Goal: Task Accomplishment & Management: Use online tool/utility

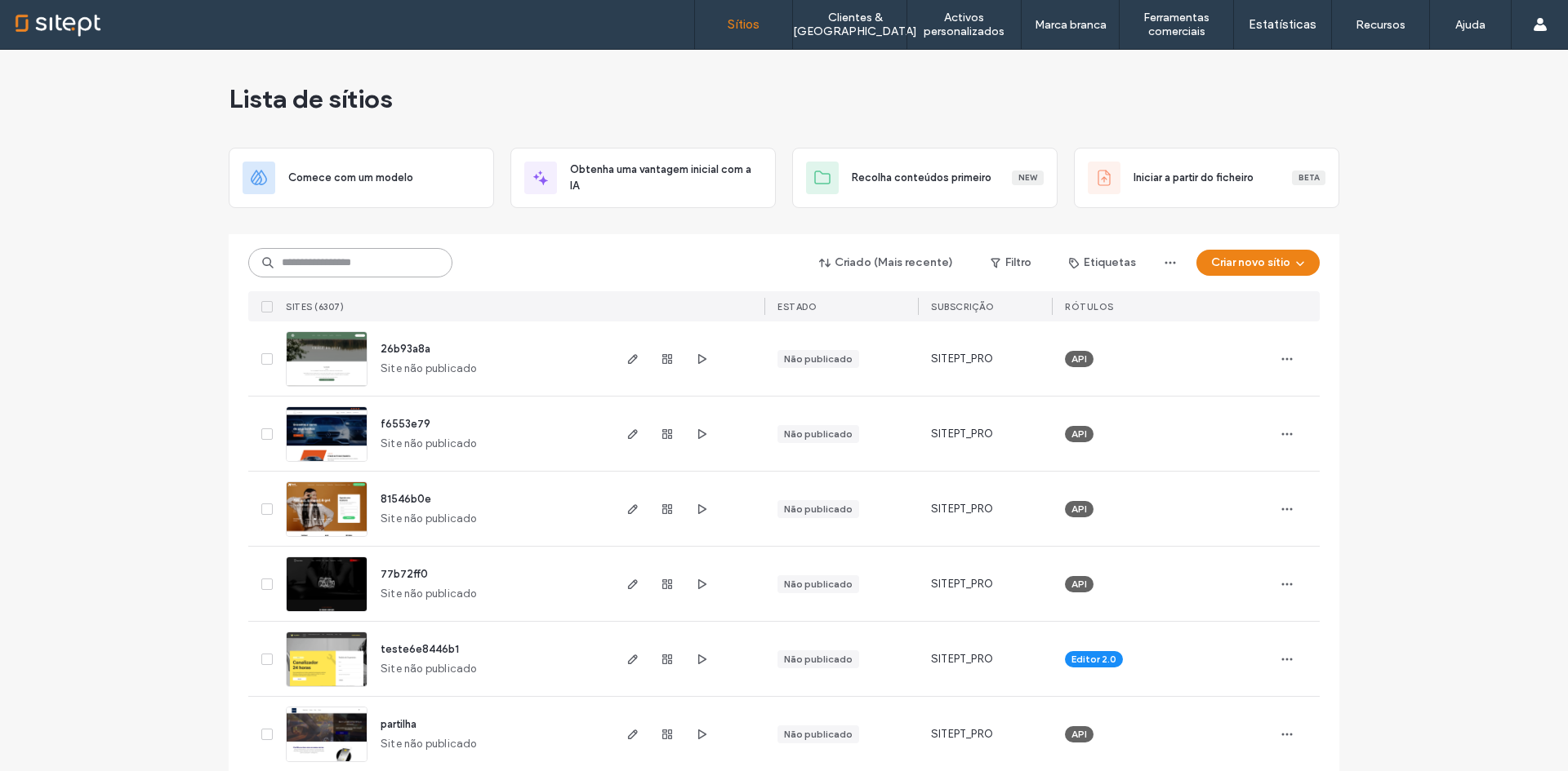
click at [319, 262] on input at bounding box center [350, 262] width 204 height 30
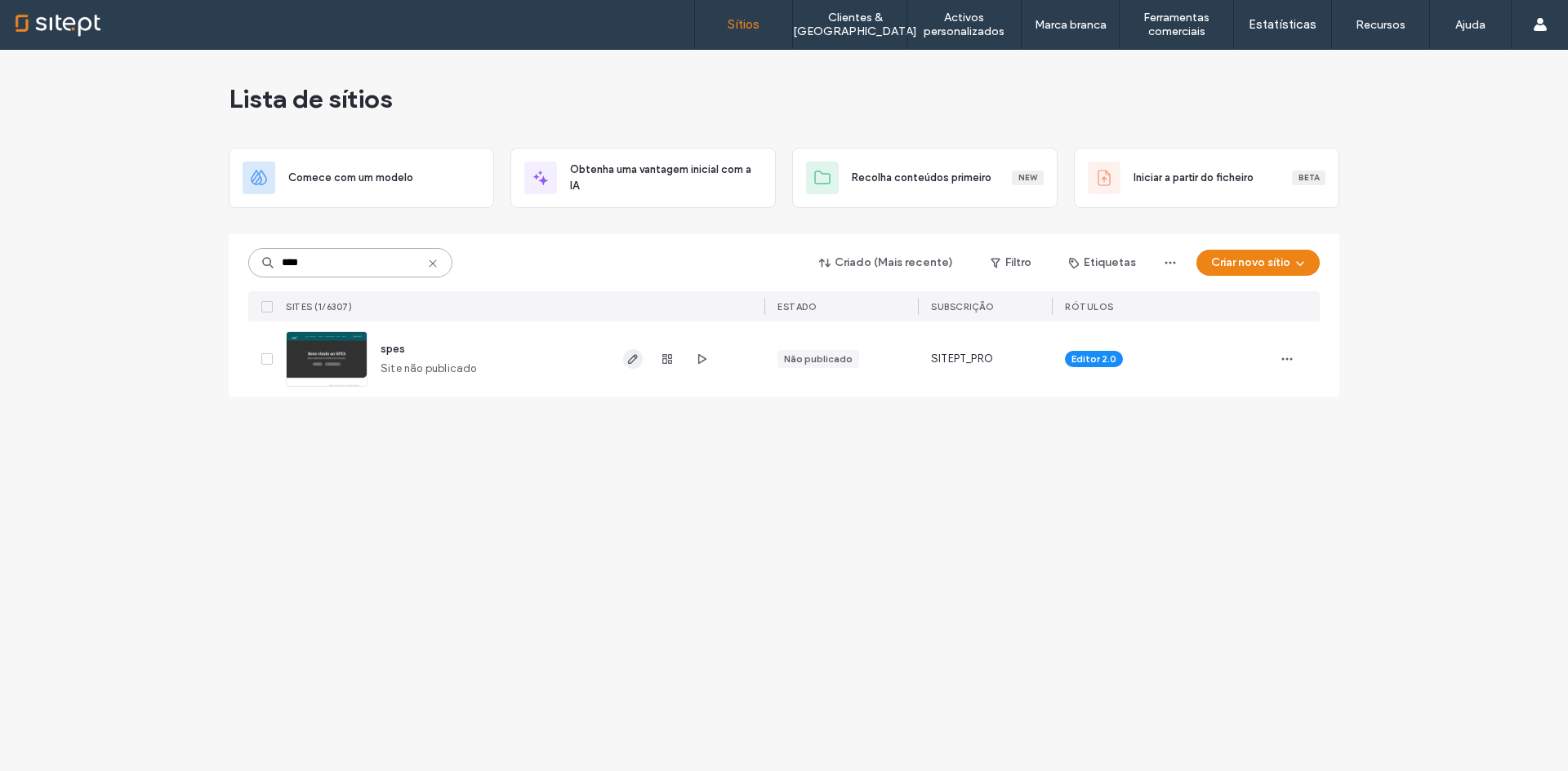
type input "****"
click at [627, 361] on icon "button" at bounding box center [632, 359] width 13 height 13
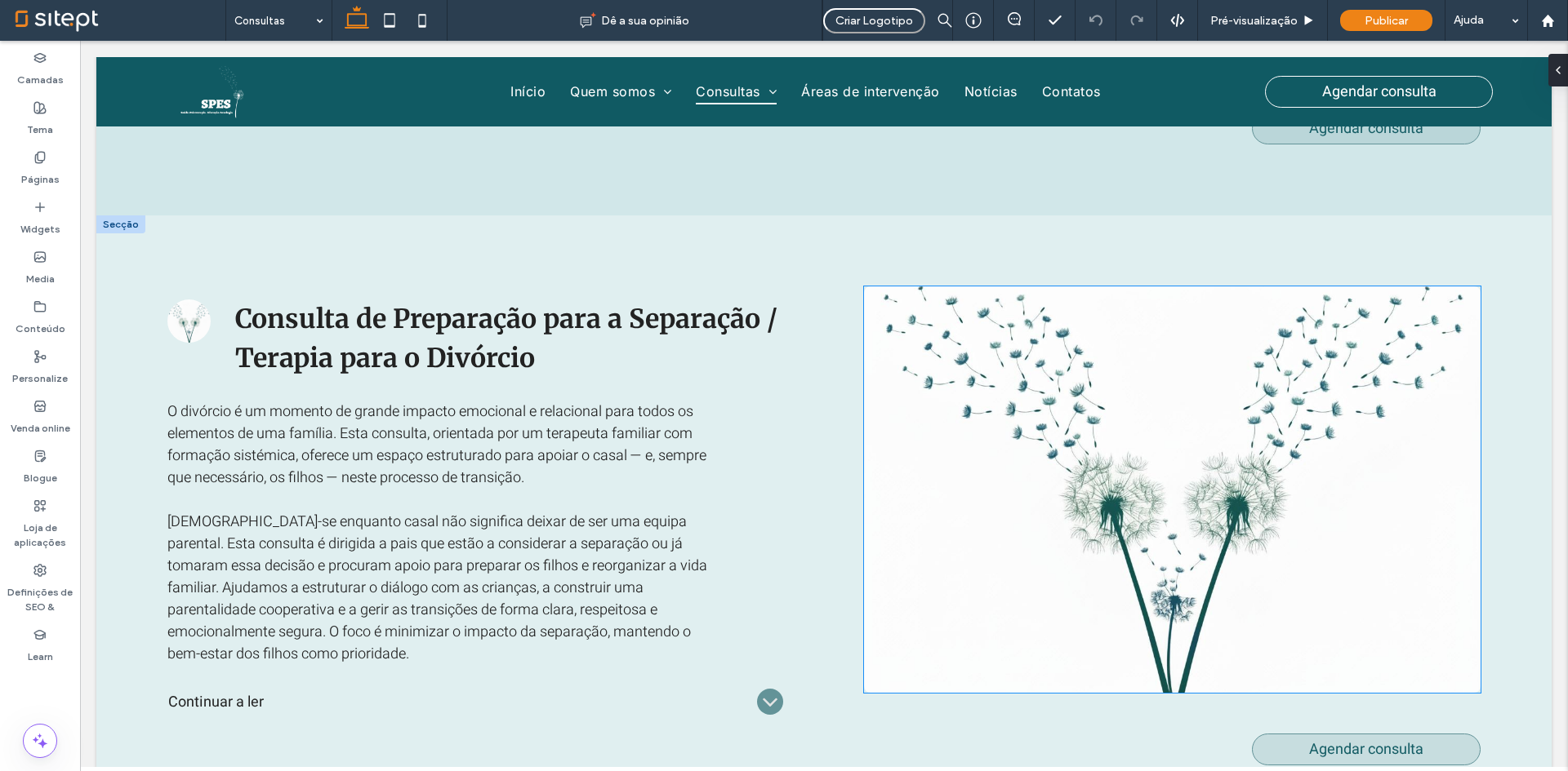
click at [953, 513] on img at bounding box center [1172, 490] width 616 height 407
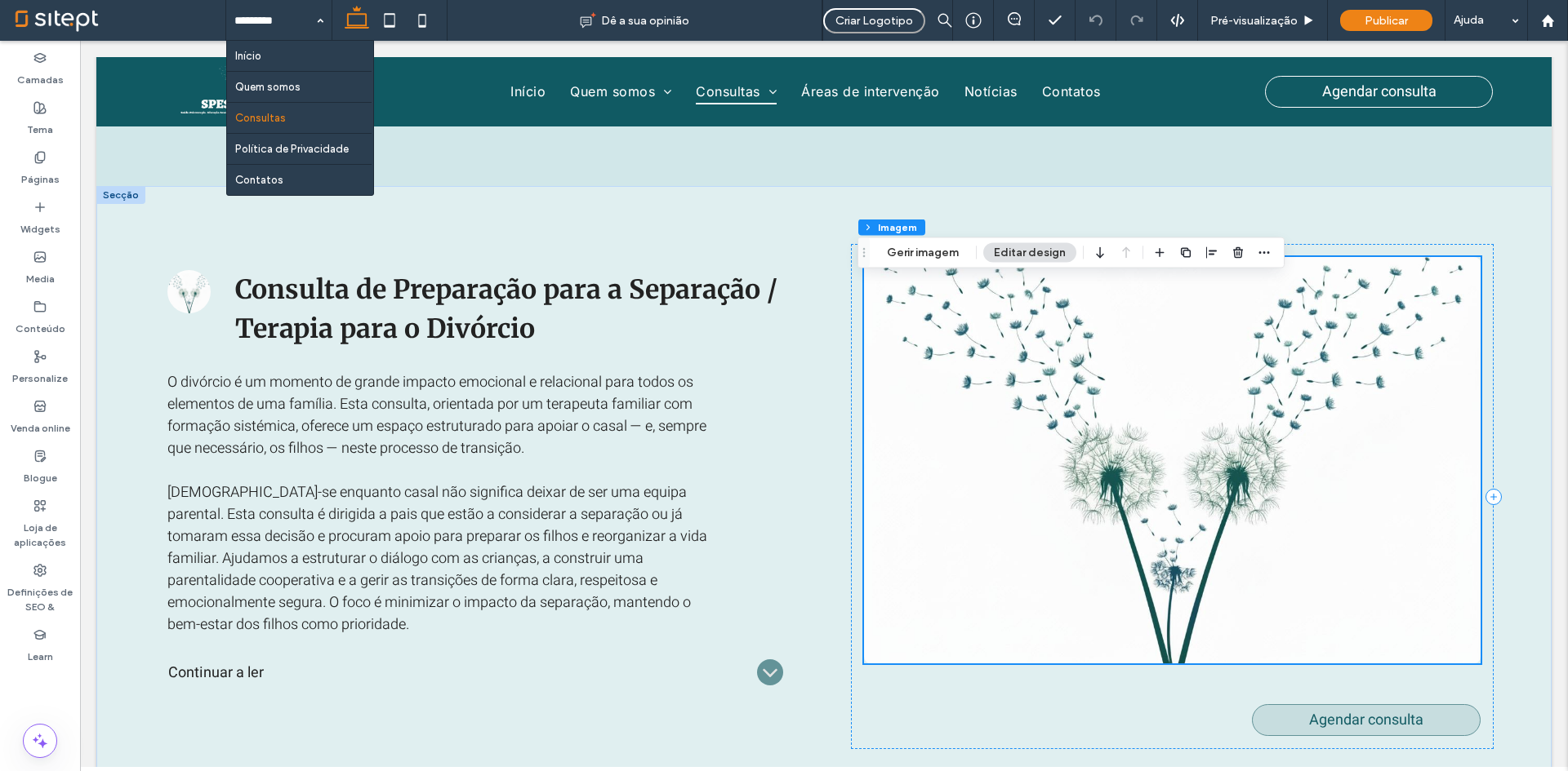
type input "*"
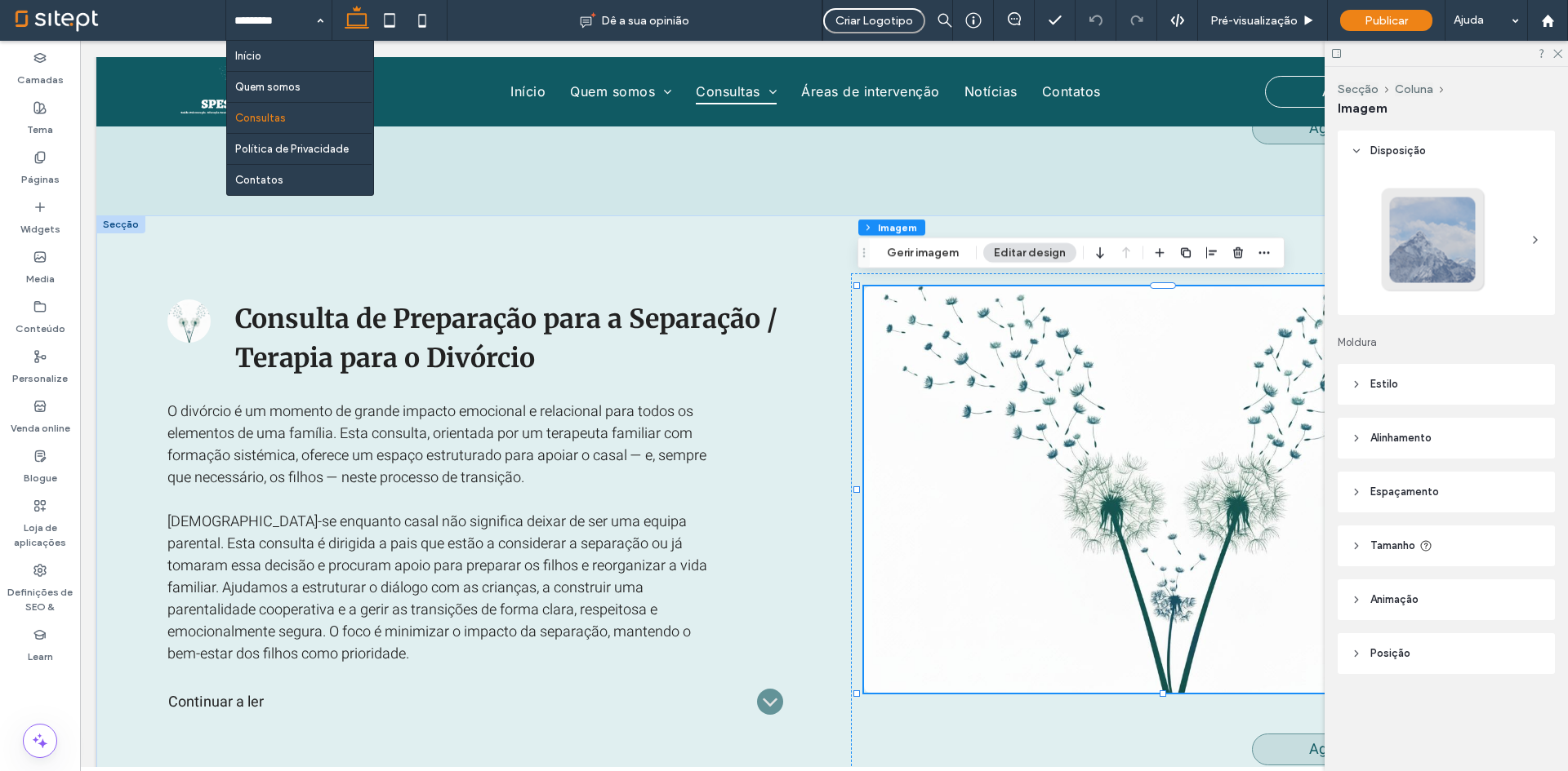
click at [1057, 463] on img at bounding box center [1172, 490] width 616 height 407
click at [956, 261] on button "Gerir imagem" at bounding box center [922, 253] width 93 height 20
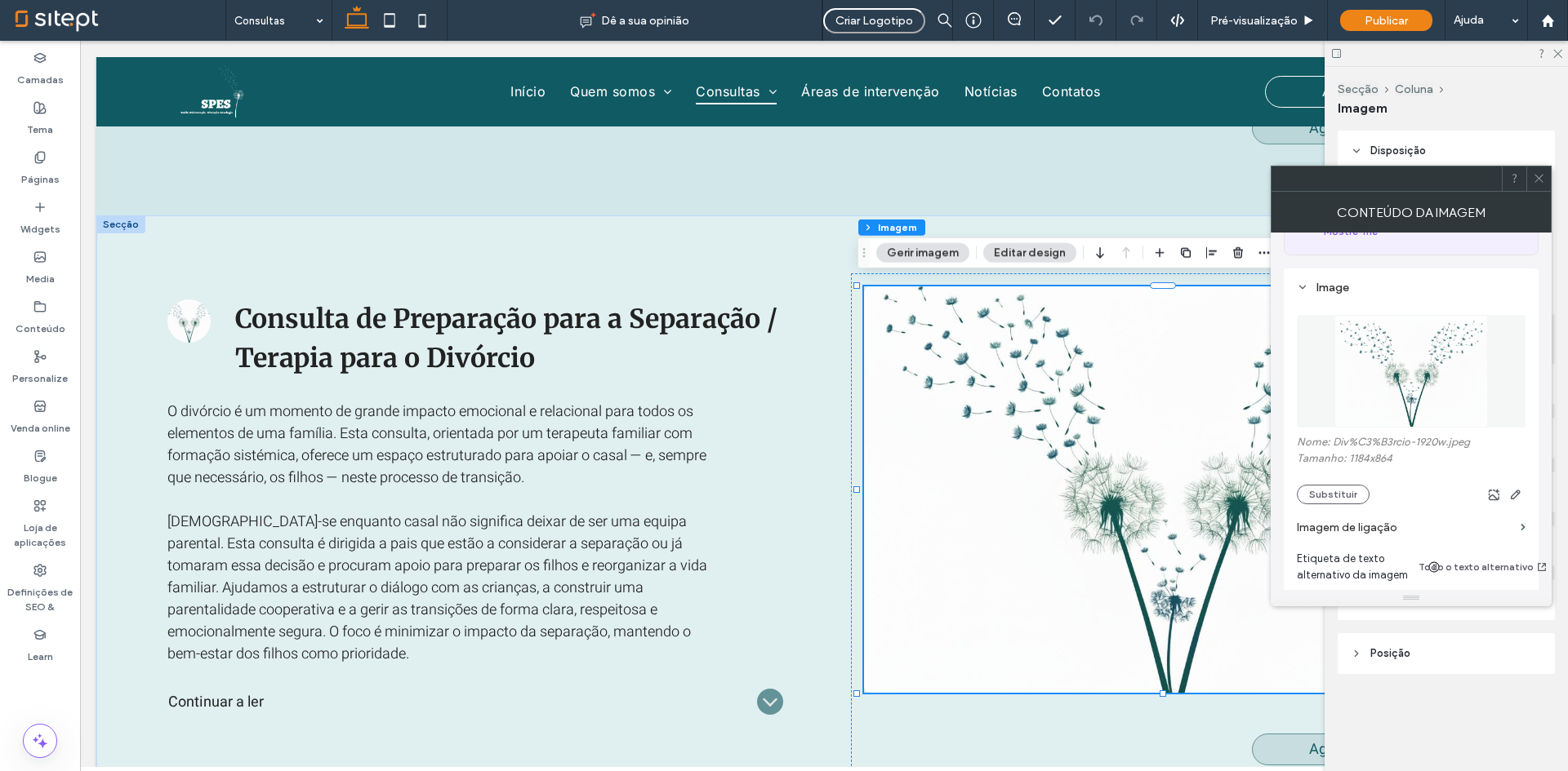
scroll to position [163, 0]
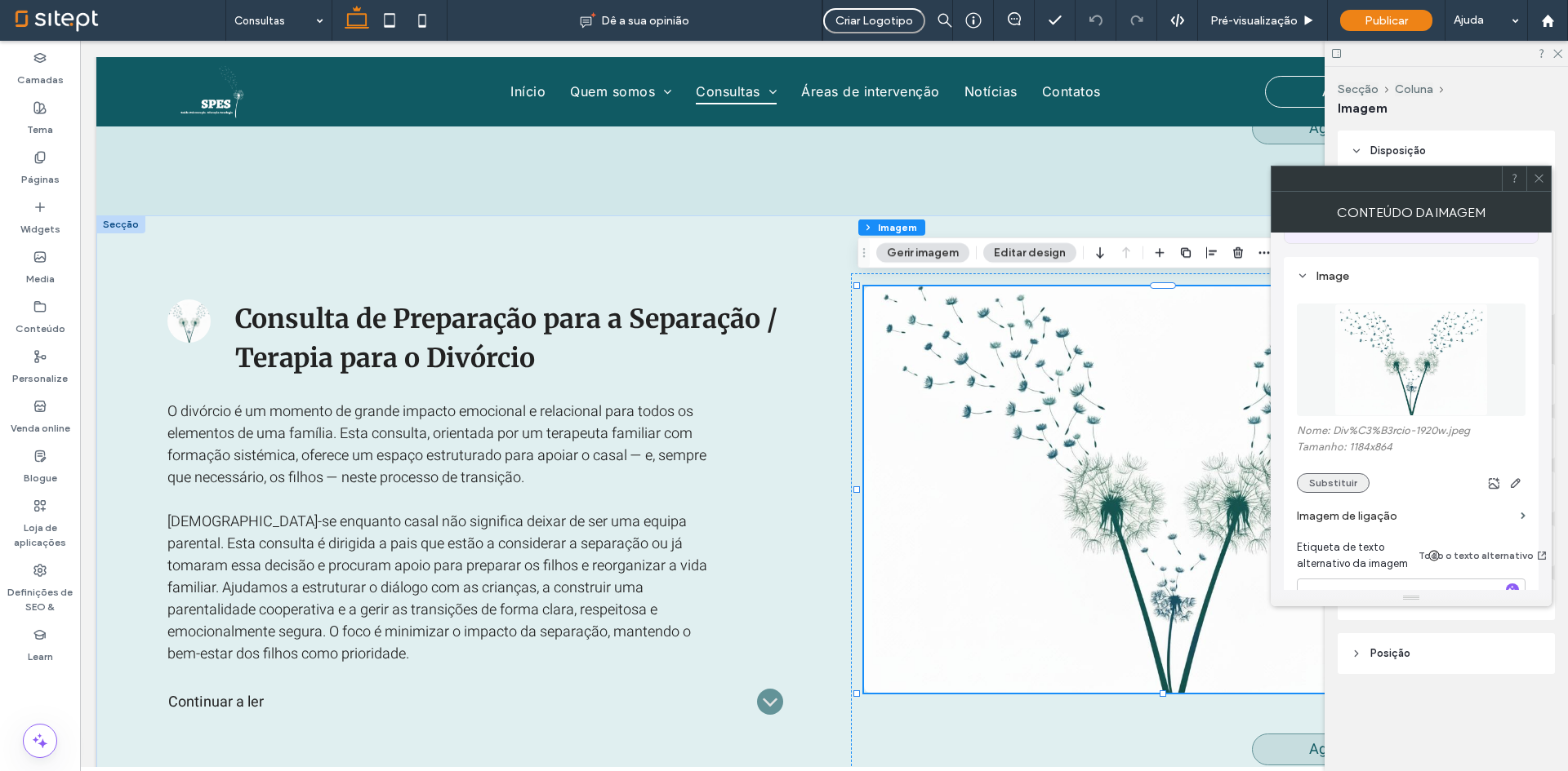
click at [1339, 482] on button "Substituir" at bounding box center [1333, 483] width 73 height 20
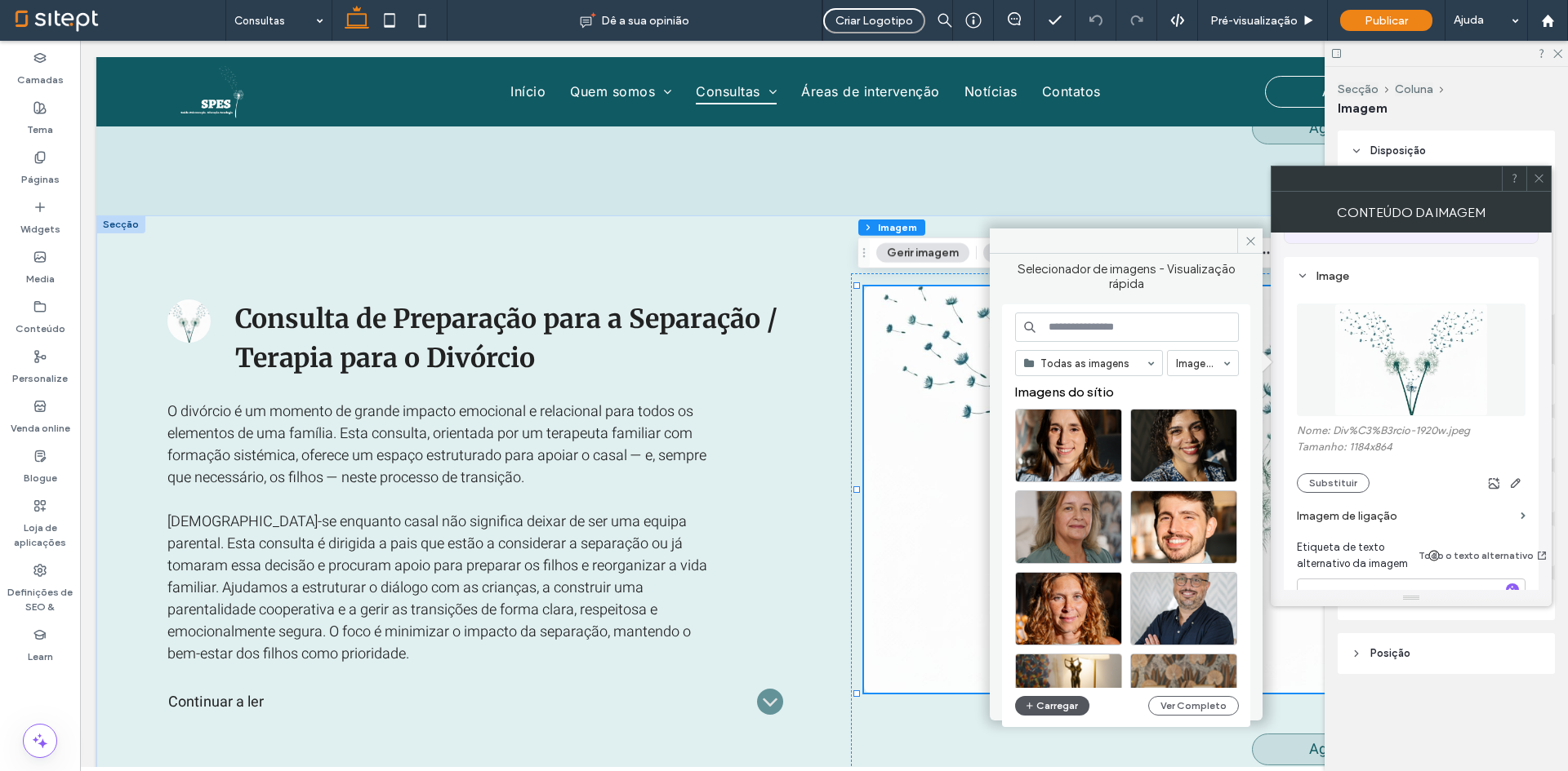
click at [1072, 704] on button "Carregar" at bounding box center [1052, 706] width 74 height 20
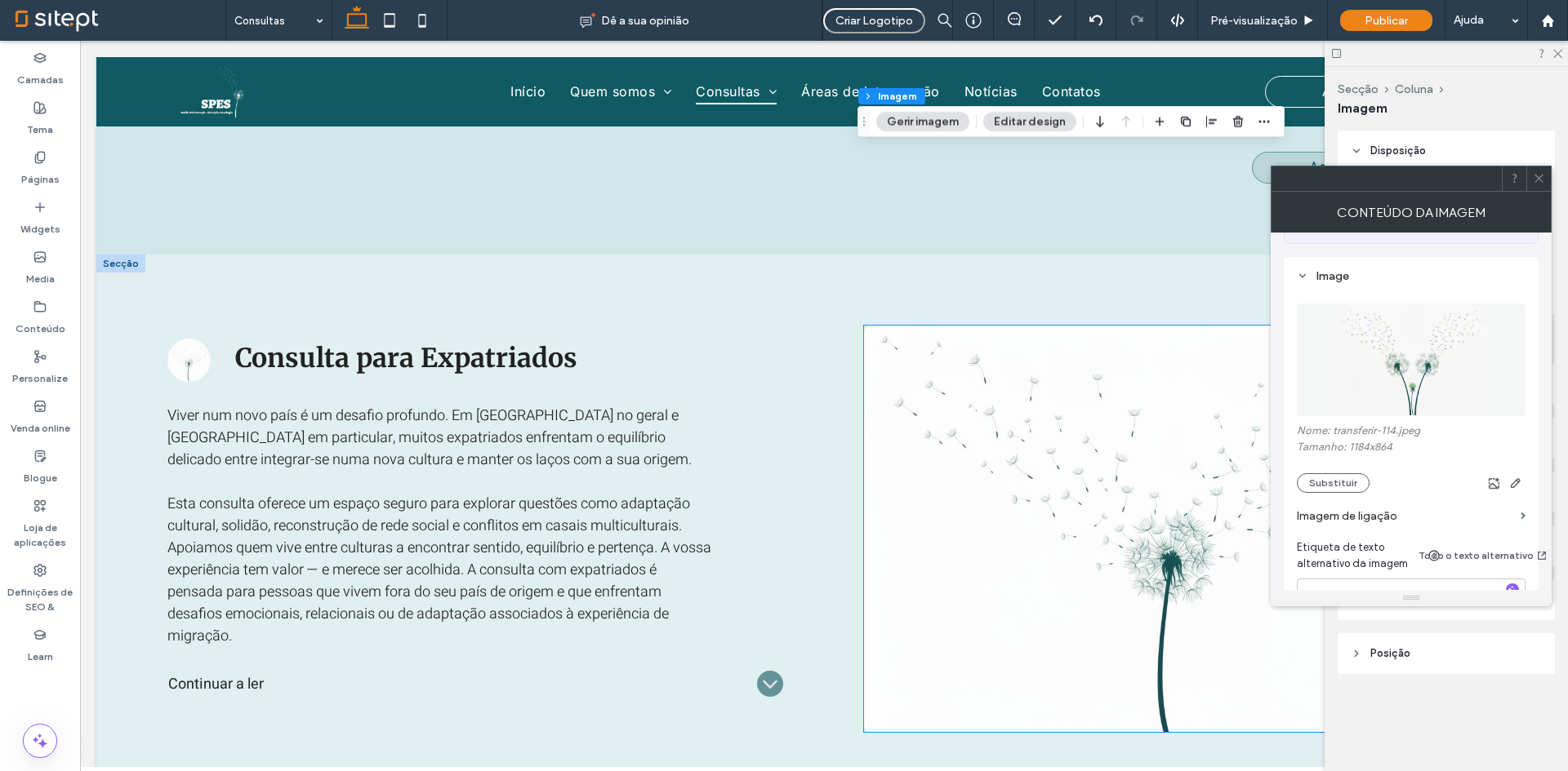
scroll to position [5576, 0]
click at [992, 558] on img at bounding box center [1172, 527] width 616 height 407
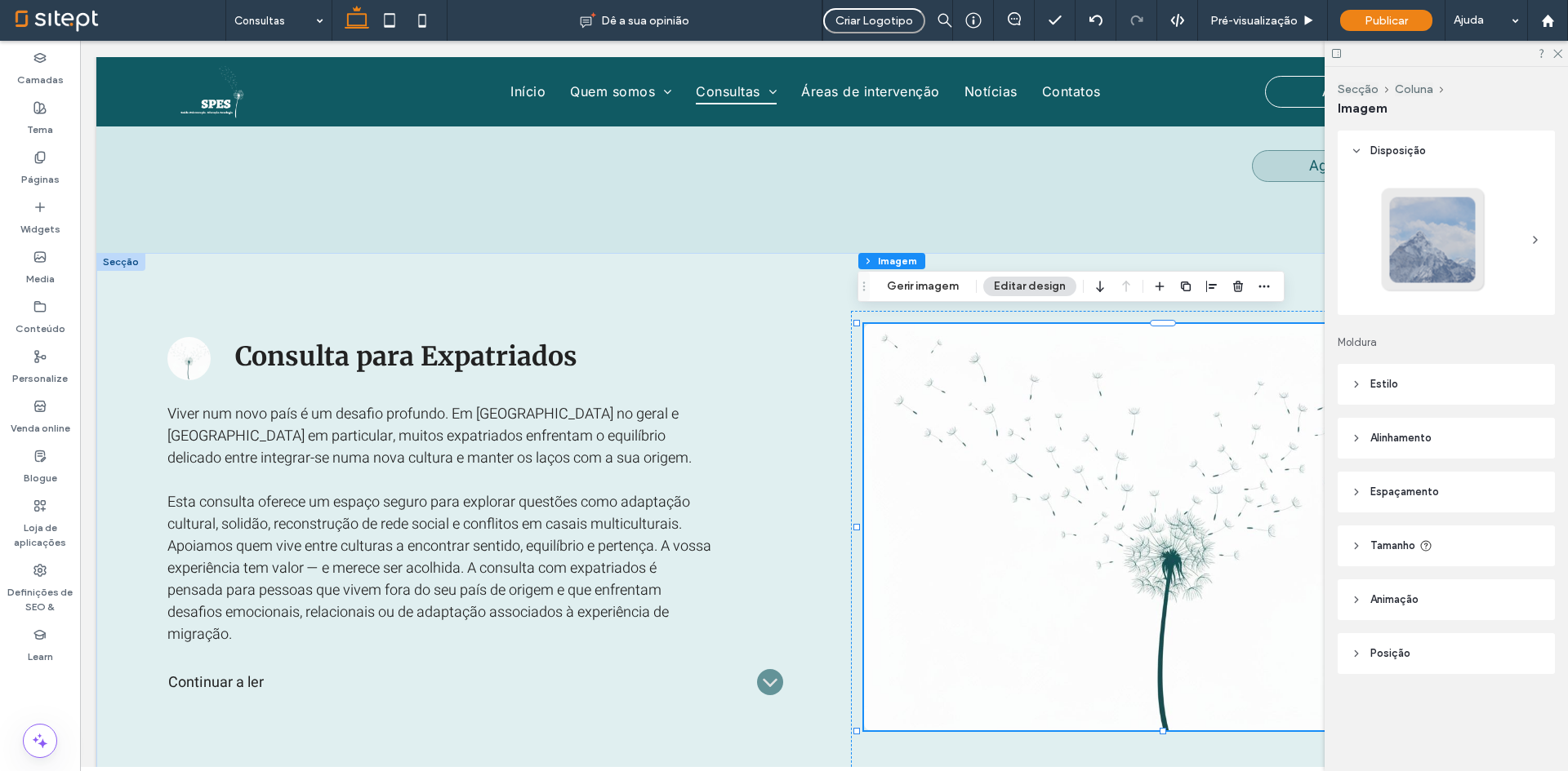
type input "*"
click at [948, 289] on button "Gerir imagem" at bounding box center [922, 287] width 93 height 20
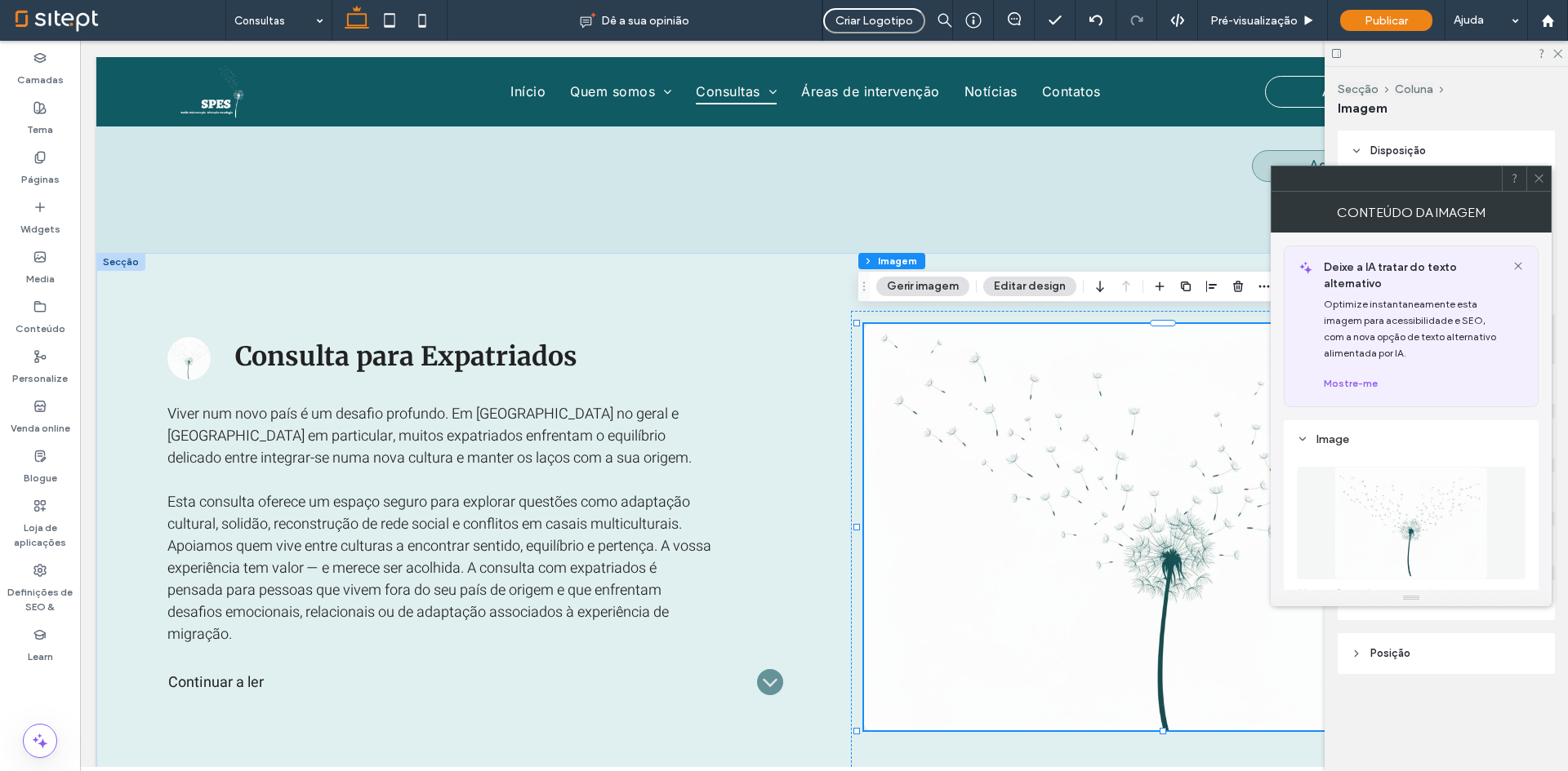
scroll to position [245, 0]
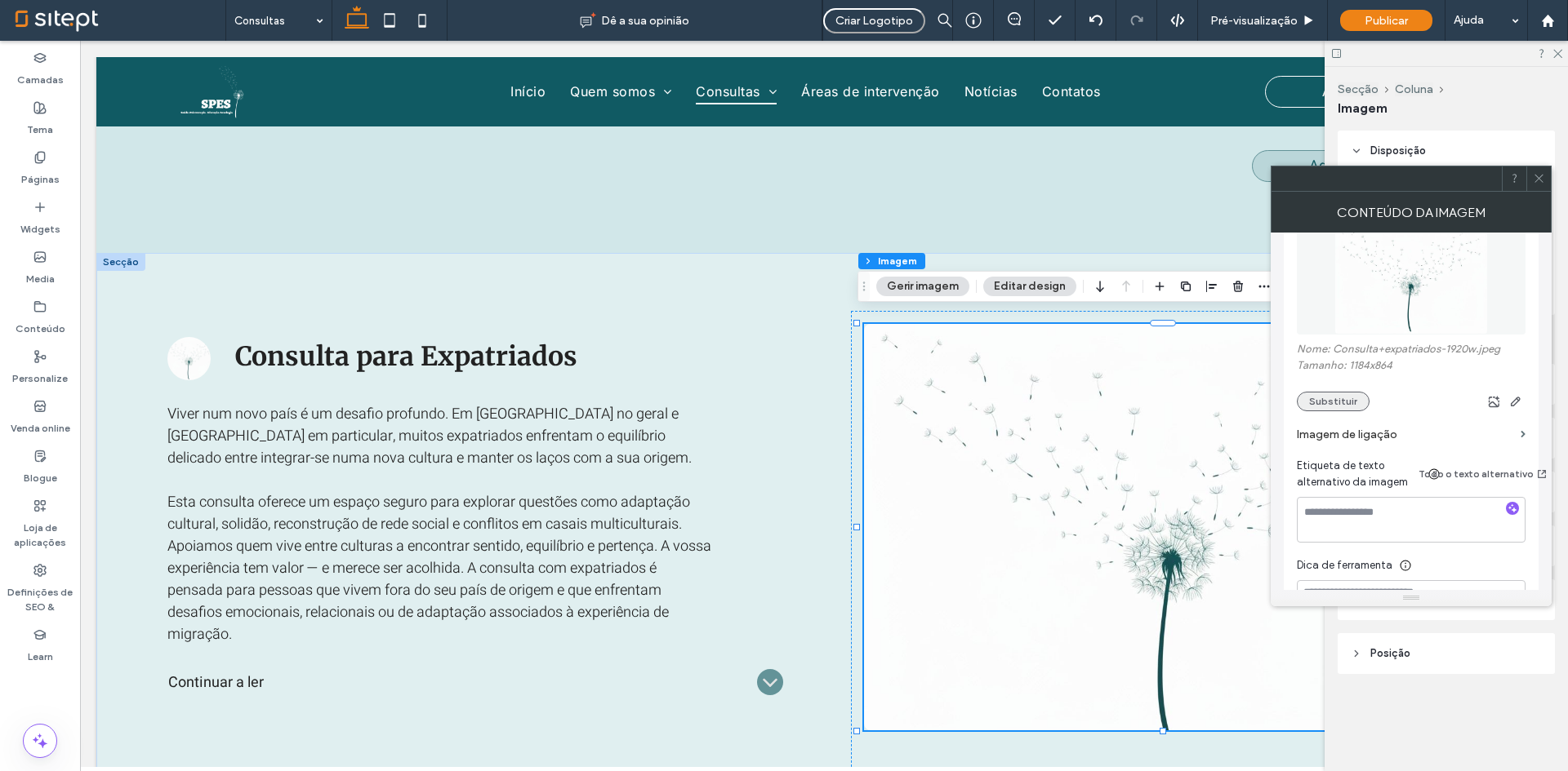
click at [1333, 402] on button "Substituir" at bounding box center [1333, 402] width 73 height 20
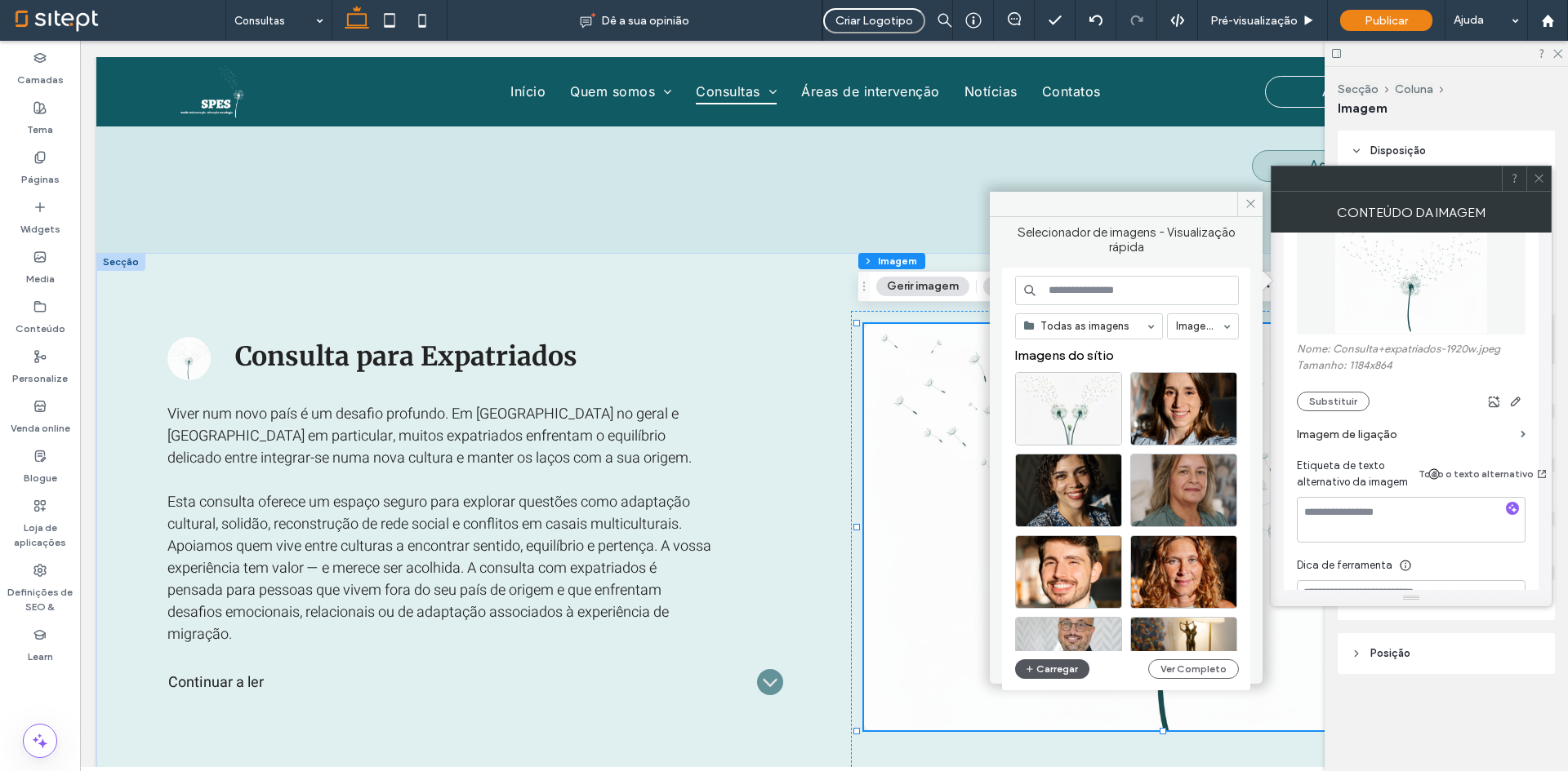
click at [1063, 662] on button "Carregar" at bounding box center [1052, 669] width 74 height 20
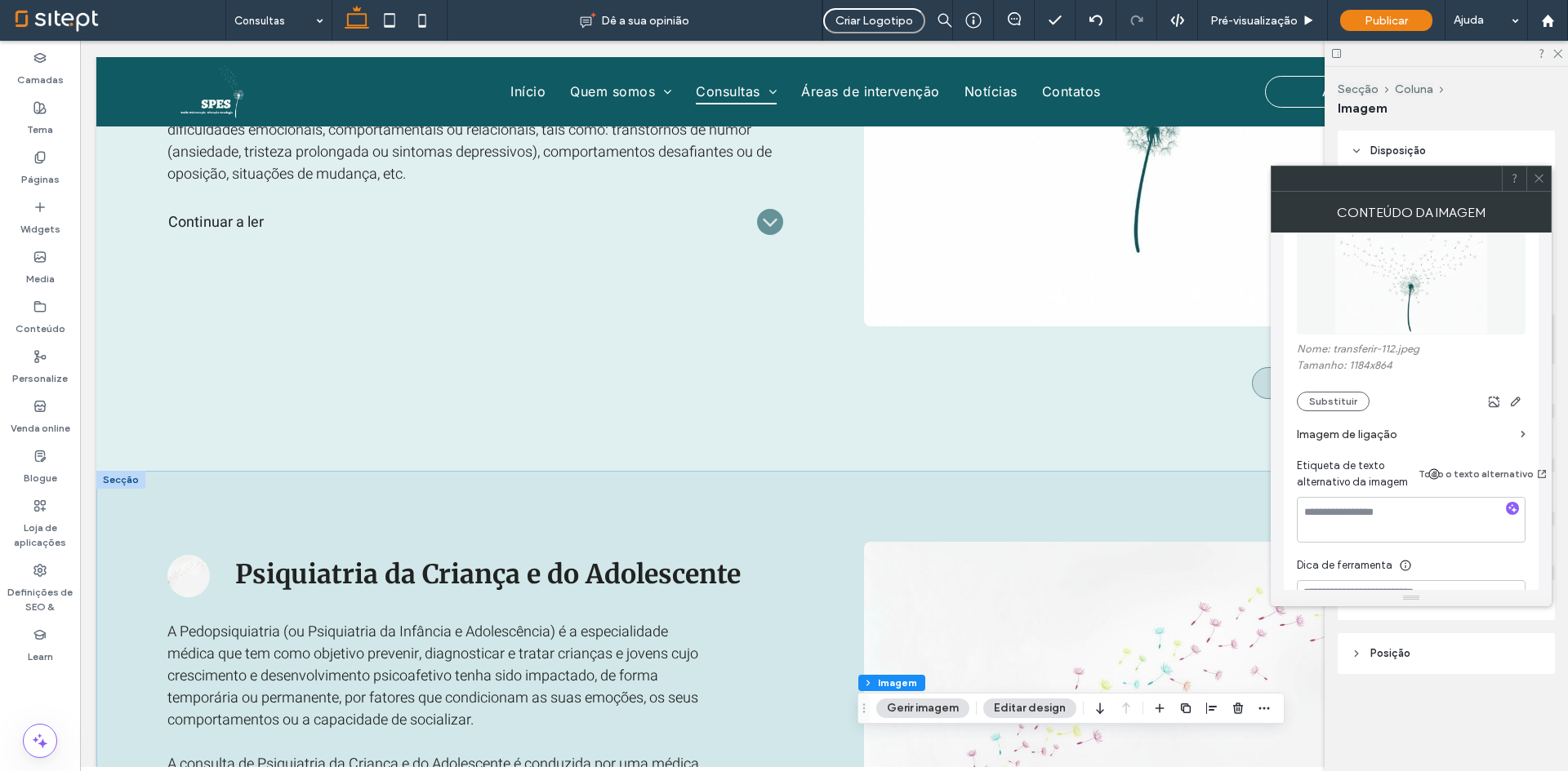
scroll to position [4924, 0]
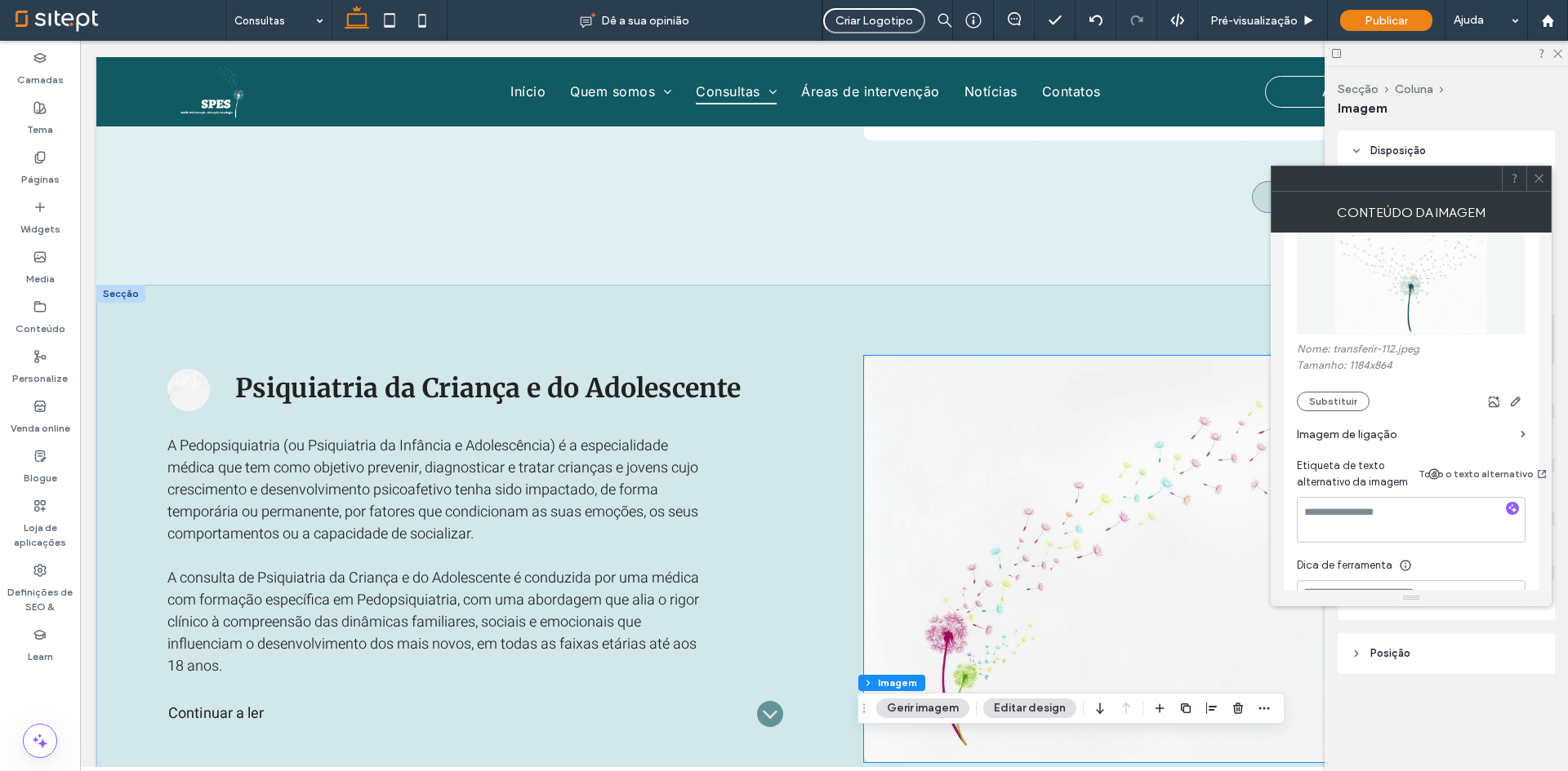
drag, startPoint x: 1090, startPoint y: 469, endPoint x: 1110, endPoint y: 463, distance: 20.9
click at [1090, 469] on img at bounding box center [1172, 559] width 616 height 407
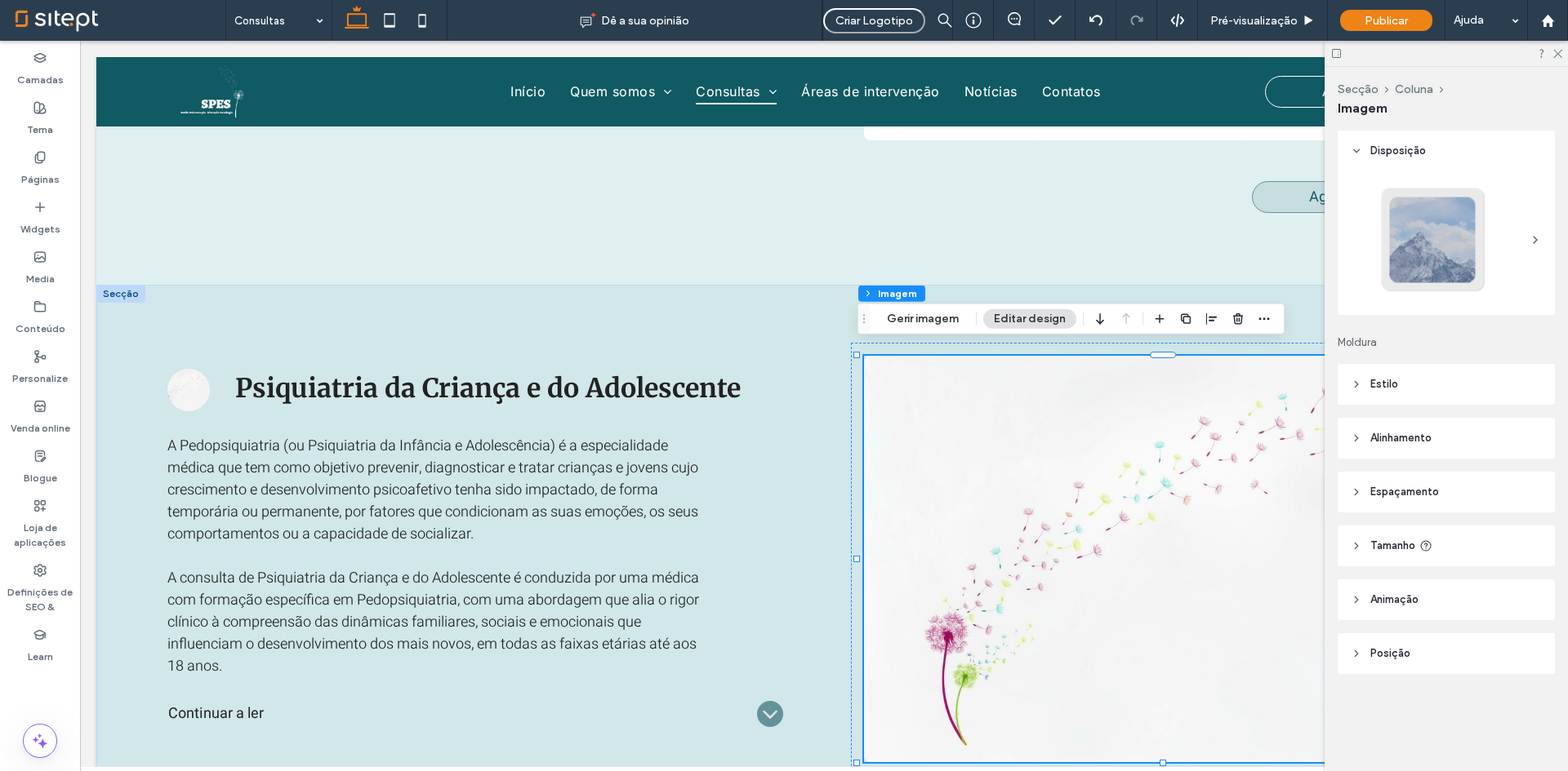
type input "*"
click at [909, 328] on button "Gerir imagem" at bounding box center [922, 319] width 93 height 20
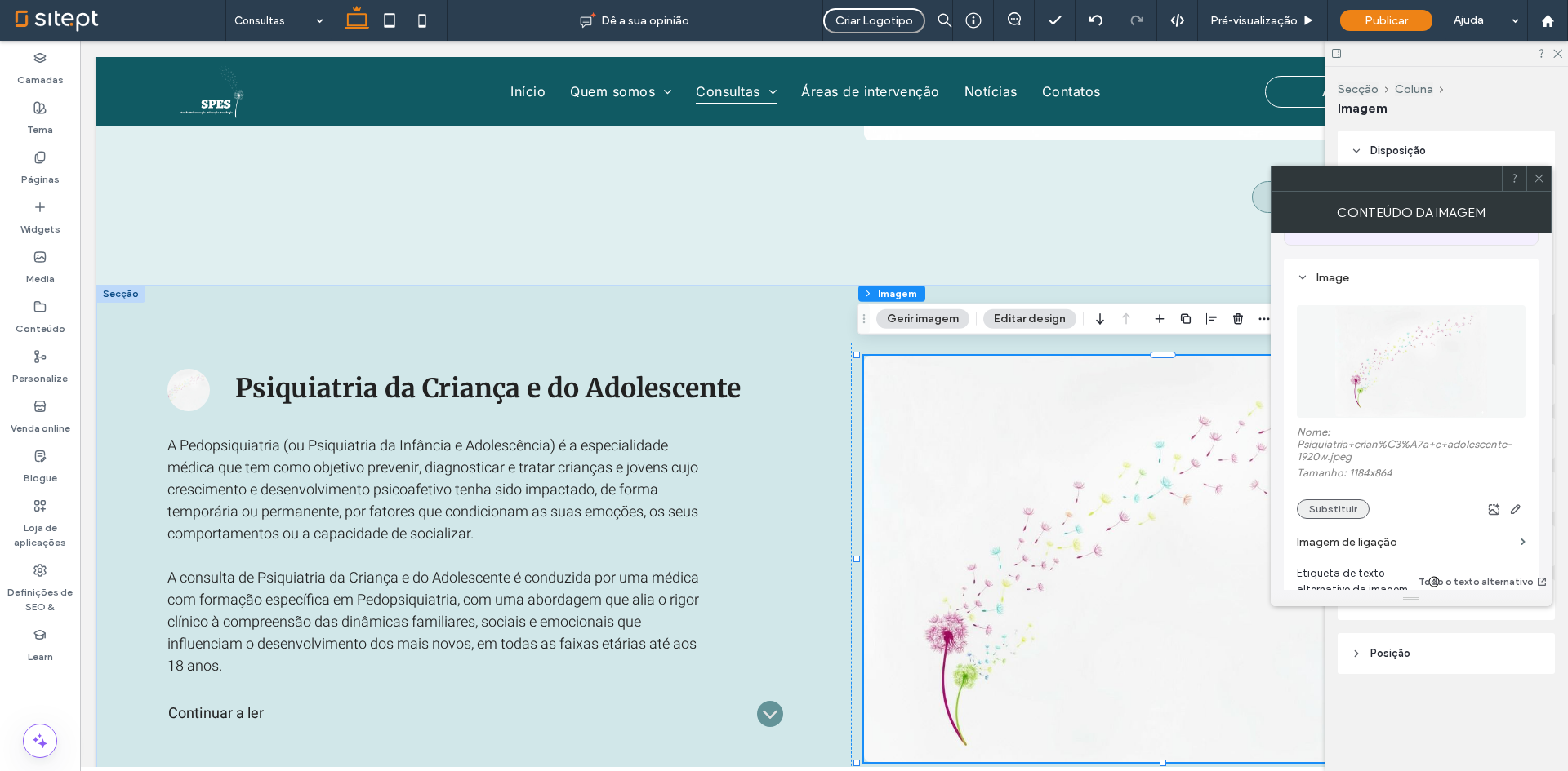
scroll to position [163, 0]
click at [1328, 510] on button "Substituir" at bounding box center [1333, 508] width 73 height 20
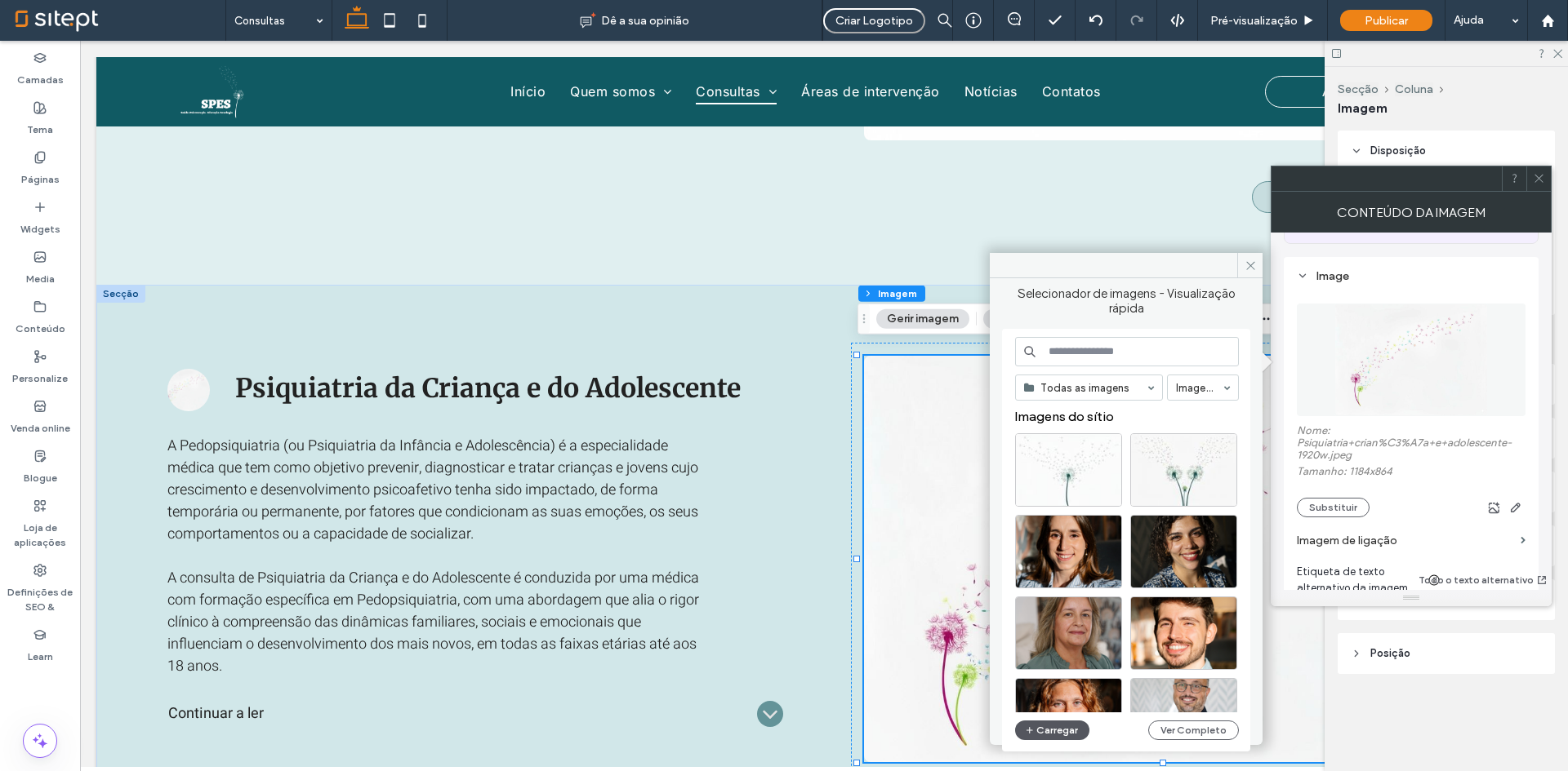
click at [1073, 723] on button "Carregar" at bounding box center [1052, 730] width 74 height 20
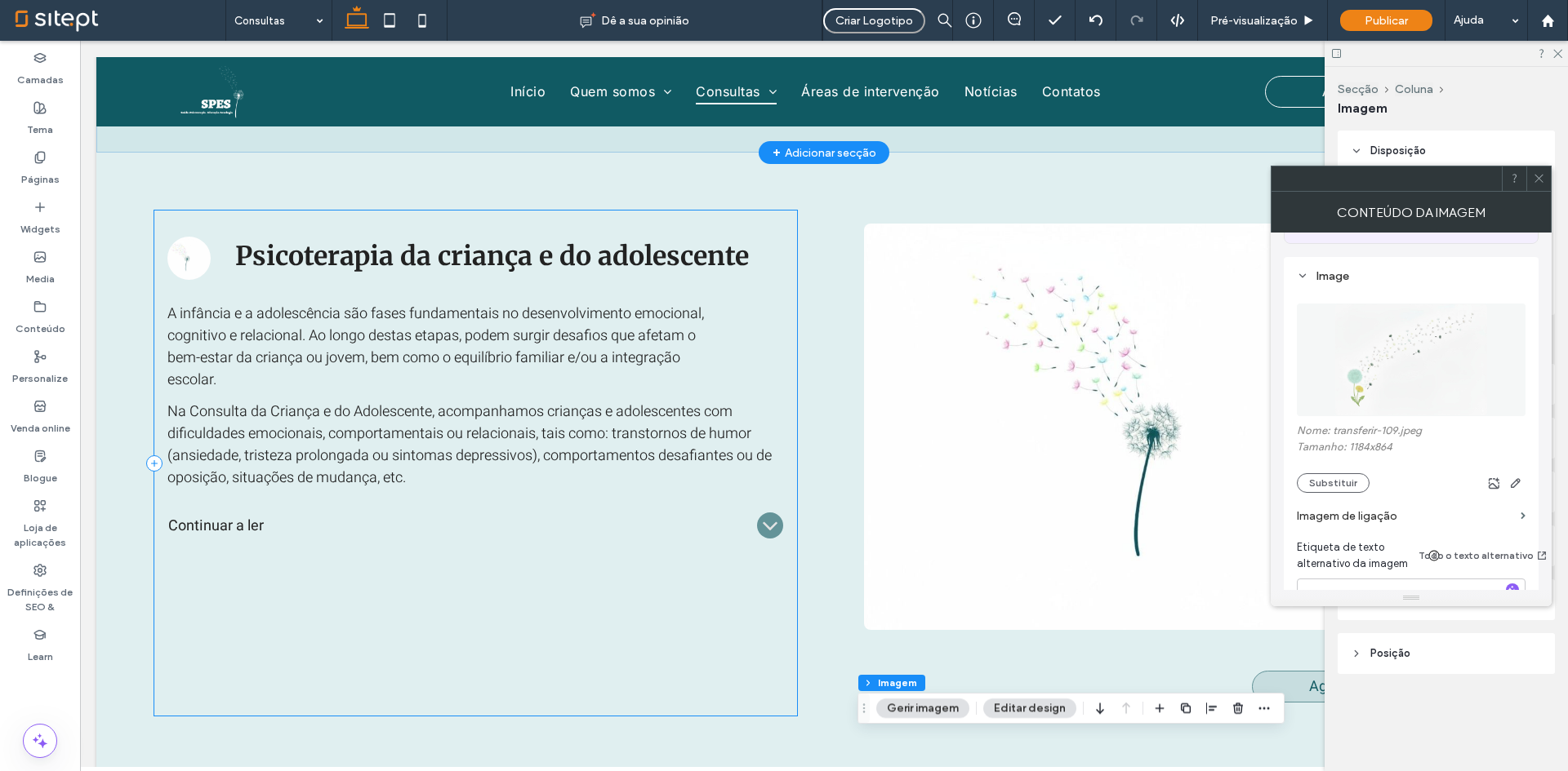
scroll to position [4107, 0]
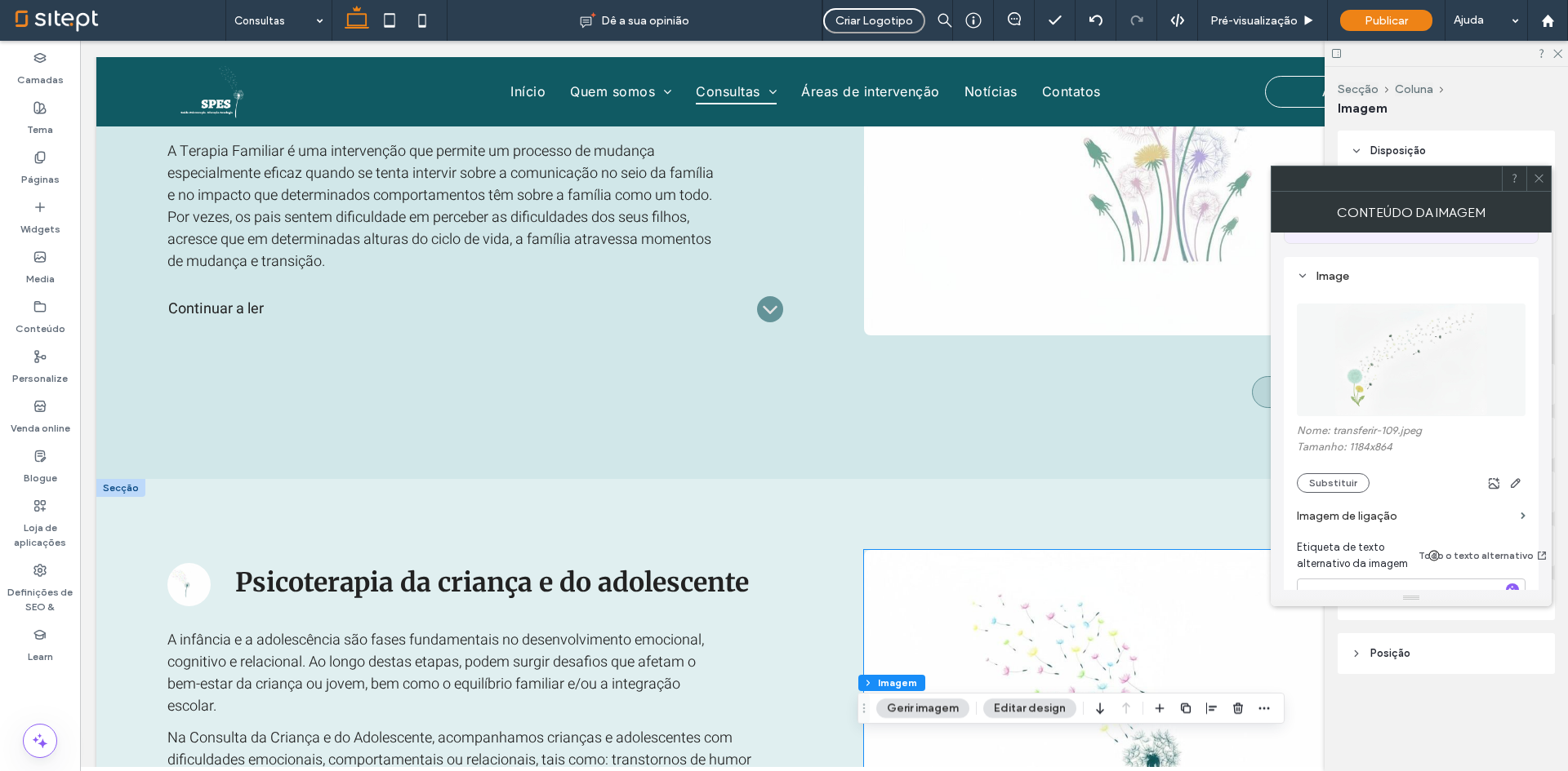
click at [978, 551] on img at bounding box center [1172, 753] width 616 height 407
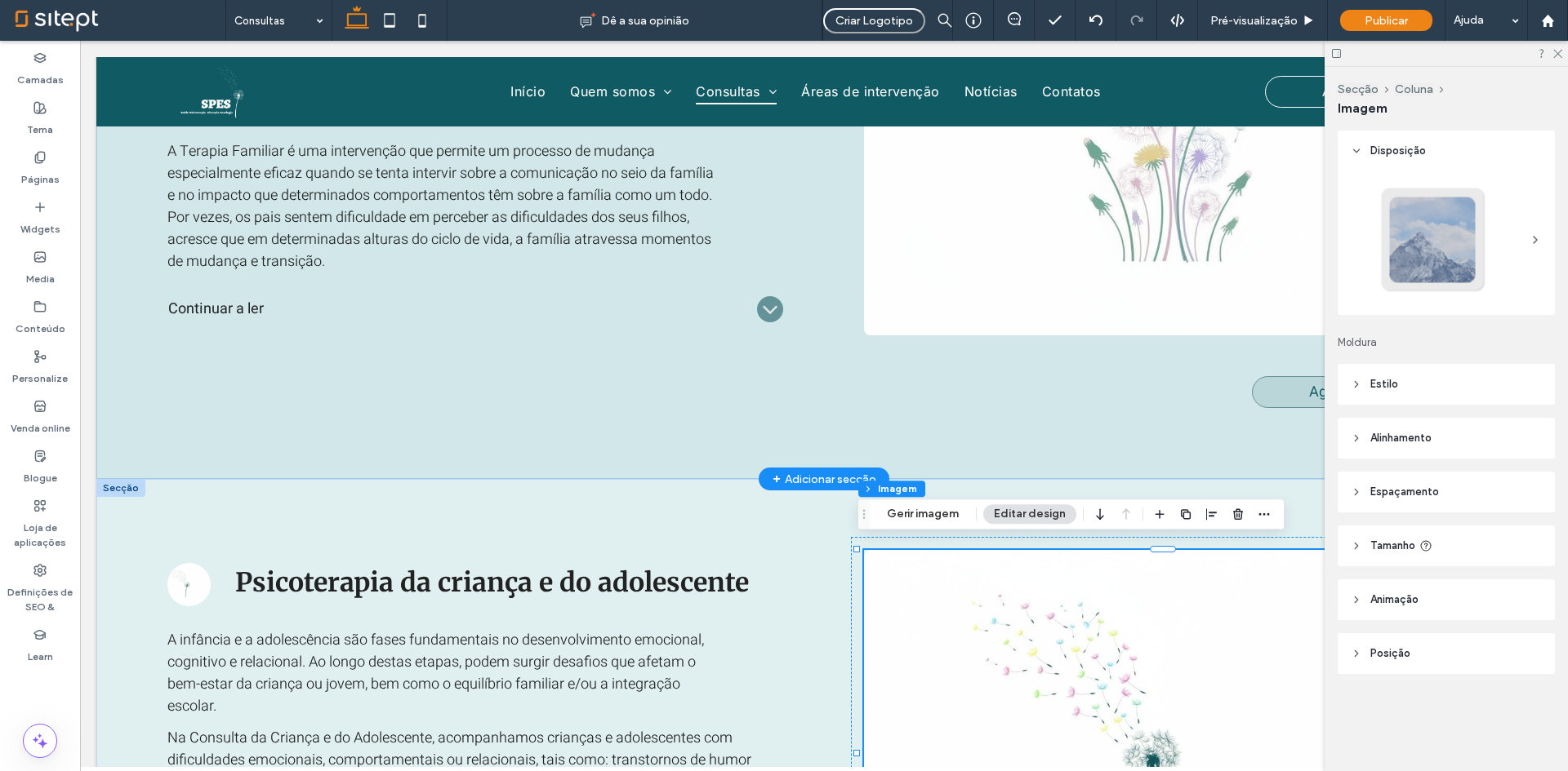
type input "*"
click at [936, 512] on button "Gerir imagem" at bounding box center [922, 514] width 93 height 20
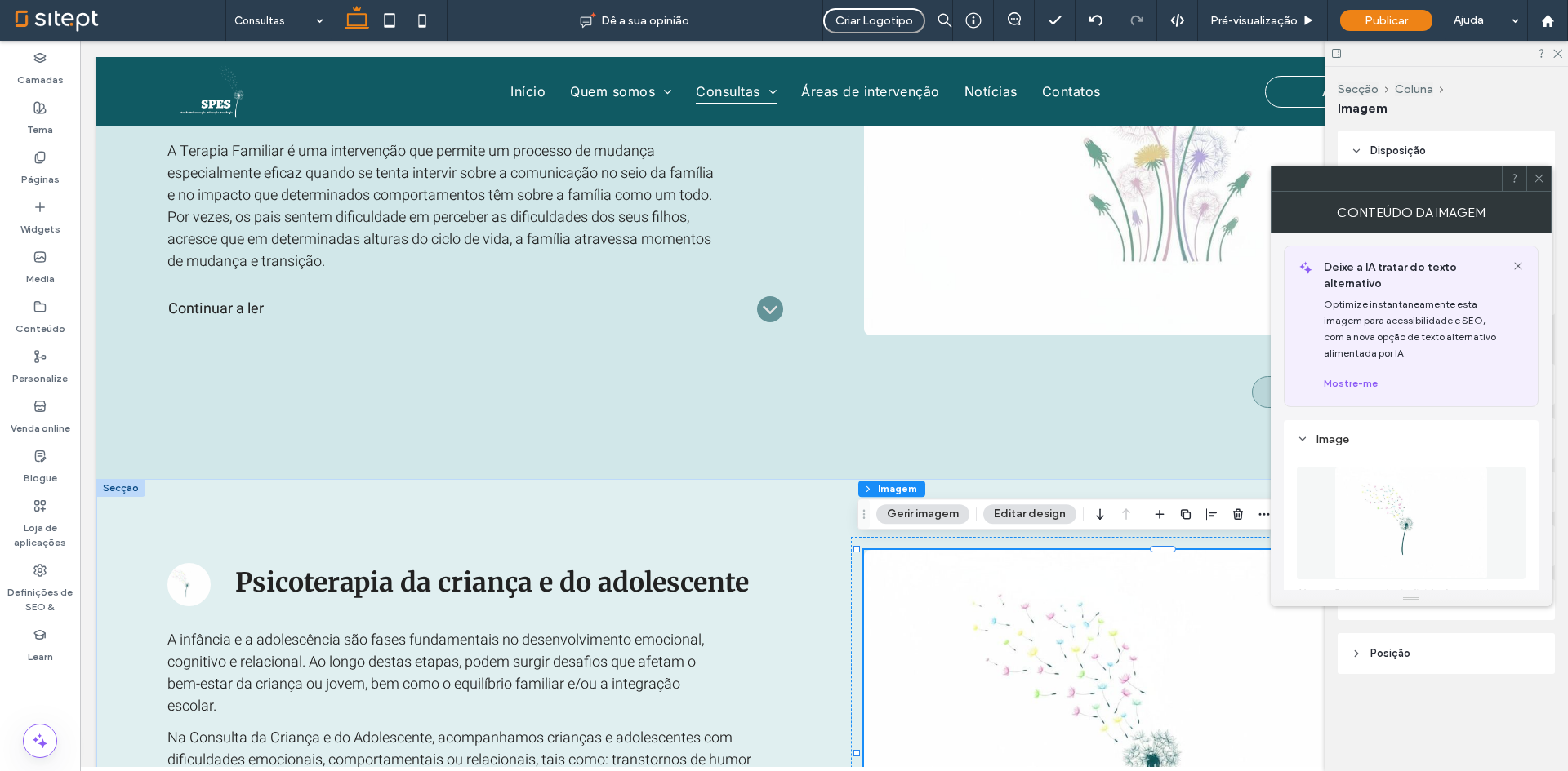
scroll to position [82, 0]
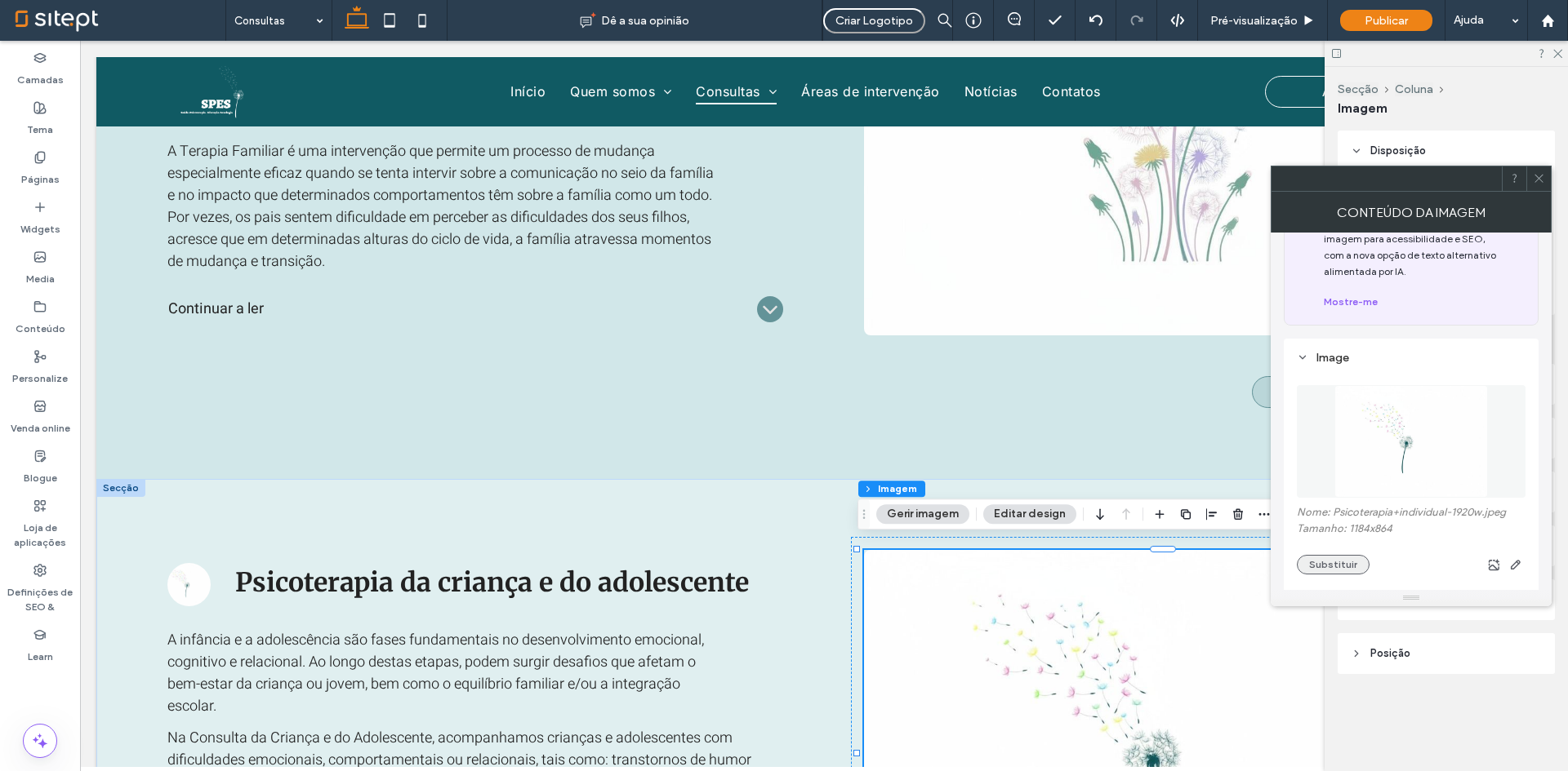
click at [1331, 558] on button "Substituir" at bounding box center [1333, 565] width 73 height 20
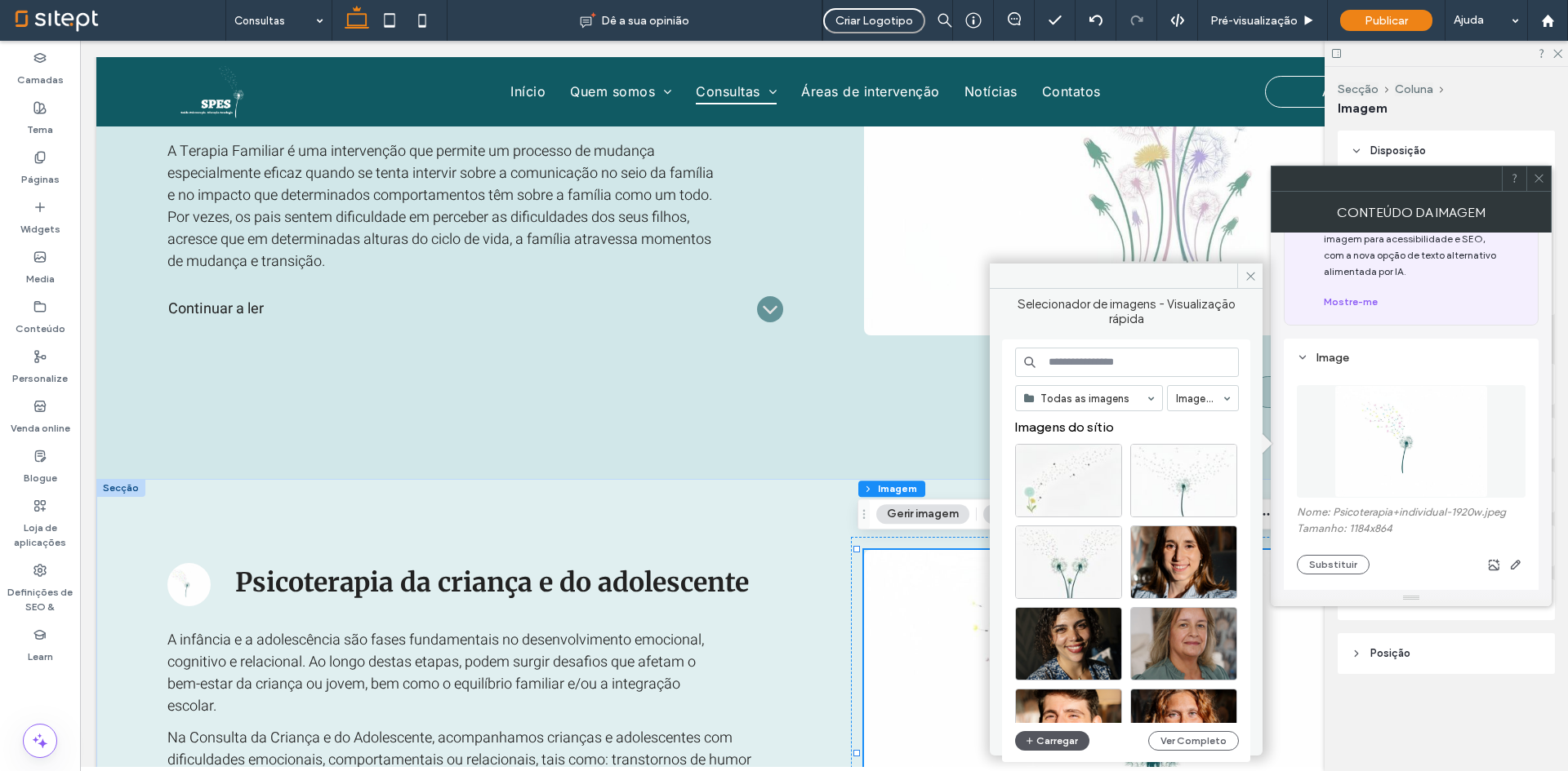
click at [1069, 744] on button "Carregar" at bounding box center [1052, 741] width 74 height 20
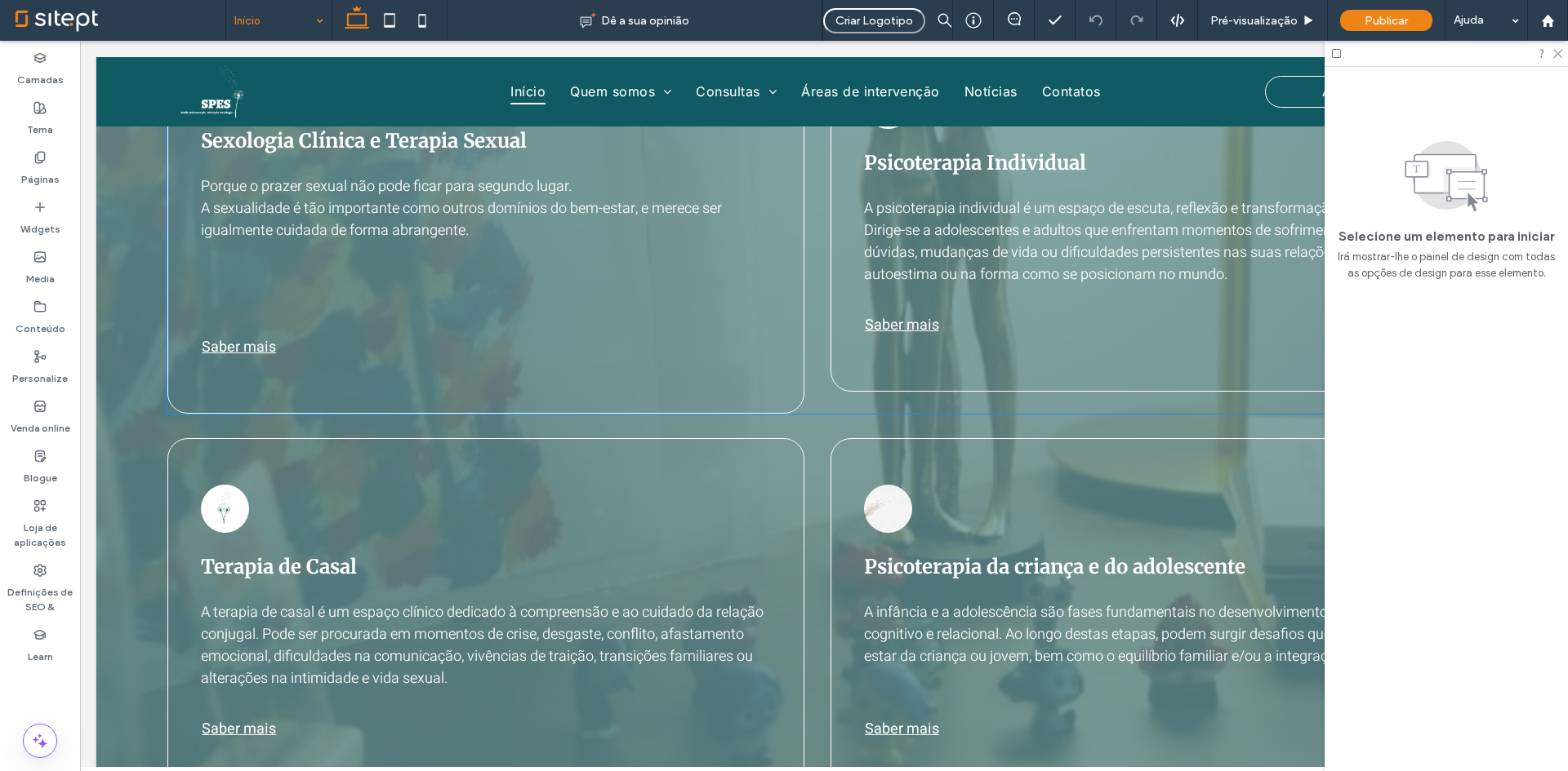
scroll to position [1412, 0]
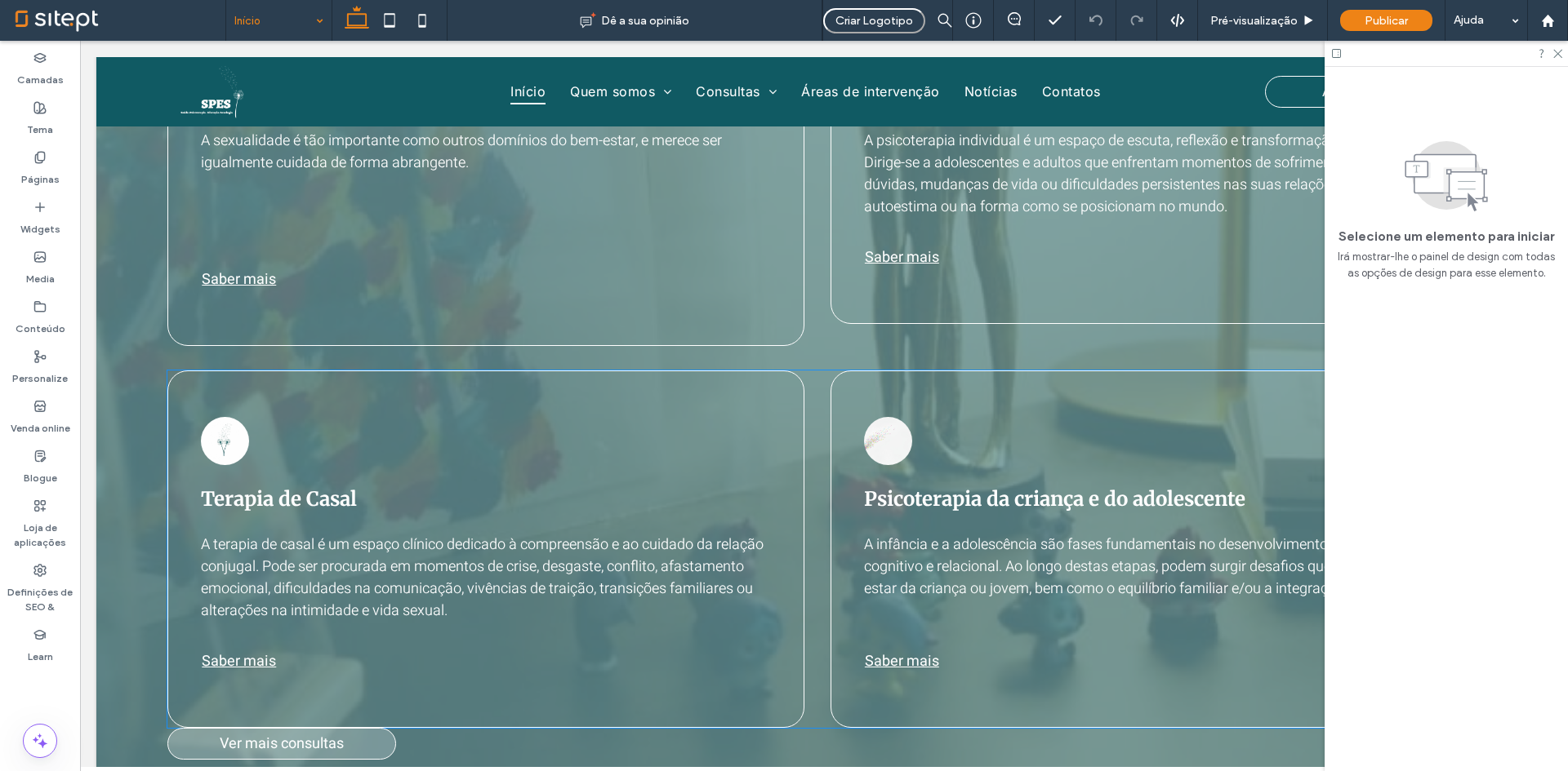
click at [877, 436] on link at bounding box center [888, 441] width 48 height 48
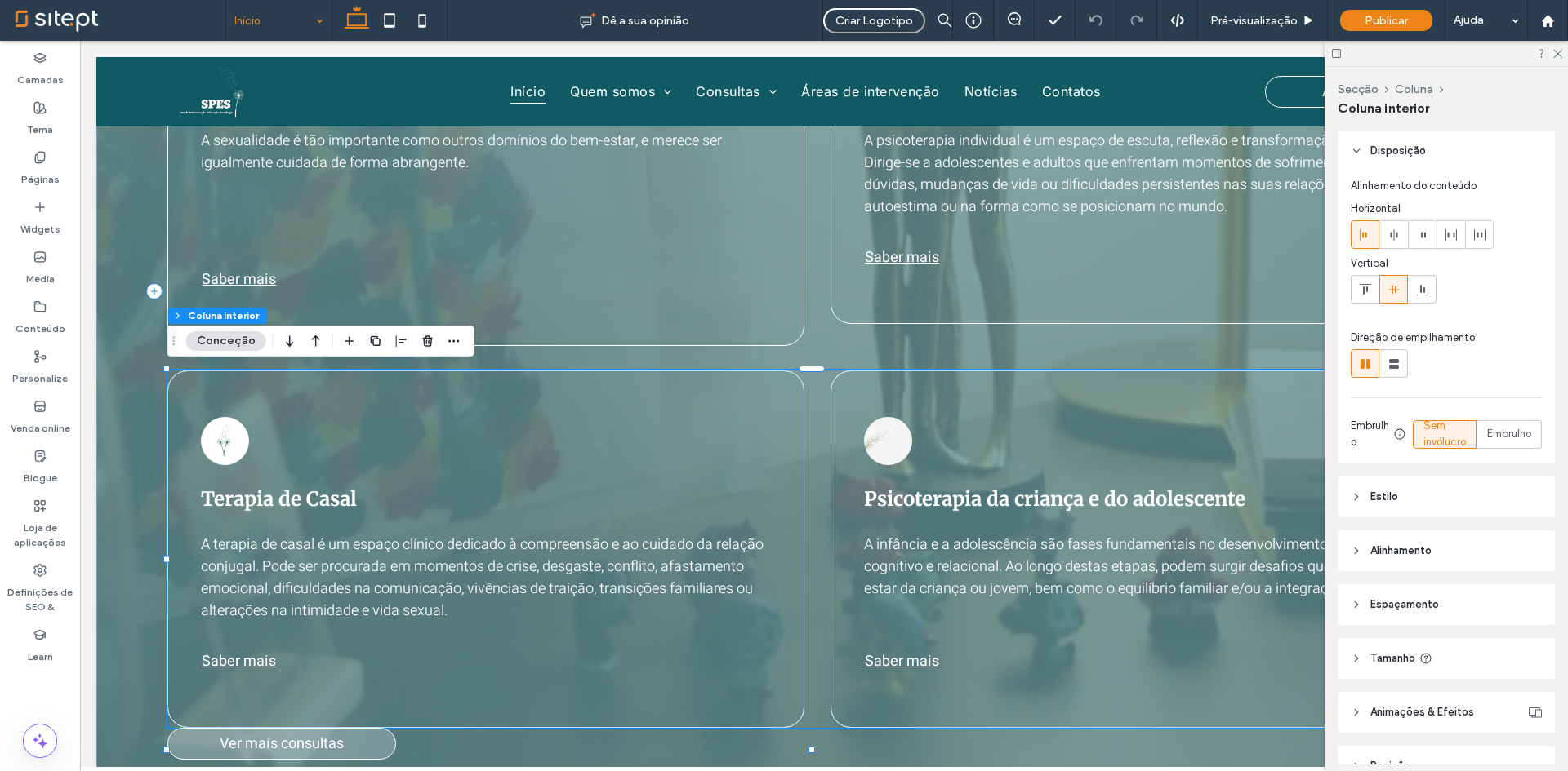
click at [877, 436] on link at bounding box center [888, 441] width 48 height 48
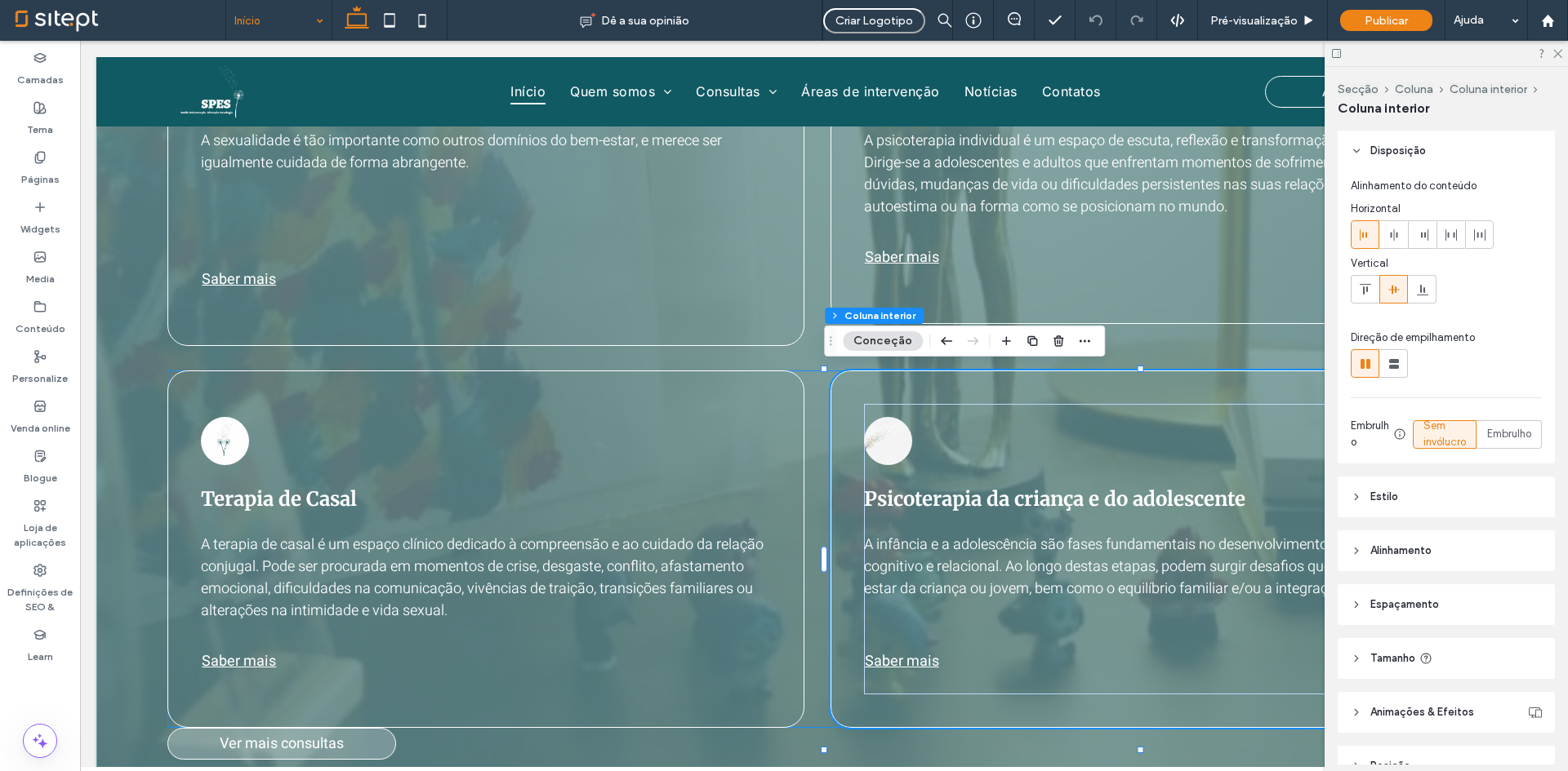
click at [877, 436] on link at bounding box center [888, 441] width 48 height 48
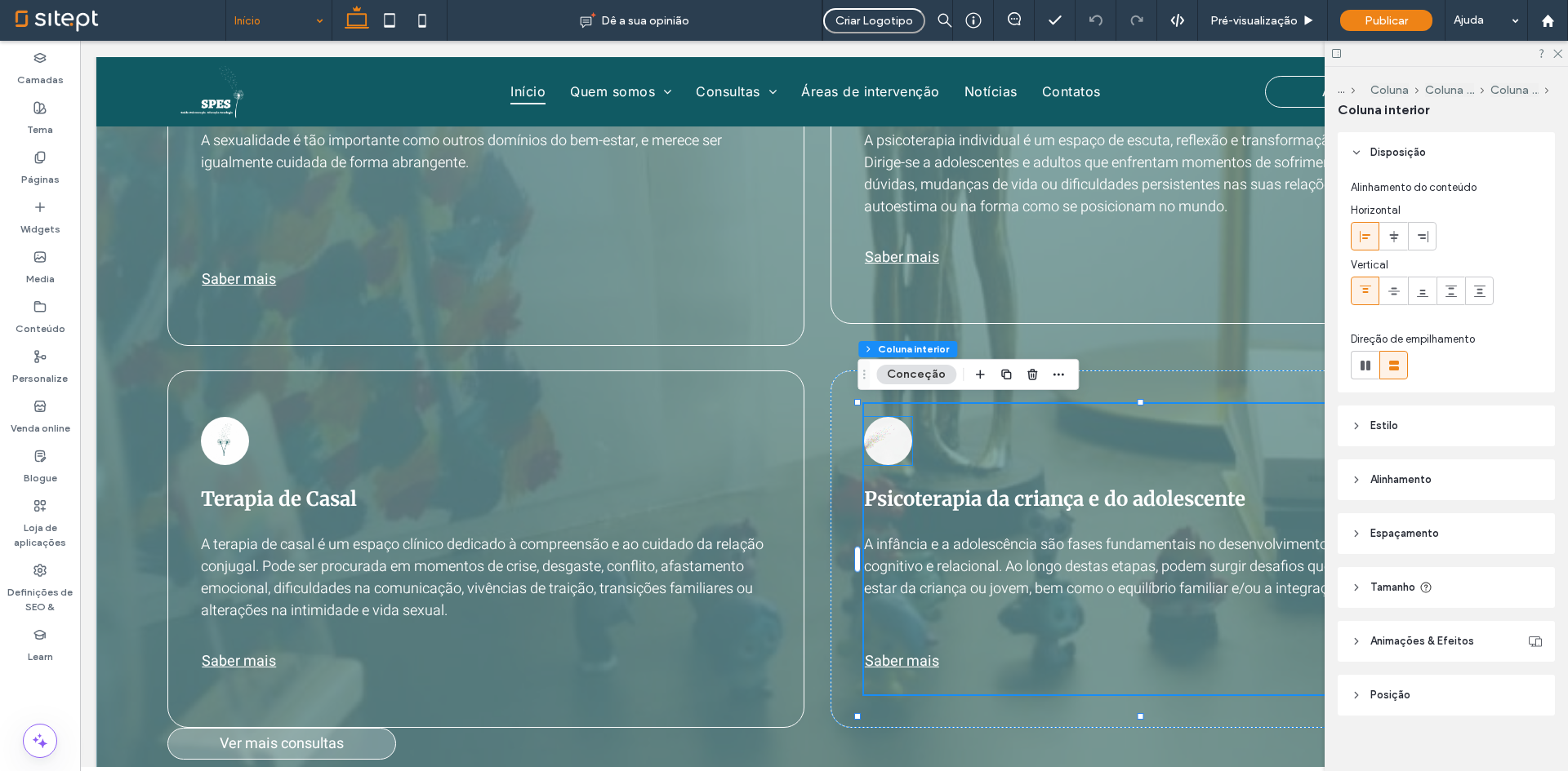
click at [899, 447] on link at bounding box center [888, 441] width 48 height 48
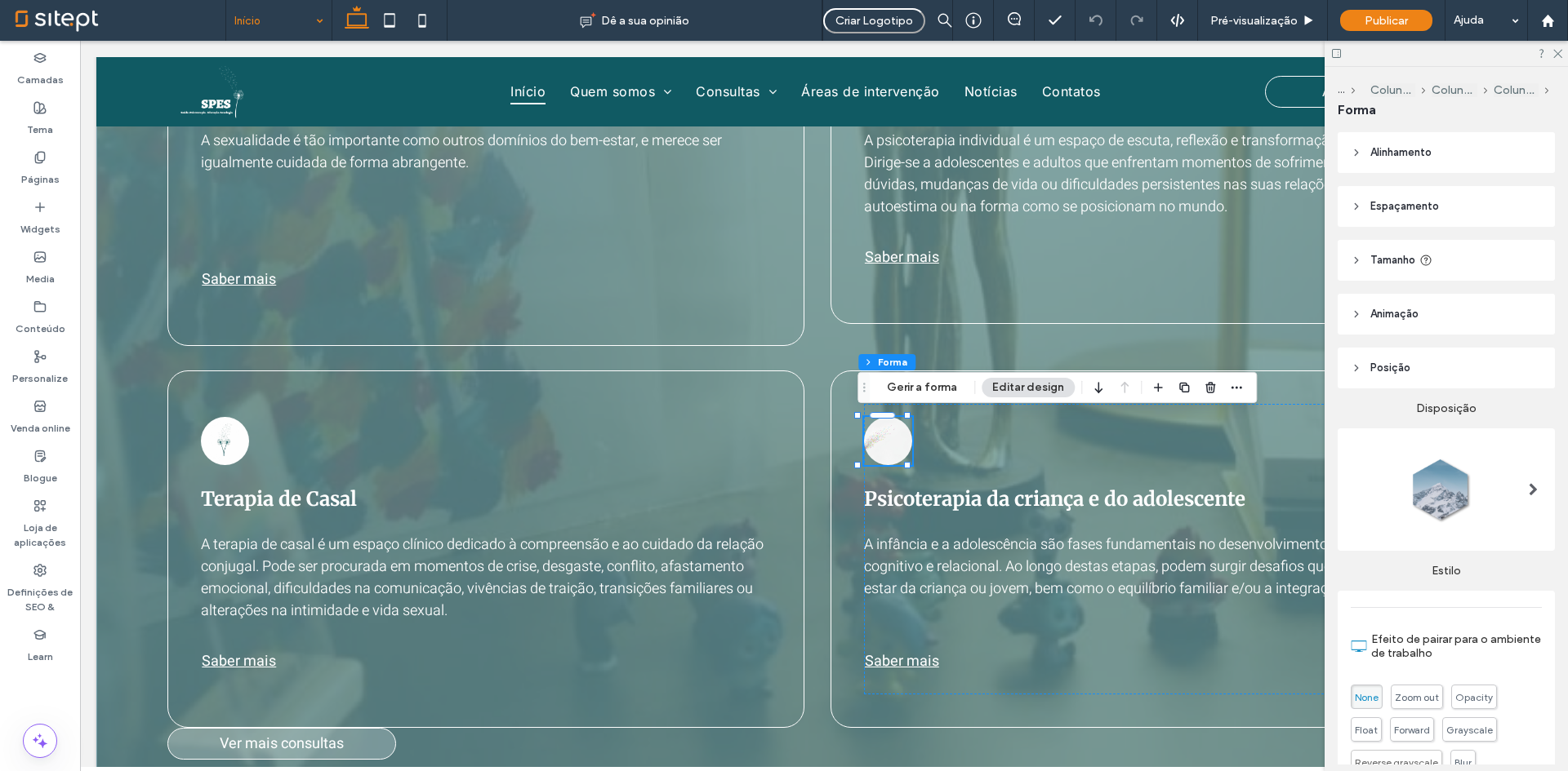
click at [929, 376] on div "Secção Coluna Coluna interior Coluna interior Coluna interior Forma Gerir a for…" at bounding box center [1056, 388] width 400 height 31
click at [935, 390] on button "Gerir a forma" at bounding box center [921, 388] width 91 height 20
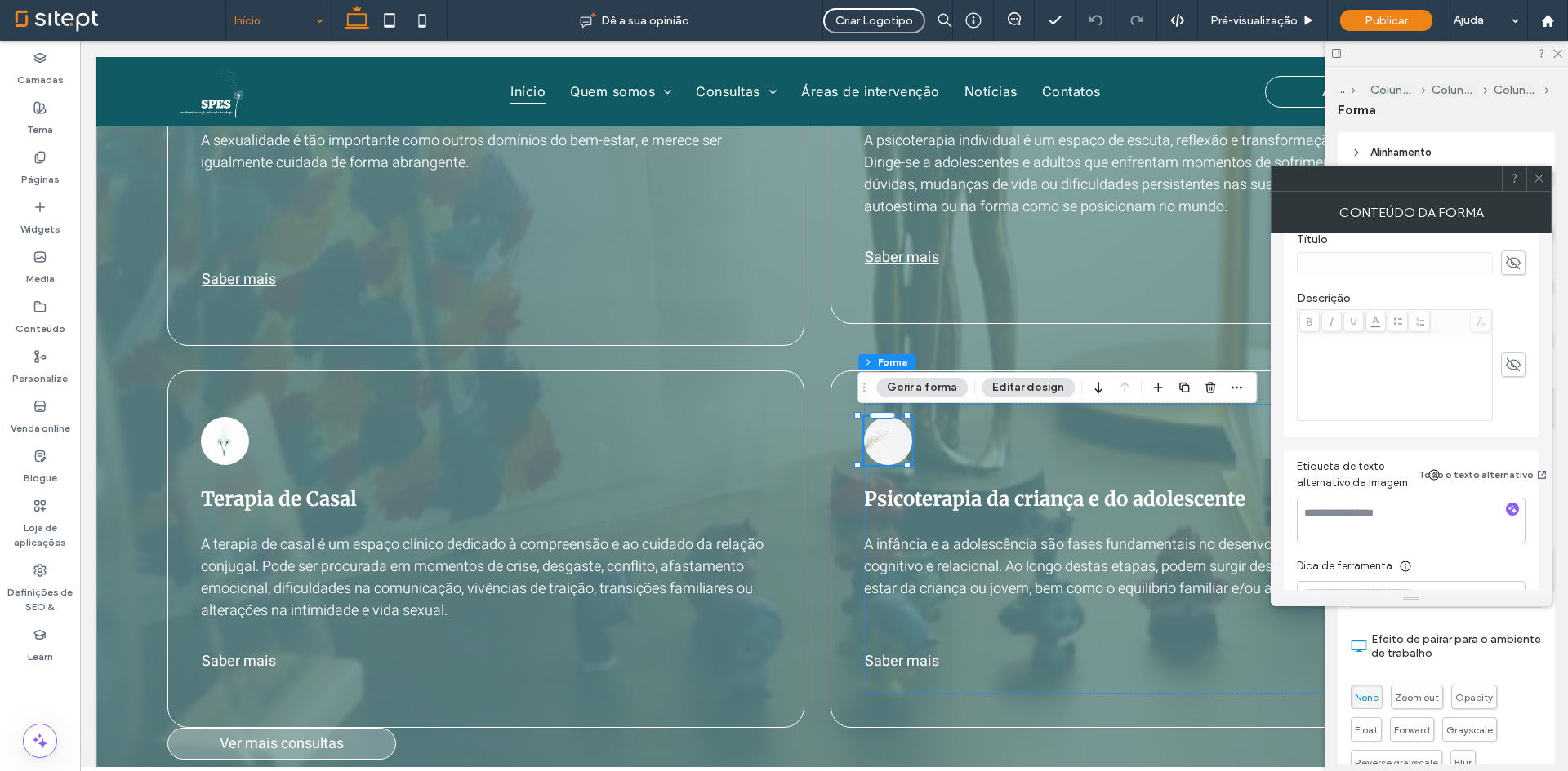
scroll to position [363, 0]
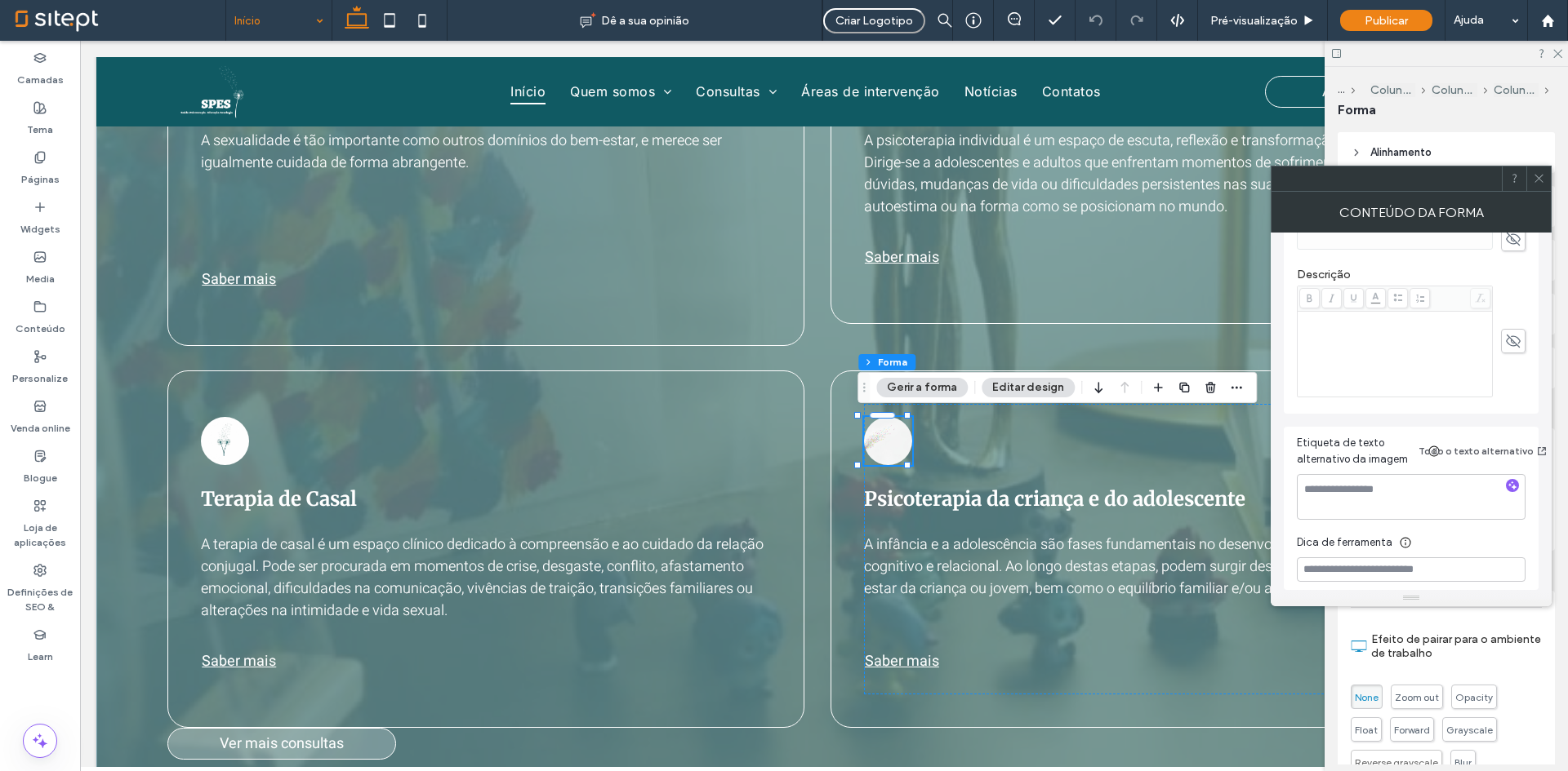
click at [1545, 182] on div at bounding box center [1538, 179] width 24 height 24
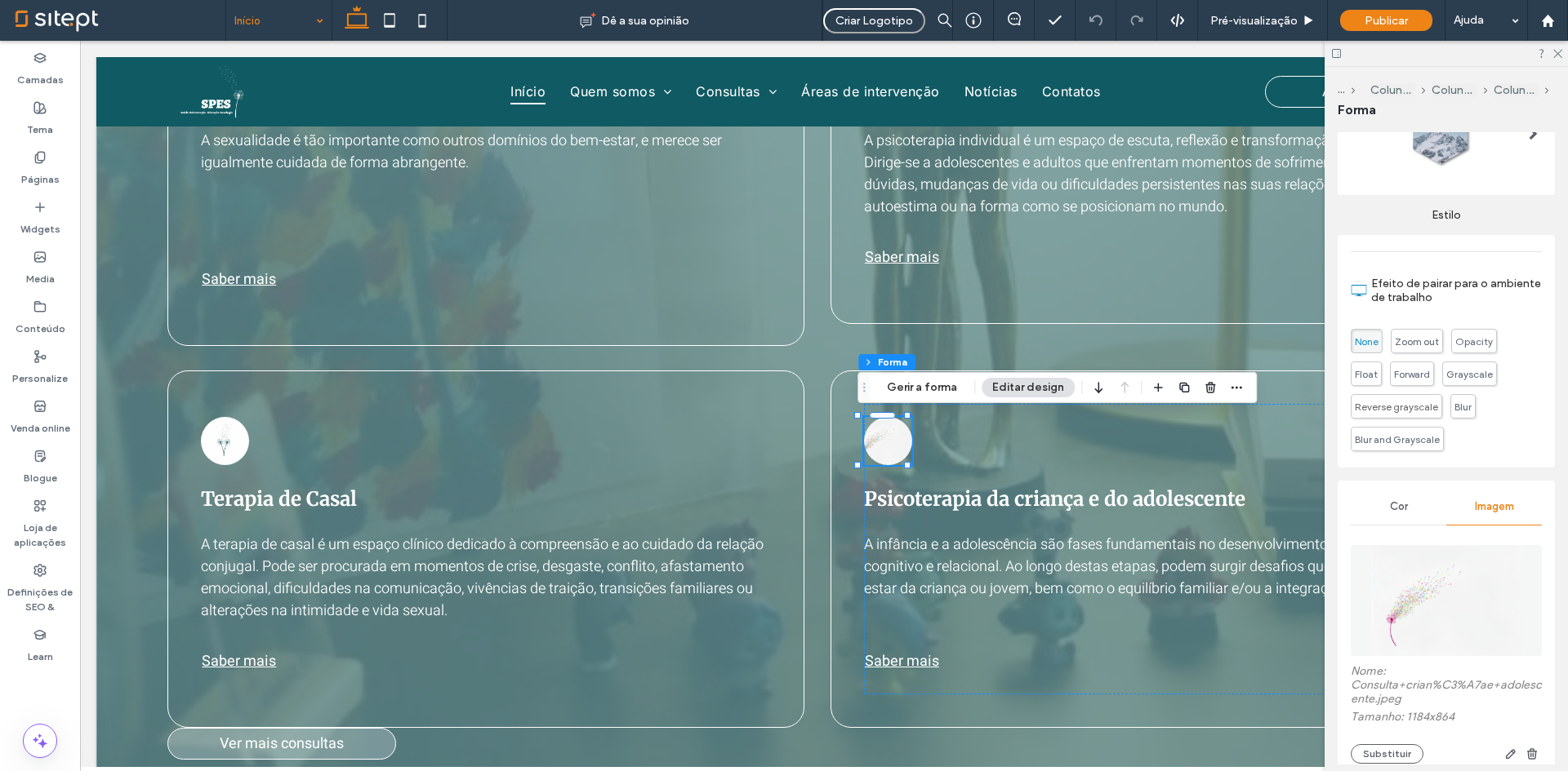
scroll to position [559, 0]
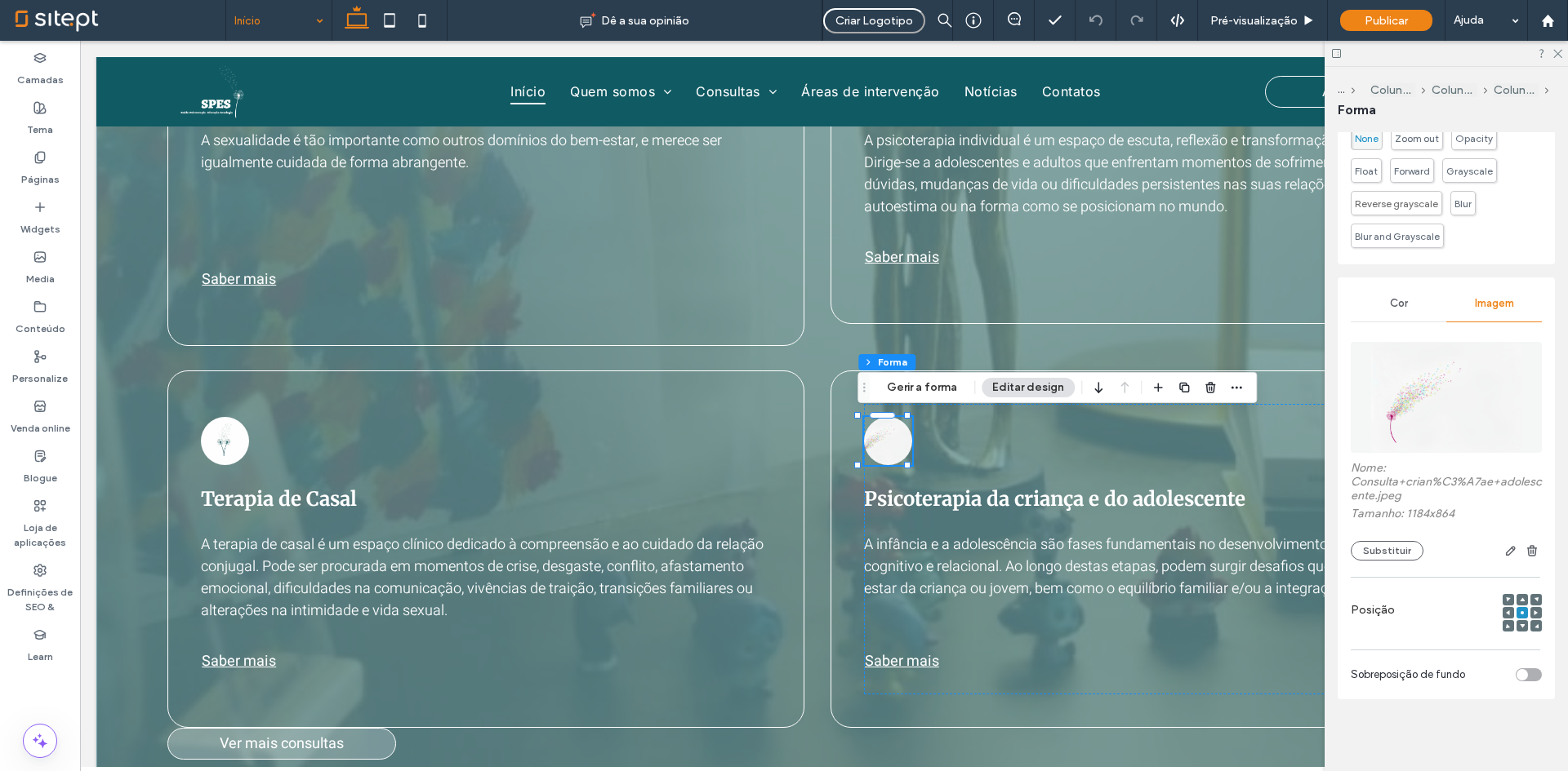
click at [1402, 564] on div "Nome: Consulta+crian%C3%A7ae+adolescente.jpeg Tamanho: 1184x864 Substituir" at bounding box center [1446, 447] width 191 height 243
click at [1407, 551] on button "Substituir" at bounding box center [1387, 551] width 73 height 20
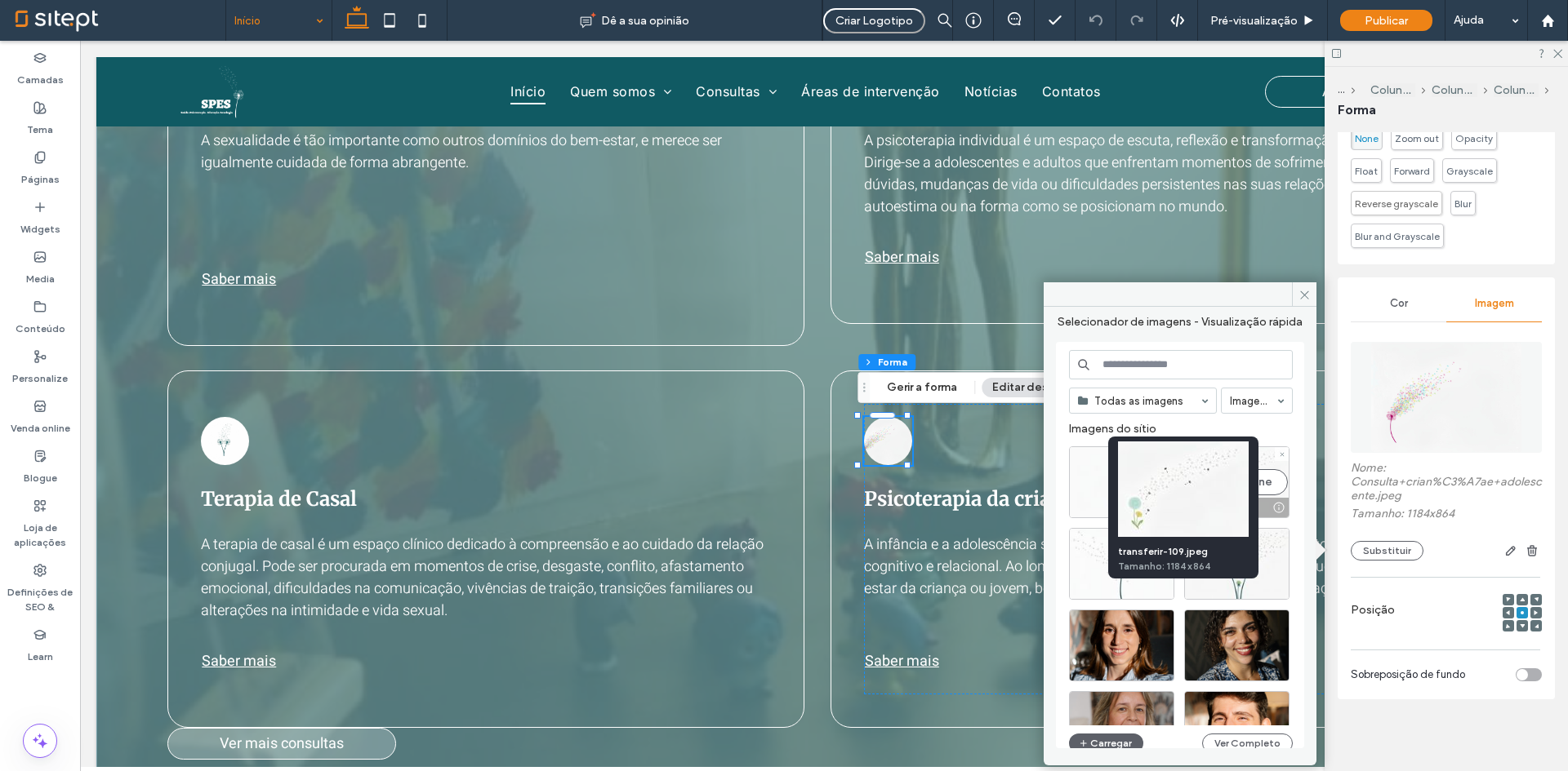
click at [1284, 514] on div at bounding box center [1278, 508] width 21 height 13
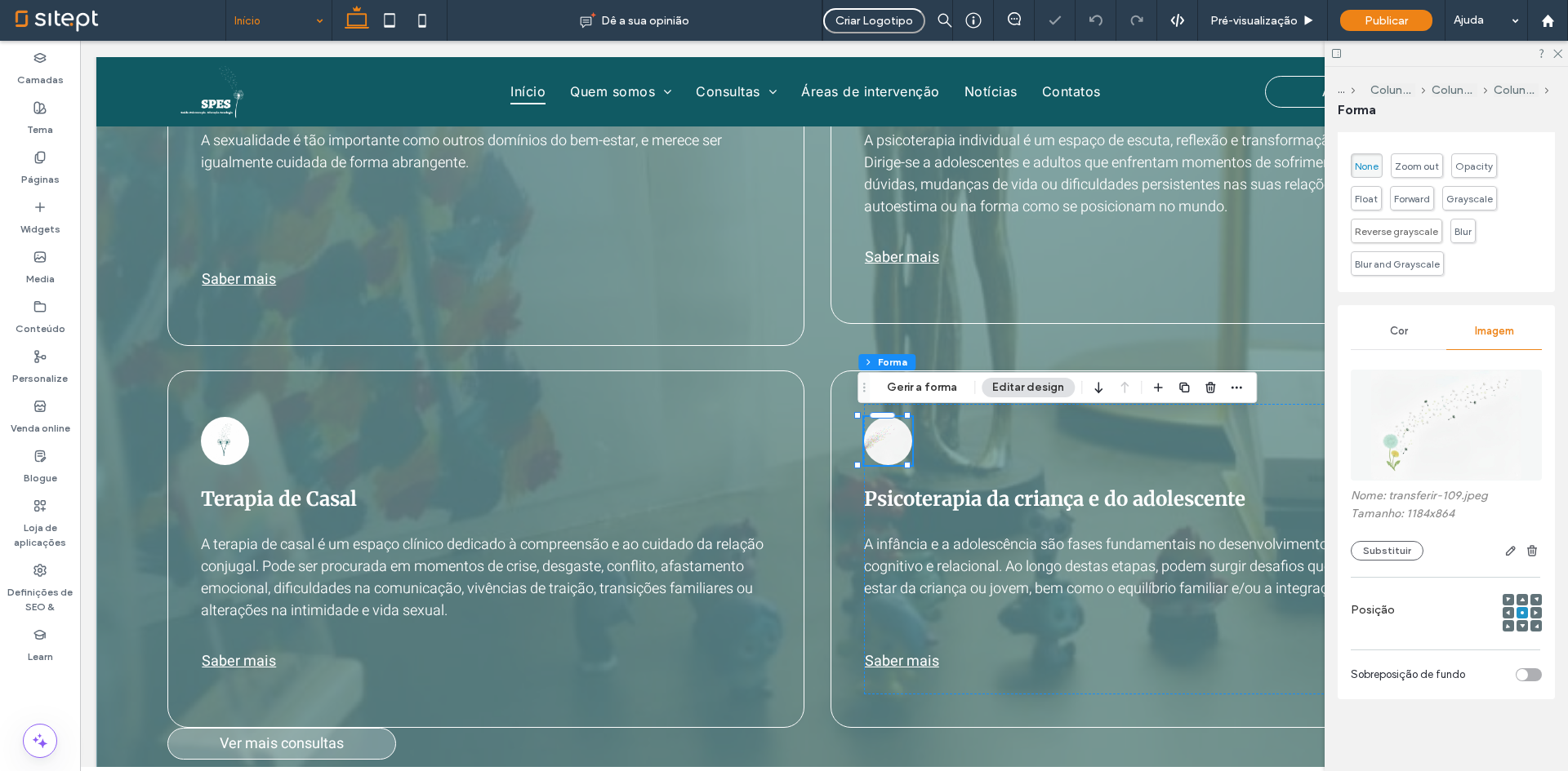
scroll to position [531, 0]
click at [1503, 625] on div at bounding box center [1508, 626] width 12 height 12
click at [1506, 625] on icon at bounding box center [1508, 626] width 5 height 5
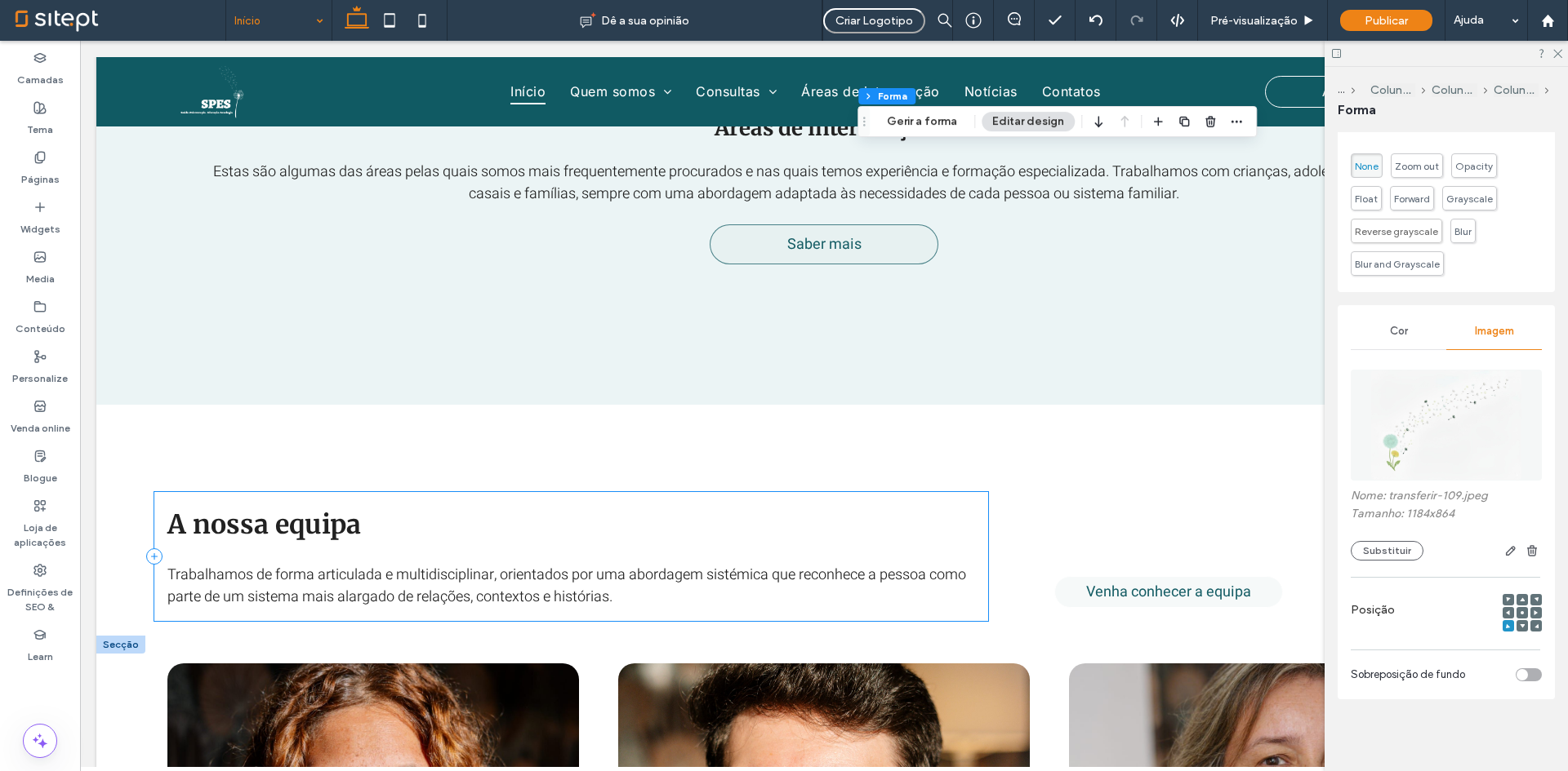
scroll to position [3208, 0]
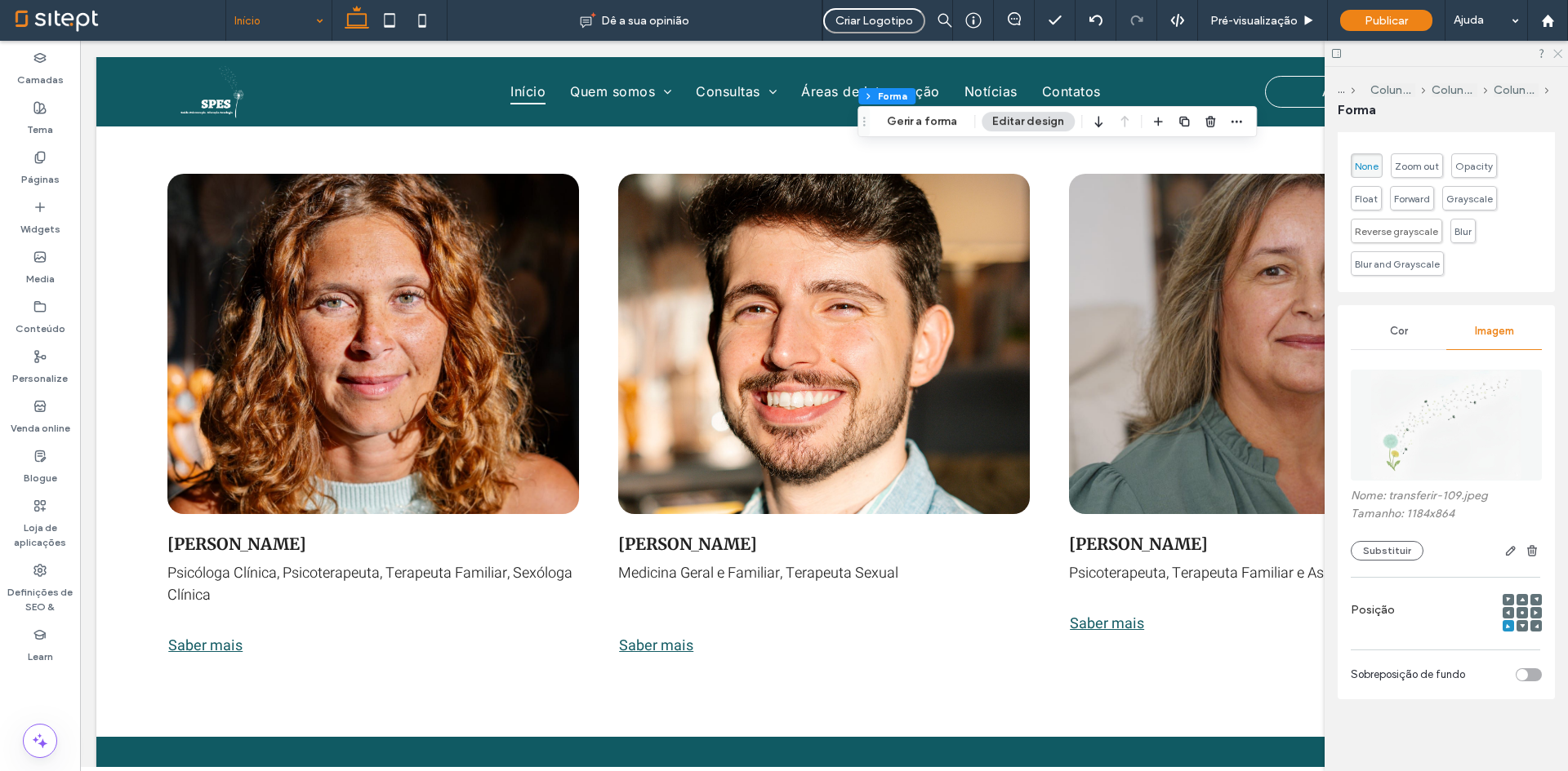
click at [1556, 48] on icon at bounding box center [1557, 53] width 11 height 11
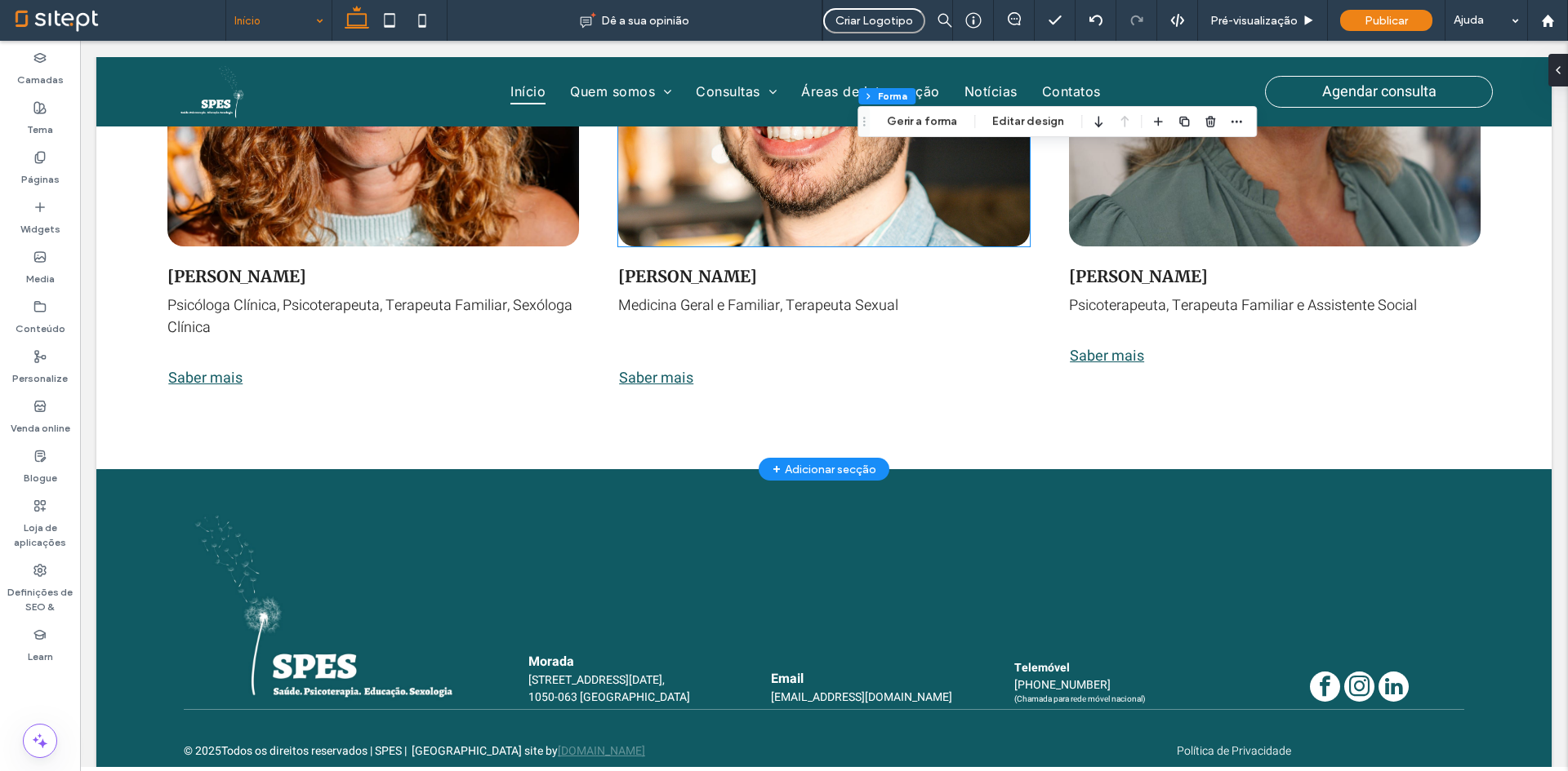
scroll to position [3518, 0]
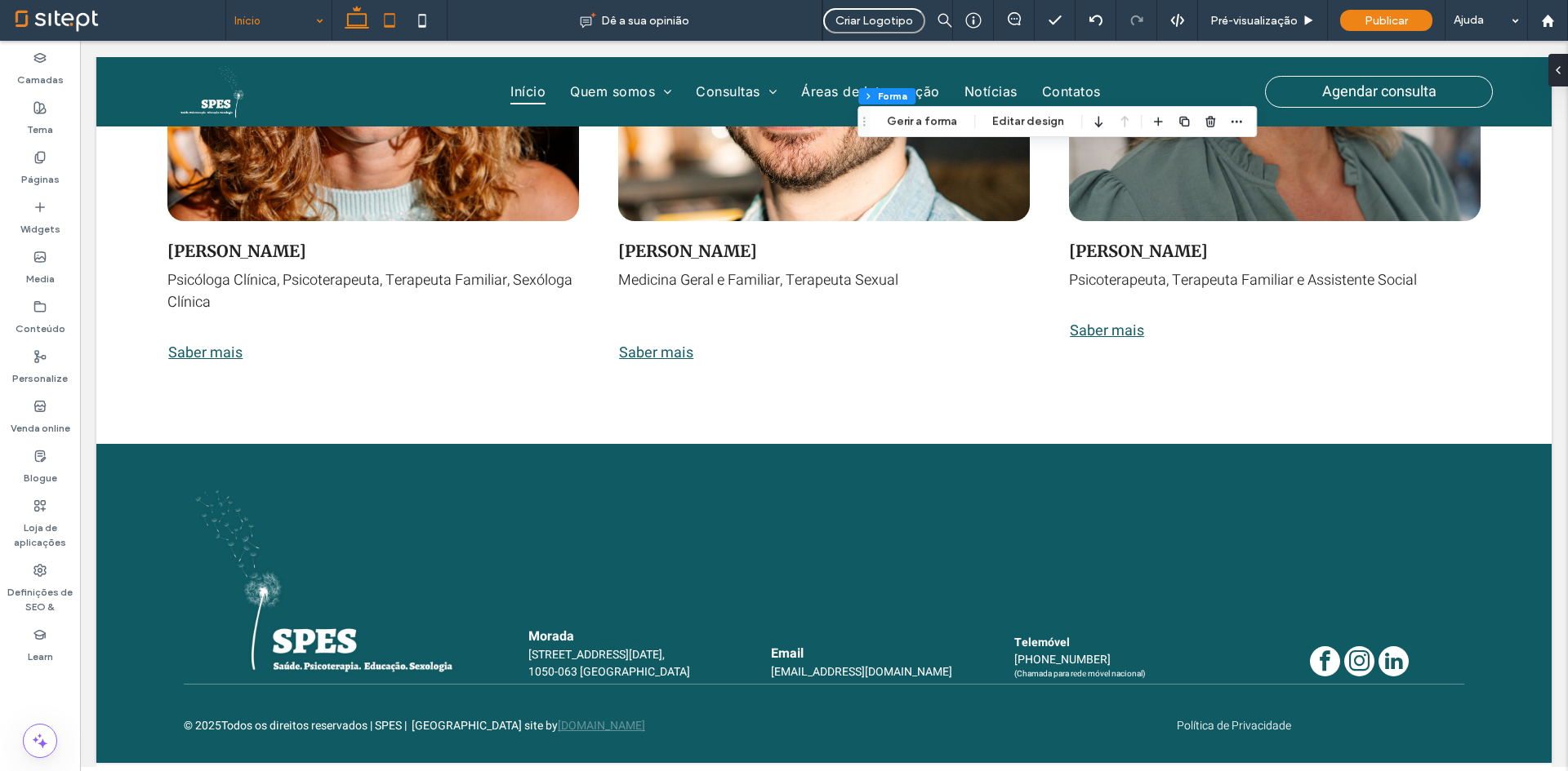
click at [387, 25] on use at bounding box center [390, 19] width 11 height 14
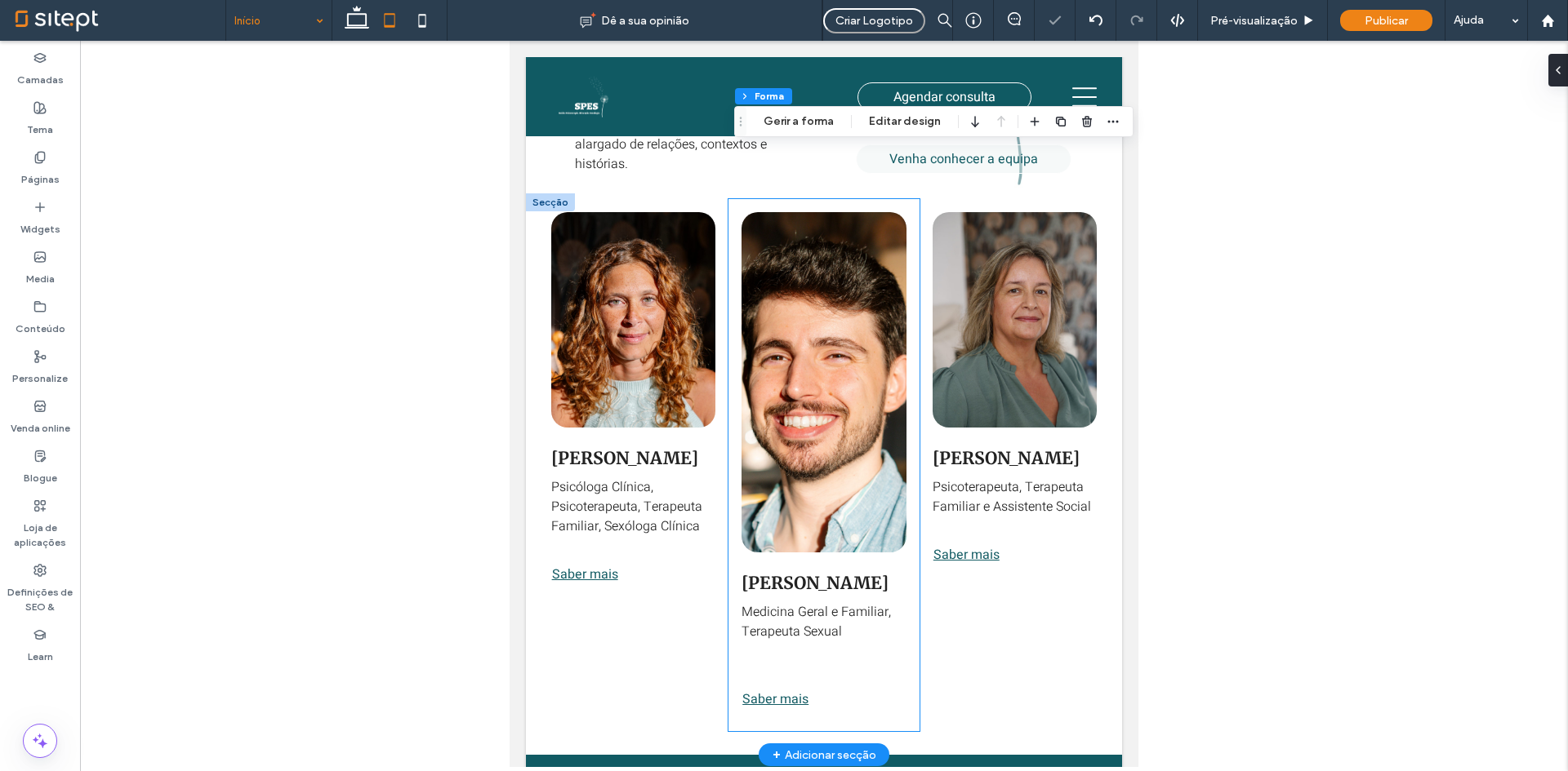
scroll to position [3267, 0]
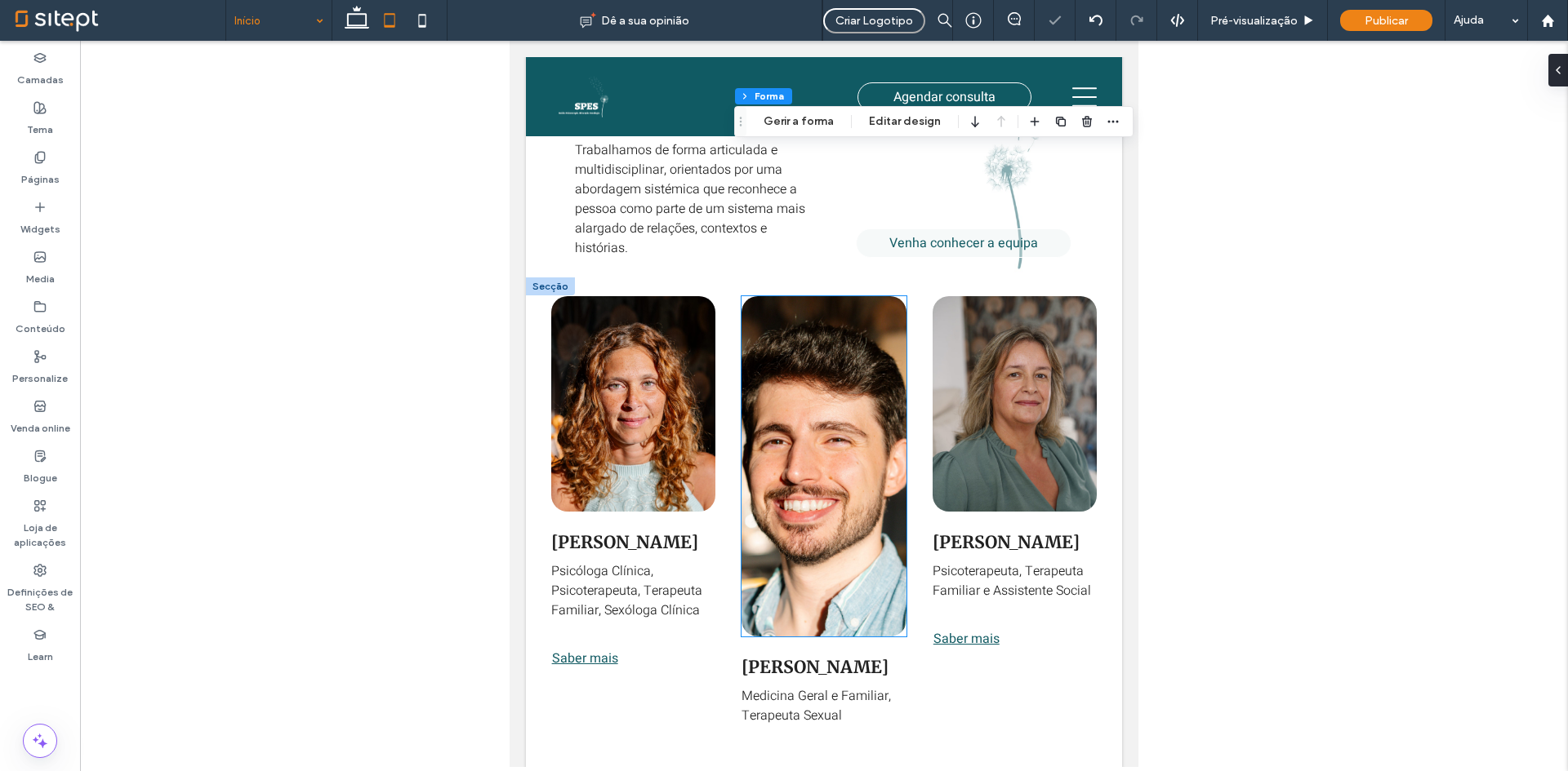
click at [866, 621] on img at bounding box center [824, 466] width 165 height 340
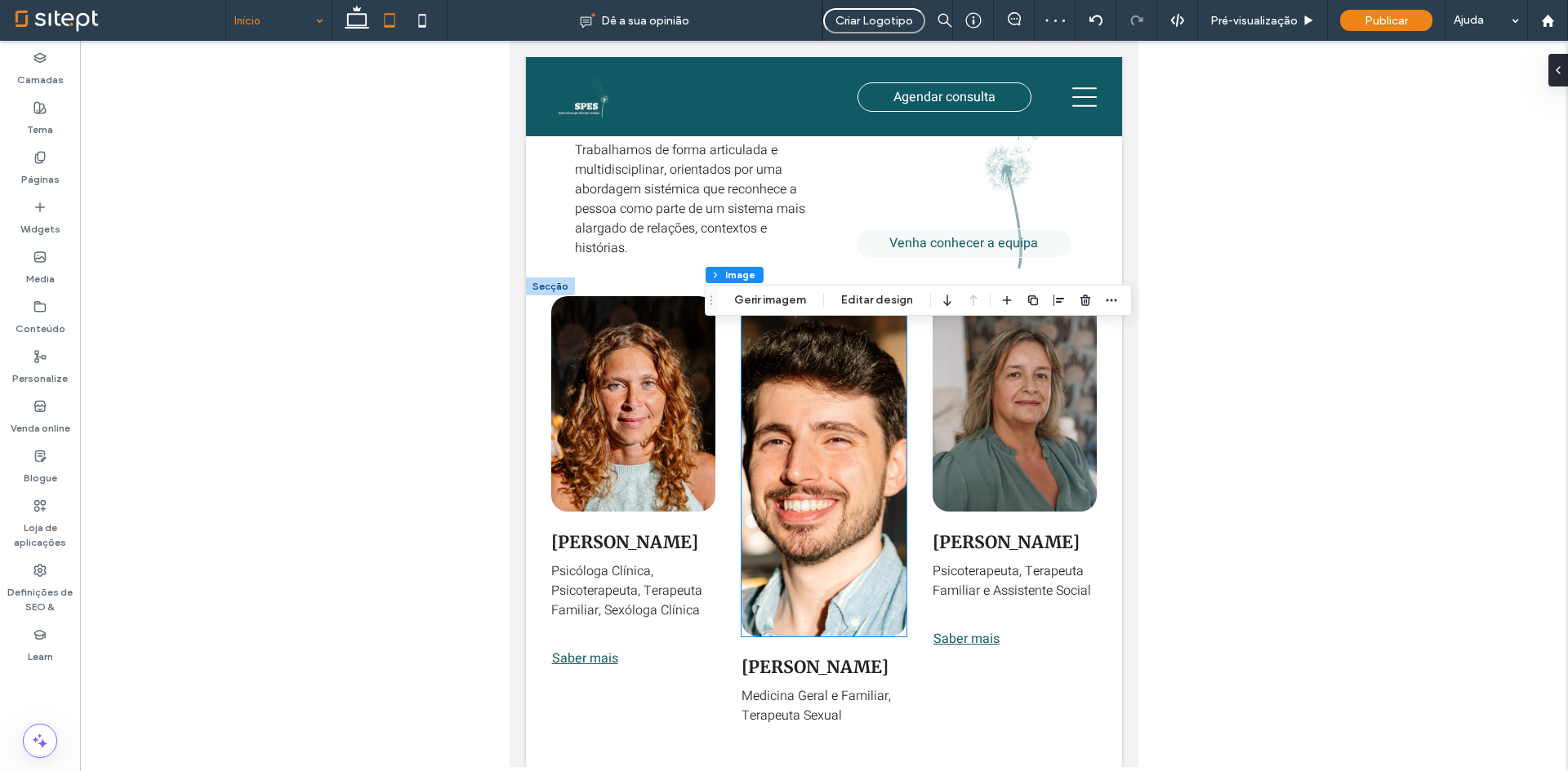
type input "**"
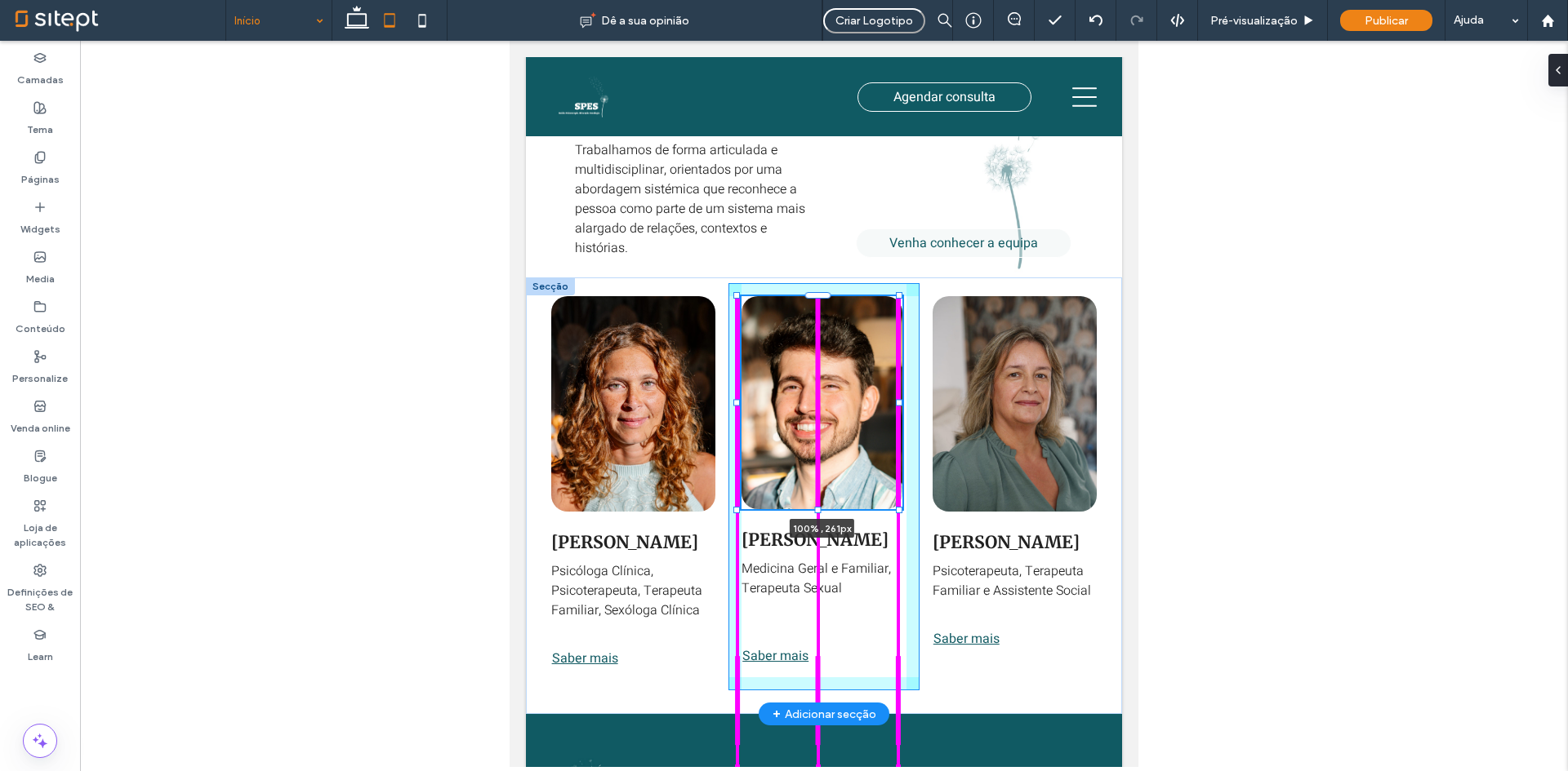
drag, startPoint x: 815, startPoint y: 669, endPoint x: 822, endPoint y: 542, distance: 127.2
click at [822, 542] on div "Sara Semedo Psicóloga Clínica, Psicoterapeuta, Terapeuta Familiar, Sexóloga Clí…" at bounding box center [824, 496] width 596 height 436
type input "***"
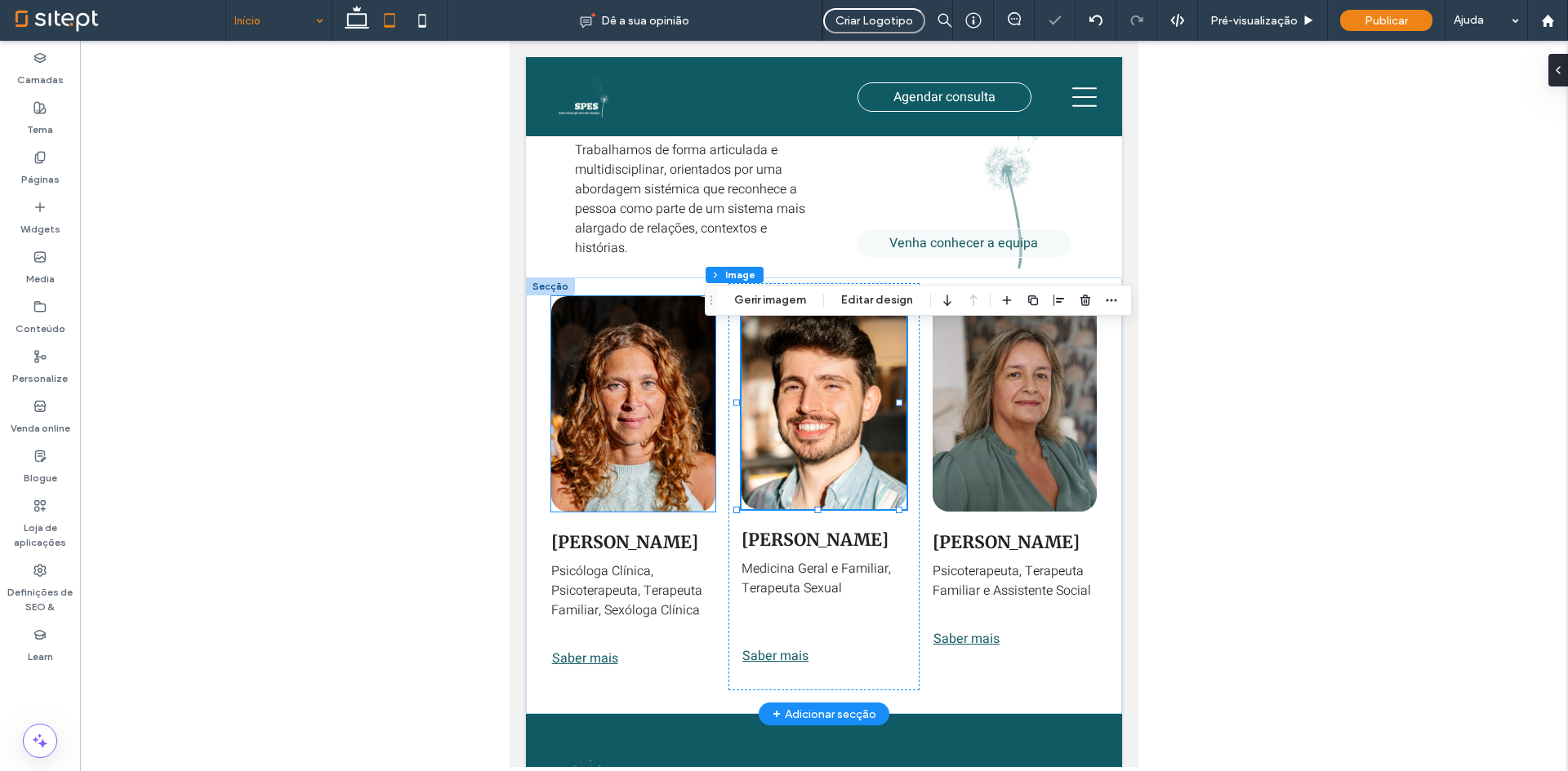
click at [611, 512] on img at bounding box center [633, 404] width 165 height 216
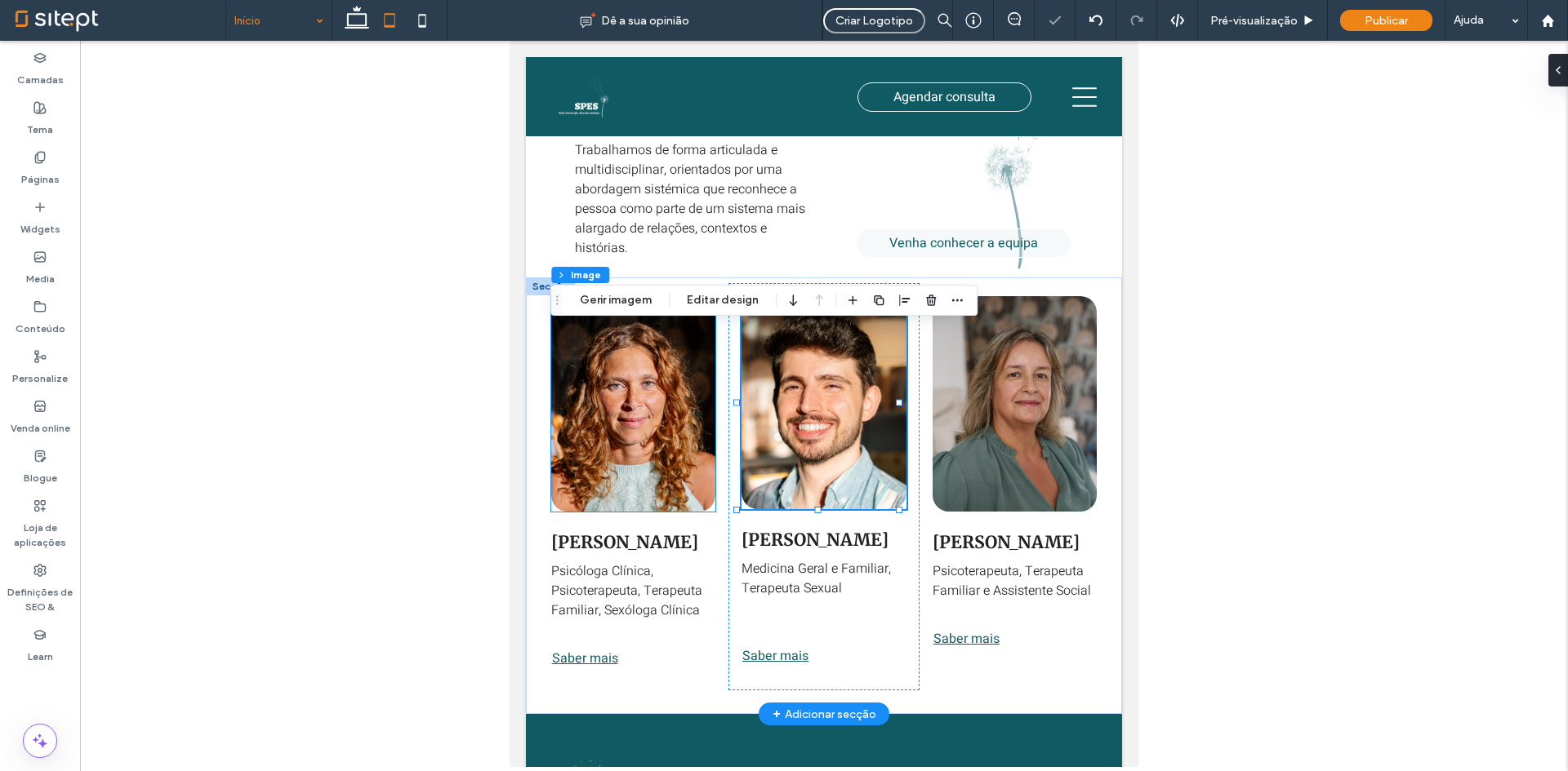
type input "**"
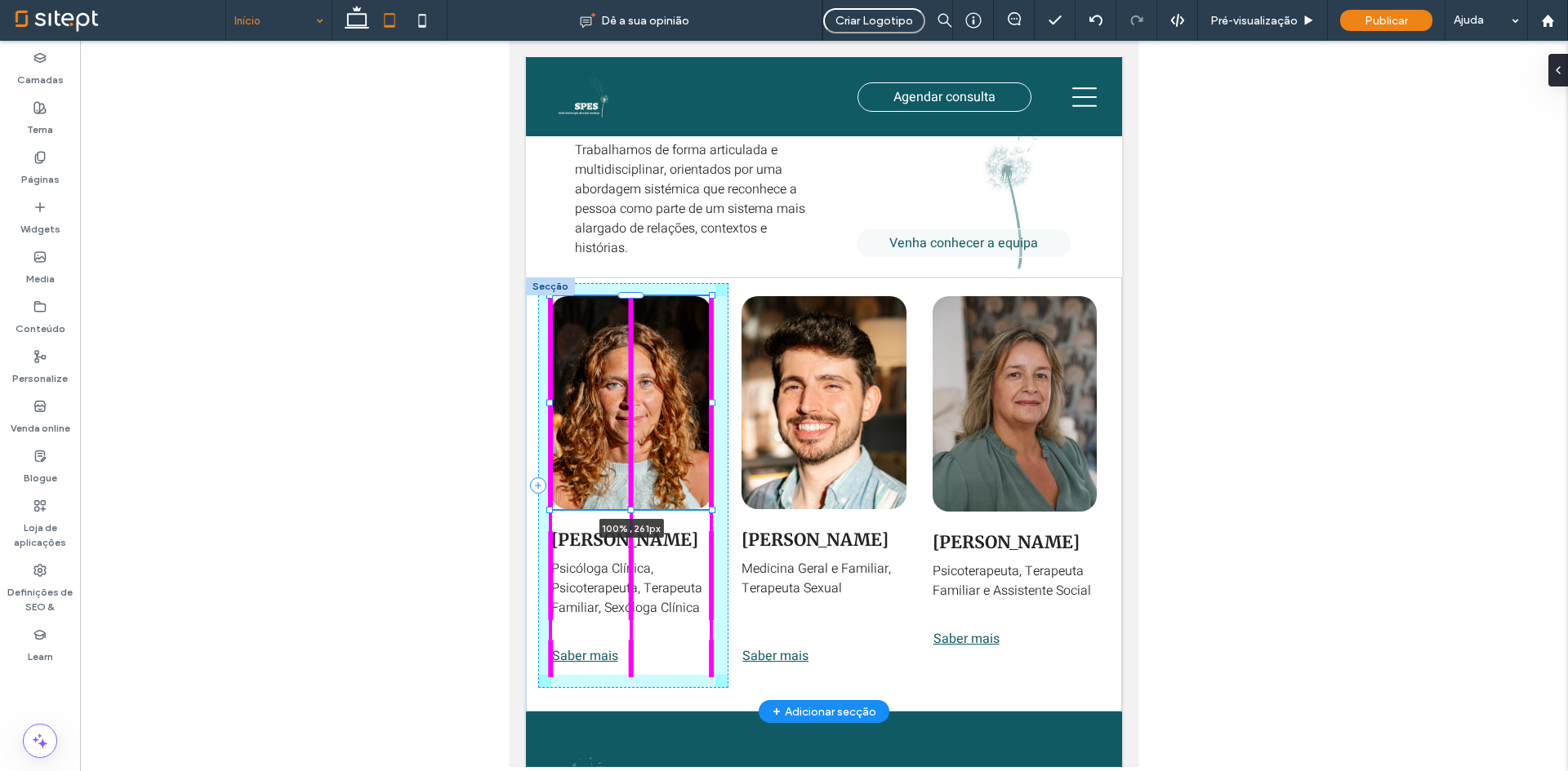
click at [633, 512] on div at bounding box center [631, 509] width 6 height 6
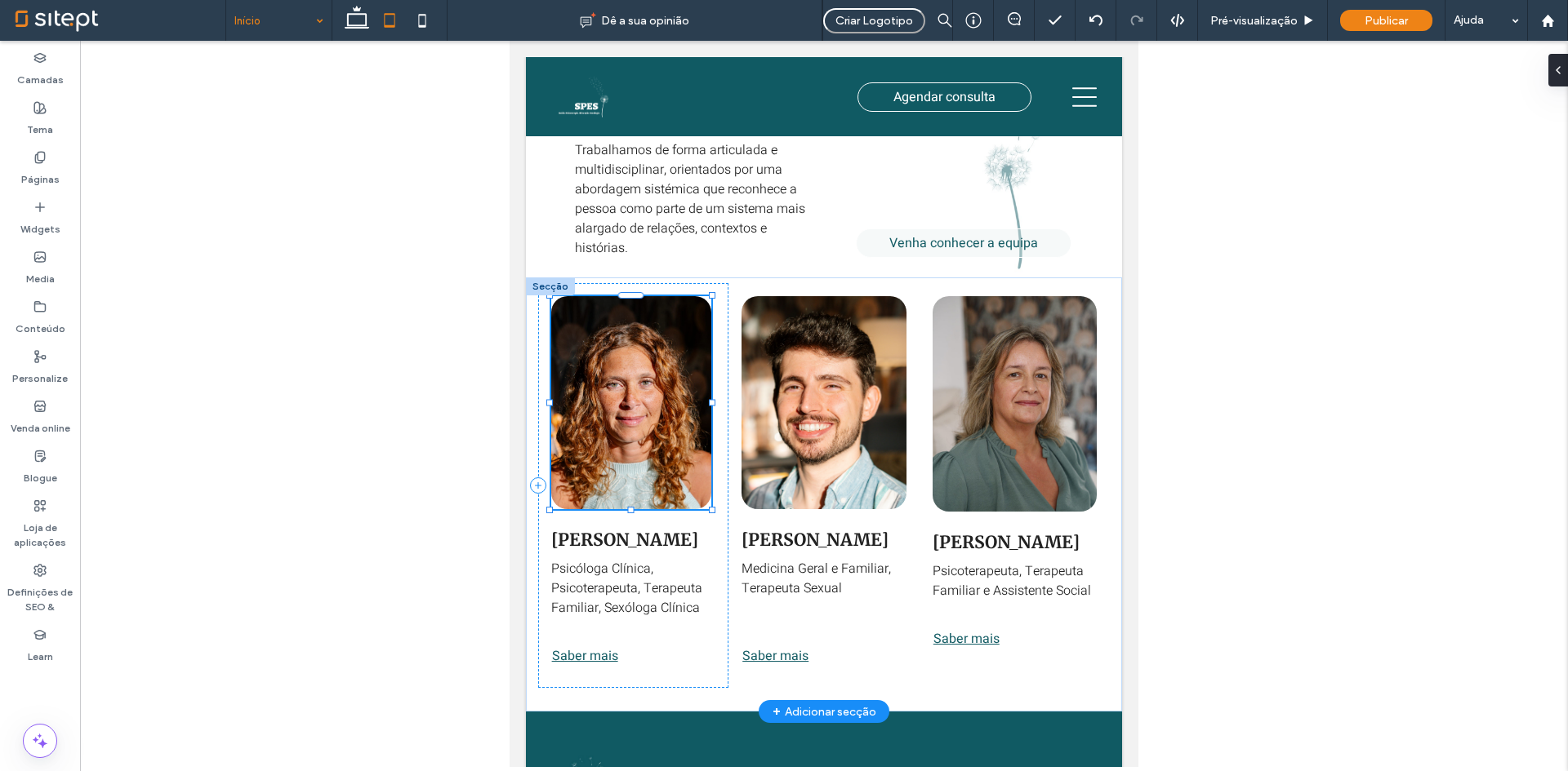
type input "***"
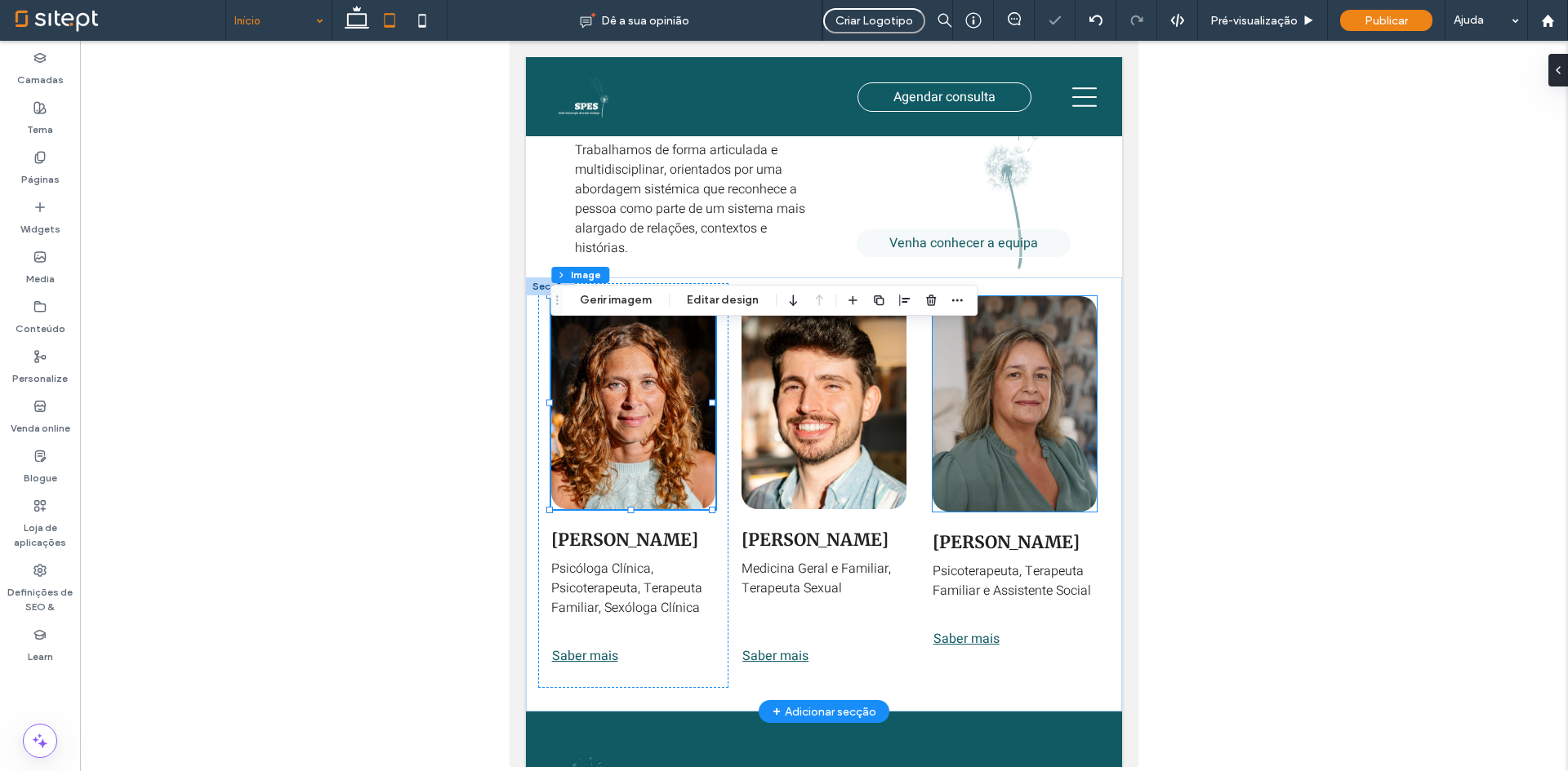
click at [973, 512] on img at bounding box center [1015, 404] width 165 height 216
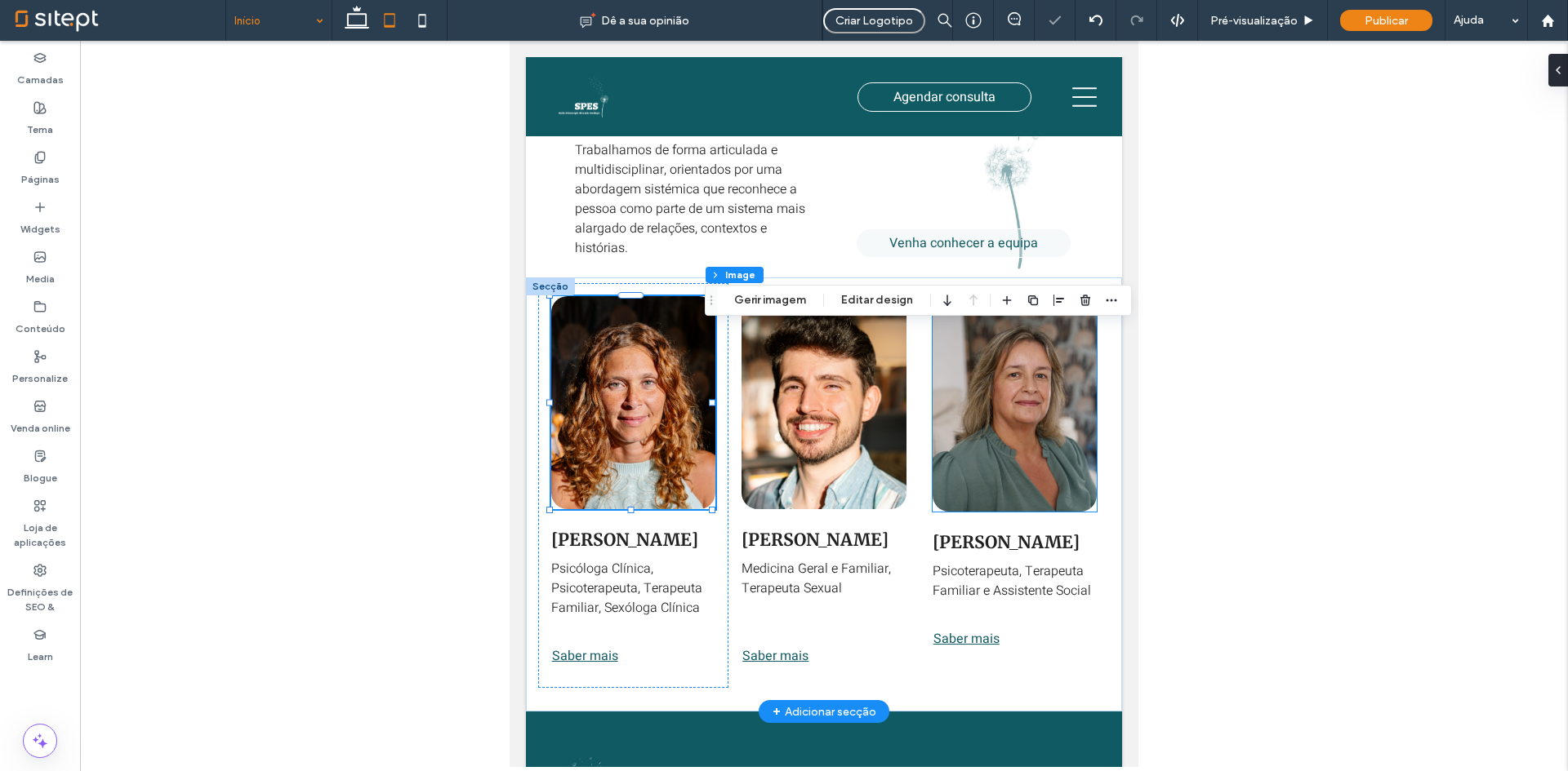
type input "**"
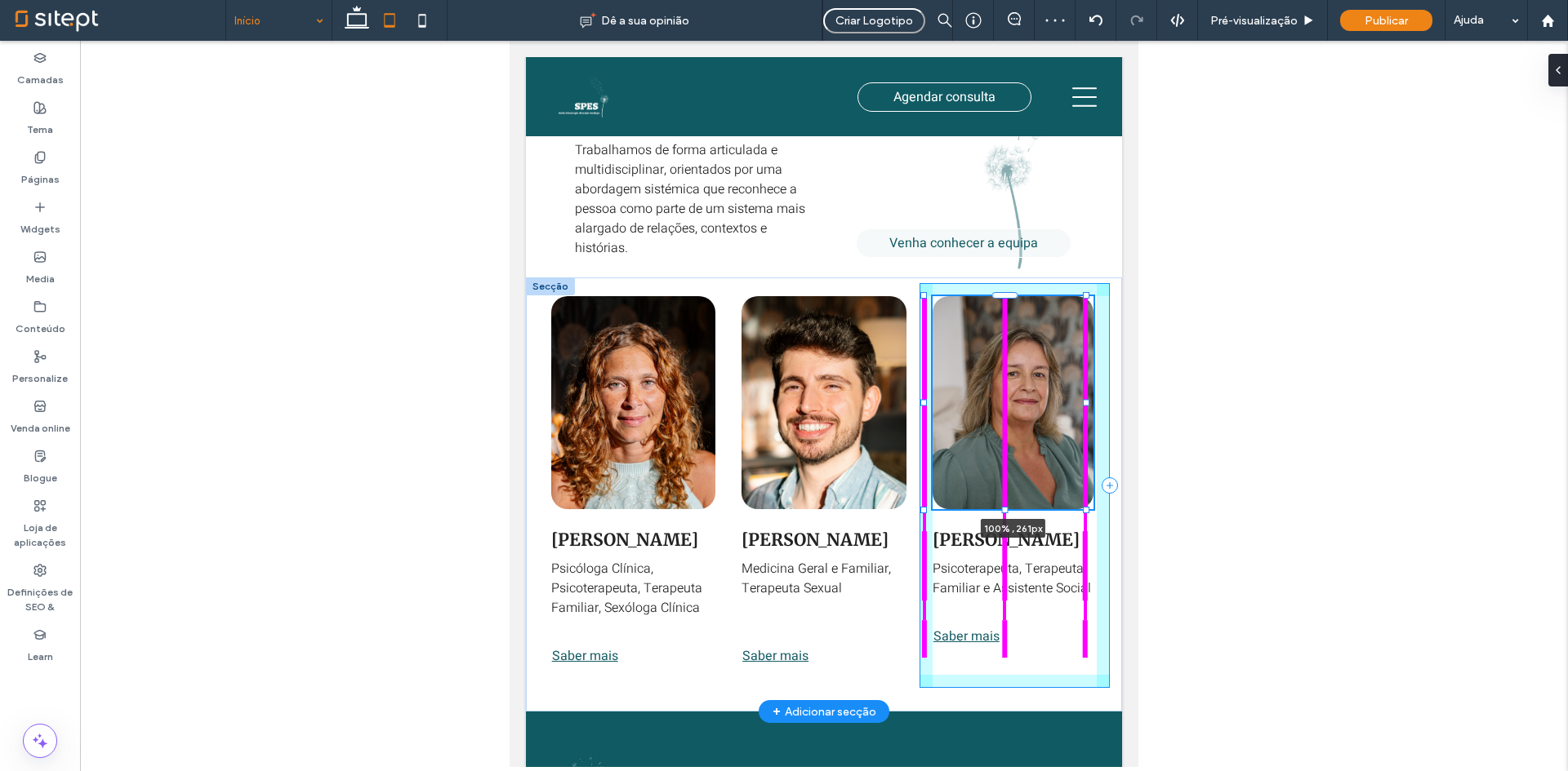
click at [1006, 512] on div at bounding box center [1005, 509] width 6 height 6
type input "***"
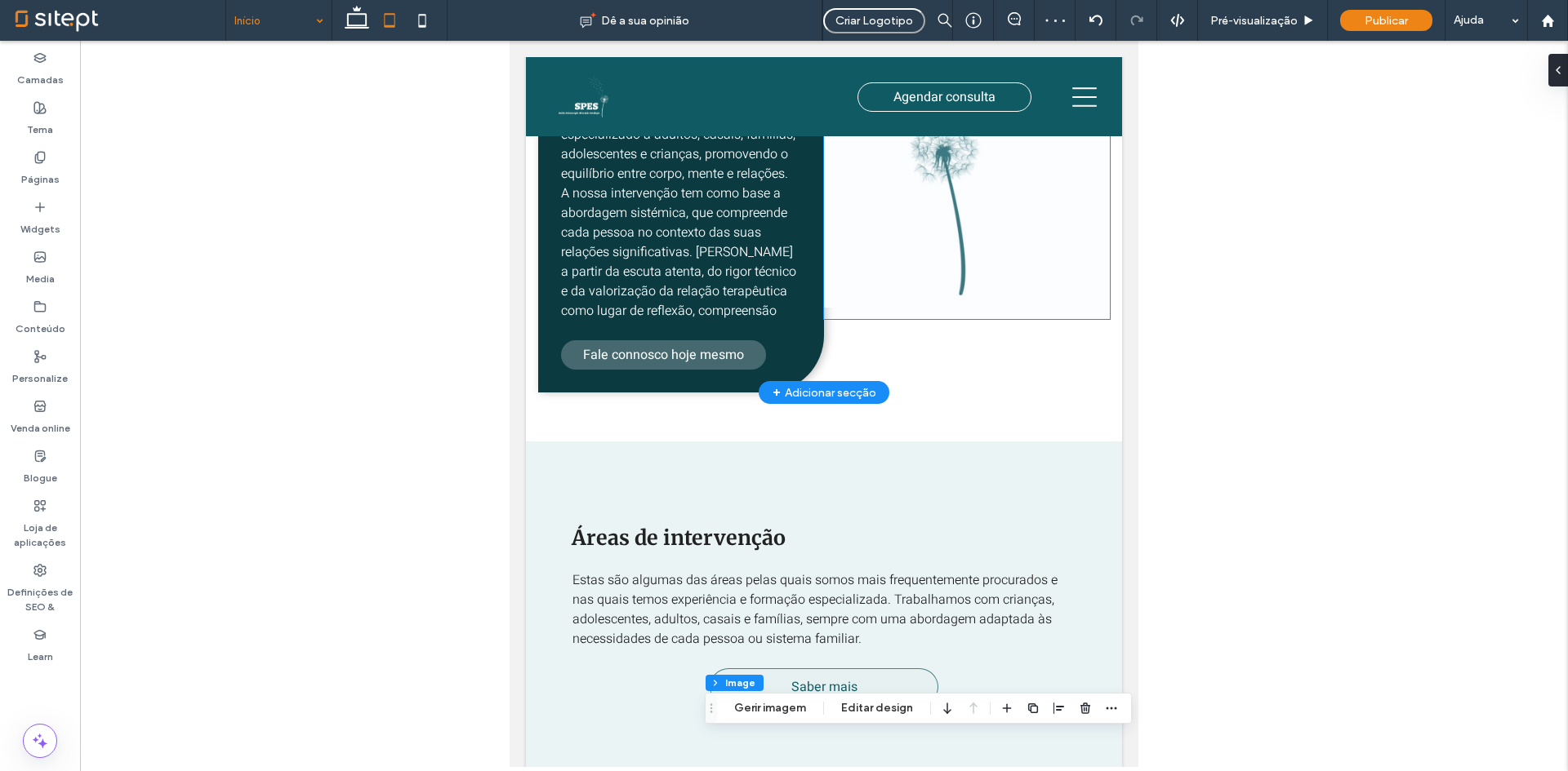
scroll to position [2695, 0]
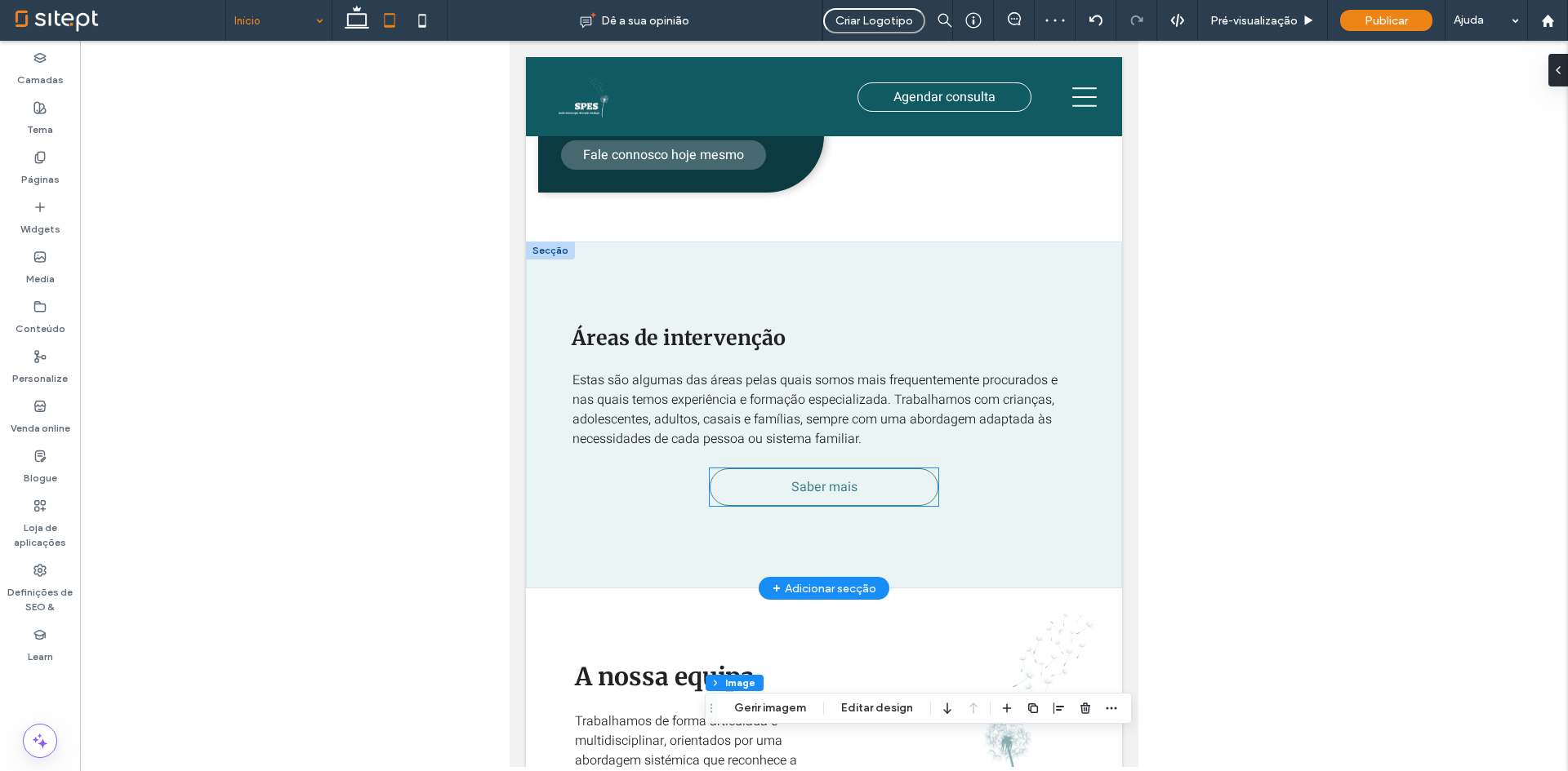
click at [815, 506] on link "Saber mais" at bounding box center [824, 488] width 228 height 38
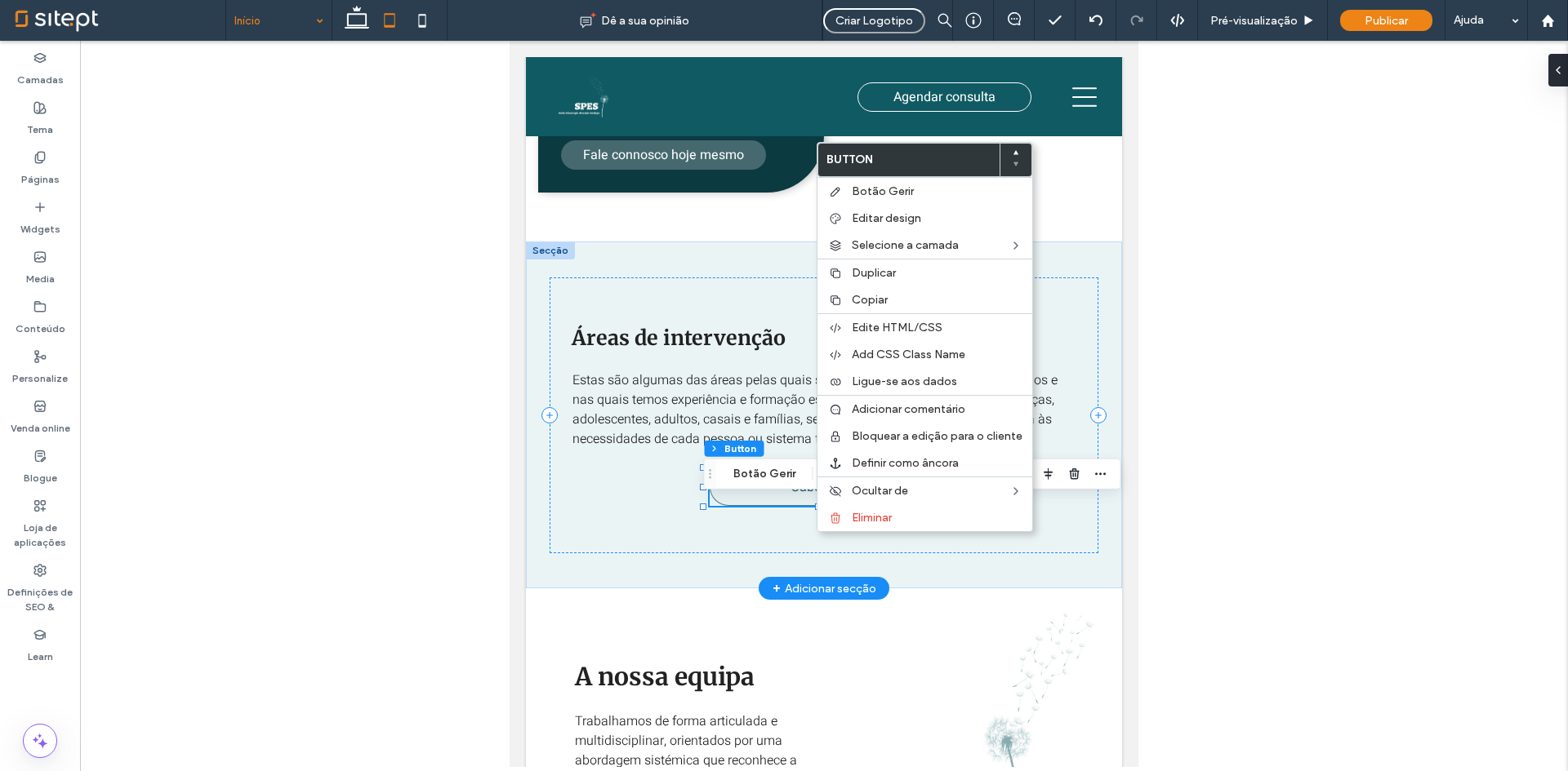
click at [1048, 526] on div "Áreas de intervenção Estas são algumas das áreas pelas quais somos mais frequen…" at bounding box center [824, 415] width 549 height 275
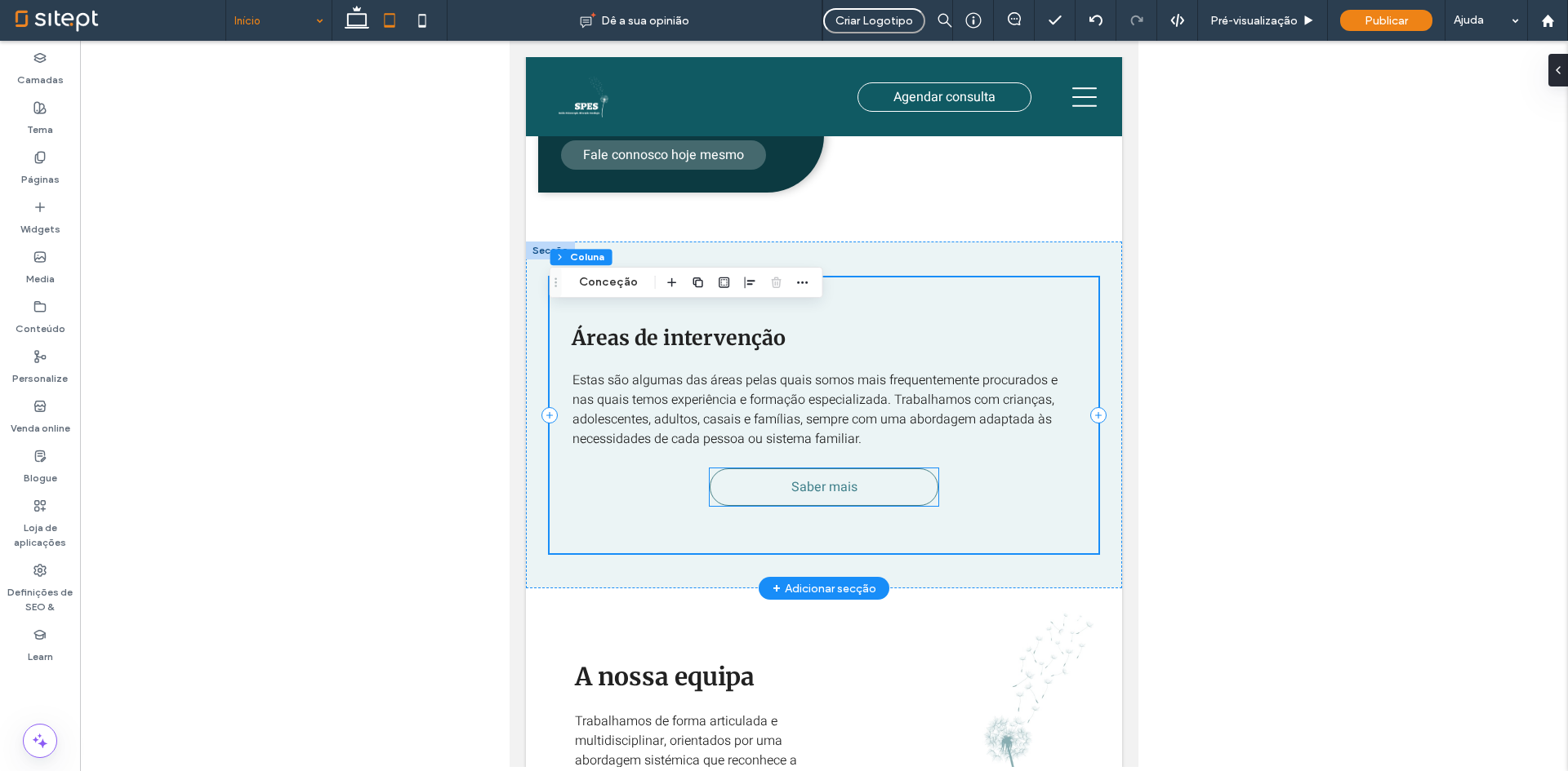
click at [835, 506] on link "Saber mais" at bounding box center [824, 488] width 228 height 38
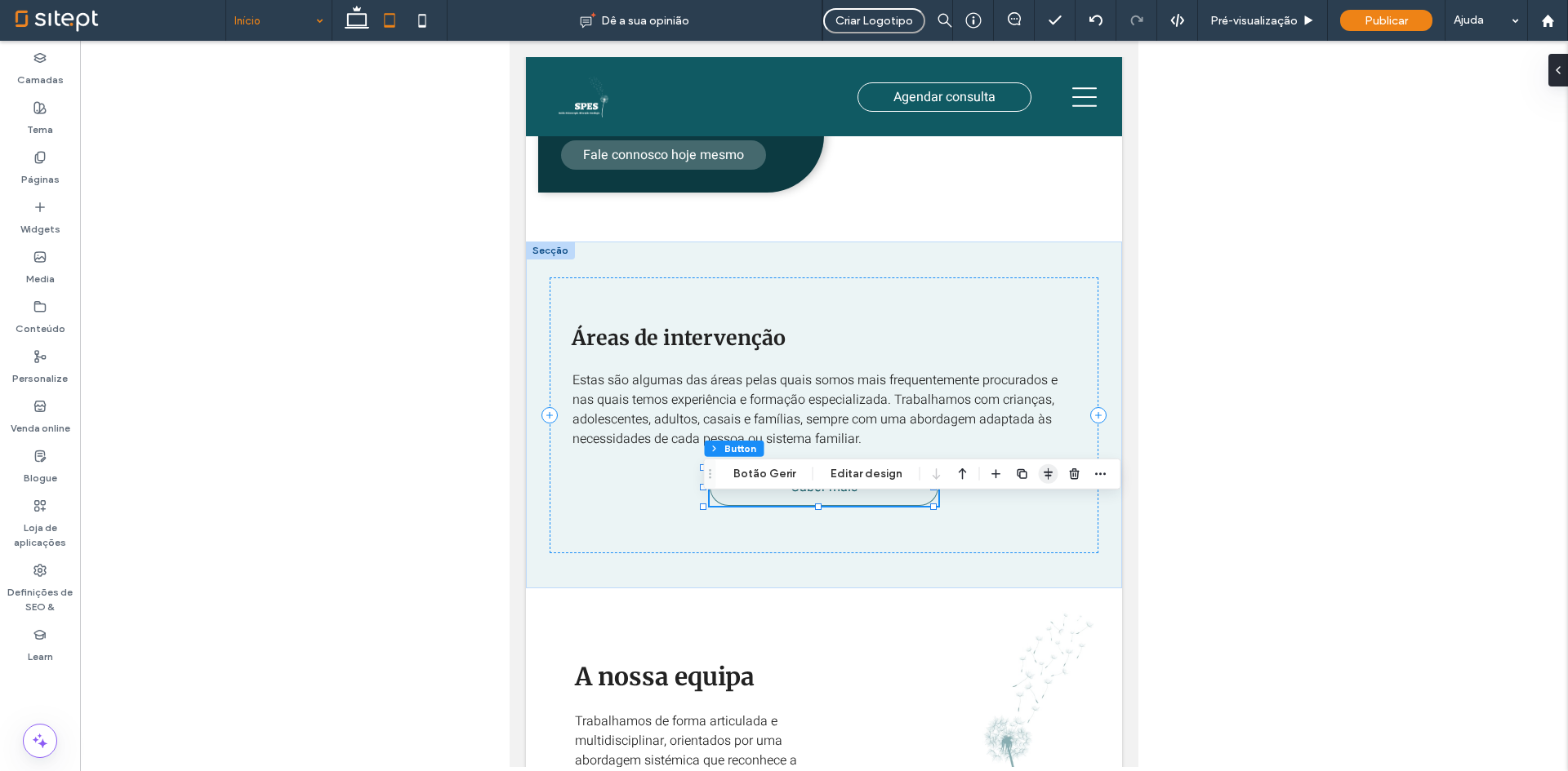
click at [1042, 476] on icon "button" at bounding box center [1048, 474] width 13 height 13
click at [1002, 509] on icon "flex-start" at bounding box center [1005, 506] width 13 height 13
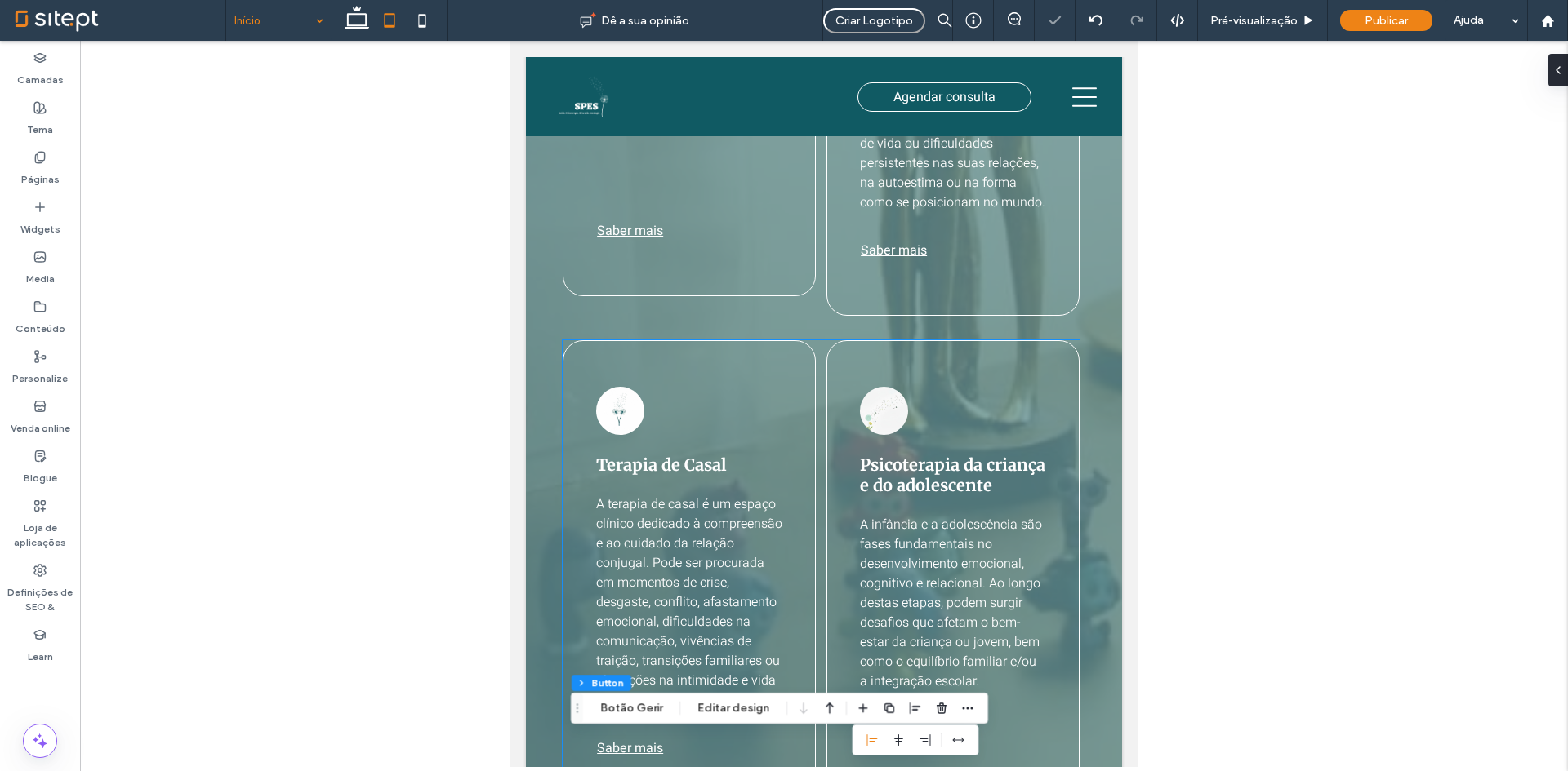
scroll to position [1471, 0]
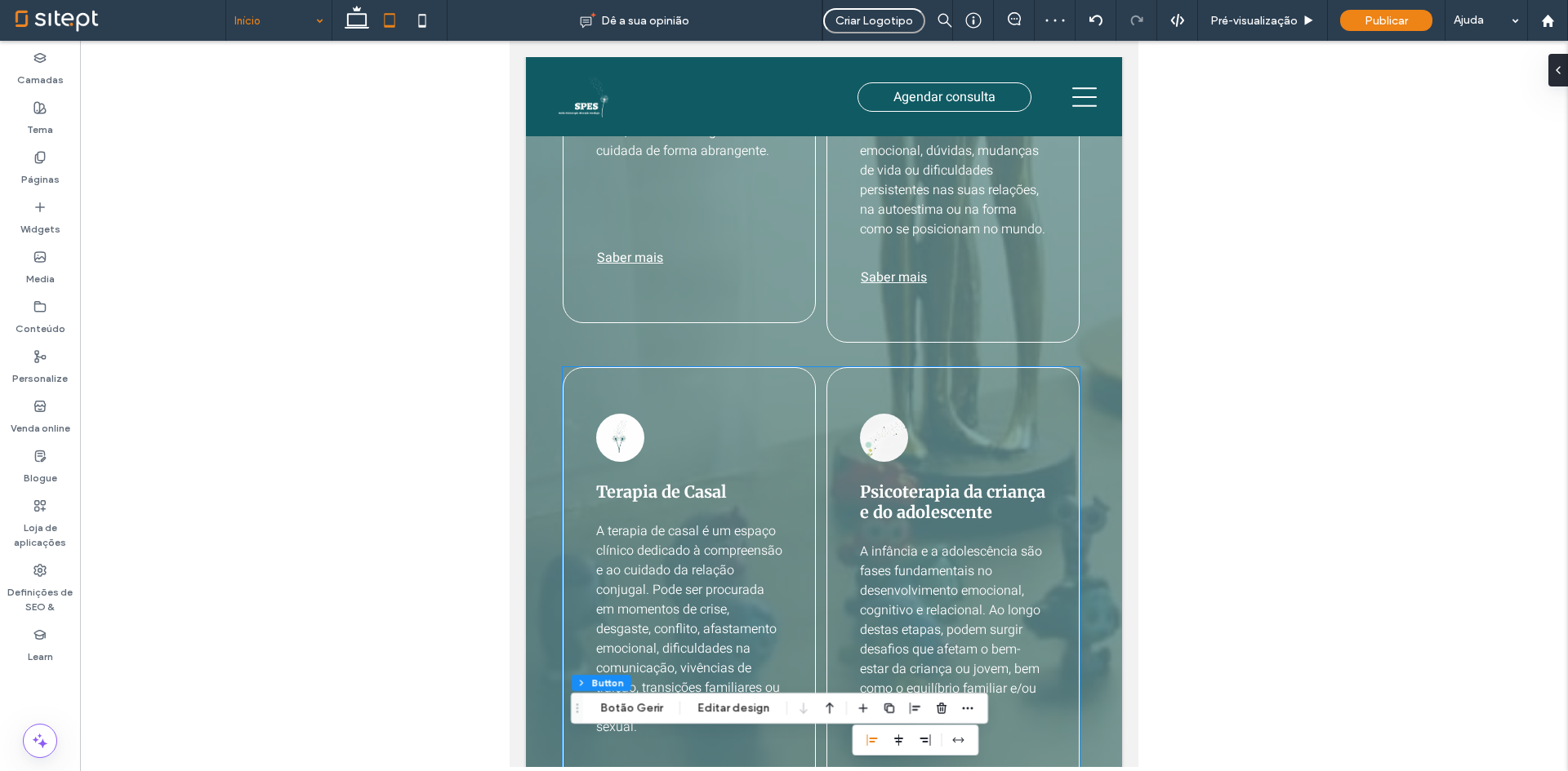
click at [753, 445] on div "Terapia de Casal A terapia de casal é um espaço clínico dedicado à compreensão …" at bounding box center [689, 603] width 186 height 407
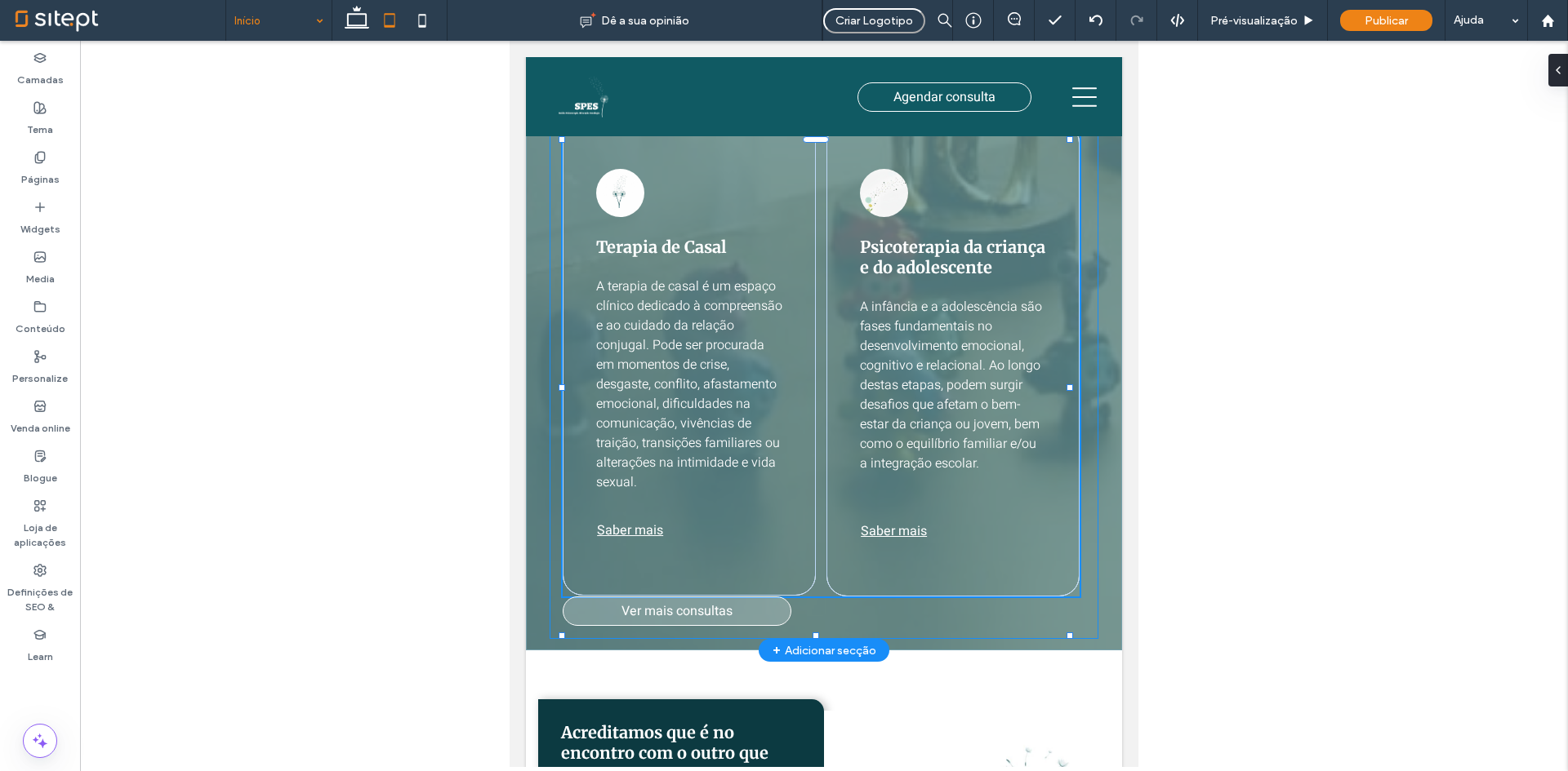
scroll to position [87, 0]
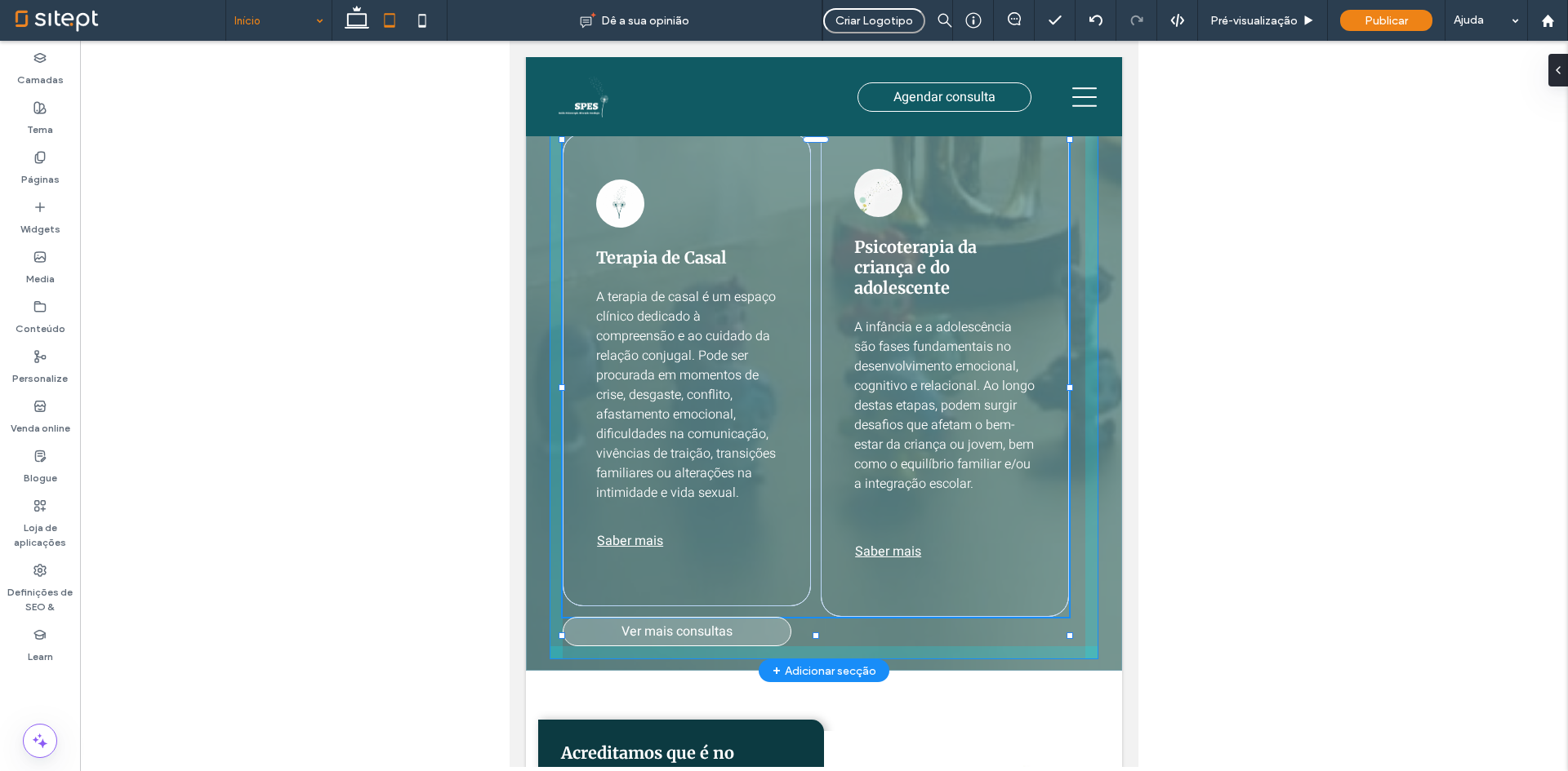
drag, startPoint x: 818, startPoint y: 631, endPoint x: 840, endPoint y: 508, distance: 125.0
click at [832, 512] on div "Consultas No nosso espaço, acreditamos que cada pessoa, casal ou família traz c…" at bounding box center [824, 13] width 596 height 1317
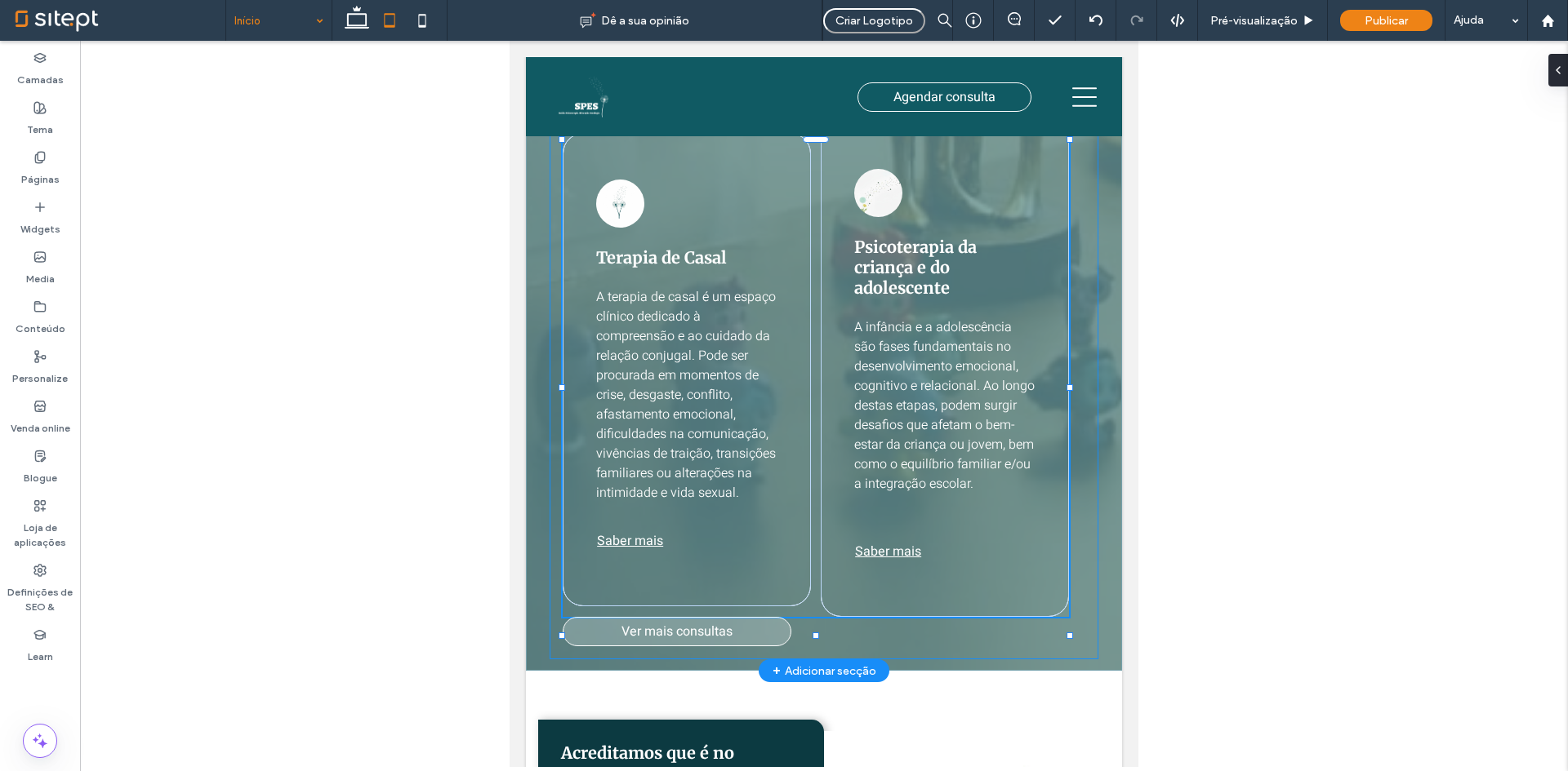
type input "***"
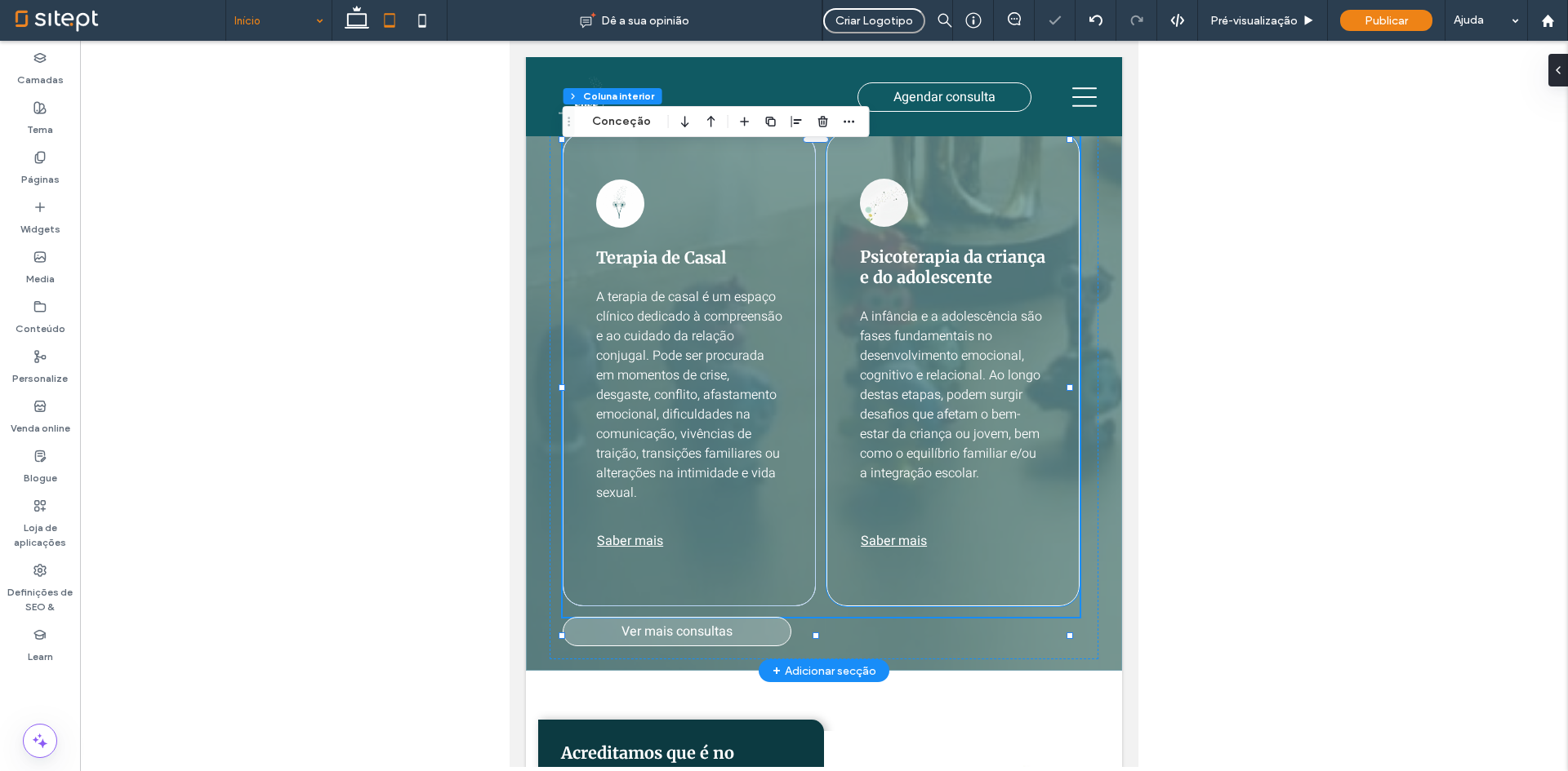
click at [948, 538] on div "Psicoterapia da criança e do adolescente A infância e a adolescência são fases …" at bounding box center [953, 370] width 186 height 408
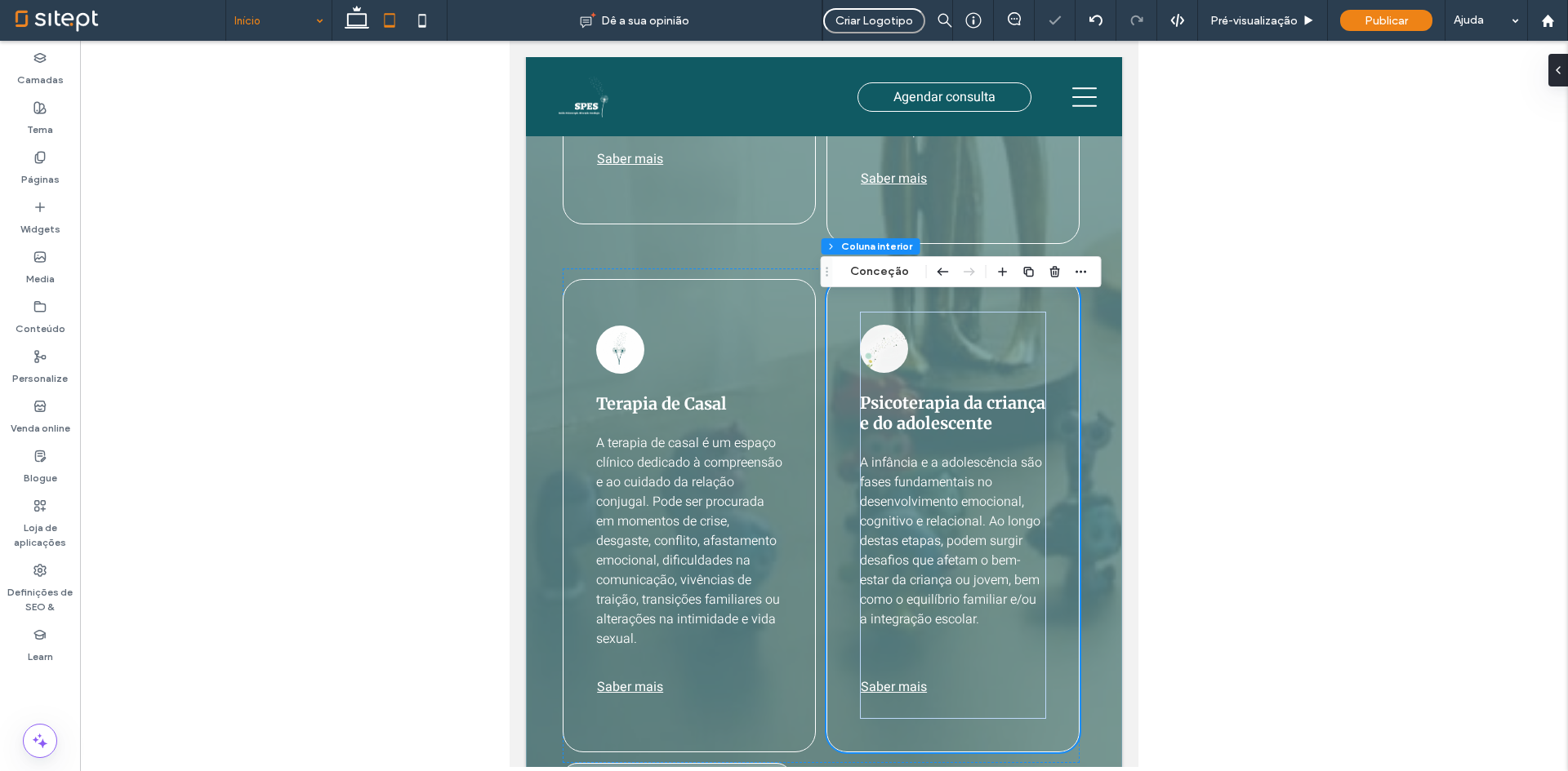
scroll to position [1553, 0]
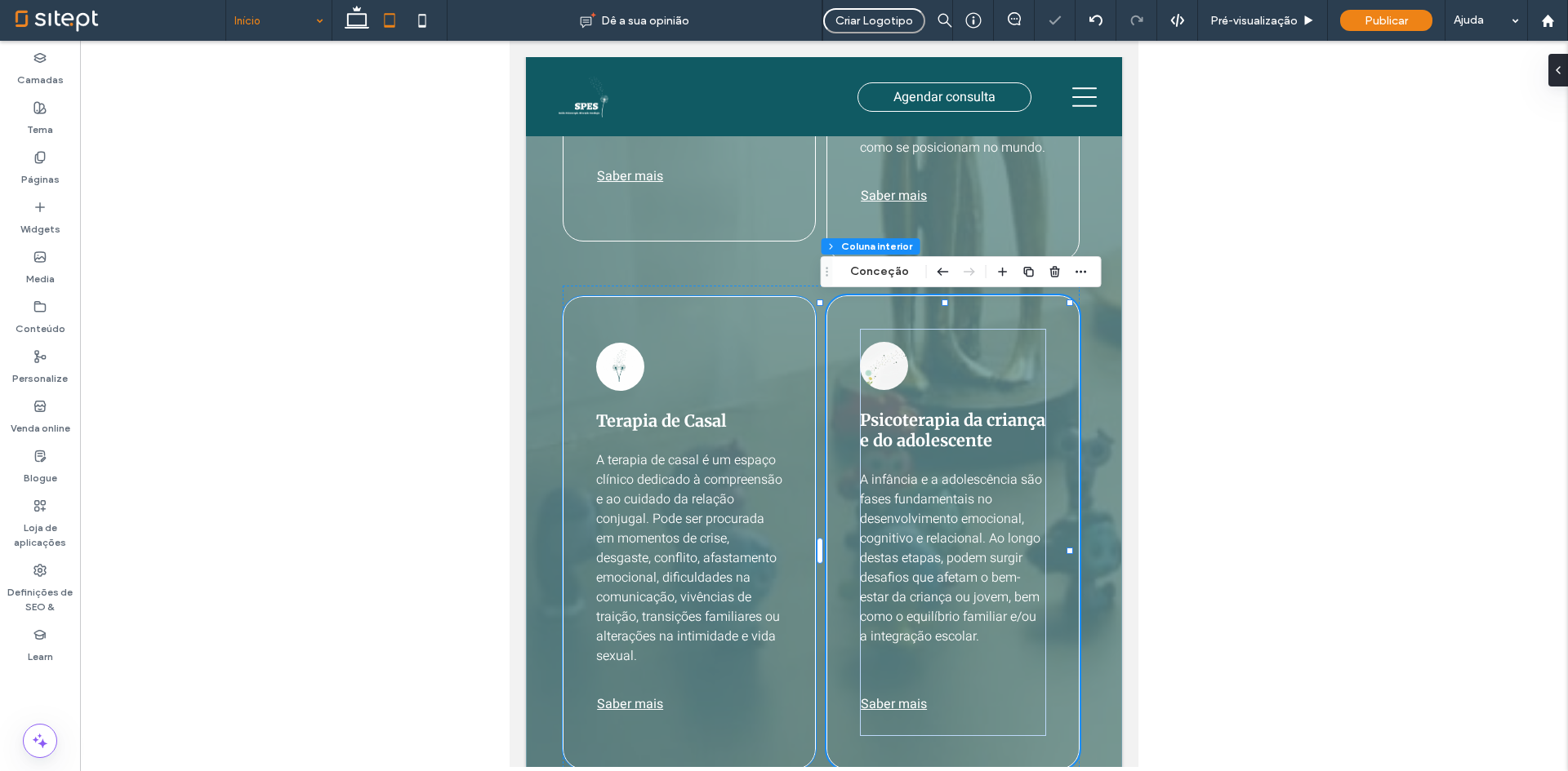
click at [774, 337] on div "Terapia de Casal A terapia de casal é um espaço clínico dedicado à compreensão …" at bounding box center [689, 533] width 254 height 473
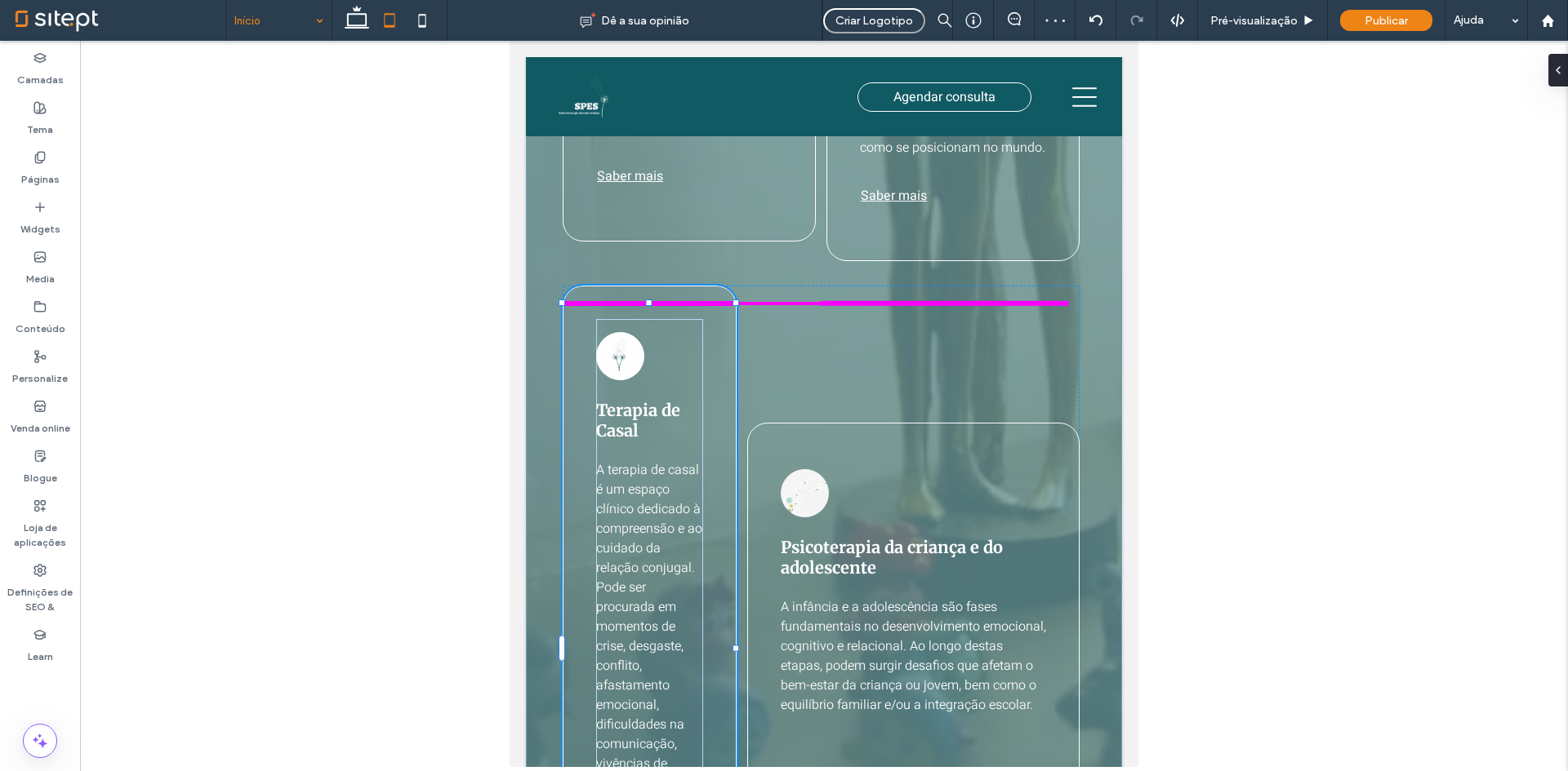
scroll to position [87, 0]
click at [687, 303] on div "Consultas No nosso espaço, acreditamos que cada pessoa, casal ou família traz c…" at bounding box center [824, 273] width 596 height 1511
type input "***"
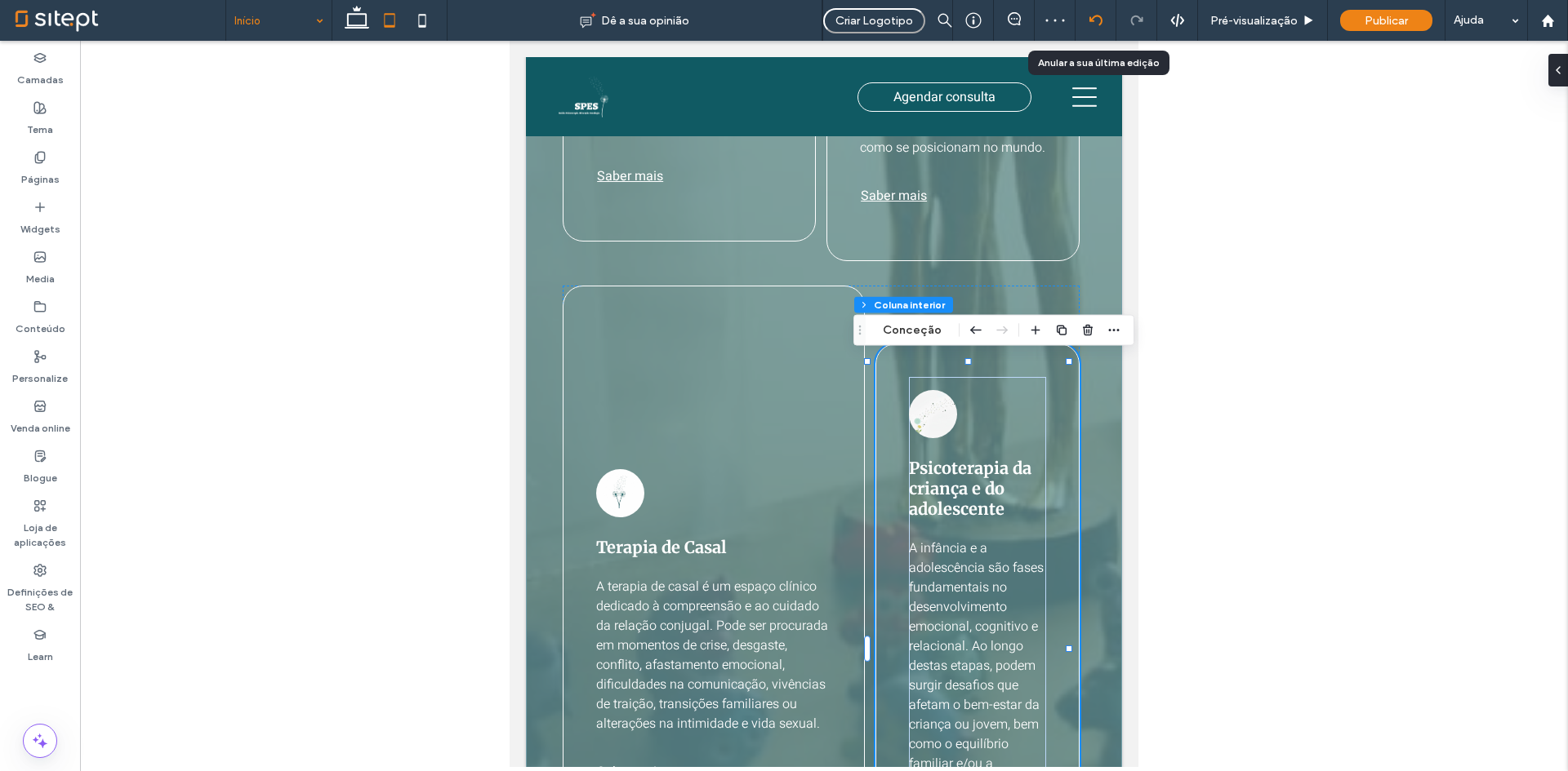
click at [1090, 21] on use at bounding box center [1095, 20] width 13 height 11
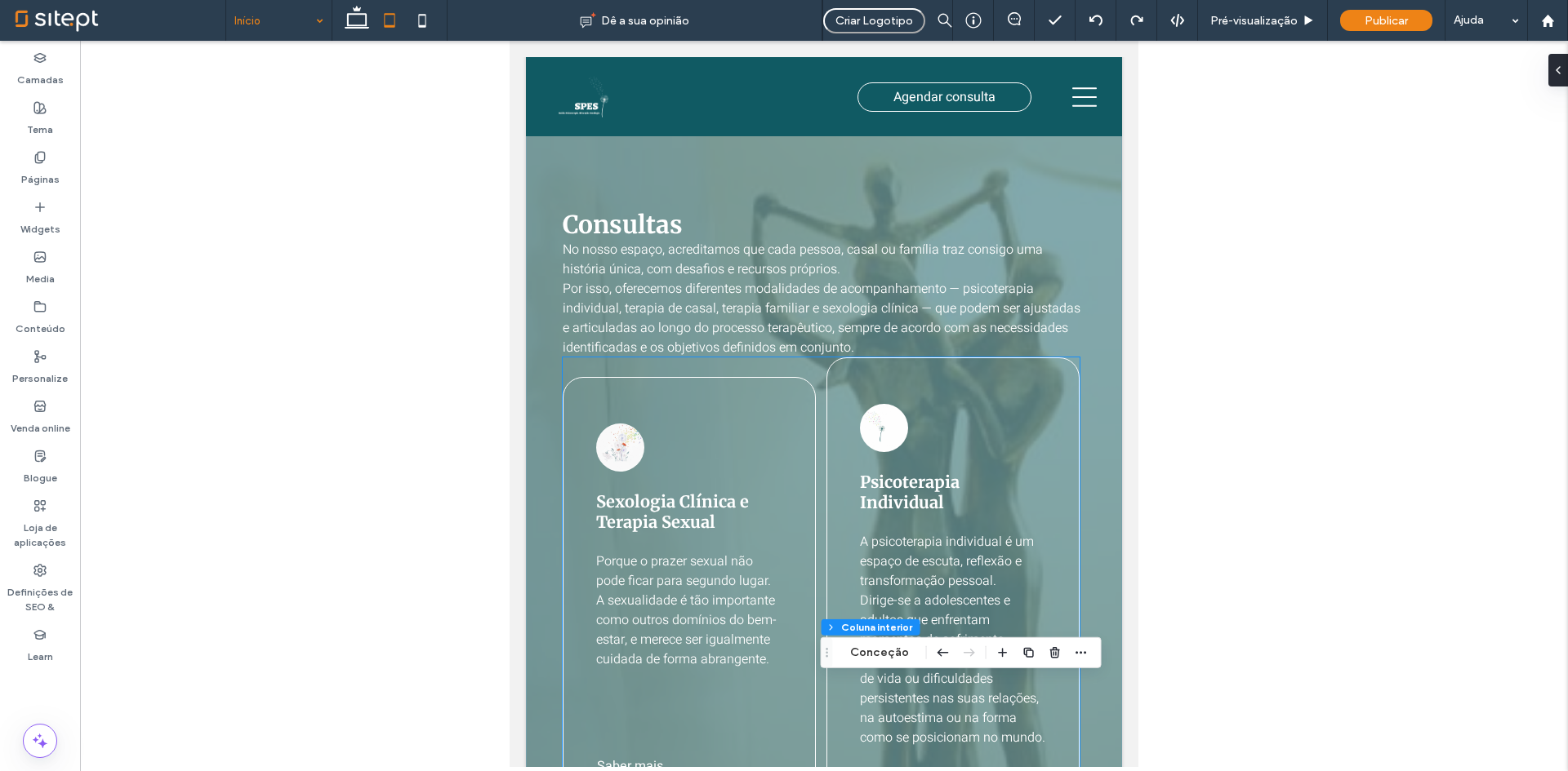
scroll to position [987, 0]
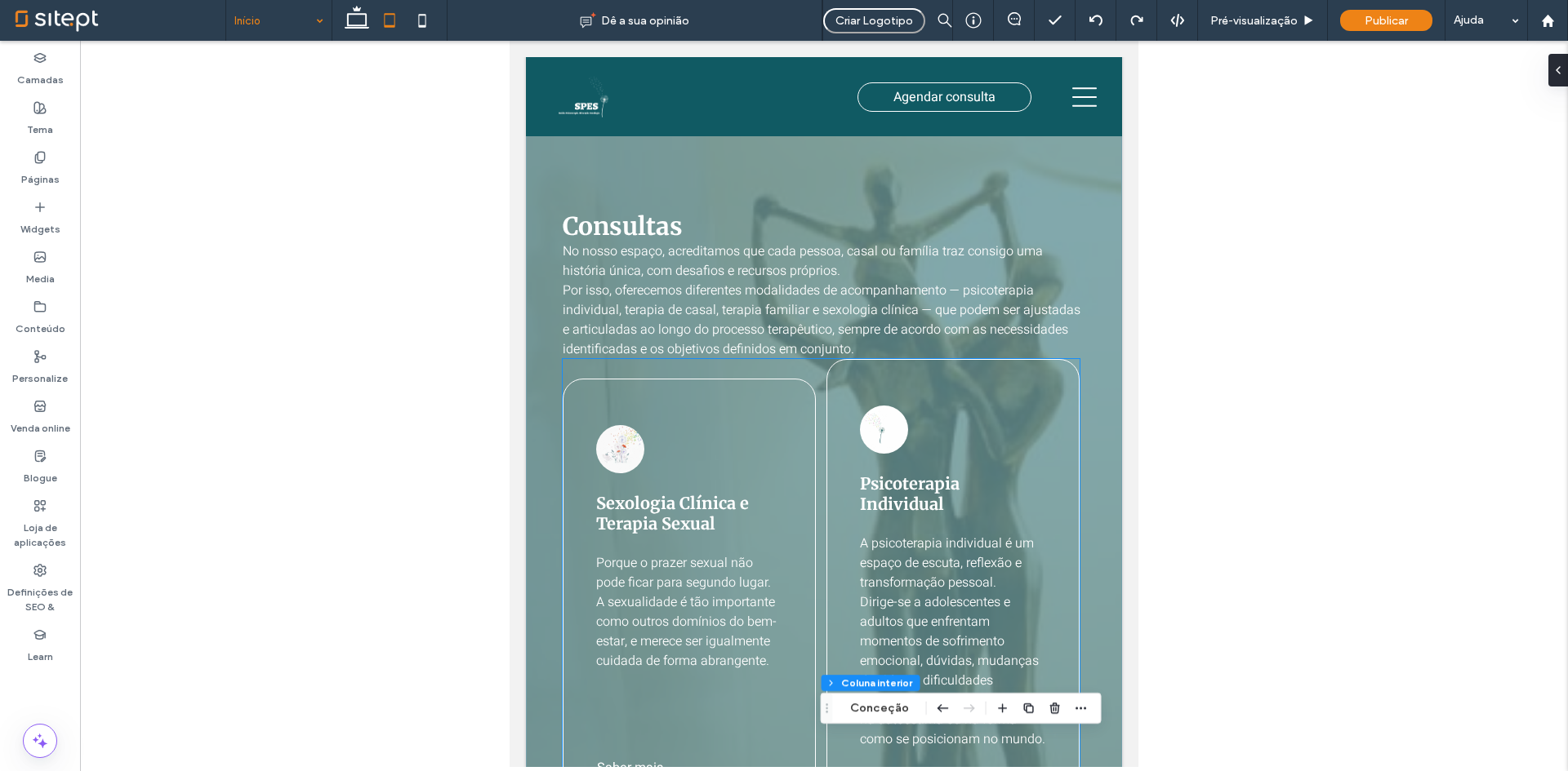
click at [596, 365] on div "Sexologia Clínica e Terapia Sexual Porque o prazer sexual não pode ficar para s…" at bounding box center [821, 606] width 517 height 494
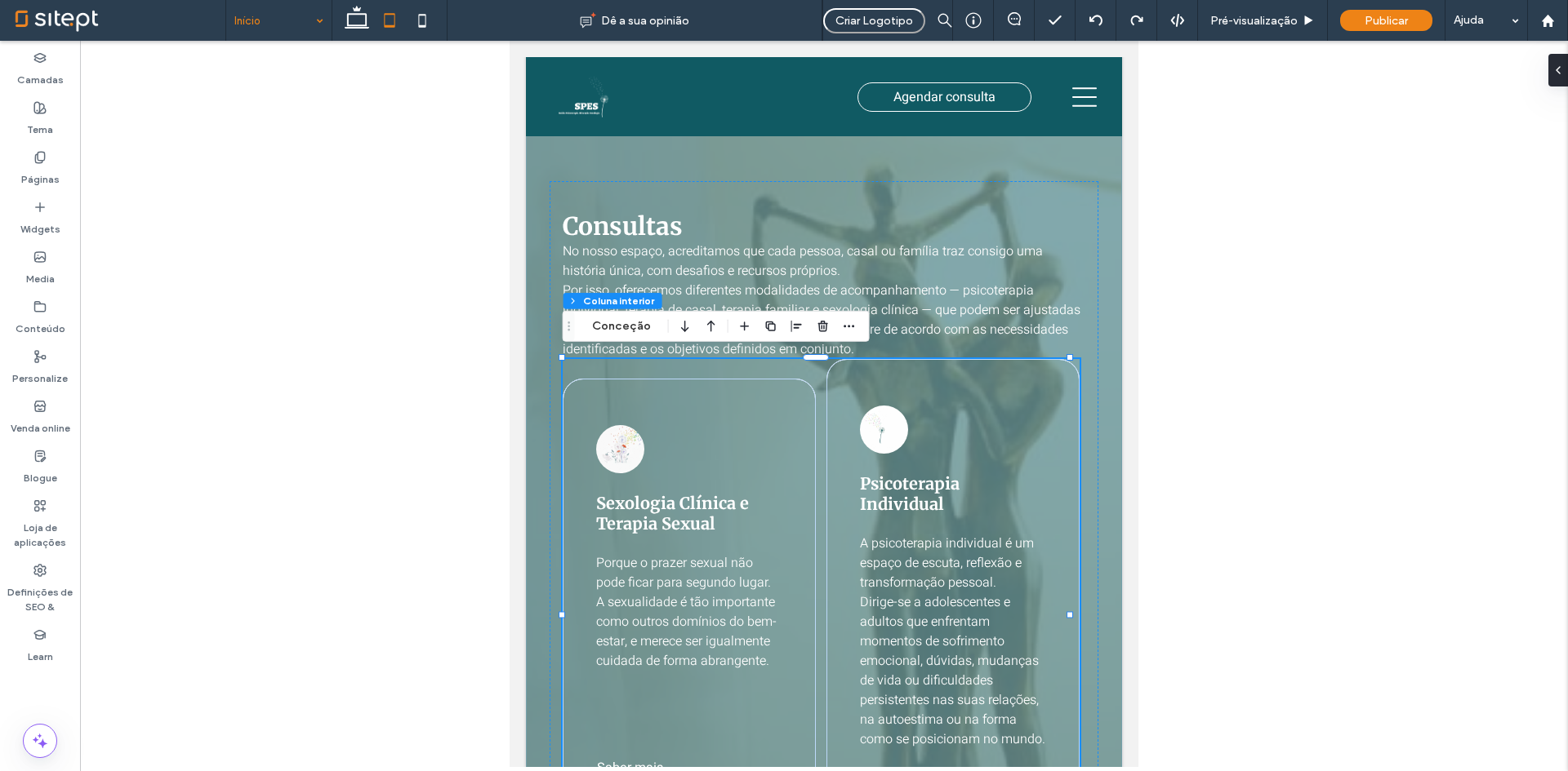
click at [1554, 68] on icon at bounding box center [1558, 70] width 13 height 13
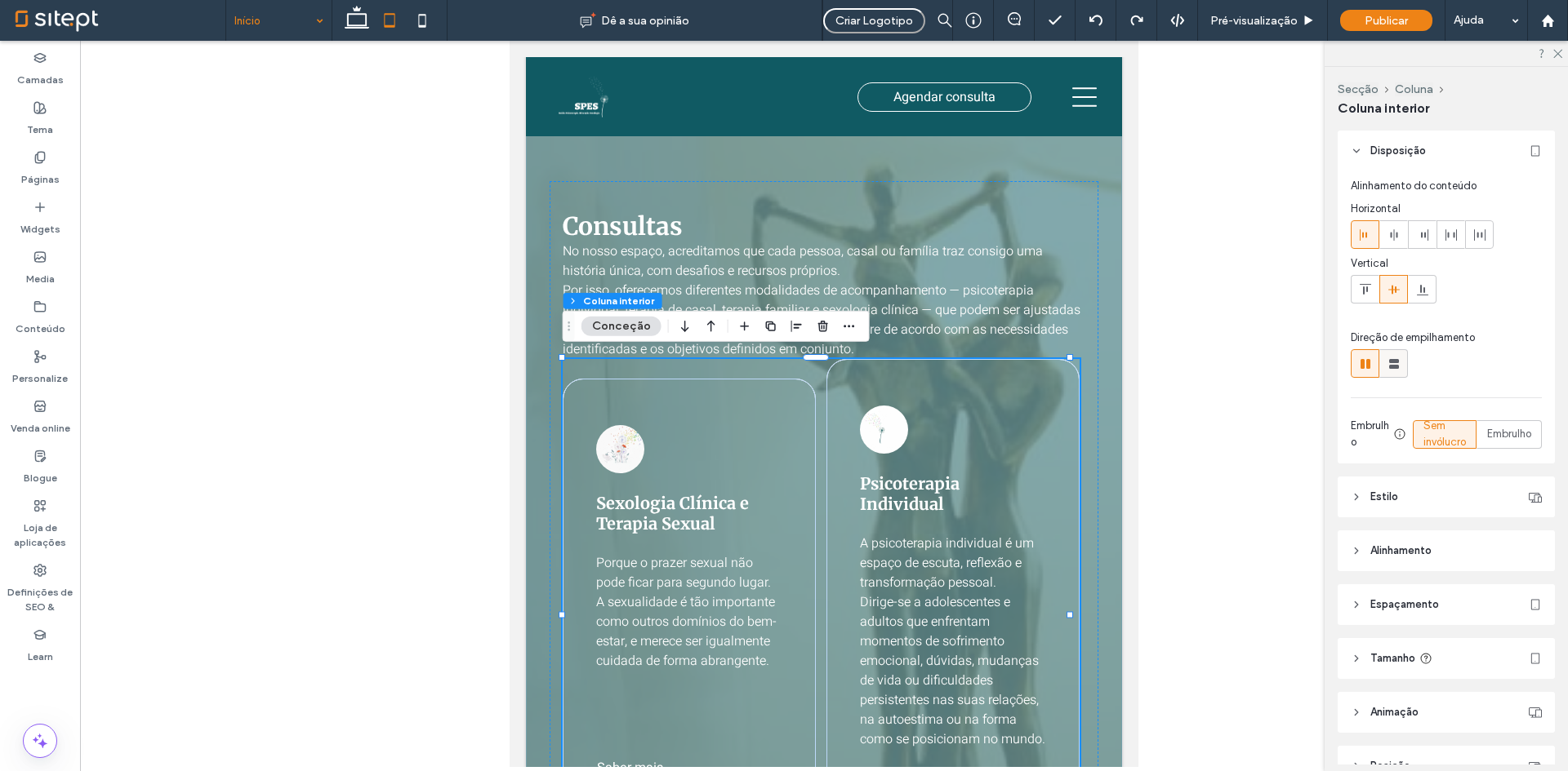
click at [1393, 368] on use at bounding box center [1394, 363] width 10 height 10
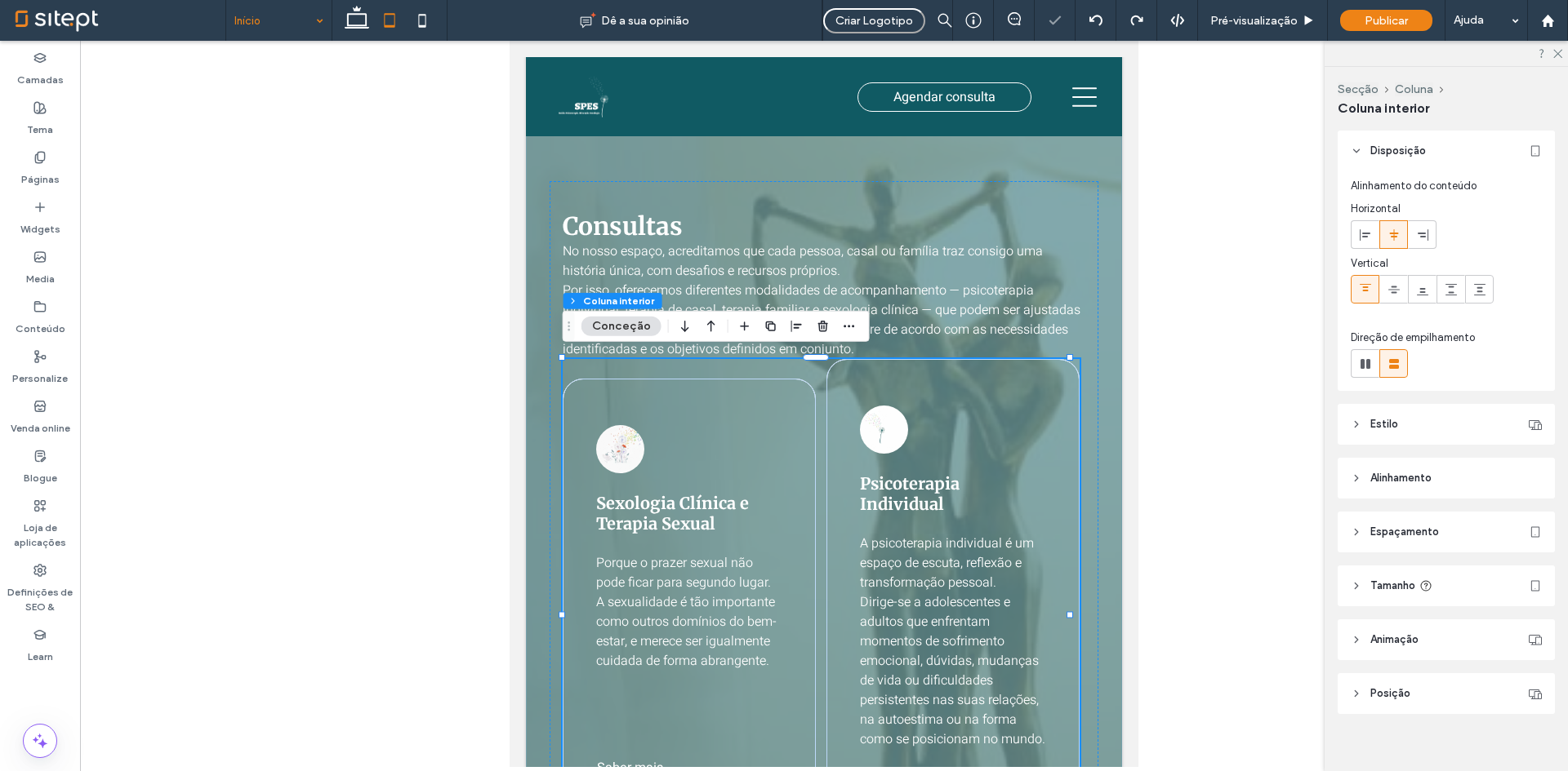
type input "**"
type input "****"
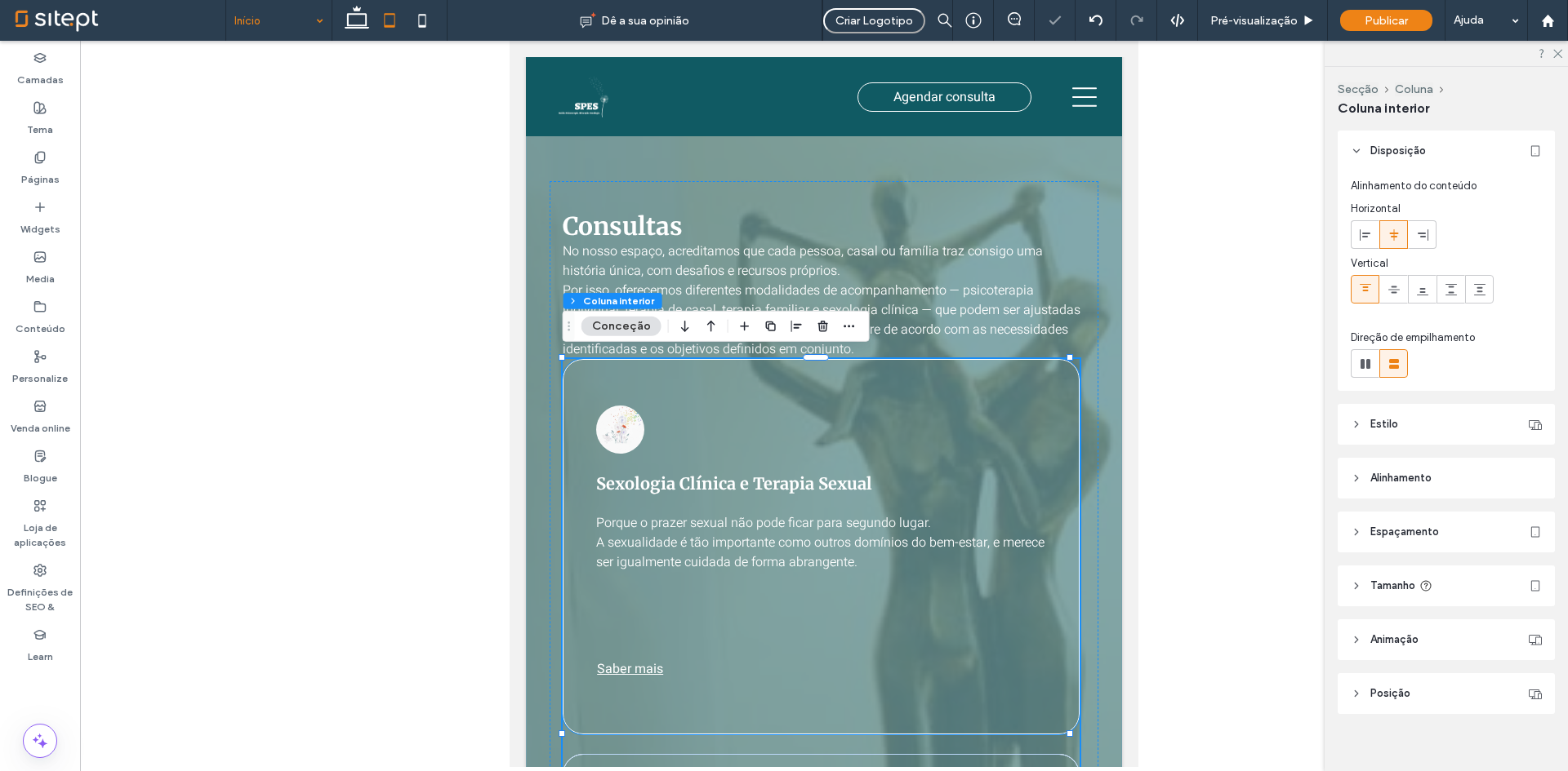
click at [816, 721] on div "Sexologia Clínica e Terapia Sexual Porque o prazer sexual não pode ficar para s…" at bounding box center [821, 546] width 517 height 375
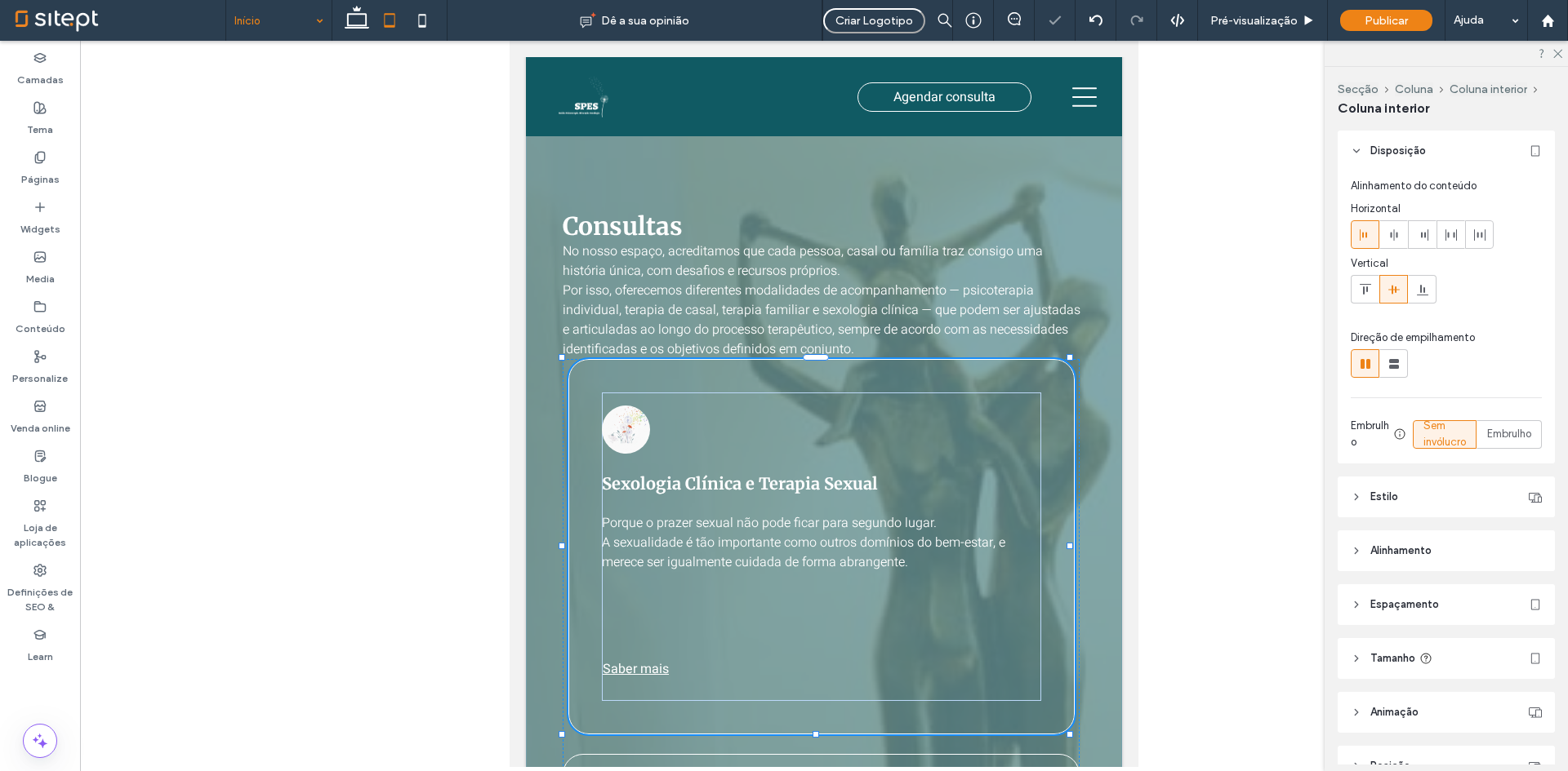
scroll to position [87, 0]
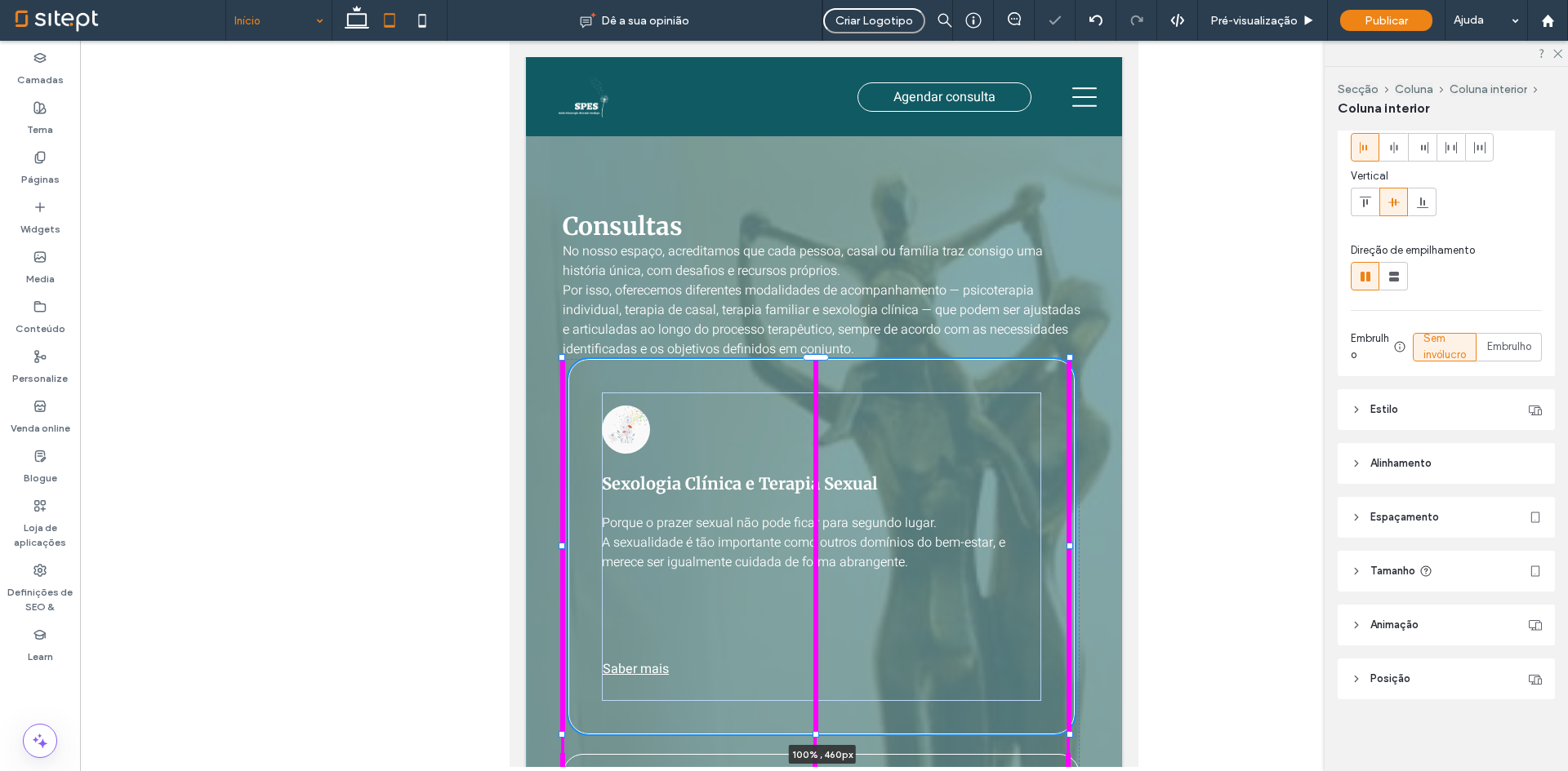
drag, startPoint x: 816, startPoint y: 730, endPoint x: 829, endPoint y: 597, distance: 133.6
type input "***"
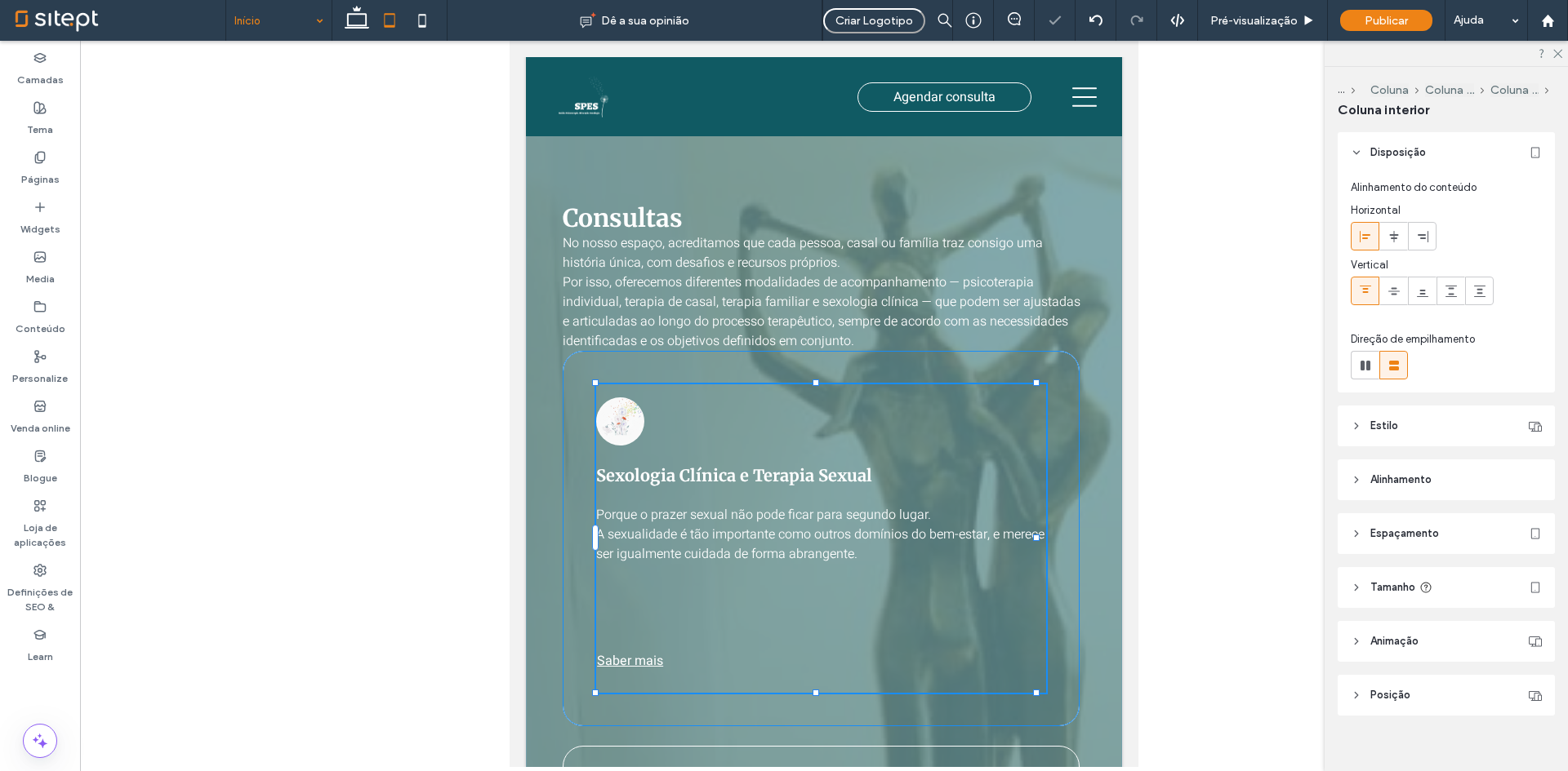
scroll to position [16, 0]
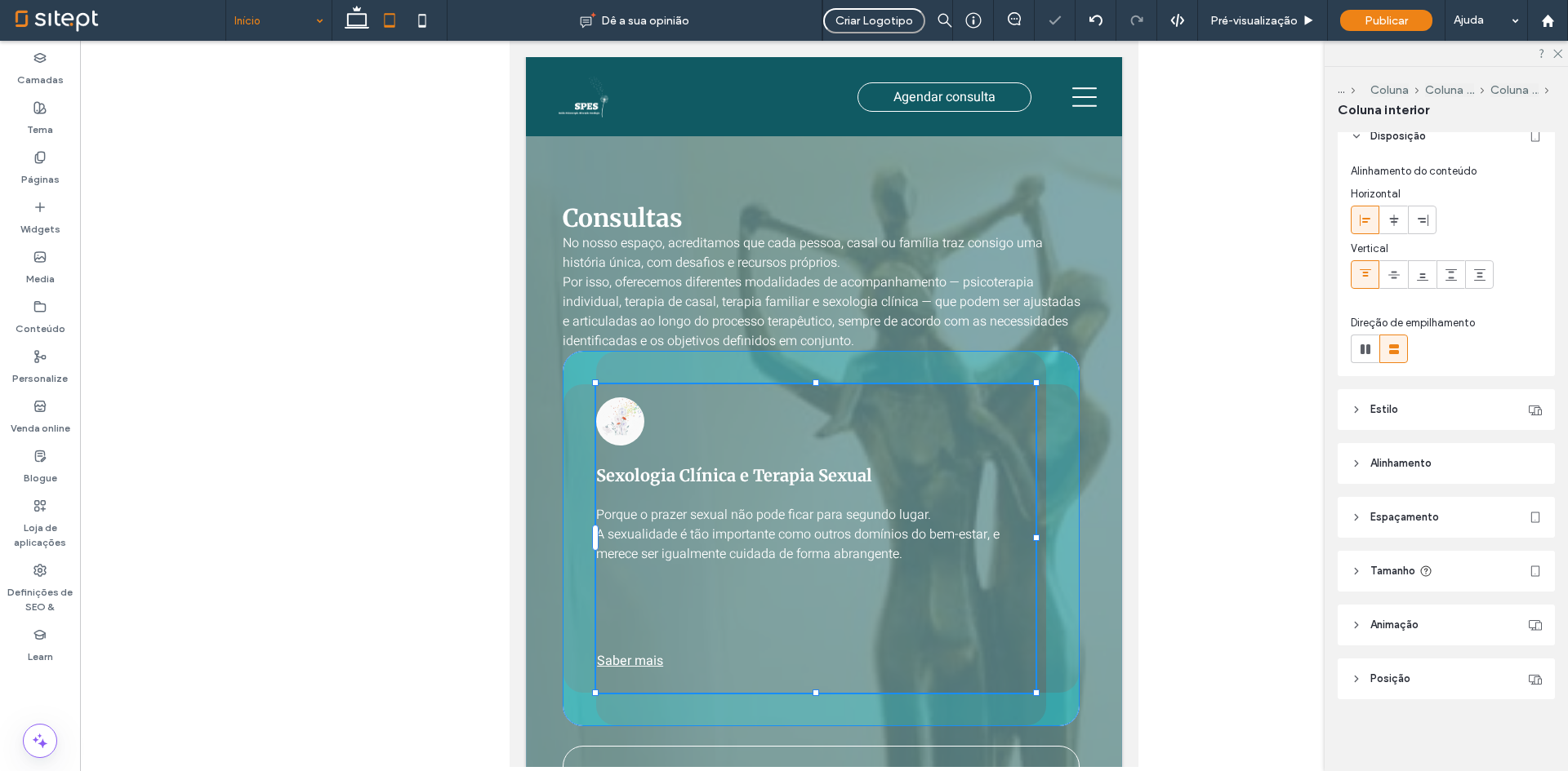
drag, startPoint x: 816, startPoint y: 687, endPoint x: 823, endPoint y: 552, distance: 135.2
type input "***"
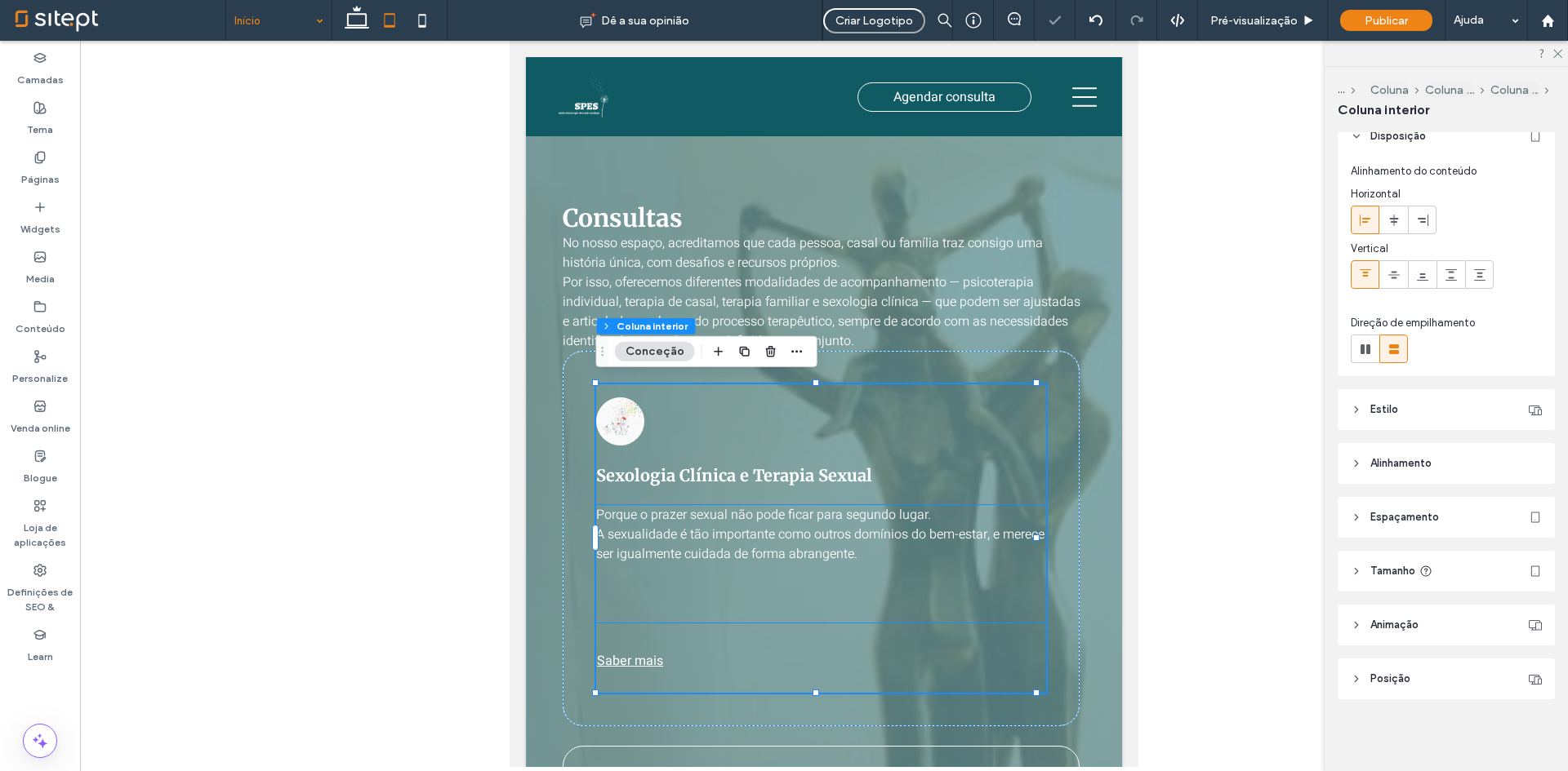
click at [954, 516] on p "Porque o prazer sexual não pode ficar para segundo lugar." at bounding box center [821, 515] width 450 height 20
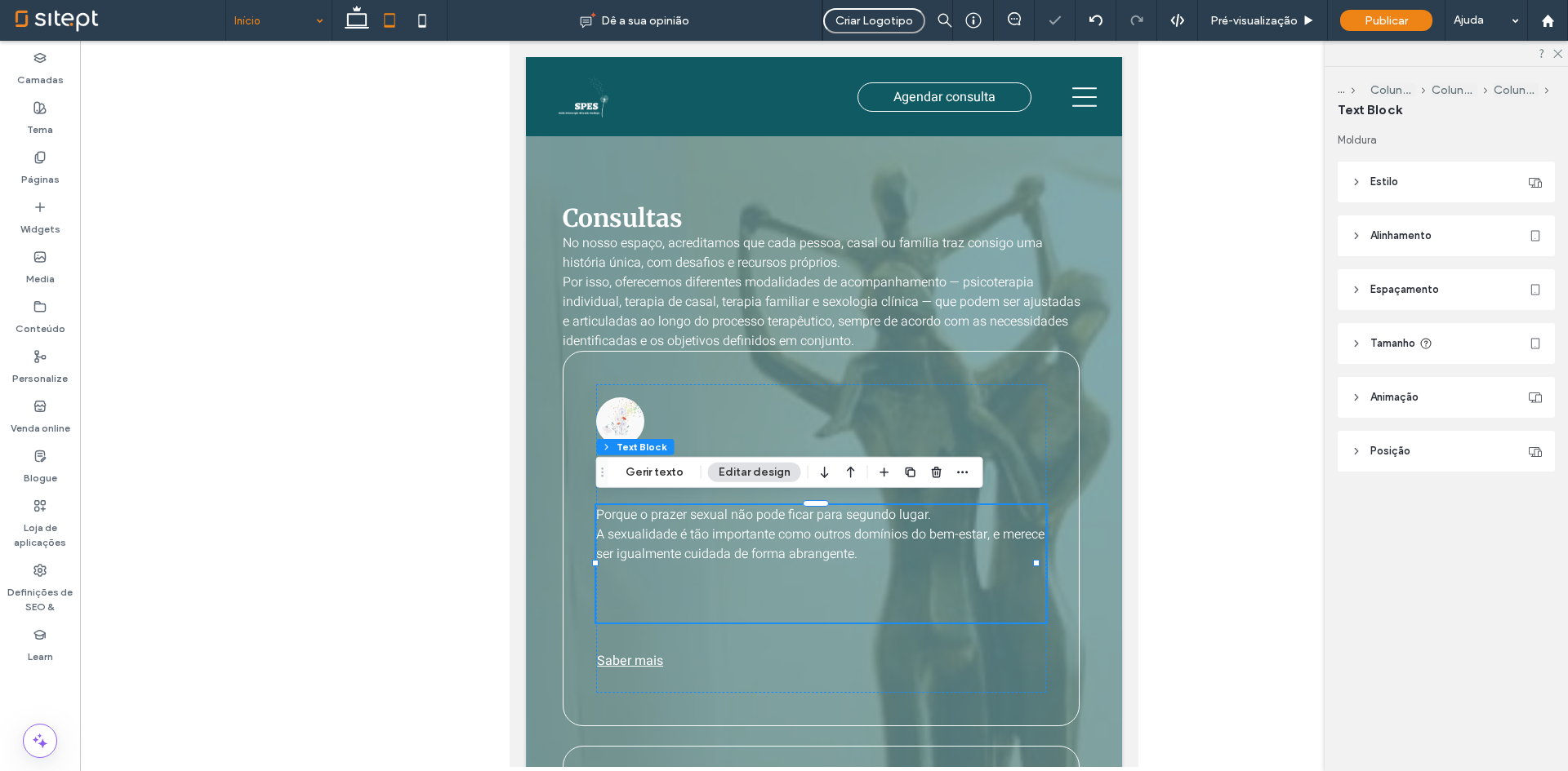
click at [936, 554] on p "A sexualidade é tão importante como outros domínios do bem-estar, e merece ser …" at bounding box center [821, 544] width 450 height 39
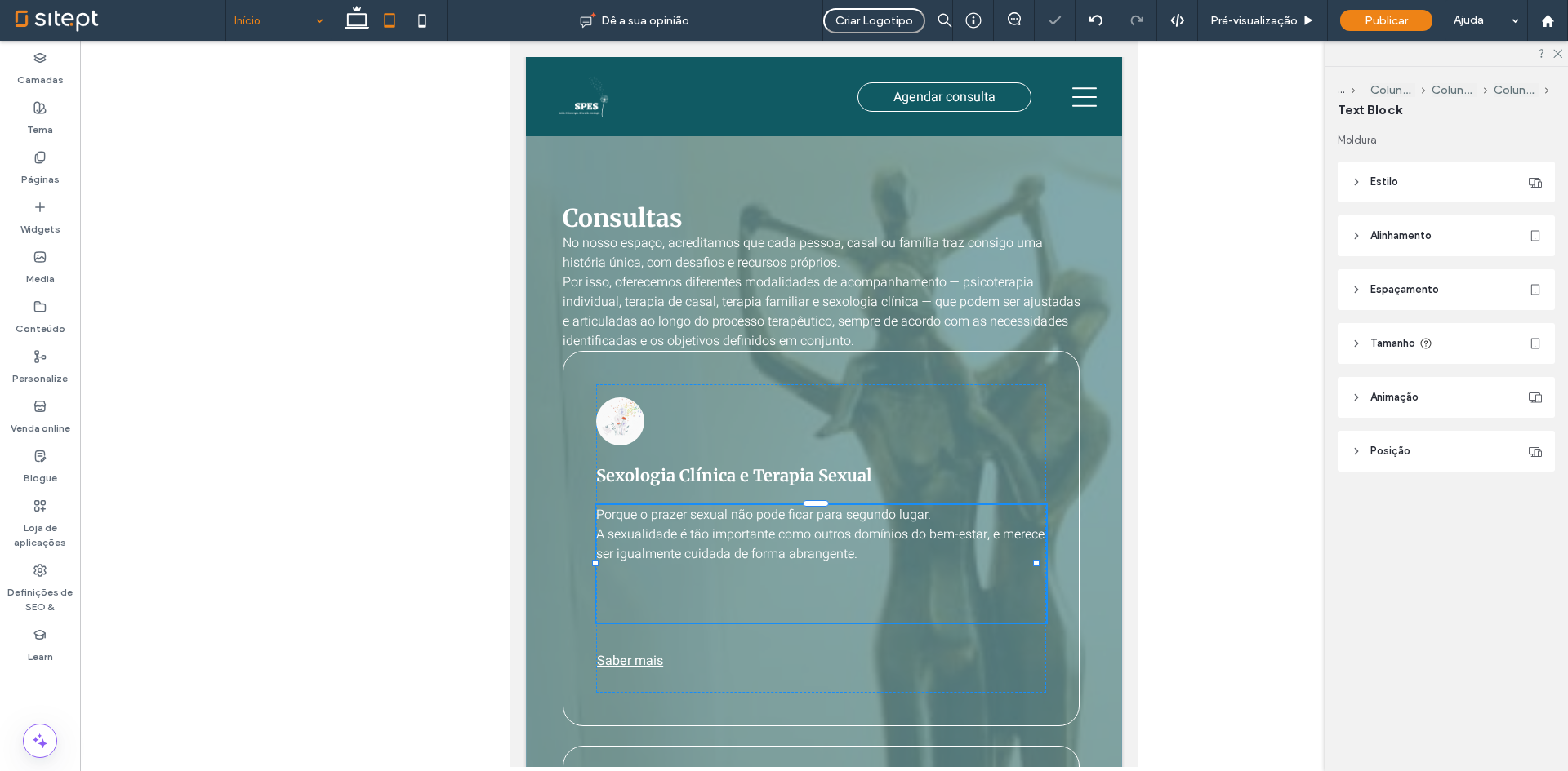
type input "*****"
type input "**"
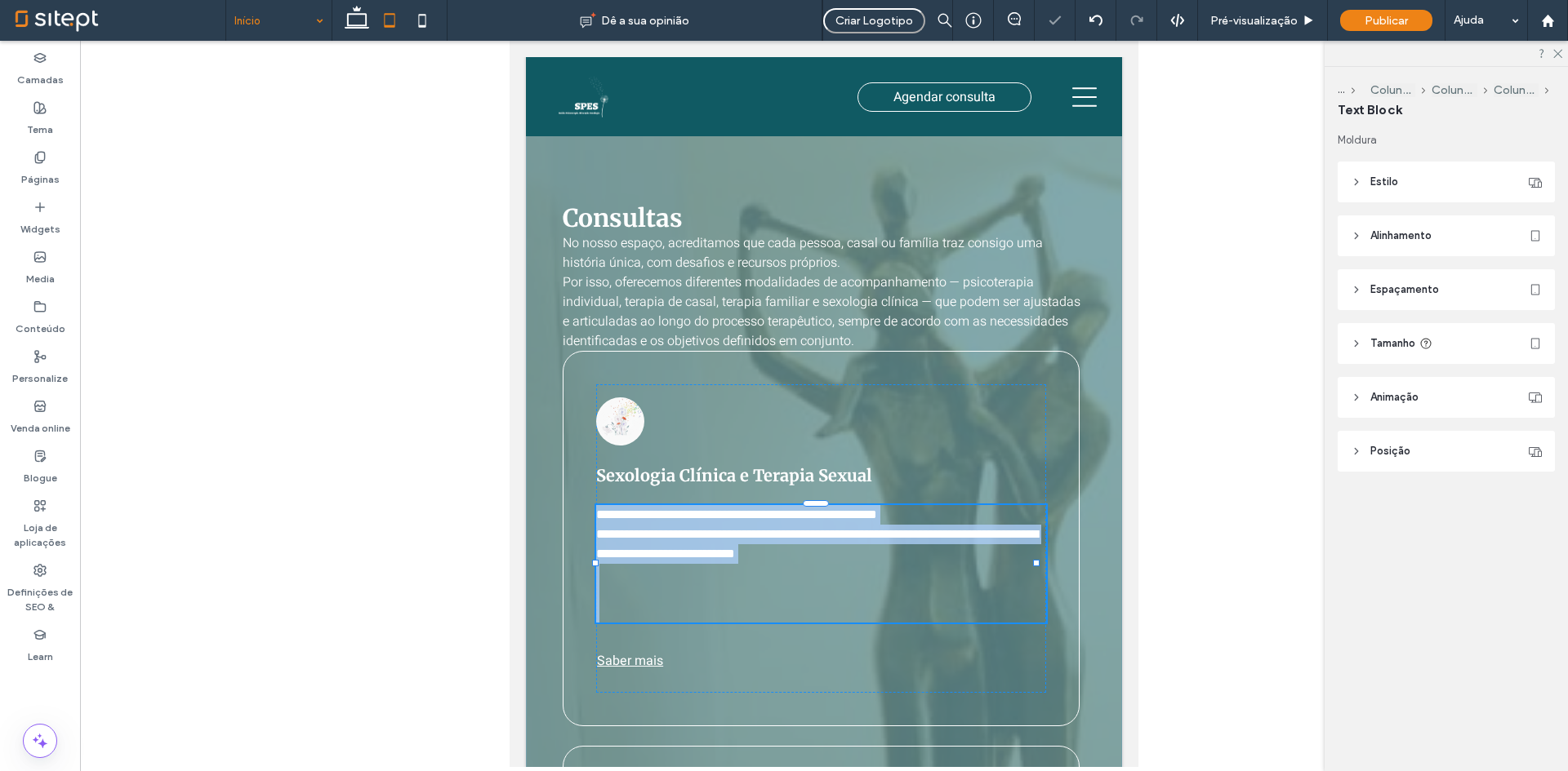
click at [929, 564] on p at bounding box center [821, 574] width 450 height 20
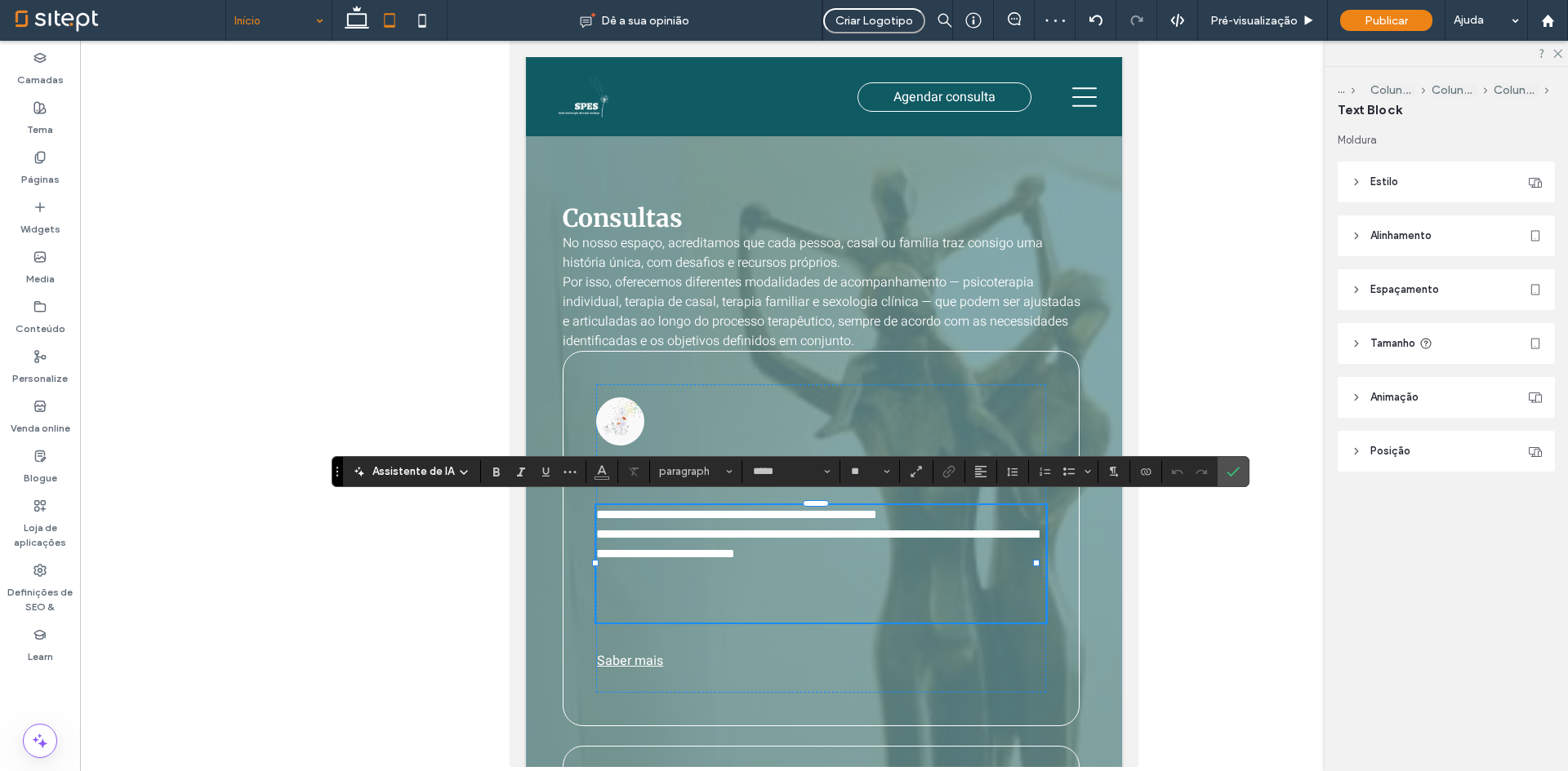
click at [952, 544] on p "**********" at bounding box center [821, 544] width 450 height 39
click at [349, 9] on icon at bounding box center [356, 21] width 32 height 32
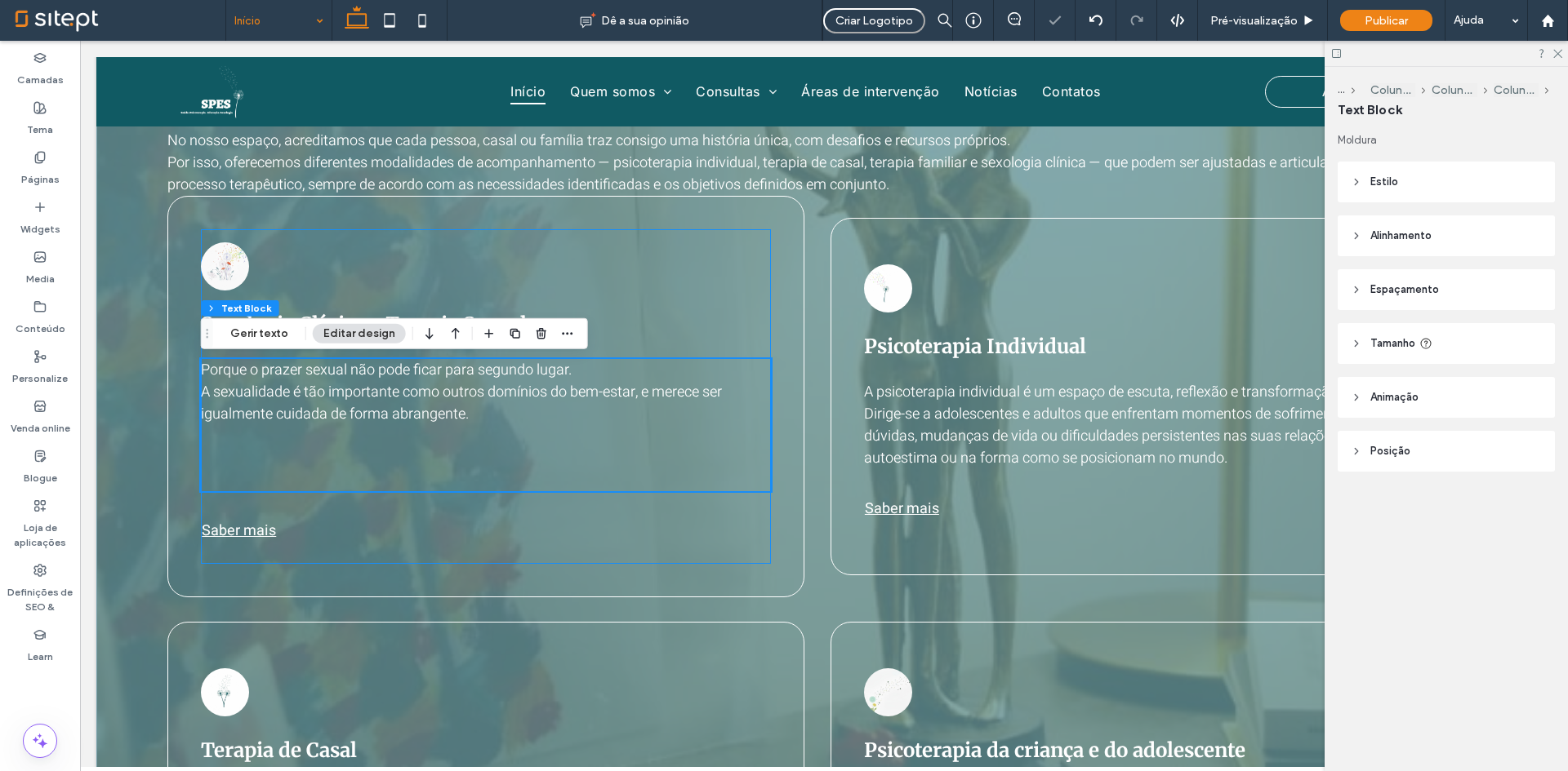
scroll to position [1157, 0]
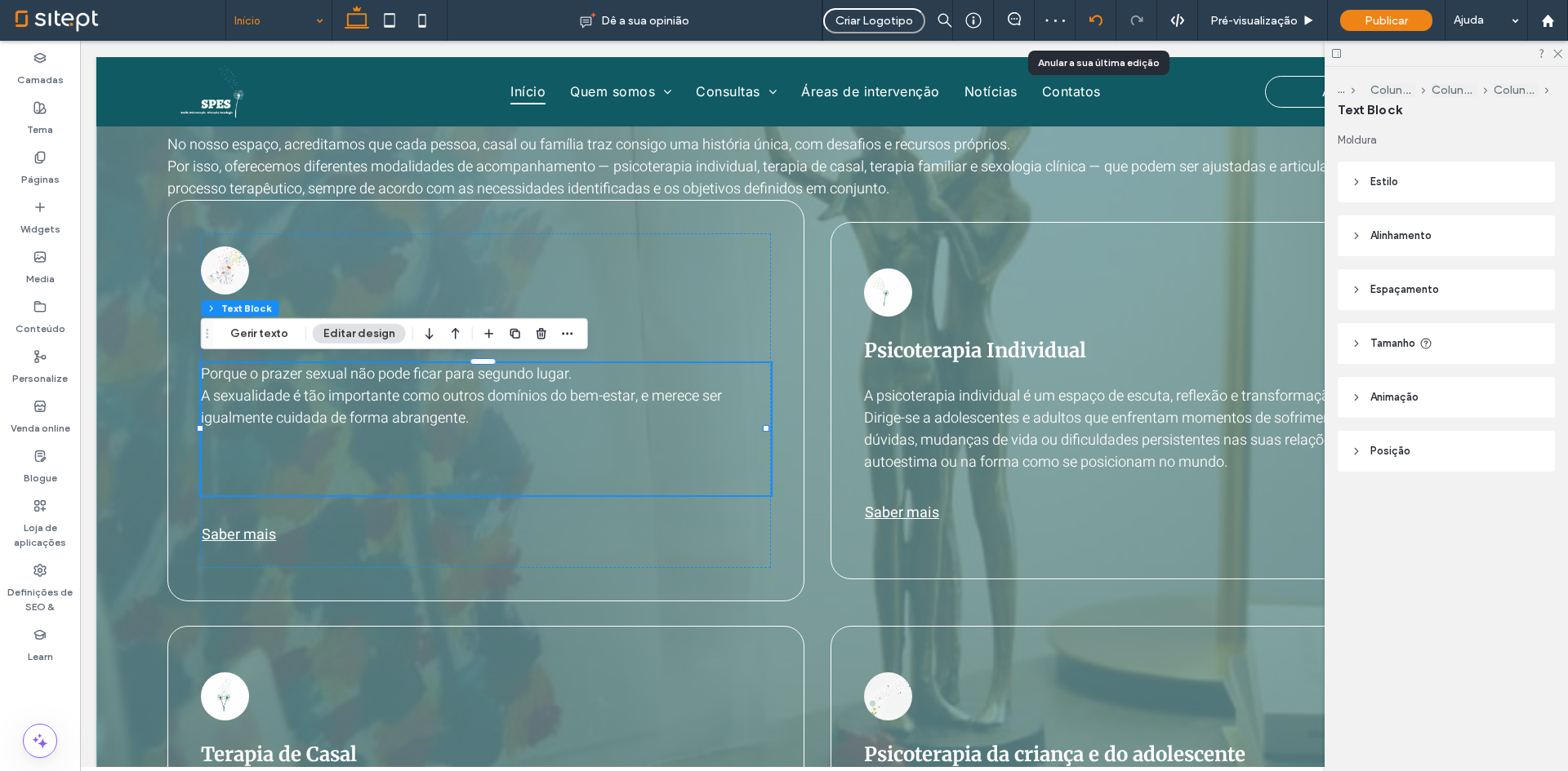
click at [1099, 22] on icon at bounding box center [1096, 20] width 13 height 13
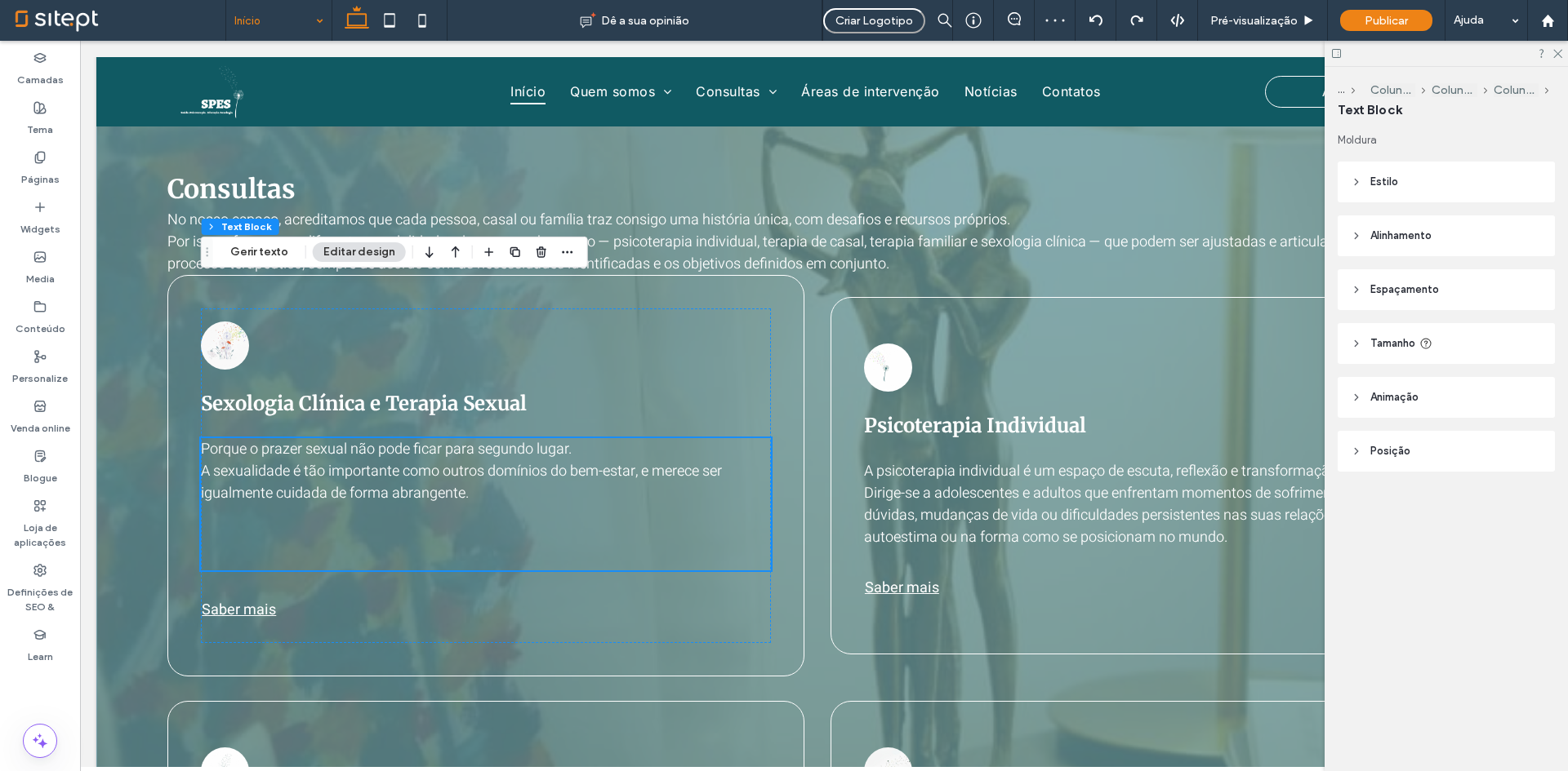
scroll to position [1078, 0]
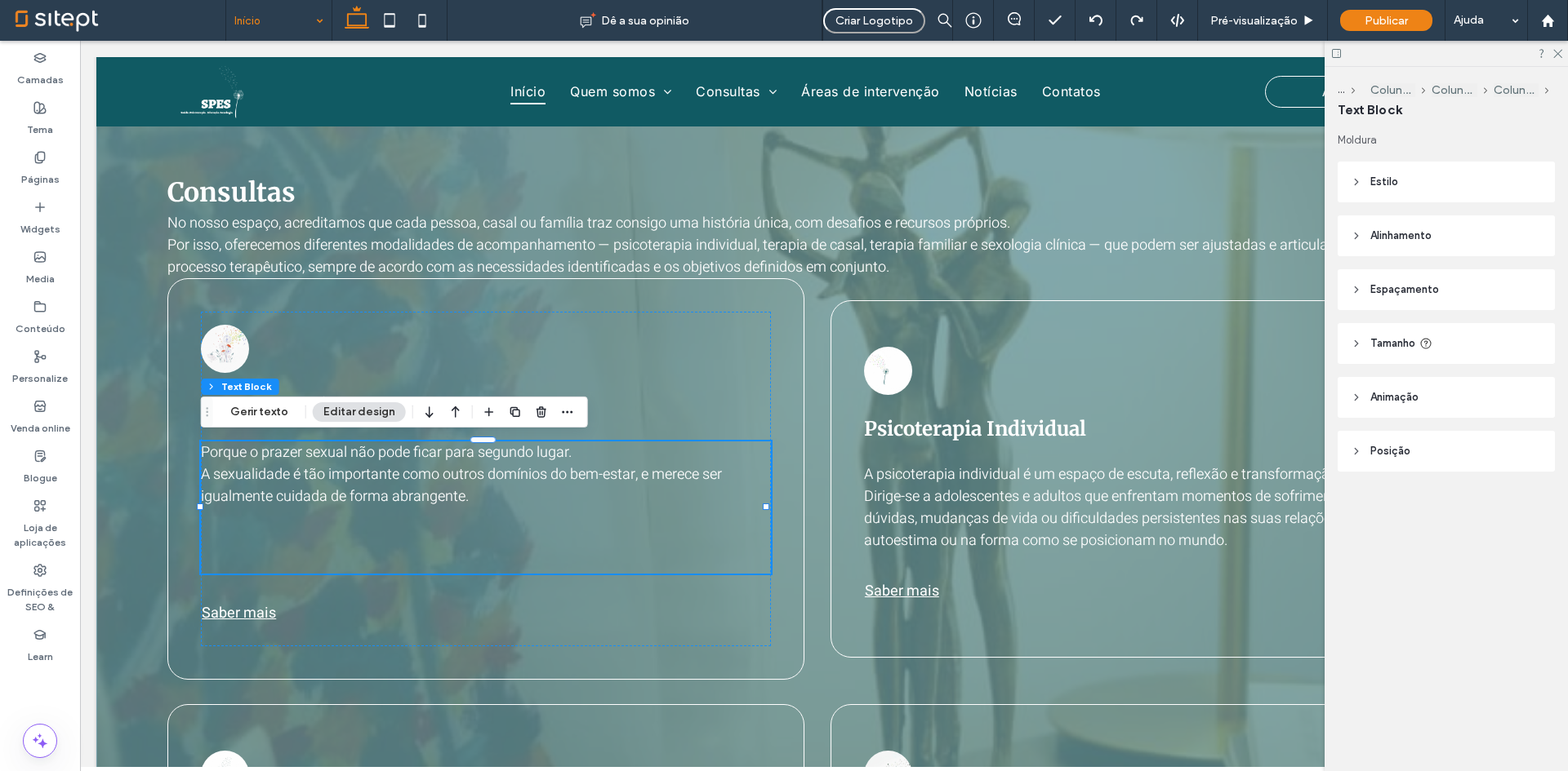
click at [494, 500] on p "A sexualidade é tão importante como outros domínios do bem-estar, e merece ser …" at bounding box center [486, 485] width 570 height 44
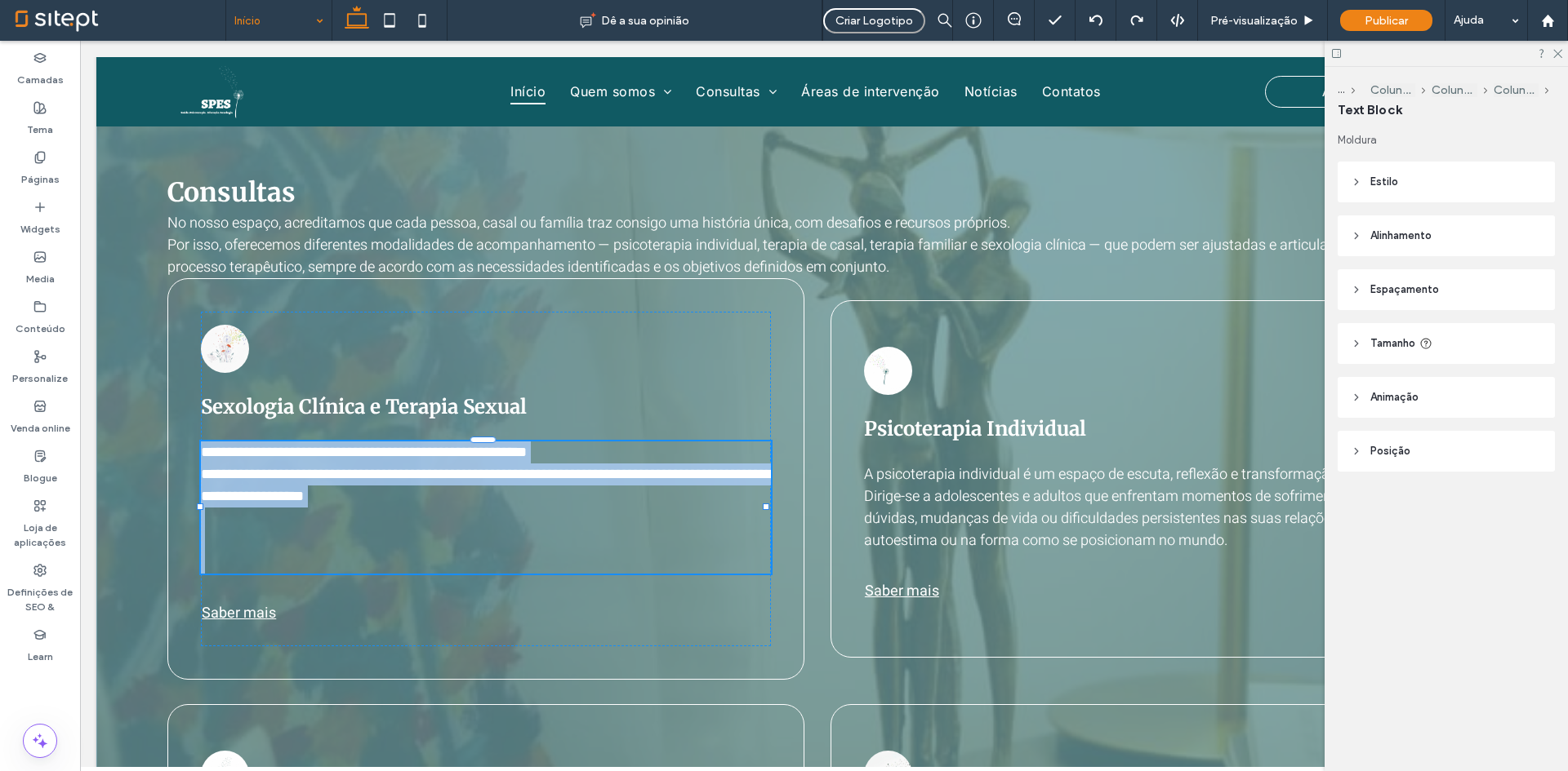
type input "*****"
type input "**"
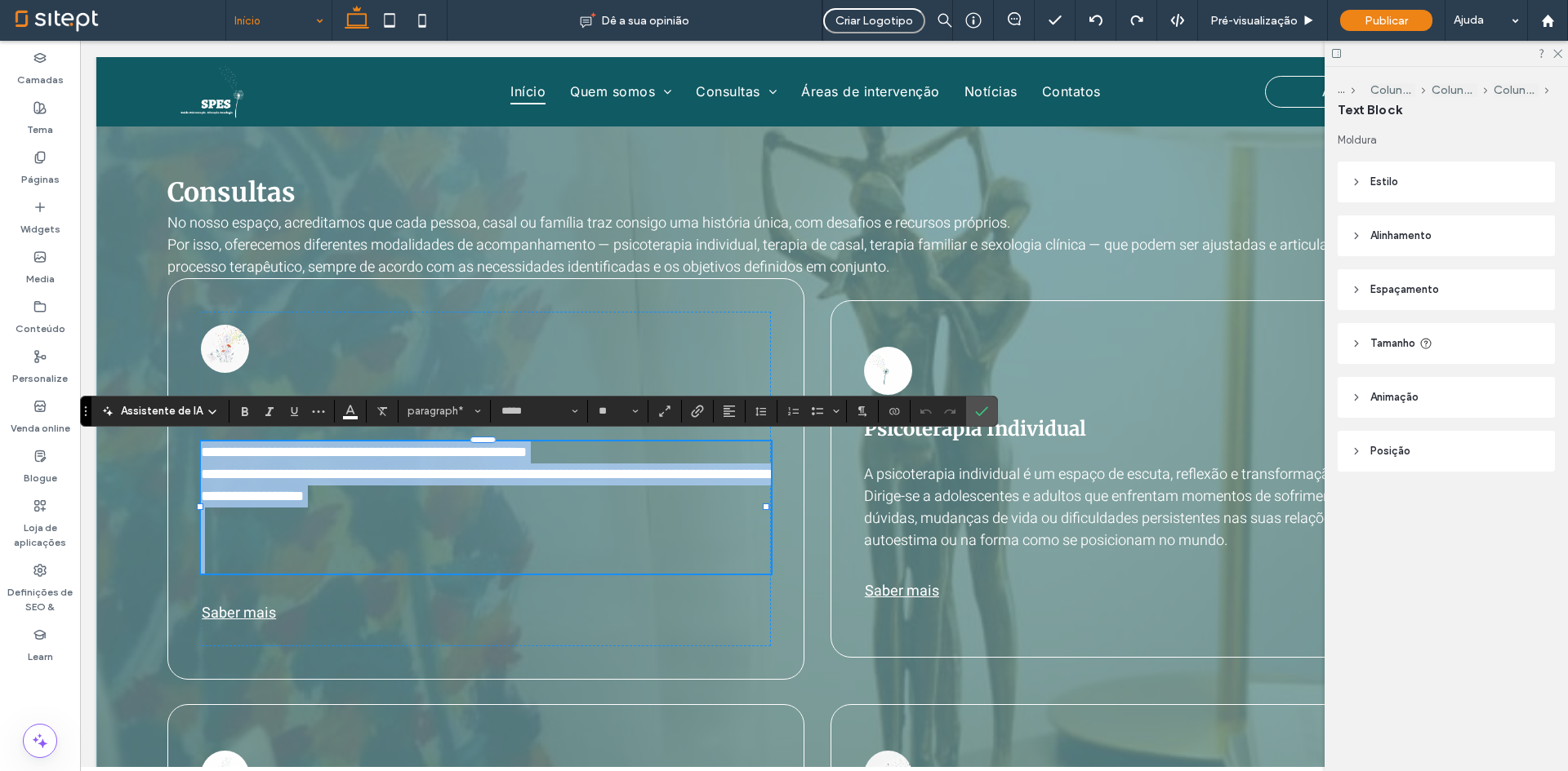
click at [494, 498] on p "**********" at bounding box center [486, 485] width 570 height 44
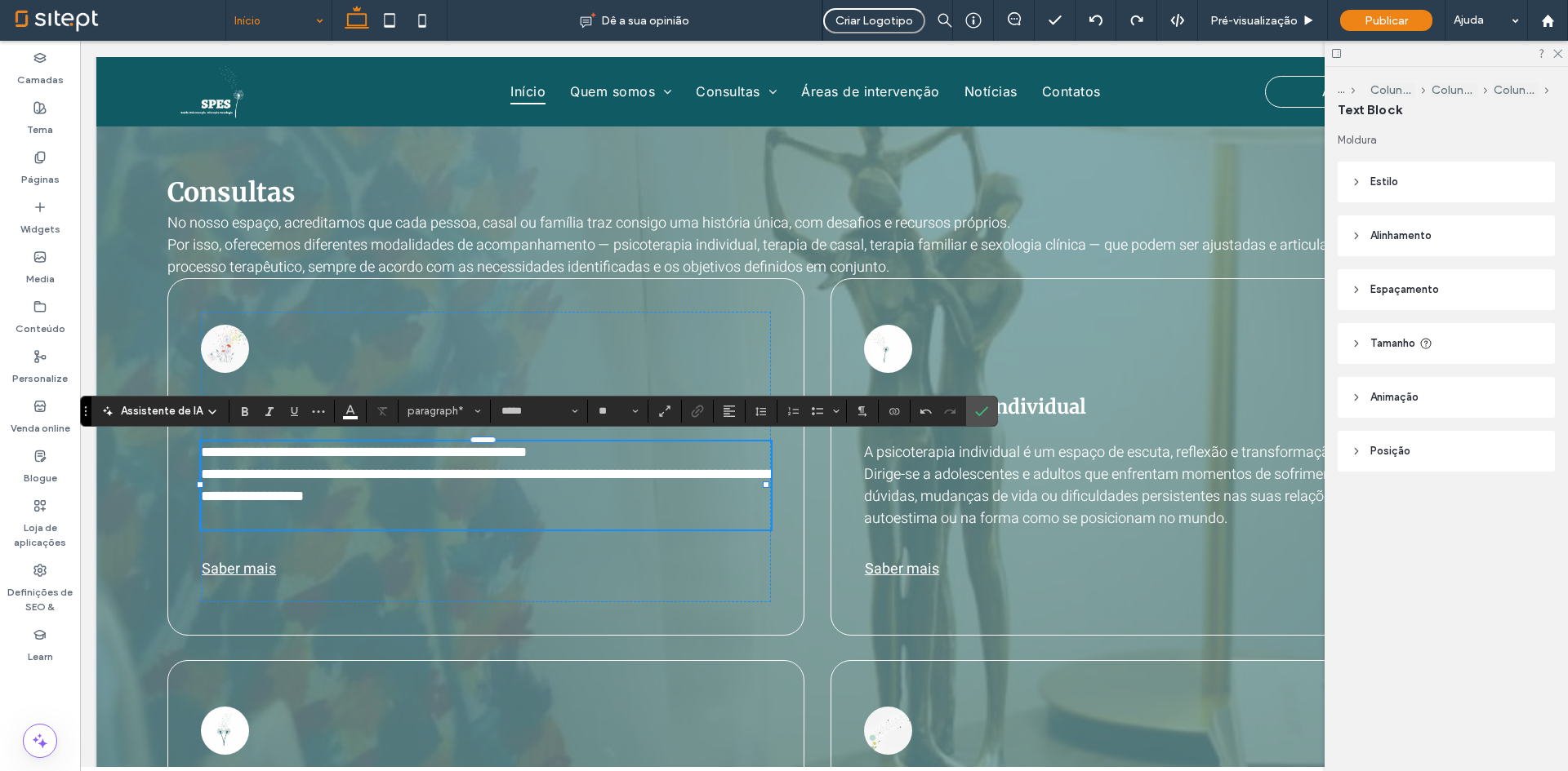
scroll to position [1089, 0]
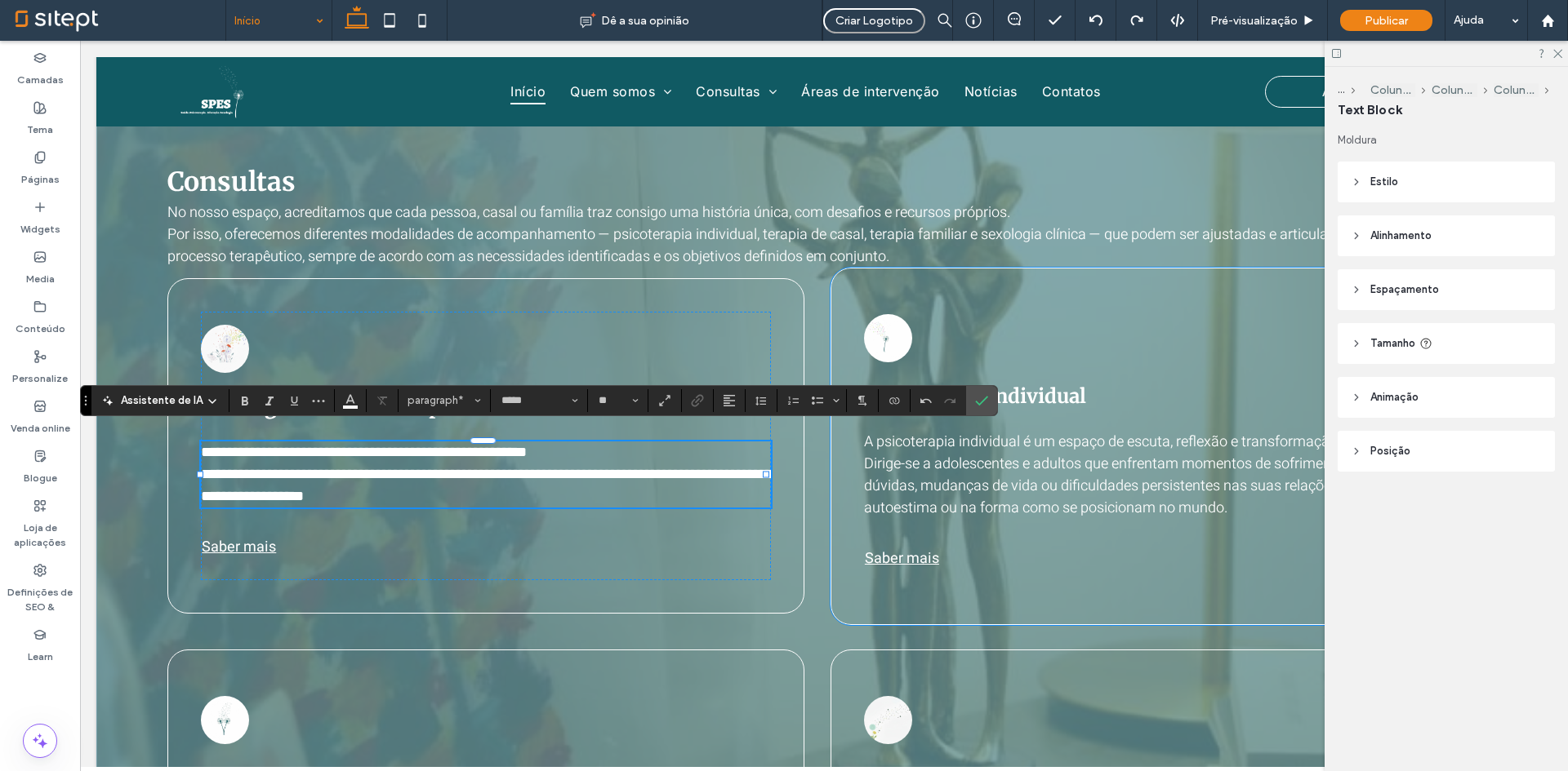
click at [1004, 526] on div "Psicoterapia Individual A psicoterapia individual é um espaço de escuta, reflex…" at bounding box center [1149, 446] width 570 height 290
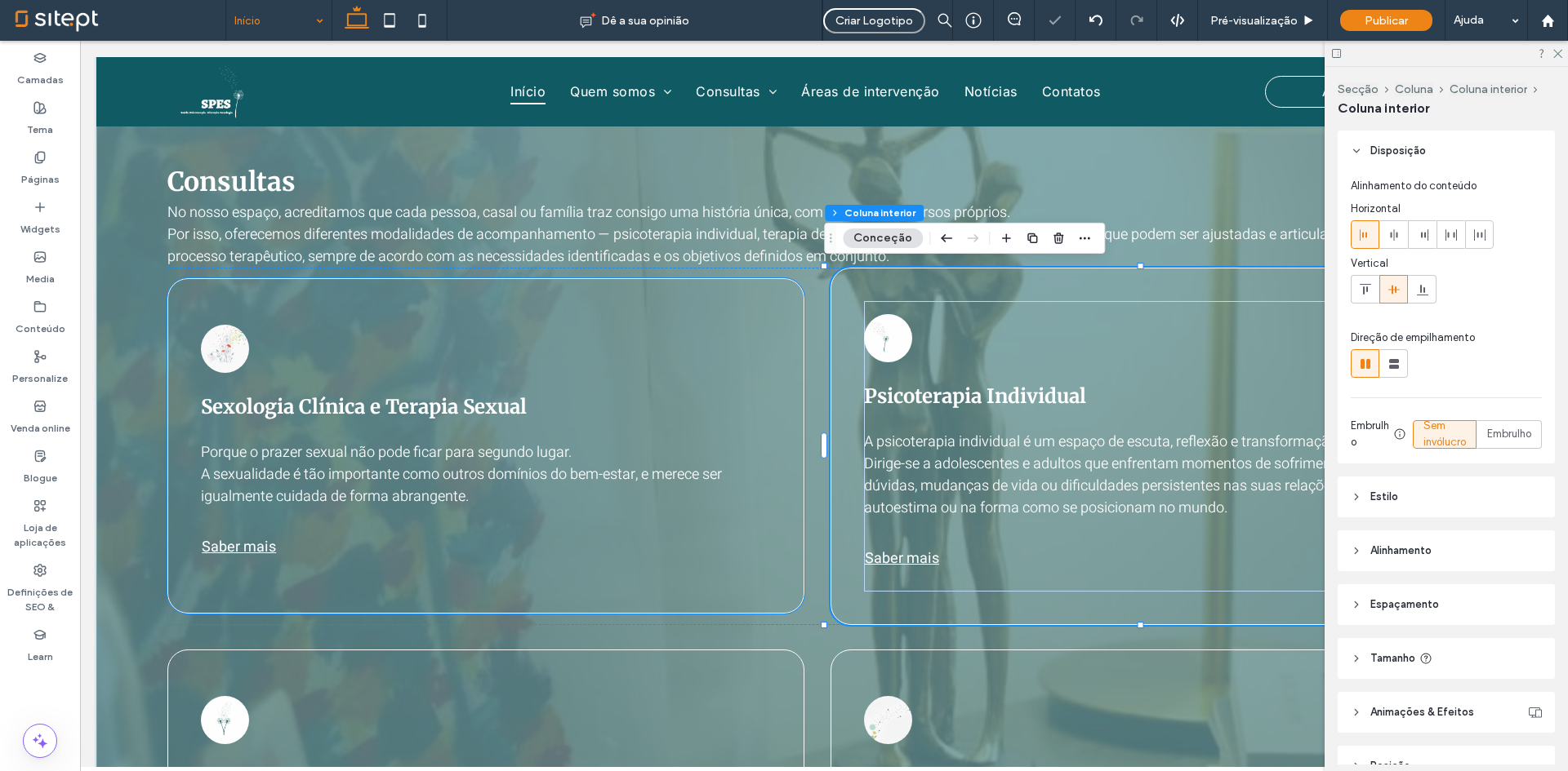
click at [696, 279] on div "Sexologia Clínica e Terapia Sexual Porque o prazer sexual não pode ficar para s…" at bounding box center [486, 446] width 637 height 335
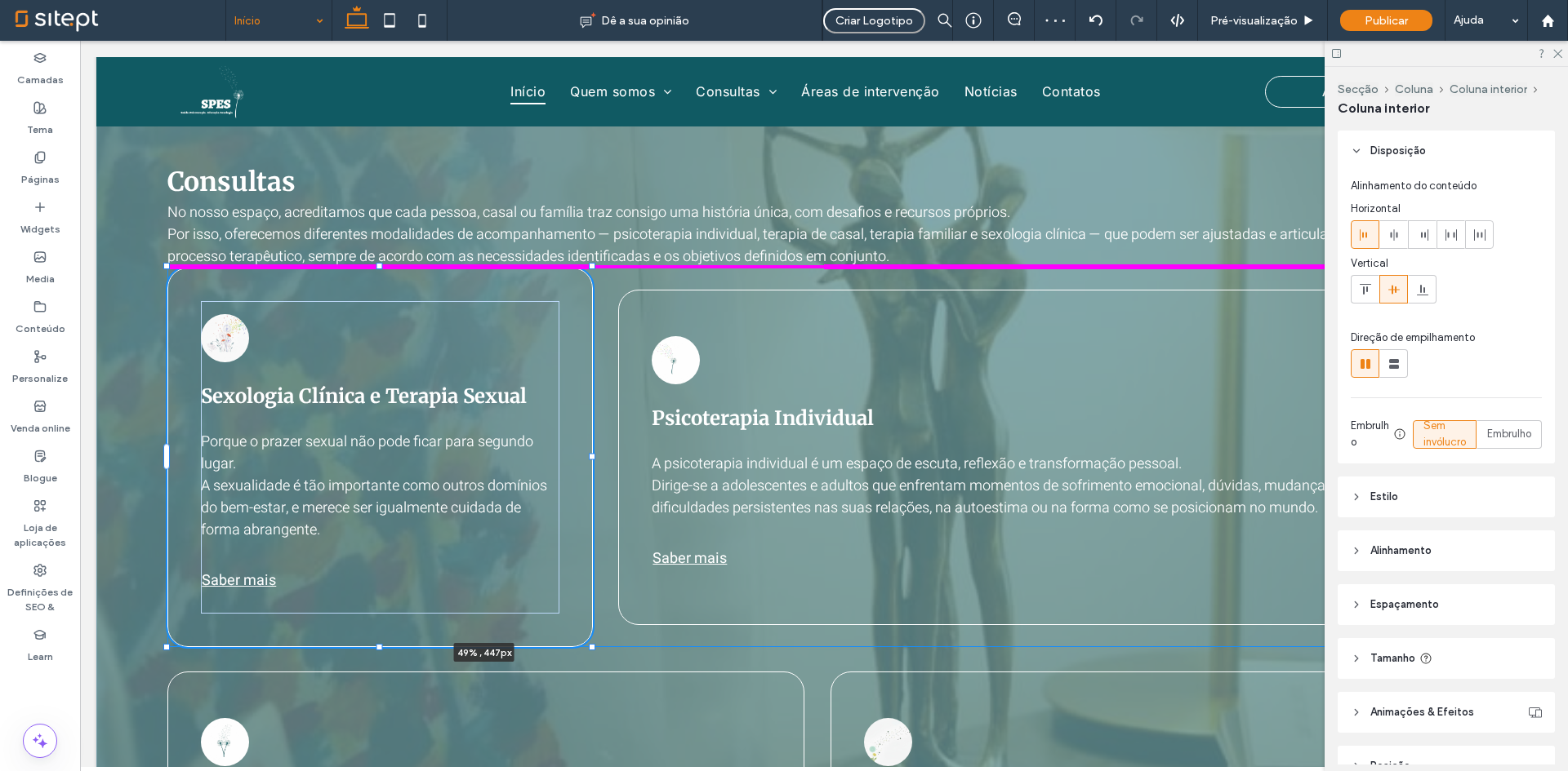
scroll to position [87, 0]
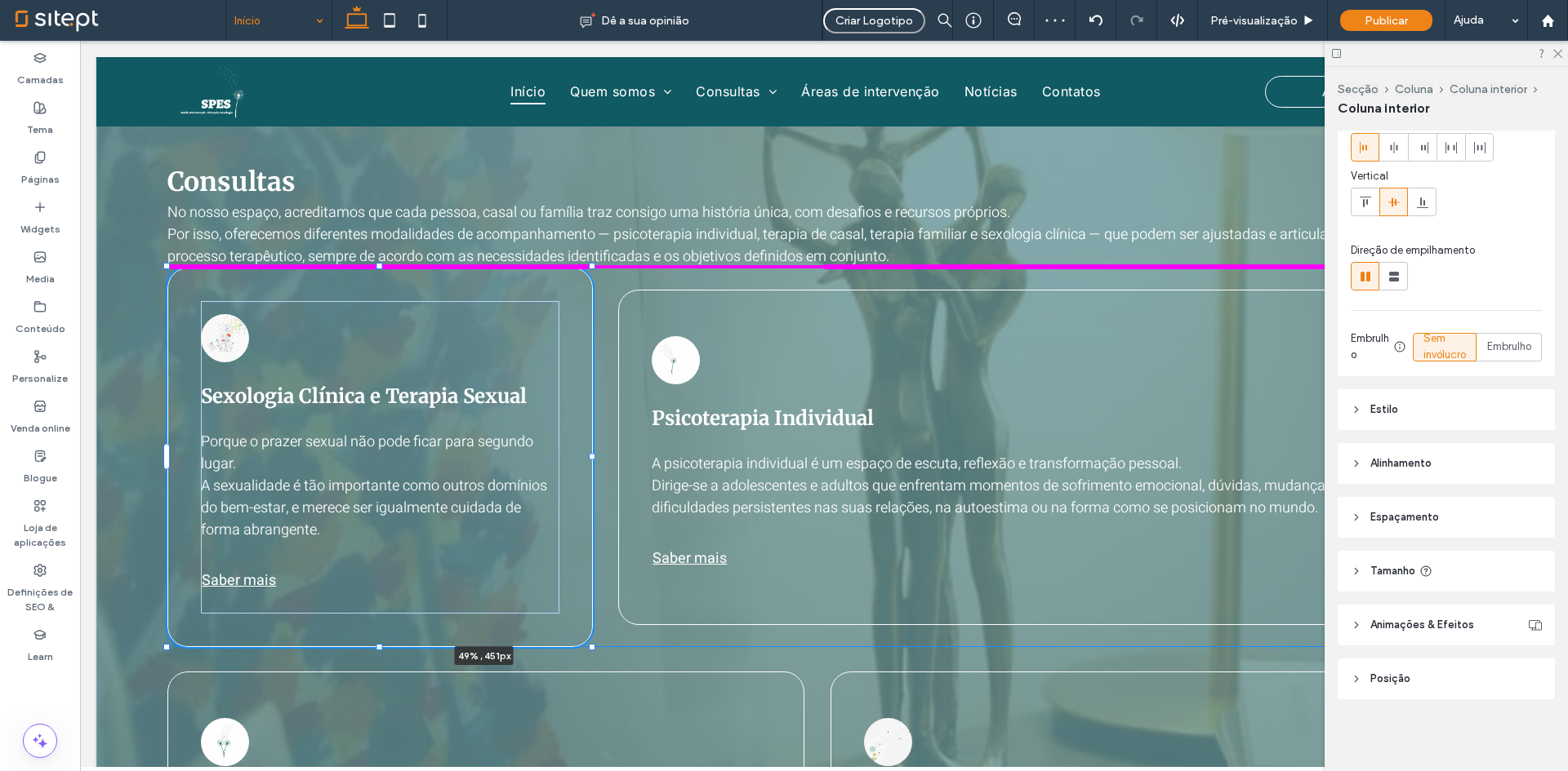
drag, startPoint x: 483, startPoint y: 276, endPoint x: 483, endPoint y: 260, distance: 16.0
click at [483, 260] on div "Consultas No nosso espaço, acreditamos que cada pessoa, casal ou família traz c…" at bounding box center [824, 603] width 1455 height 1115
type input "***"
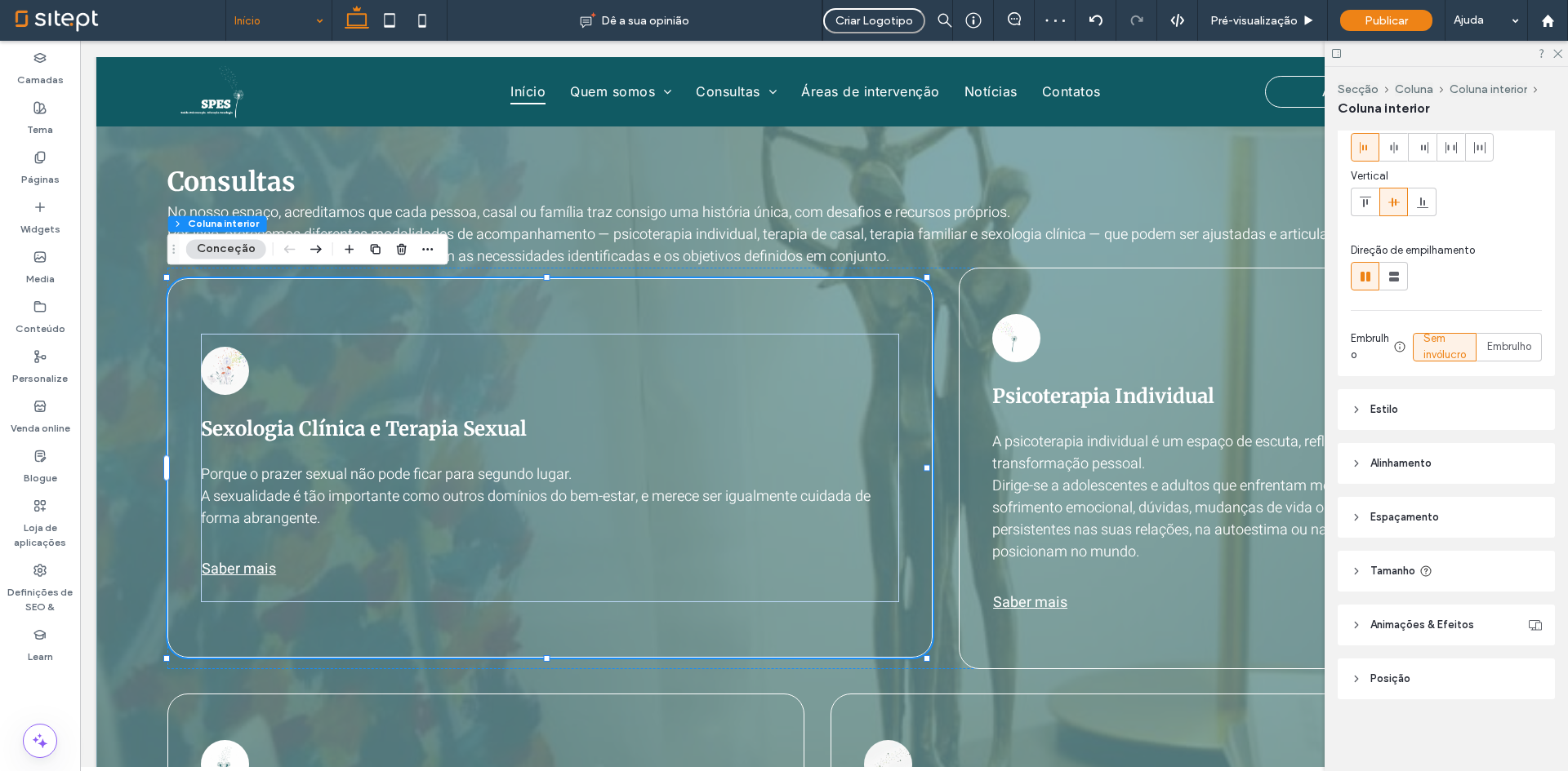
click at [1336, 51] on icon at bounding box center [1337, 54] width 13 height 13
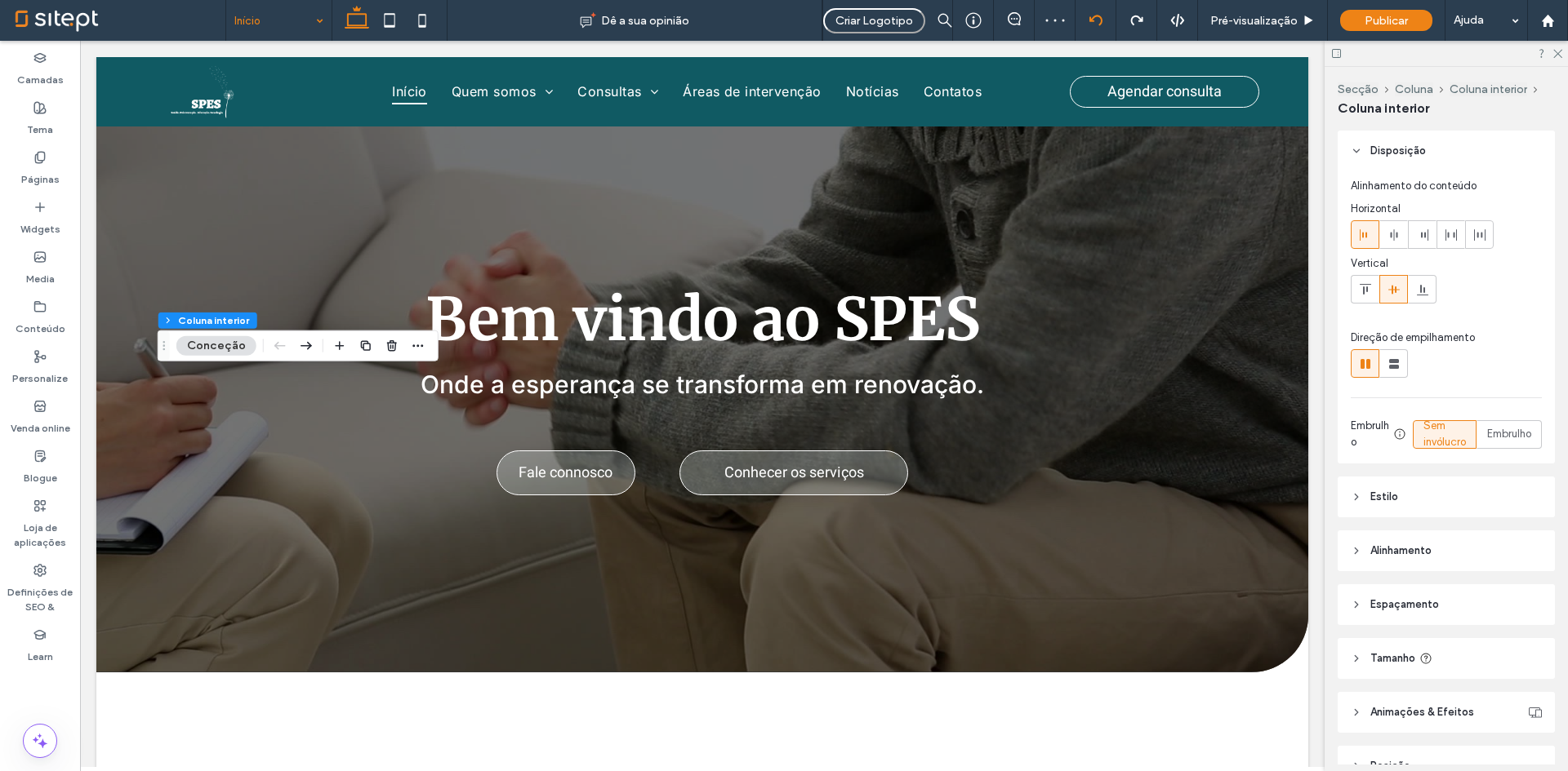
scroll to position [1163, 0]
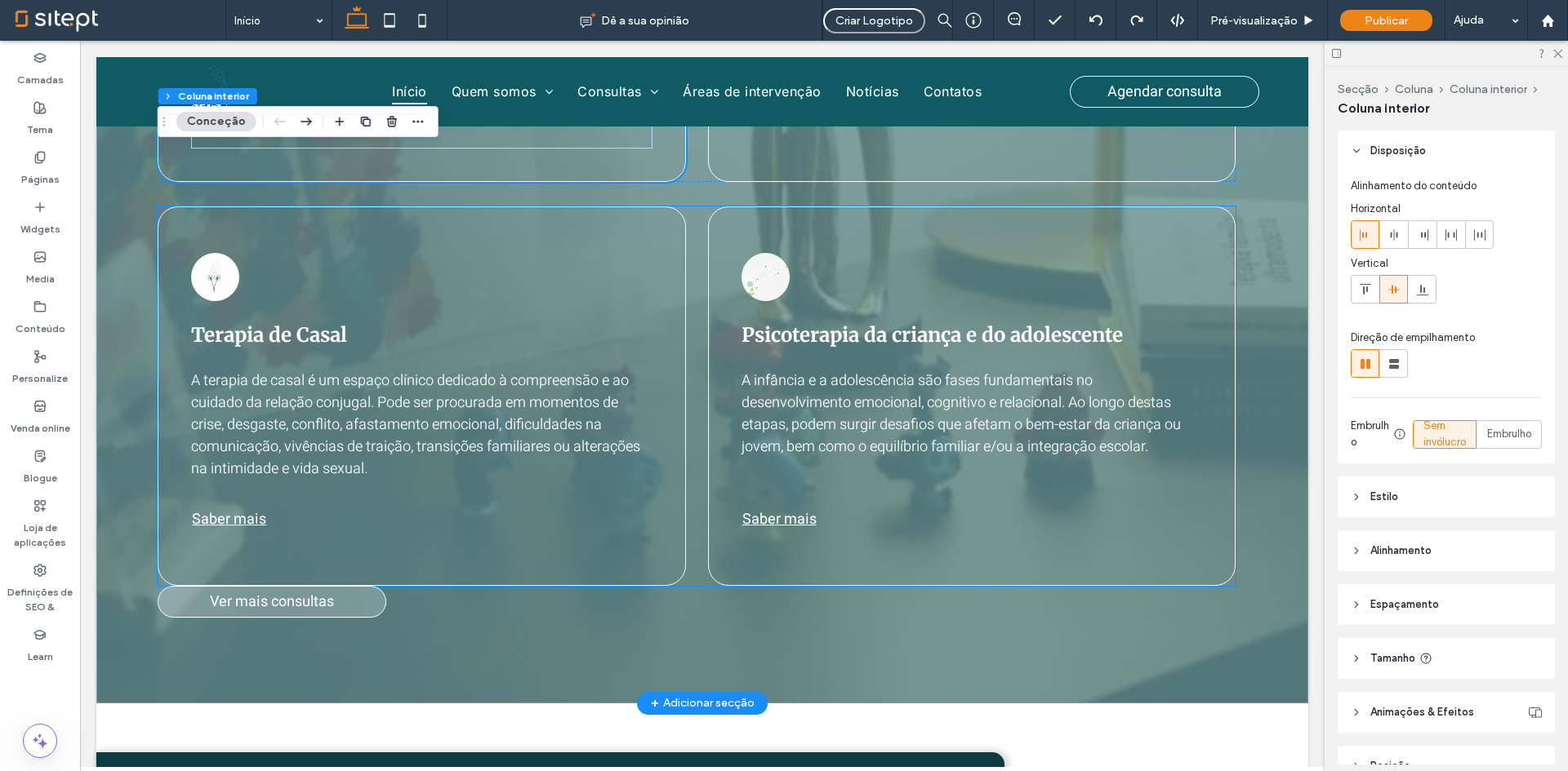
scroll to position [1754, 0]
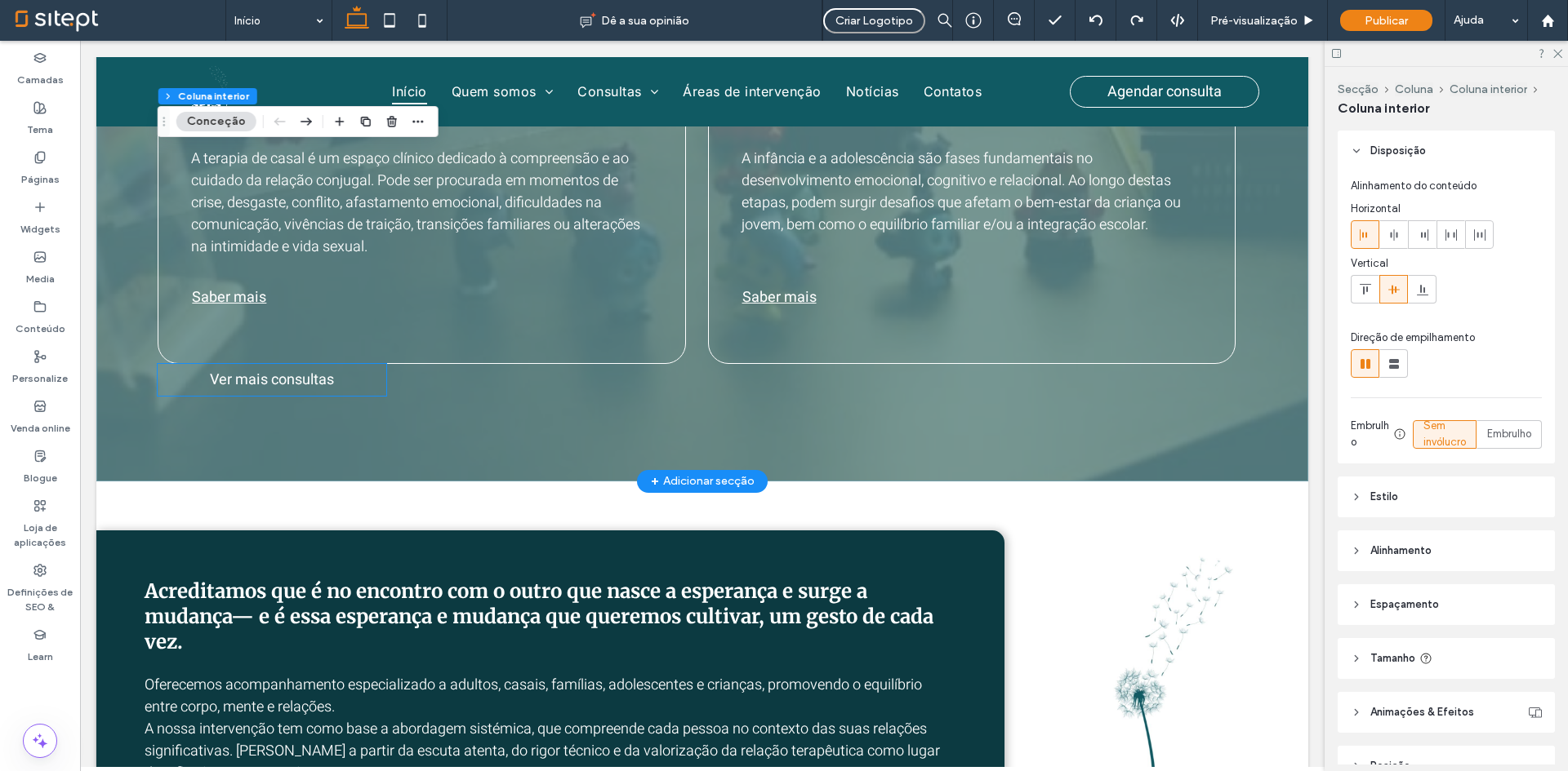
click at [311, 383] on span "Ver mais consultas" at bounding box center [272, 380] width 125 height 22
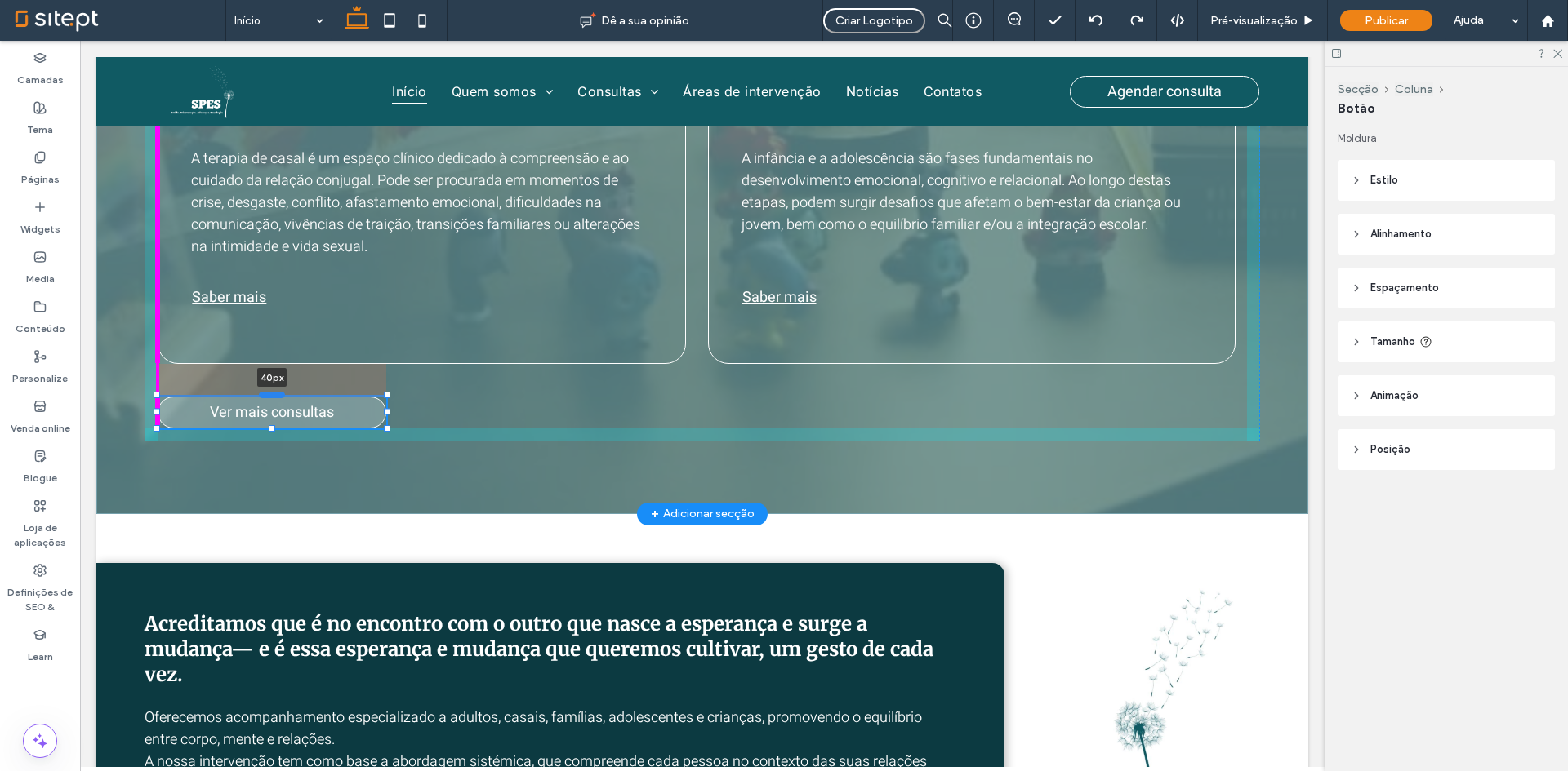
drag, startPoint x: 276, startPoint y: 358, endPoint x: 279, endPoint y: 393, distance: 35.1
click at [279, 393] on div at bounding box center [272, 394] width 26 height 6
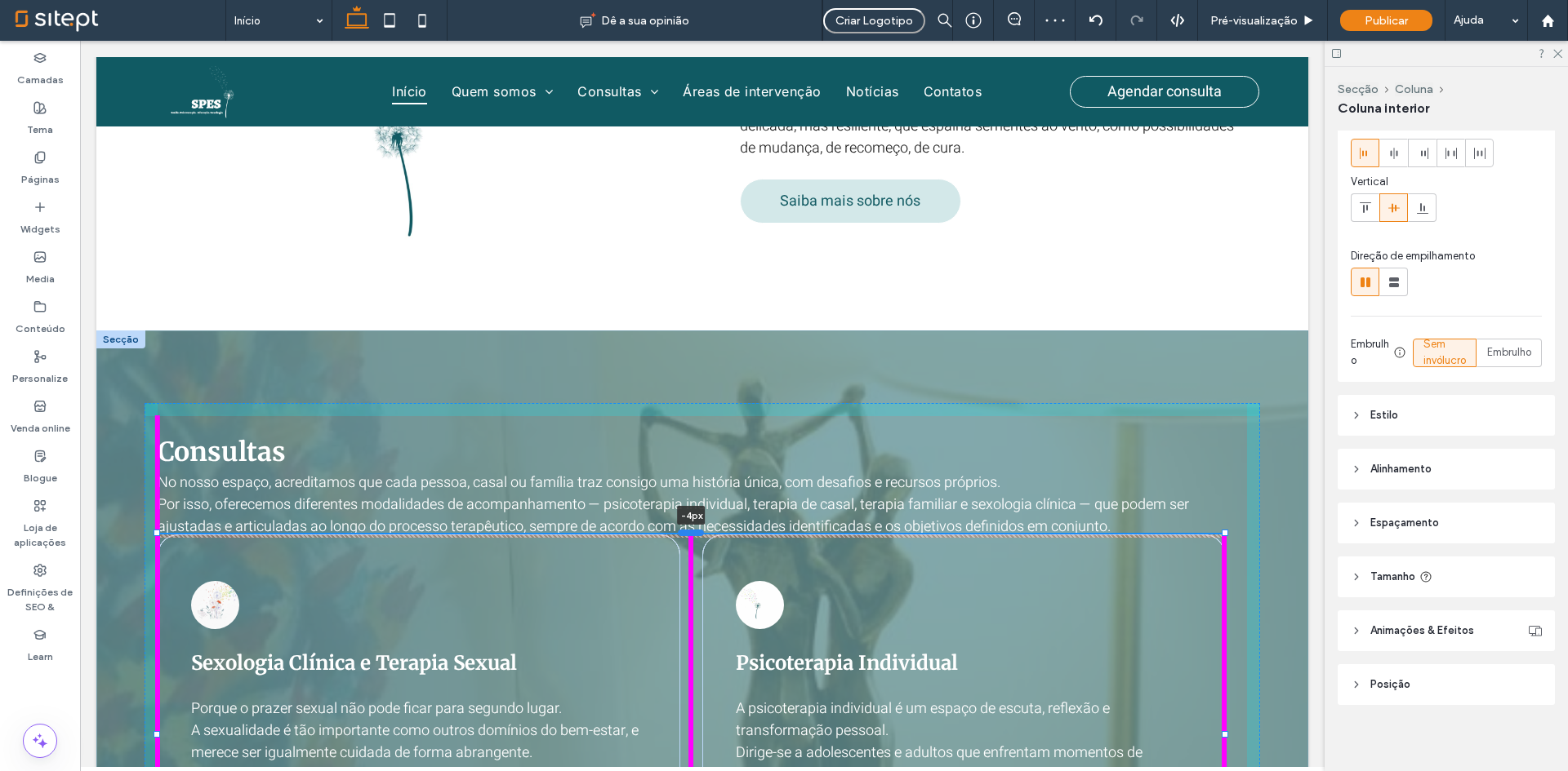
scroll to position [87, 0]
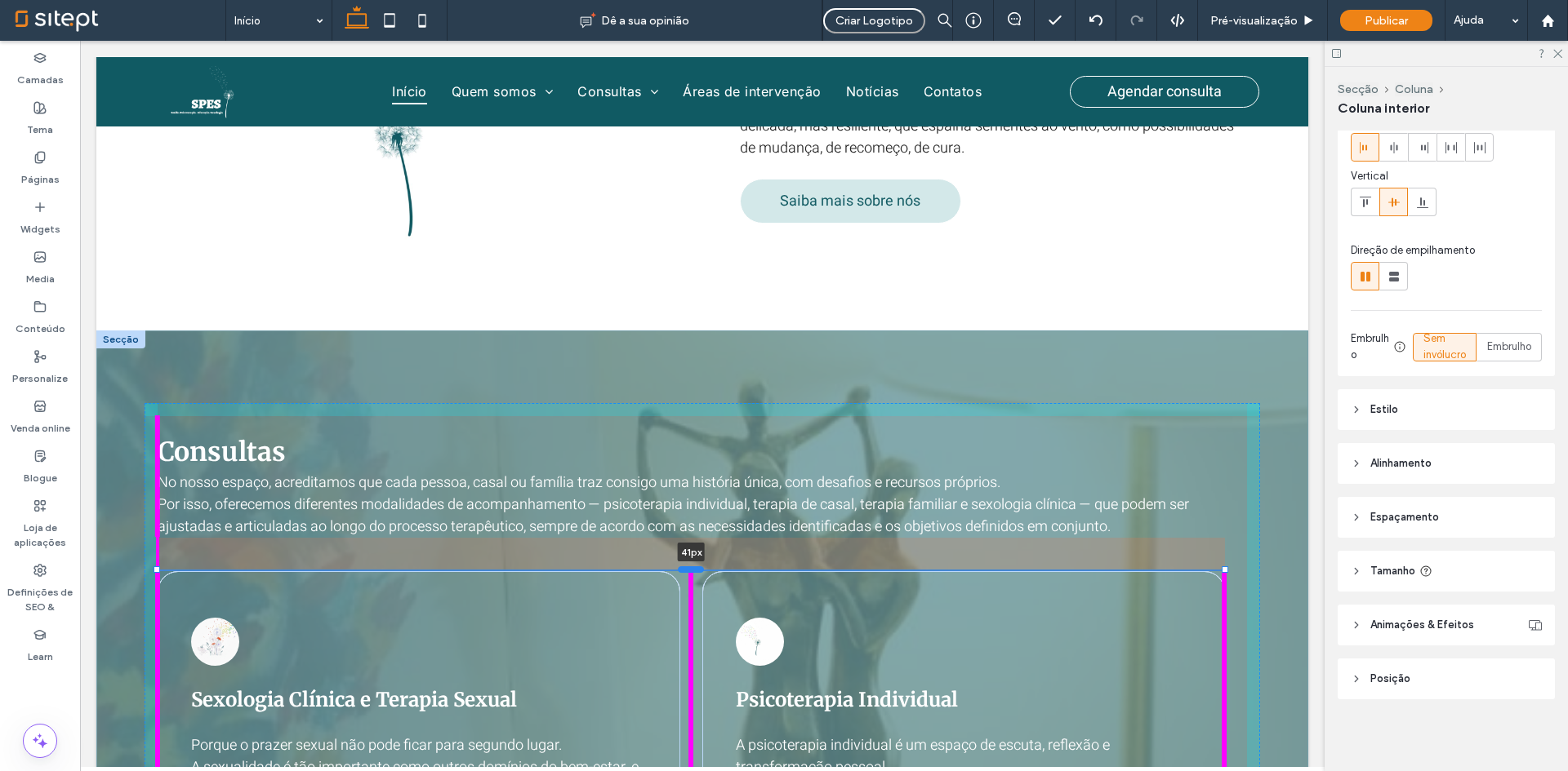
drag, startPoint x: 691, startPoint y: 533, endPoint x: 692, endPoint y: 569, distance: 36.0
click at [692, 569] on div at bounding box center [690, 568] width 26 height 6
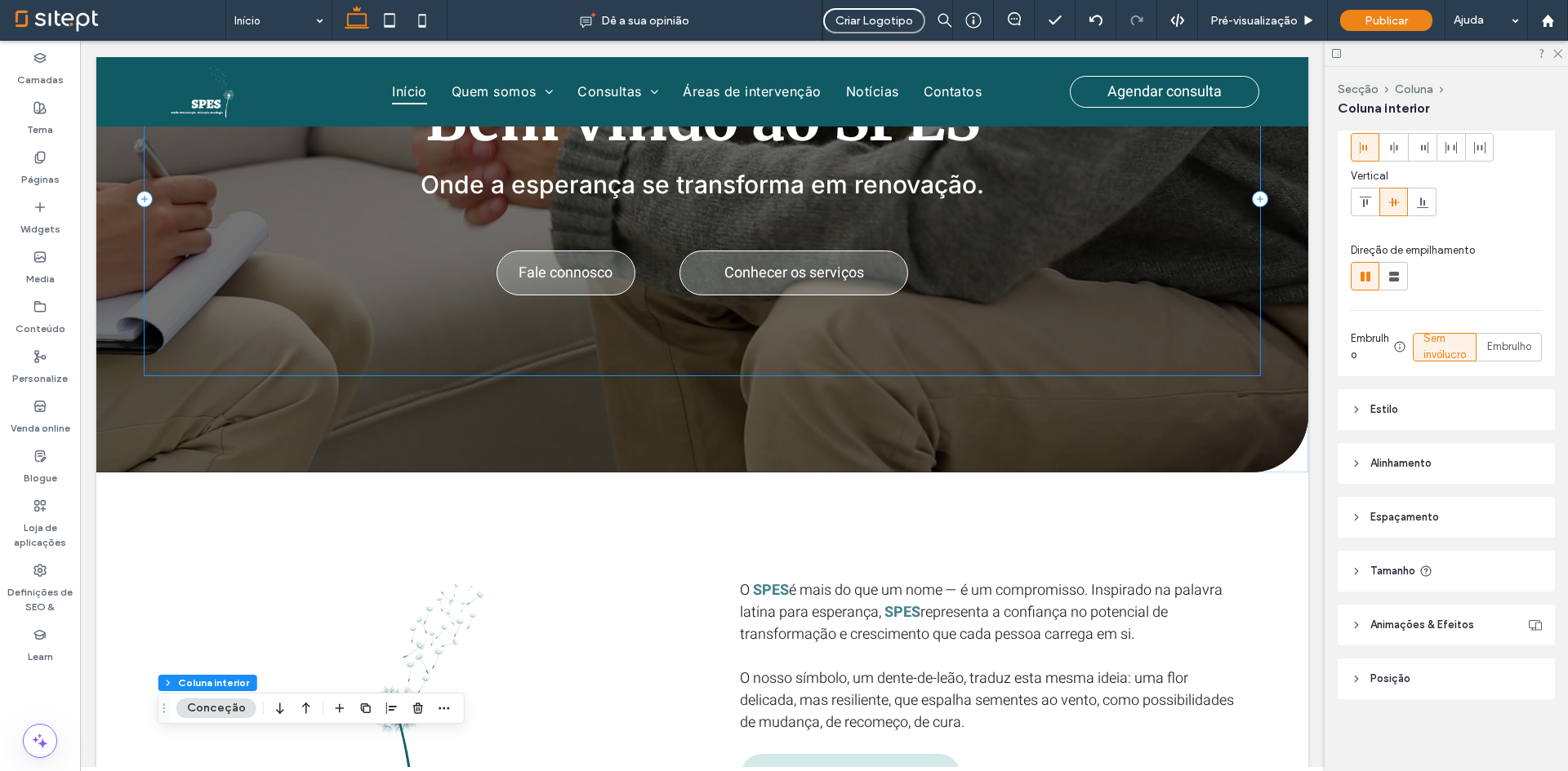
scroll to position [0, 0]
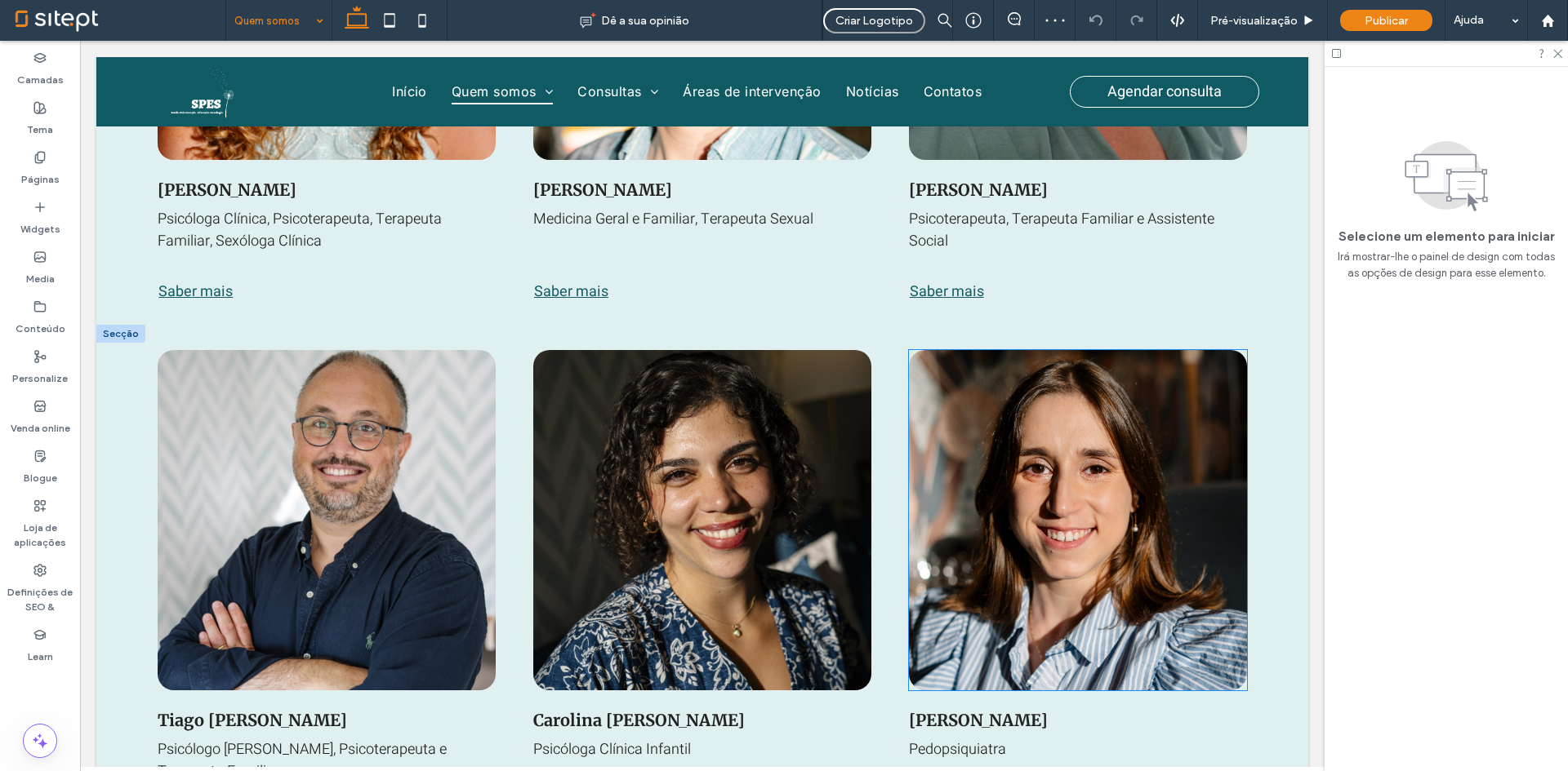
scroll to position [2432, 0]
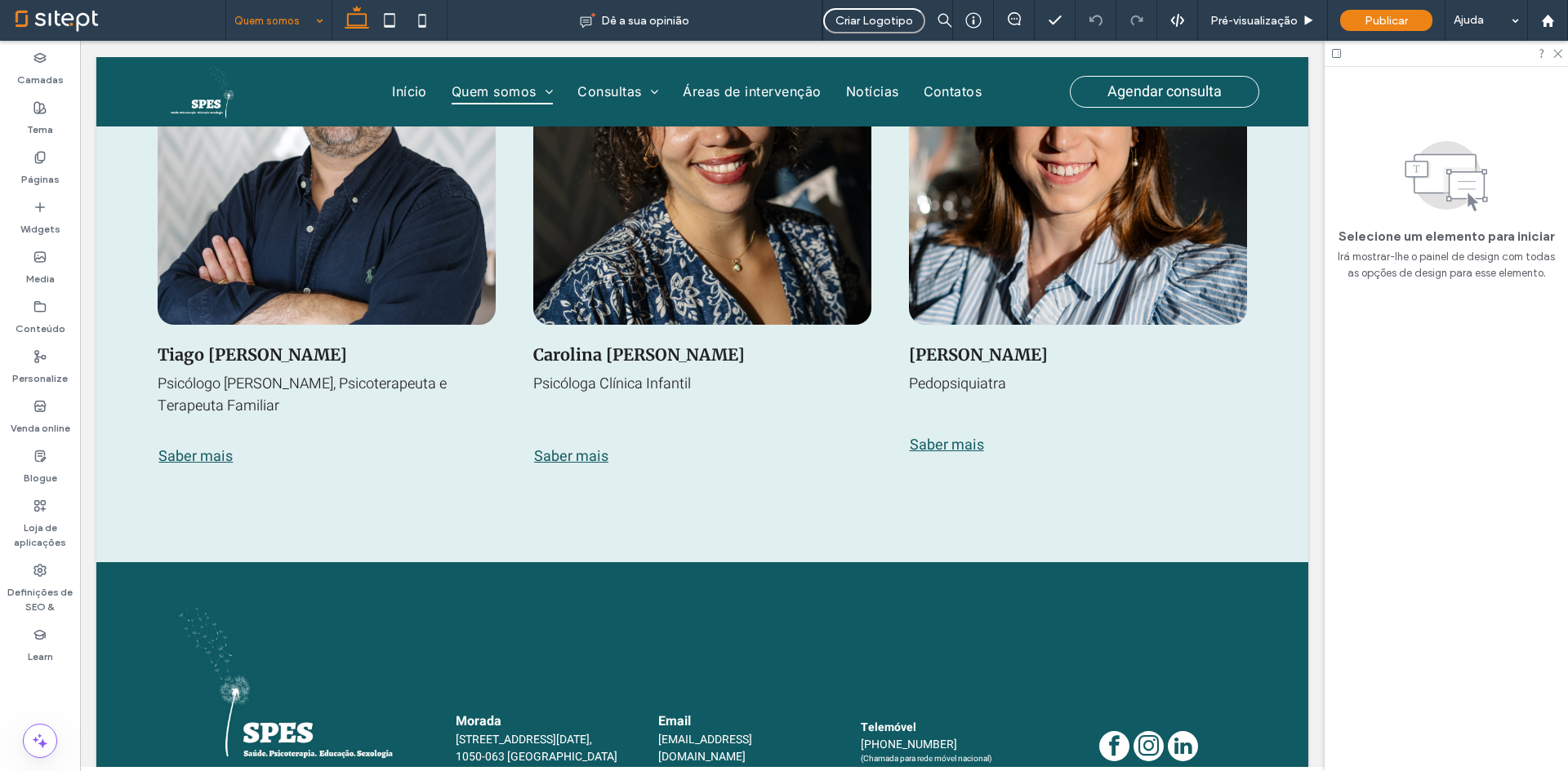
click at [268, 22] on input at bounding box center [275, 20] width 81 height 41
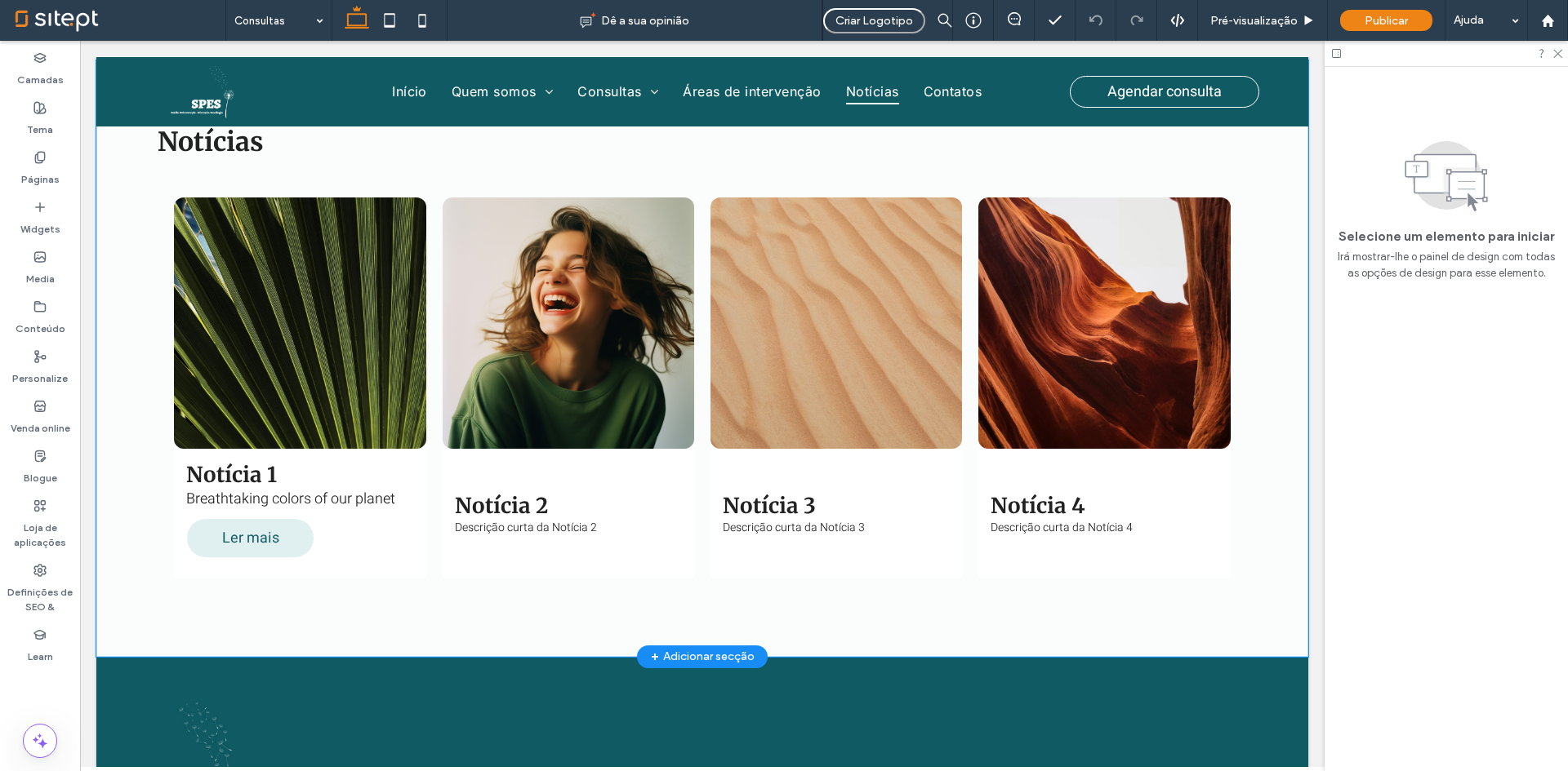
scroll to position [7183, 0]
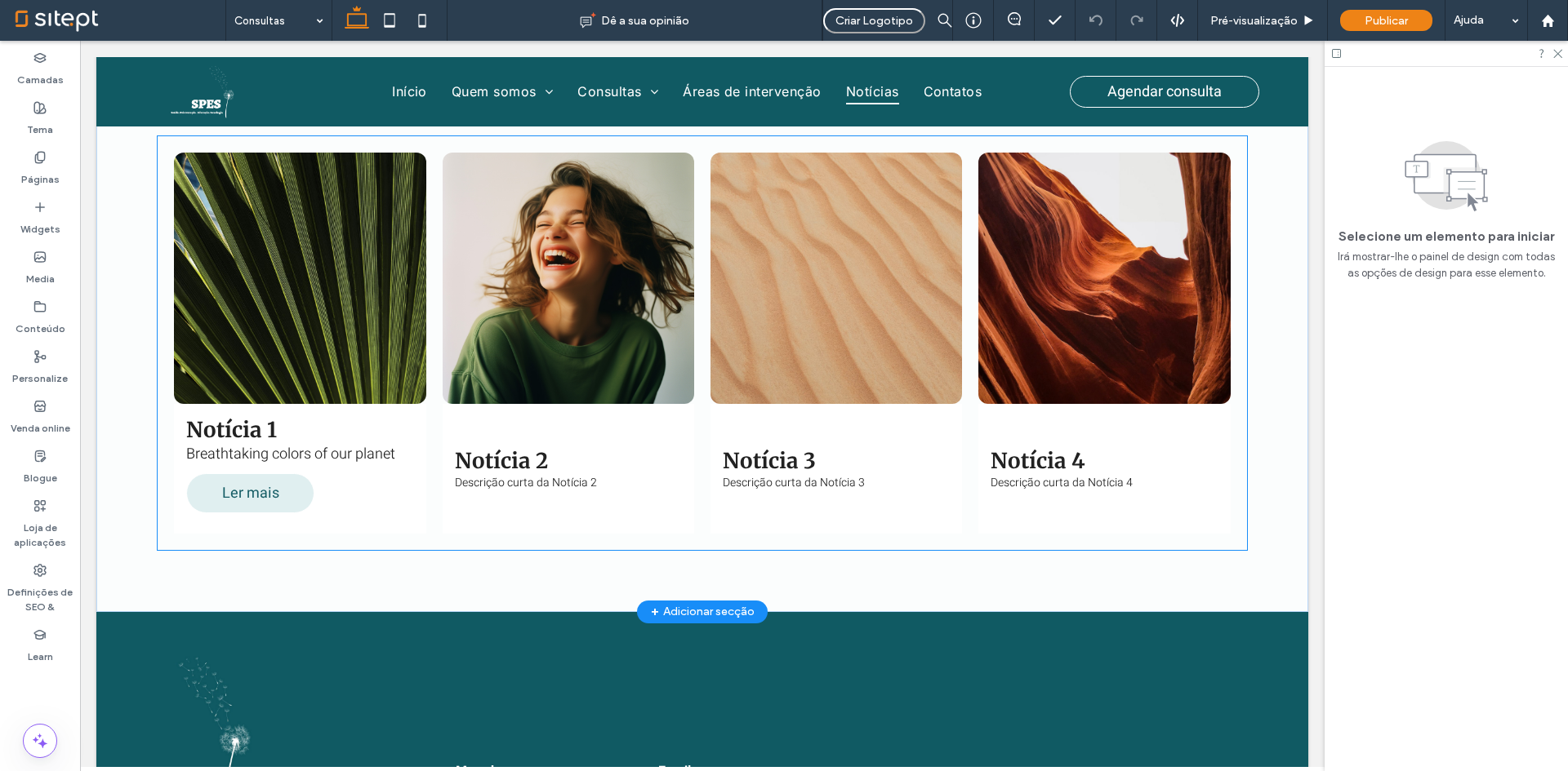
click at [669, 404] on link at bounding box center [568, 278] width 252 height 252
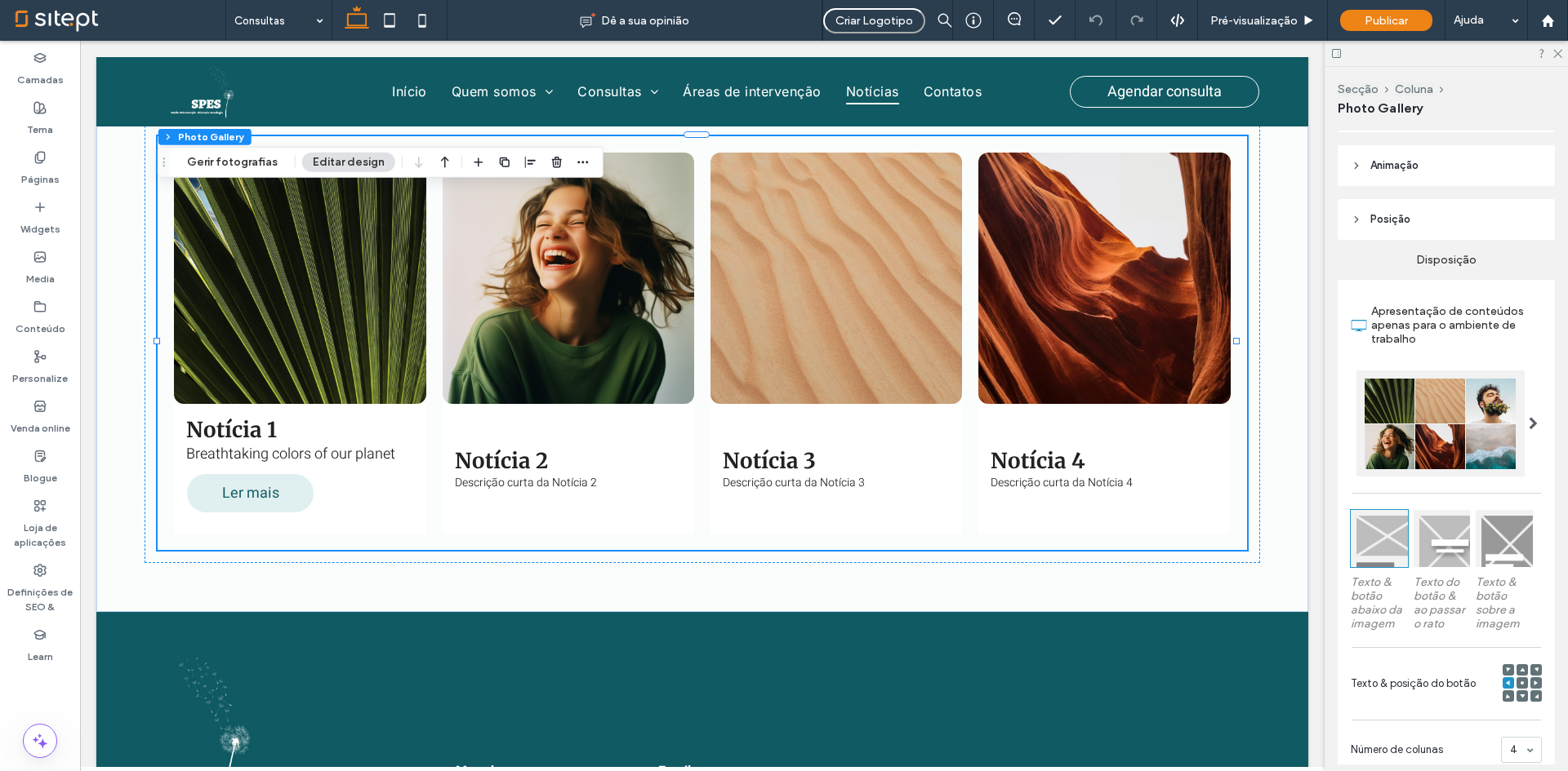
scroll to position [326, 0]
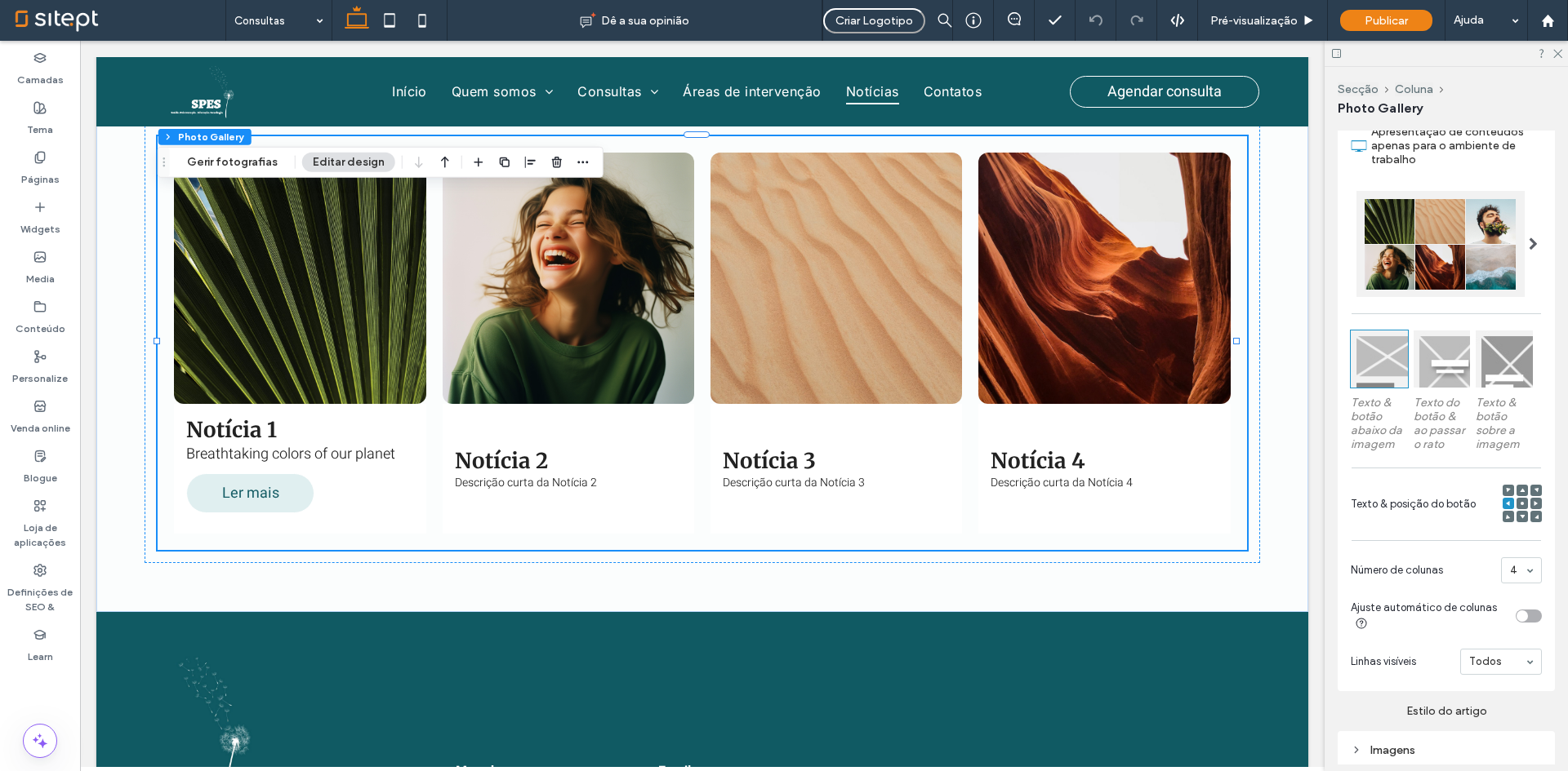
click at [1506, 488] on use at bounding box center [1508, 490] width 5 height 5
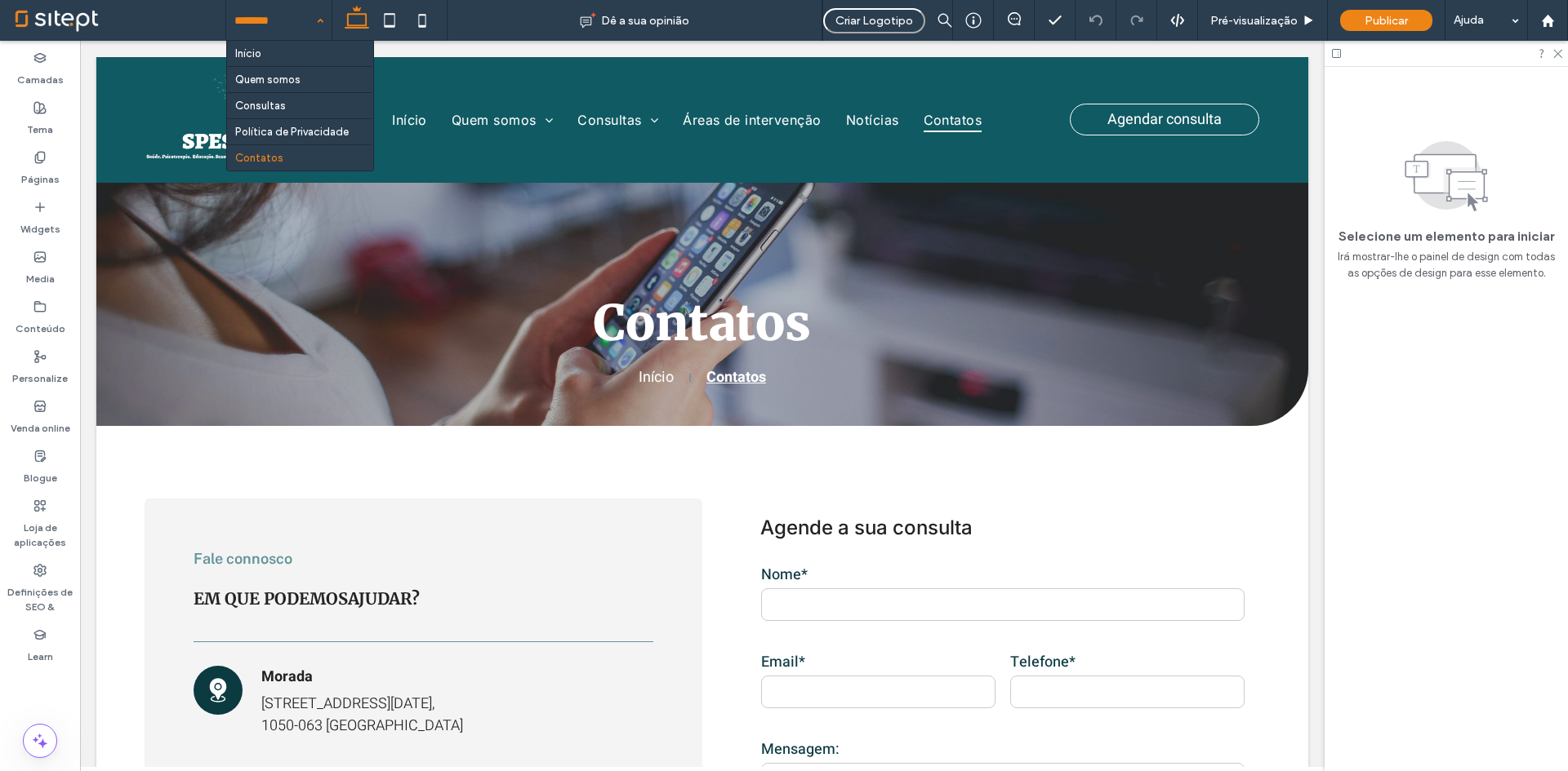
click at [289, 14] on input at bounding box center [275, 20] width 81 height 41
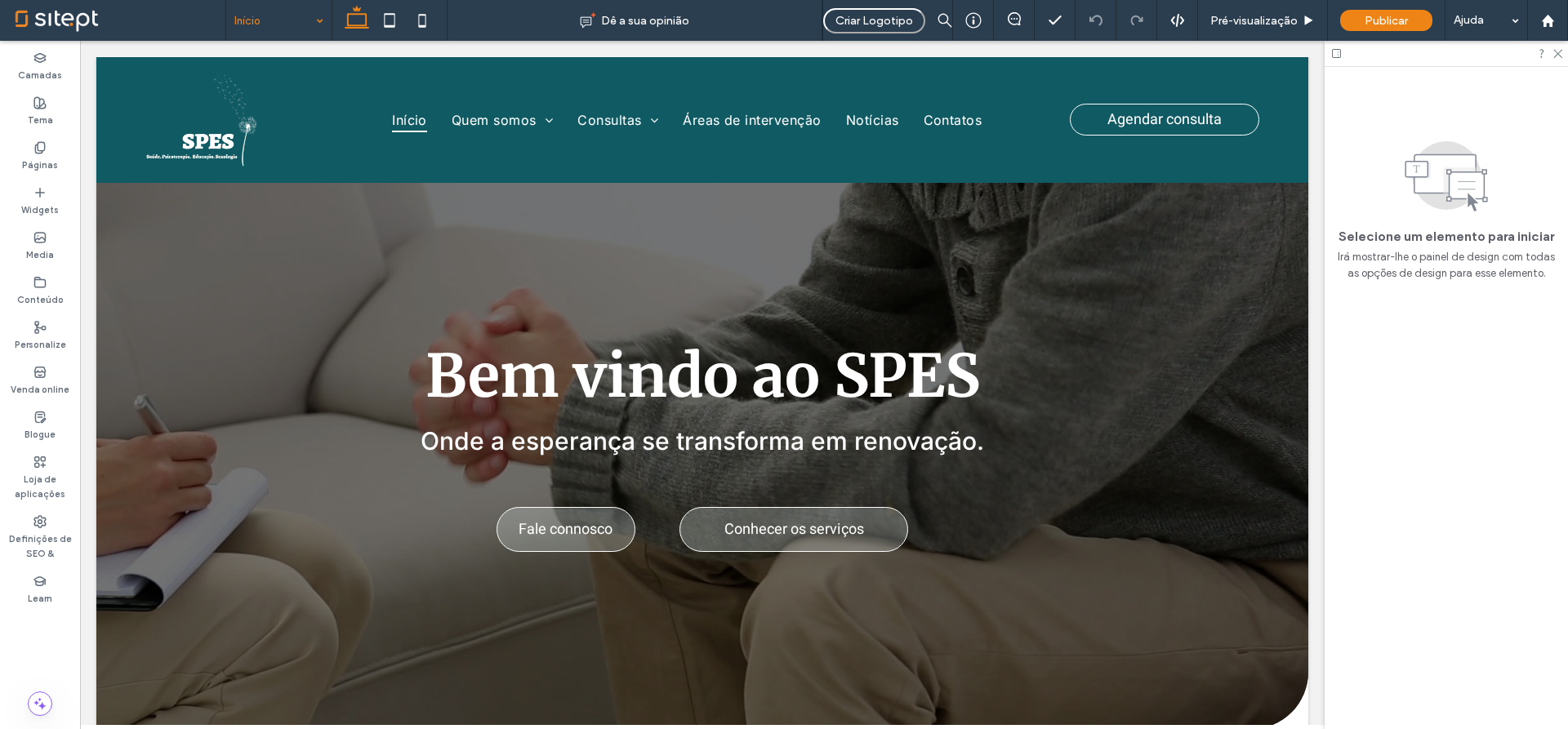
click at [279, 39] on input at bounding box center [275, 20] width 81 height 41
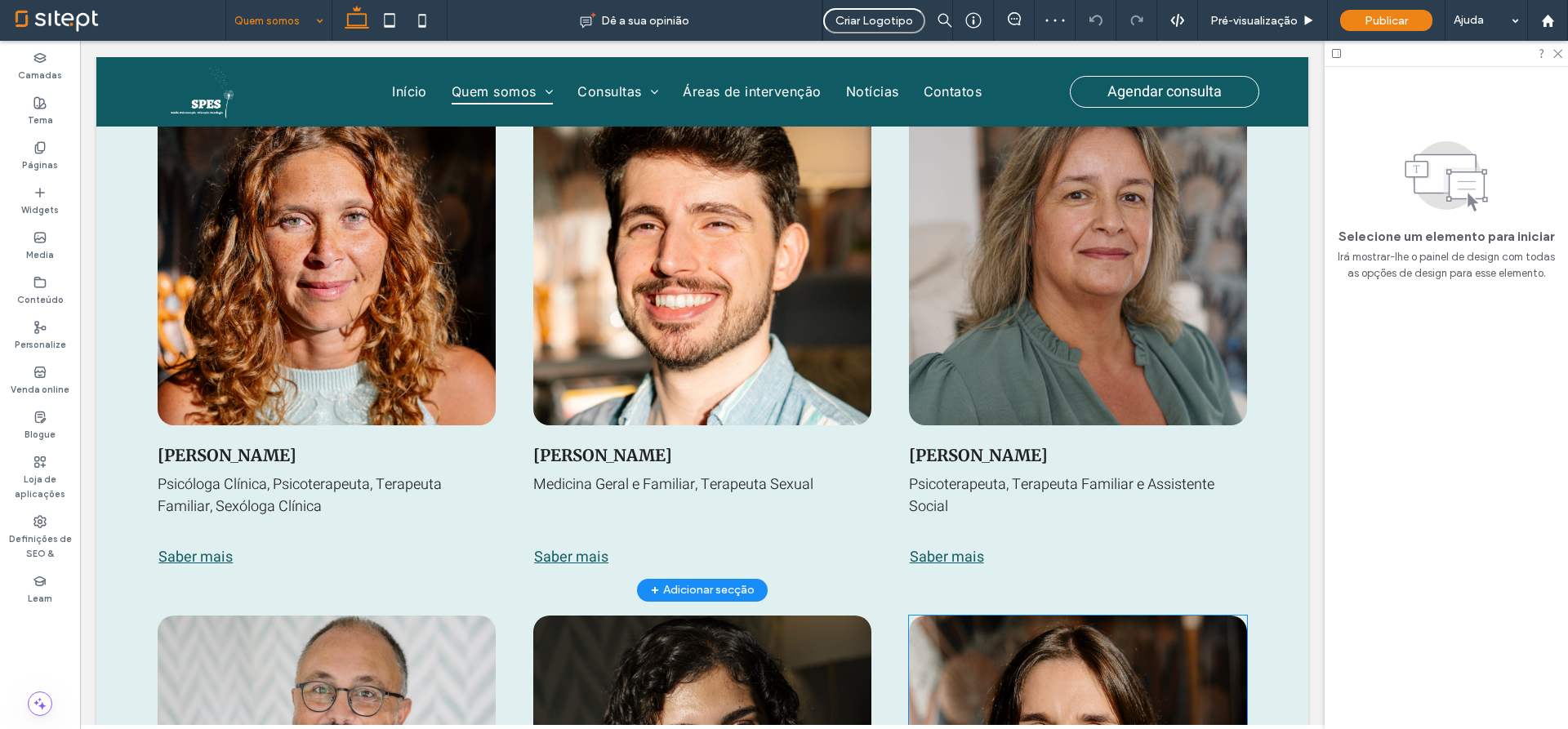
scroll to position [1800, 0]
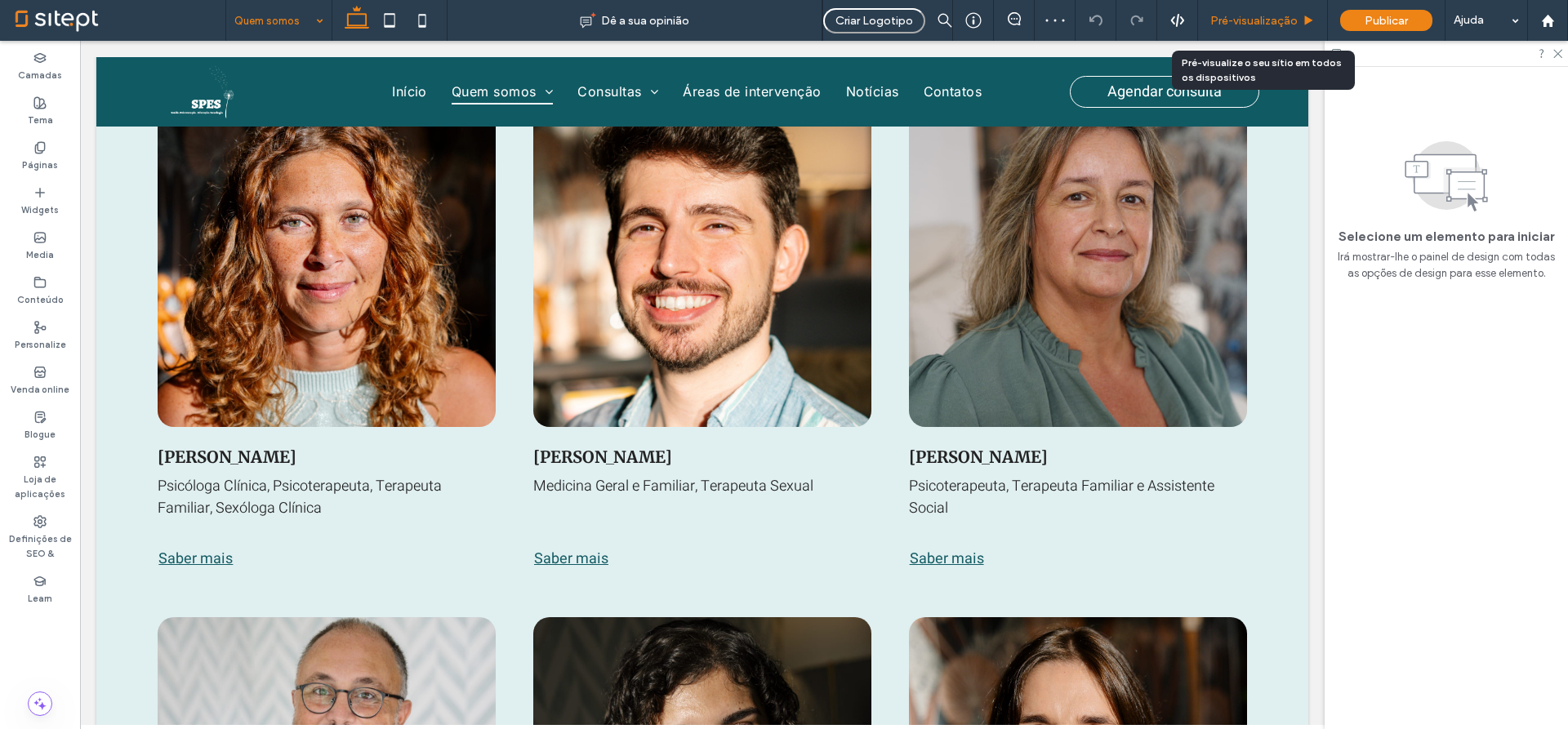
click at [1277, 34] on div "Pré-visualização" at bounding box center [1263, 20] width 130 height 41
click at [1254, 12] on div "Pré-visualização" at bounding box center [1263, 20] width 130 height 41
click at [1296, 26] on span "Pré-visualização" at bounding box center [1254, 20] width 88 height 14
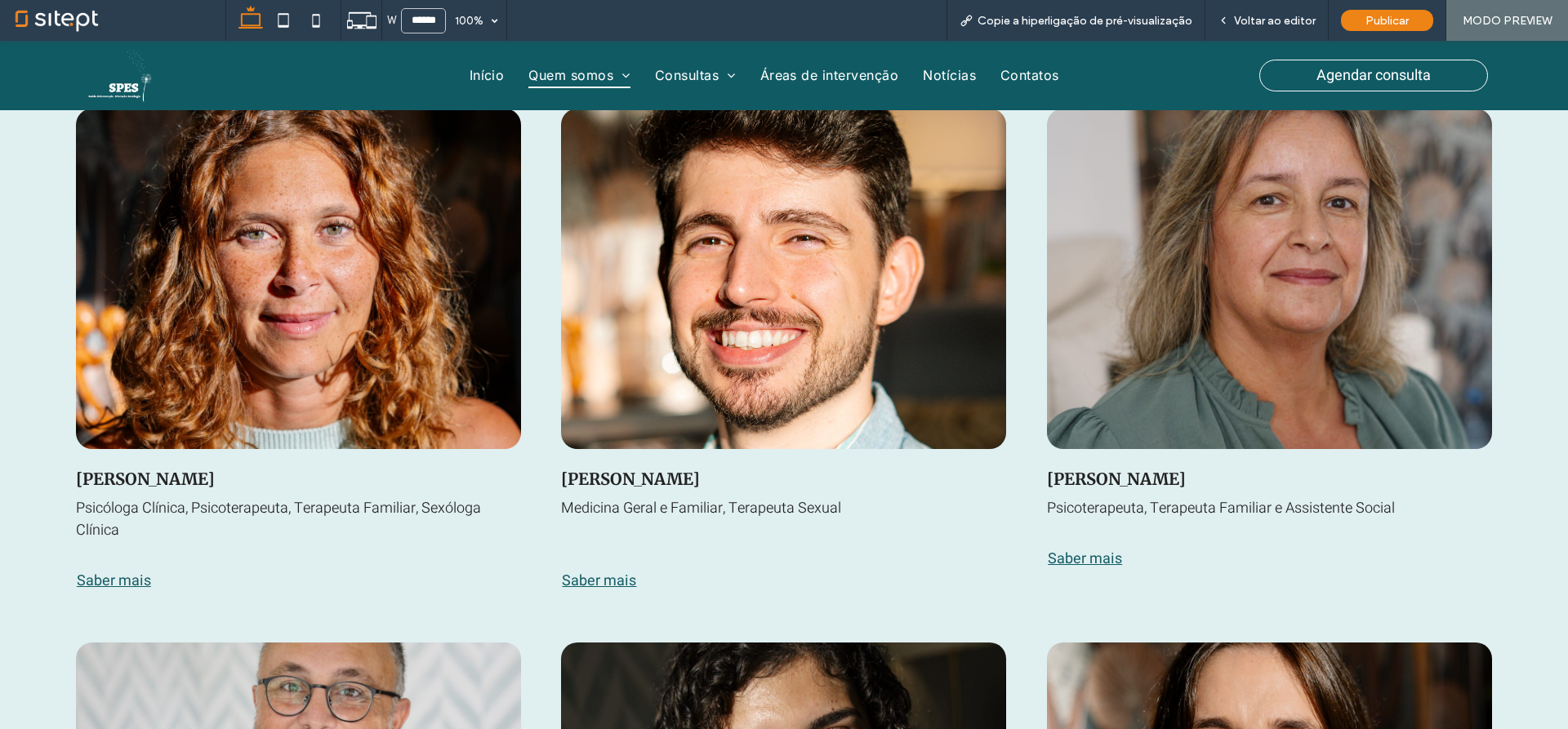
scroll to position [1963, 0]
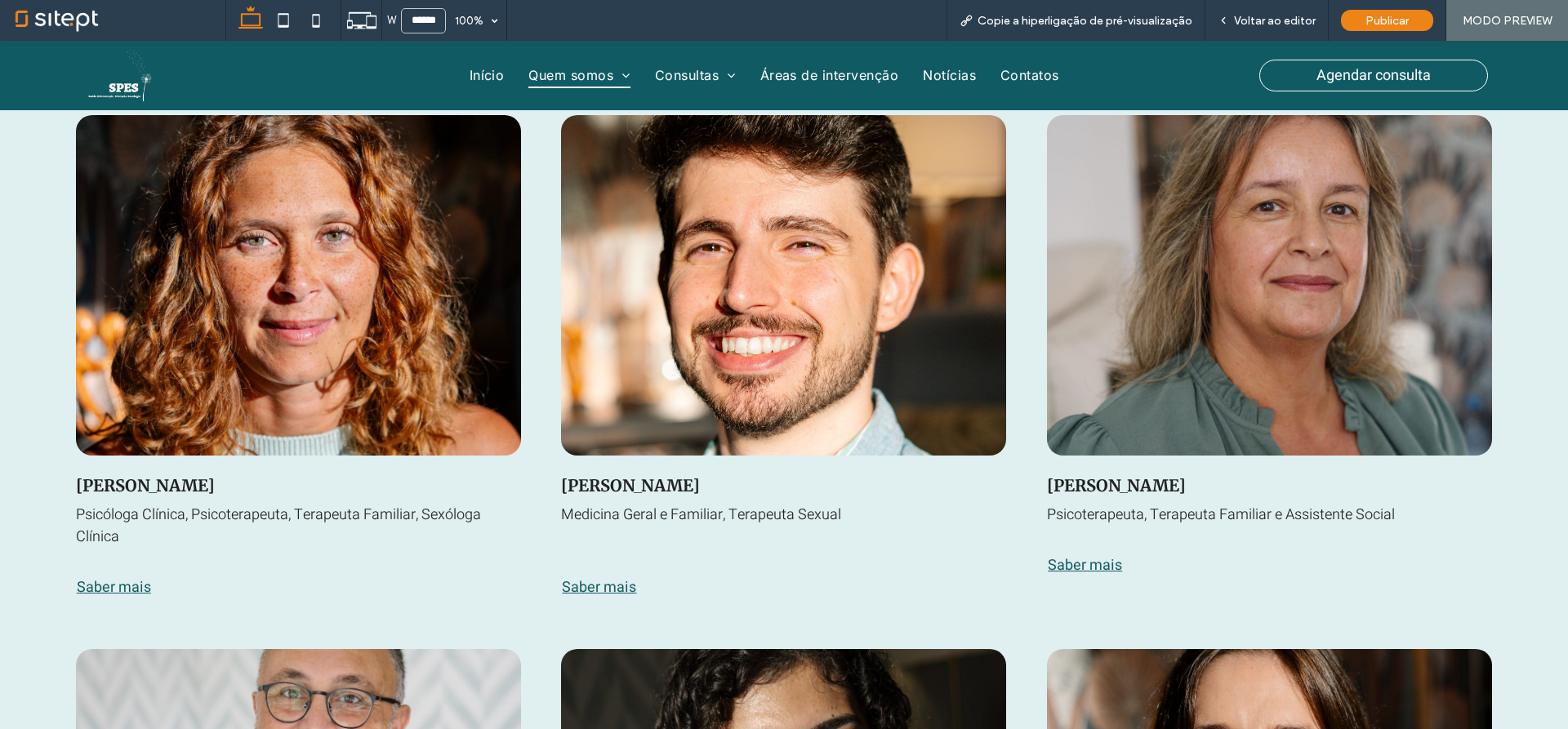
click at [1093, 560] on span "Saber mais" at bounding box center [1084, 566] width 74 height 22
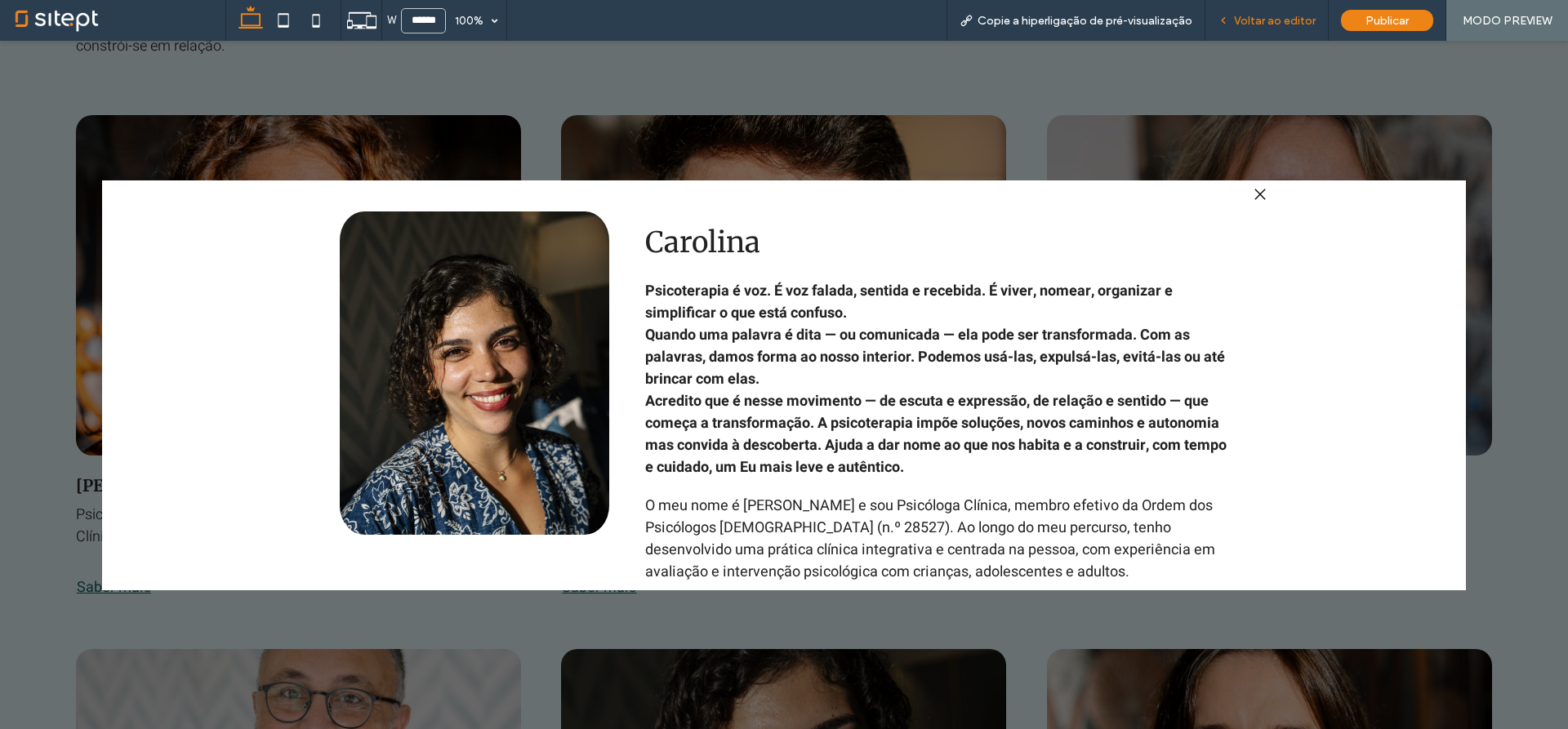
click at [1269, 30] on div "Voltar ao editor" at bounding box center [1267, 20] width 124 height 41
click at [1259, 194] on icon ".st0-1091118977{fill-rule:evenodd;clip-rule:evenodd;}" at bounding box center [1259, 194] width 12 height 12
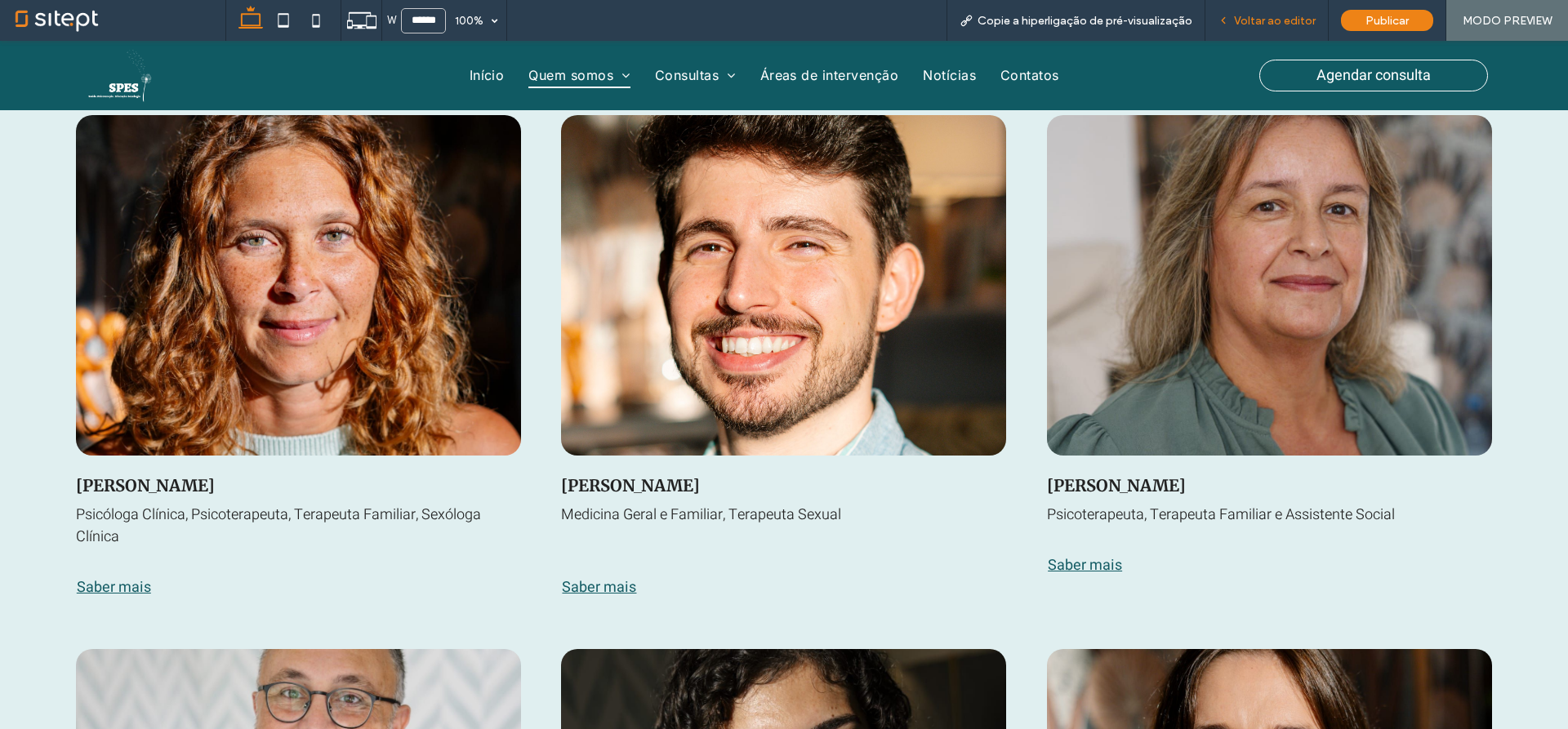
click at [1267, 14] on span "Voltar ao editor" at bounding box center [1275, 20] width 82 height 14
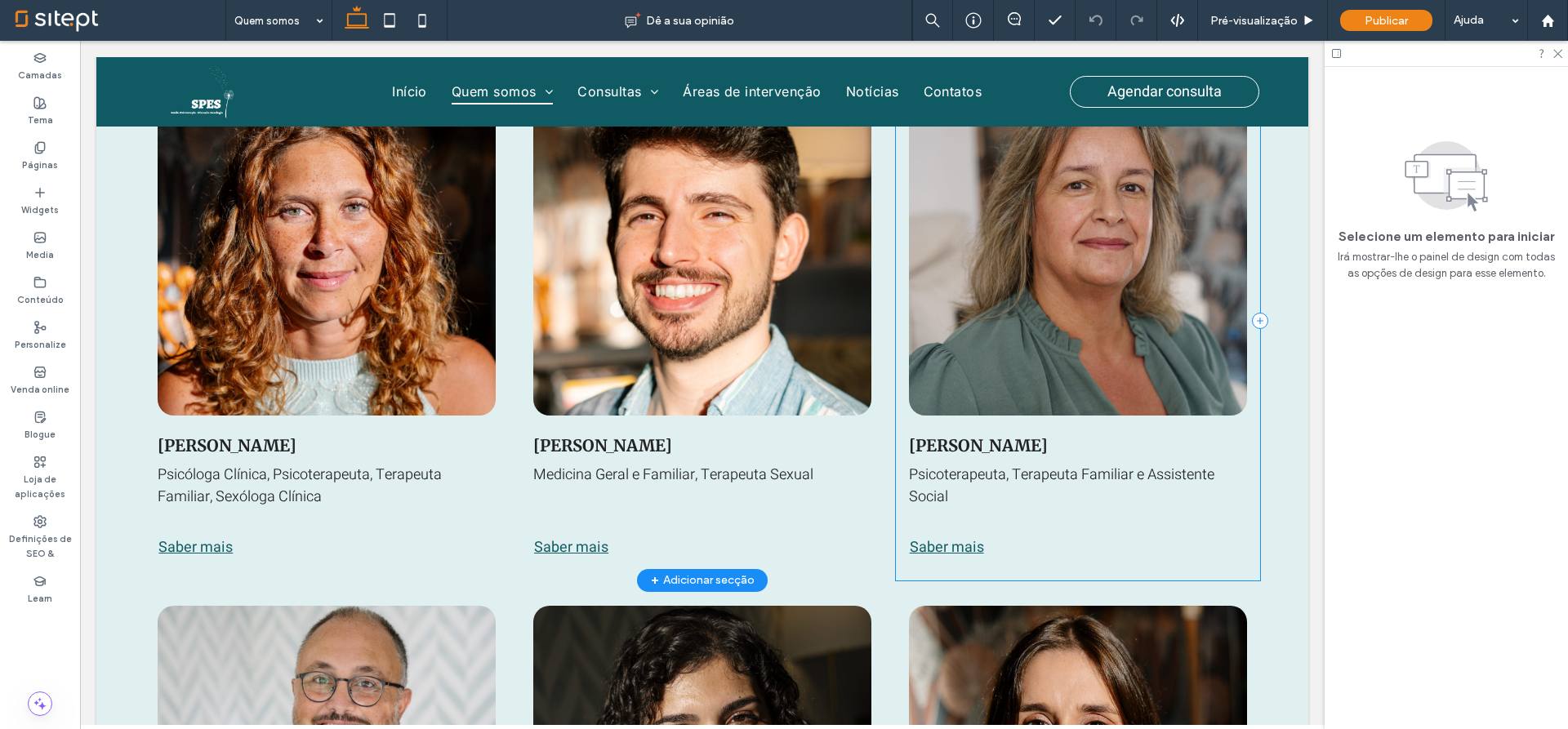
scroll to position [1779, 0]
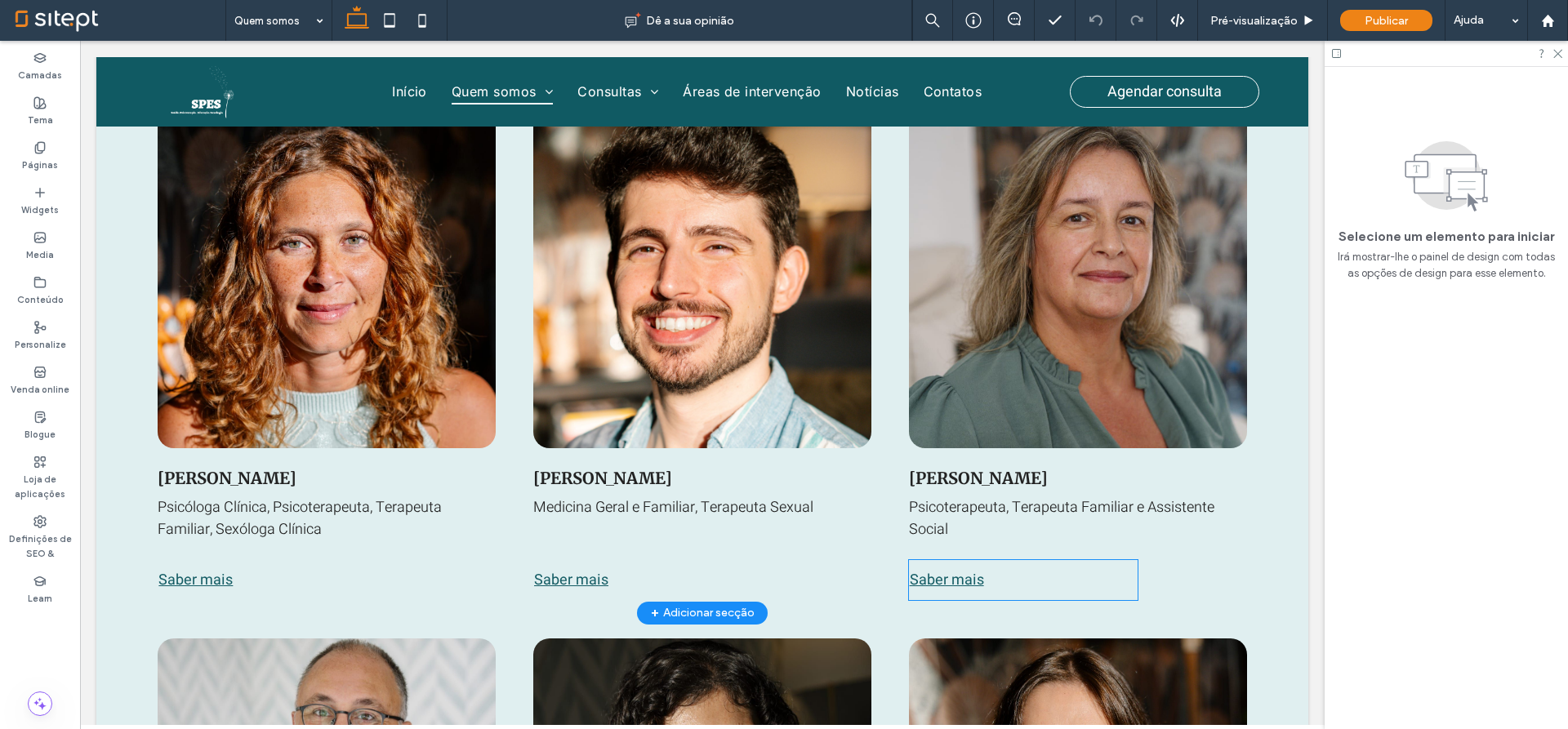
click at [942, 569] on span "Saber mais" at bounding box center [946, 580] width 74 height 22
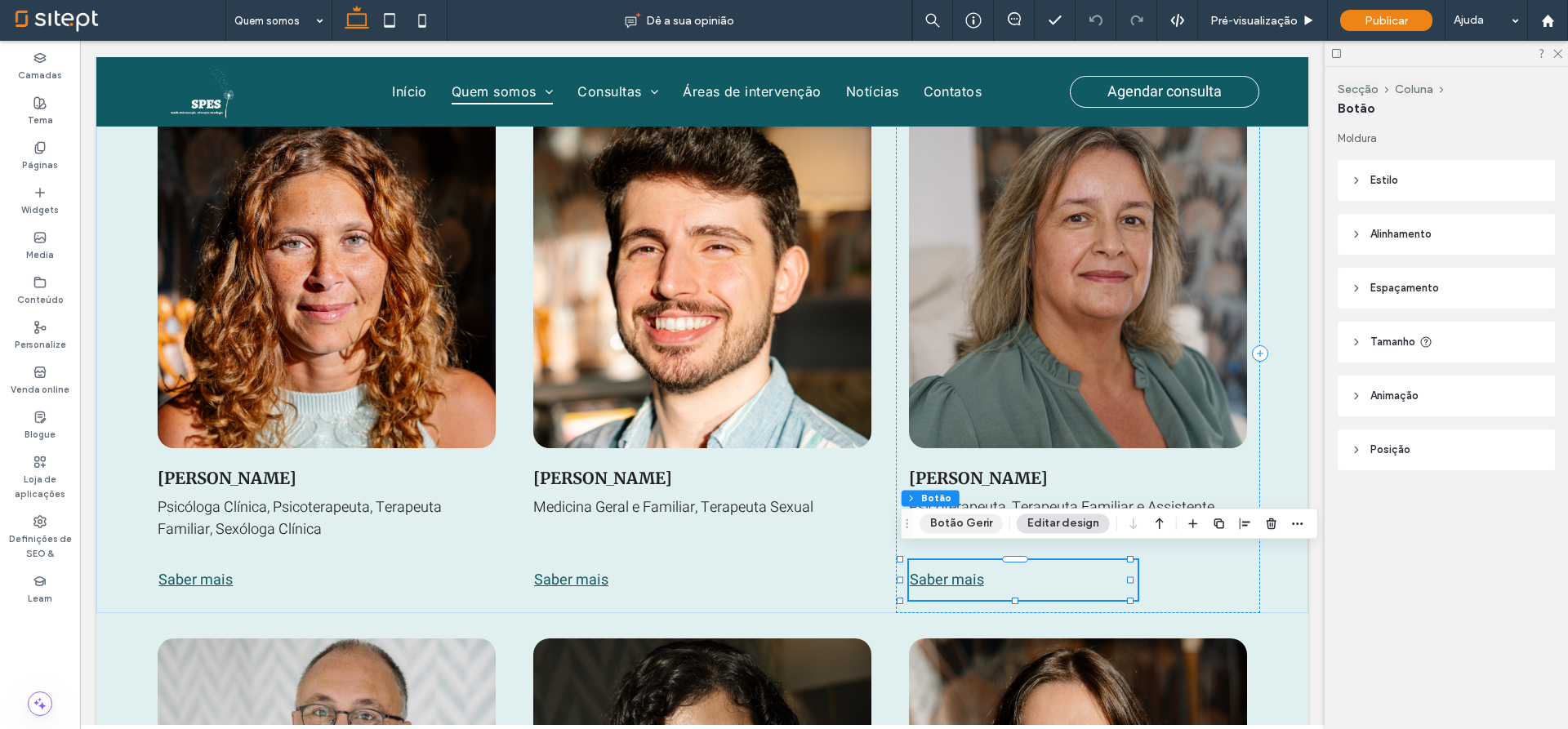
click at [988, 517] on button "Botão Gerir" at bounding box center [961, 523] width 83 height 20
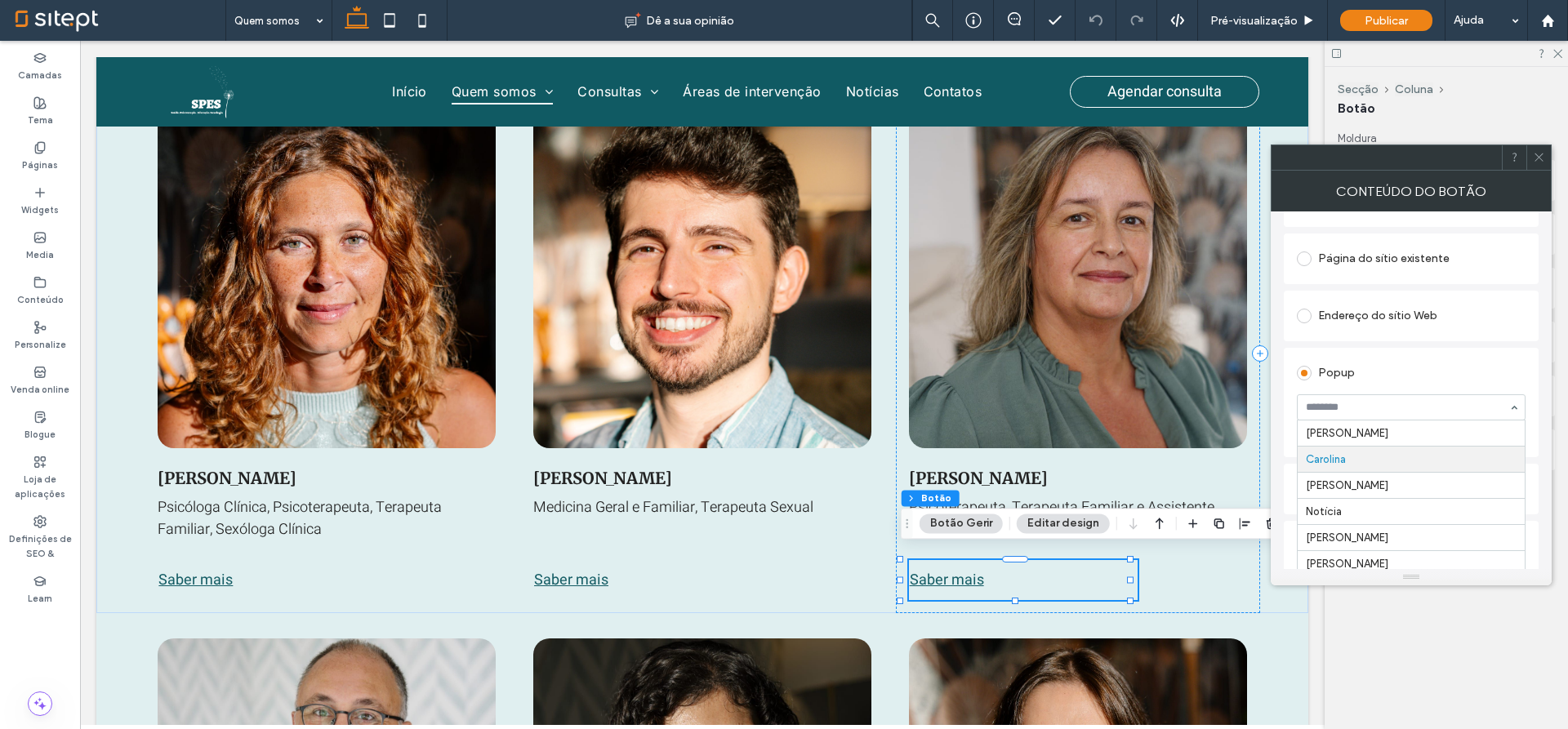
scroll to position [21, 0]
click at [1439, 694] on div "Secção Coluna Botão Moldura Estilo Primário Secundário Selecione o layout Estil…" at bounding box center [1446, 398] width 244 height 662
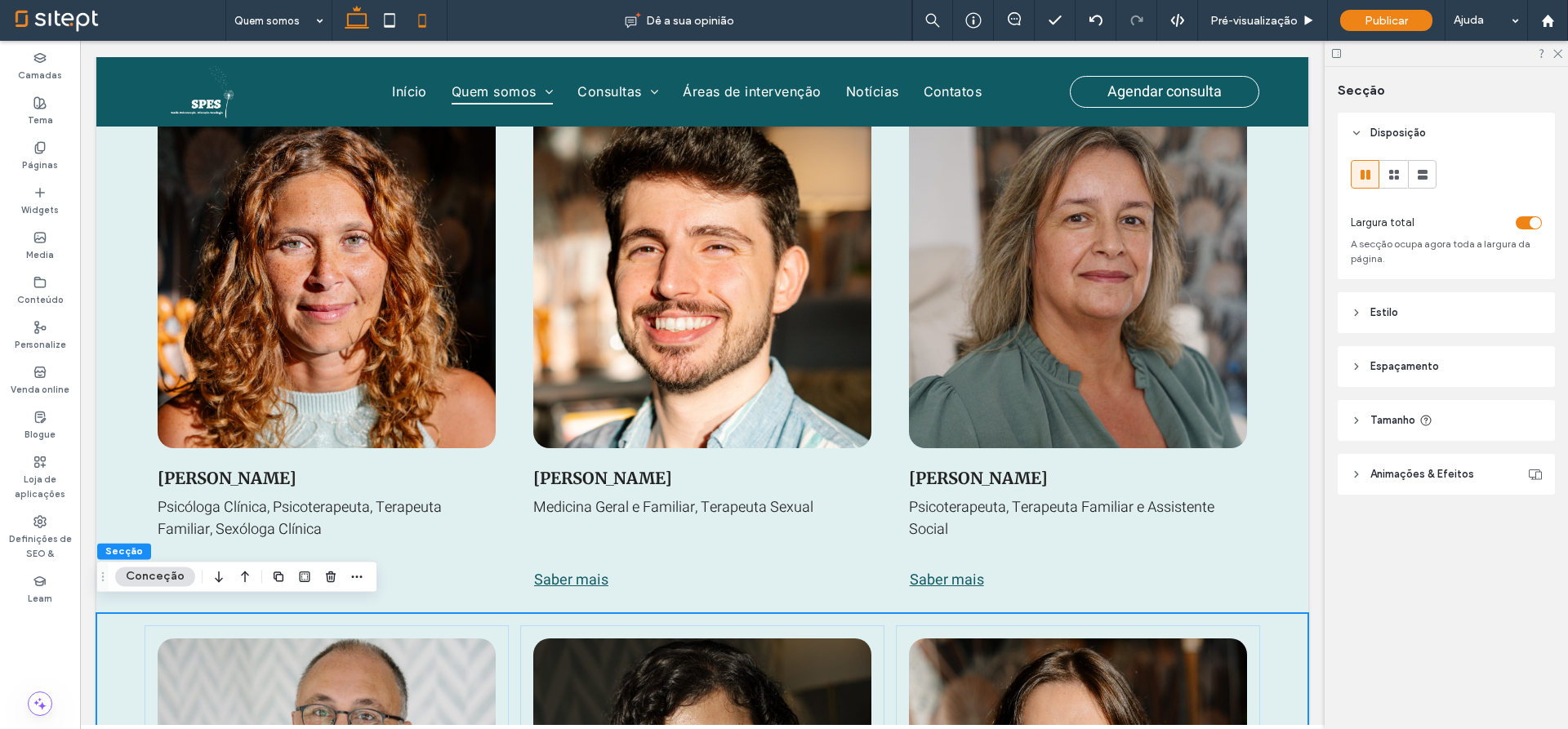
click at [438, 17] on icon at bounding box center [422, 21] width 32 height 32
type input "*"
type input "**"
type input "*"
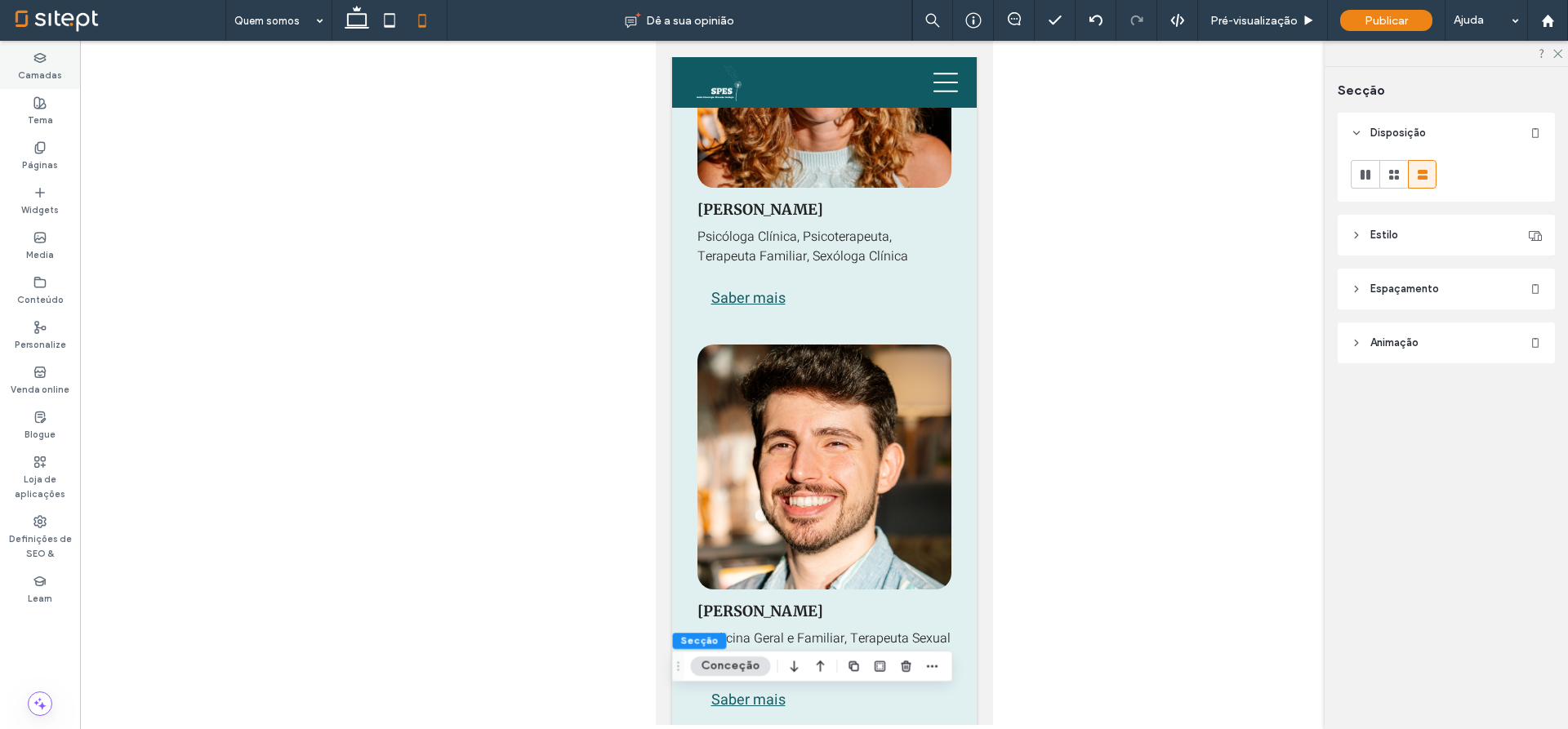
scroll to position [2131, 0]
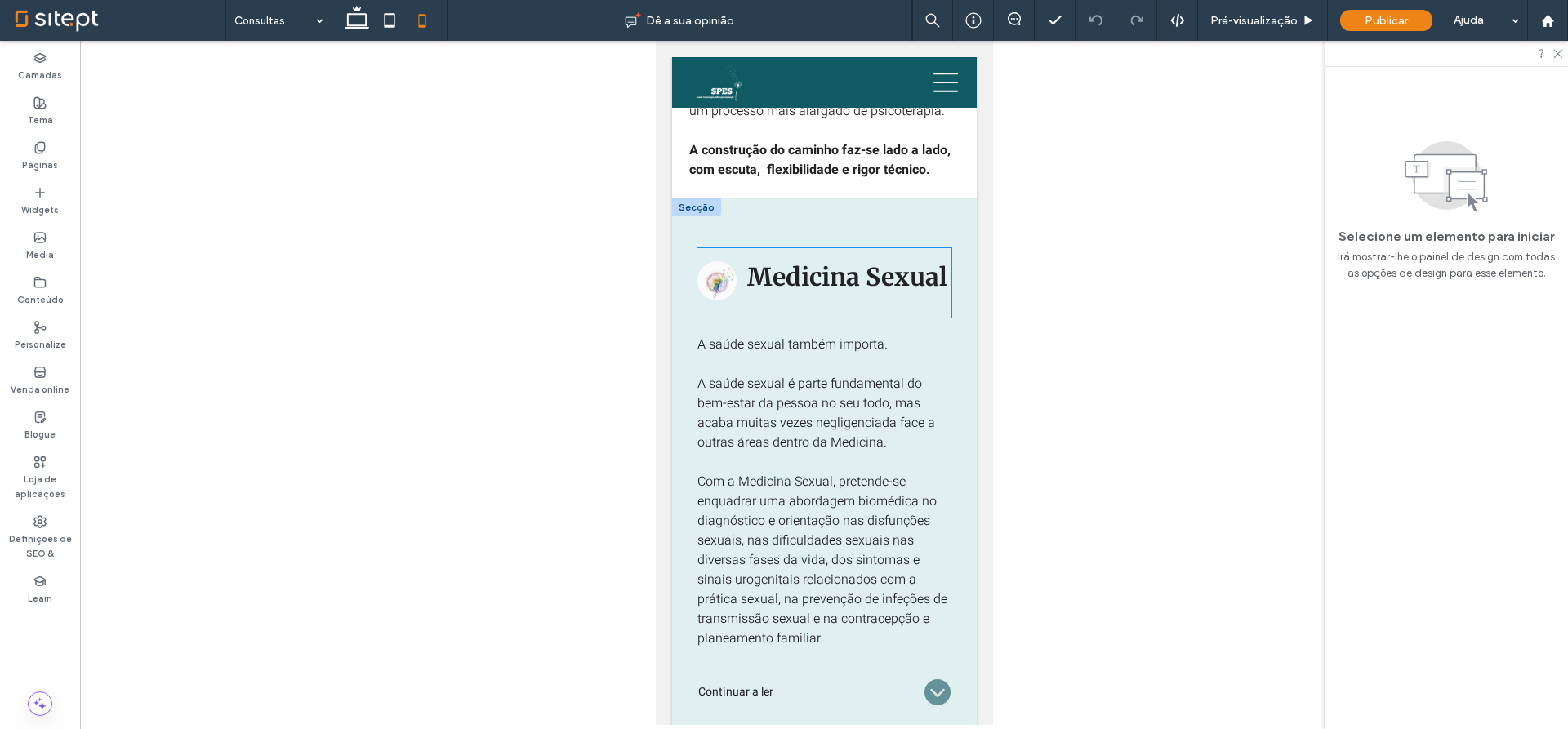
scroll to position [1143, 0]
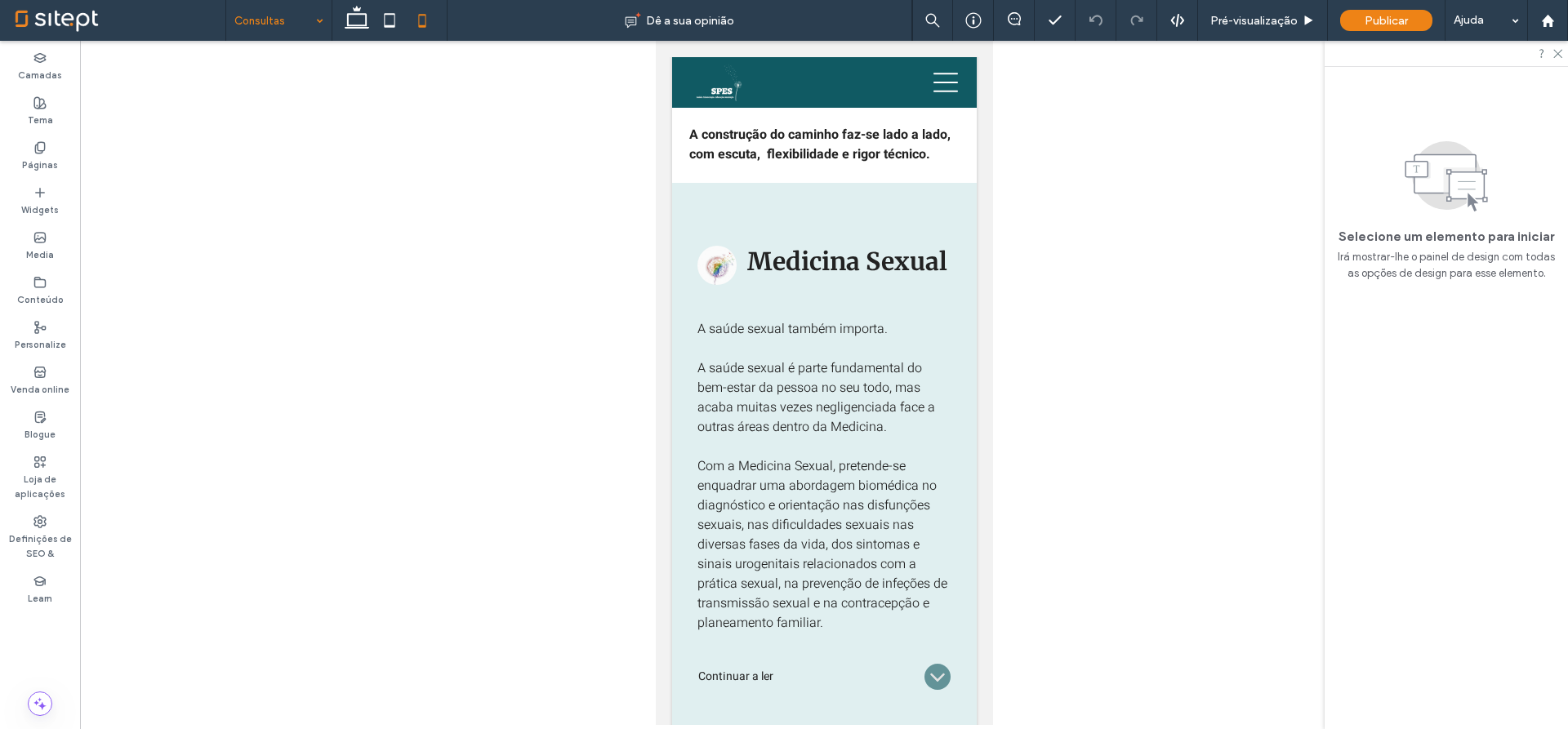
click at [303, 28] on input at bounding box center [275, 20] width 81 height 41
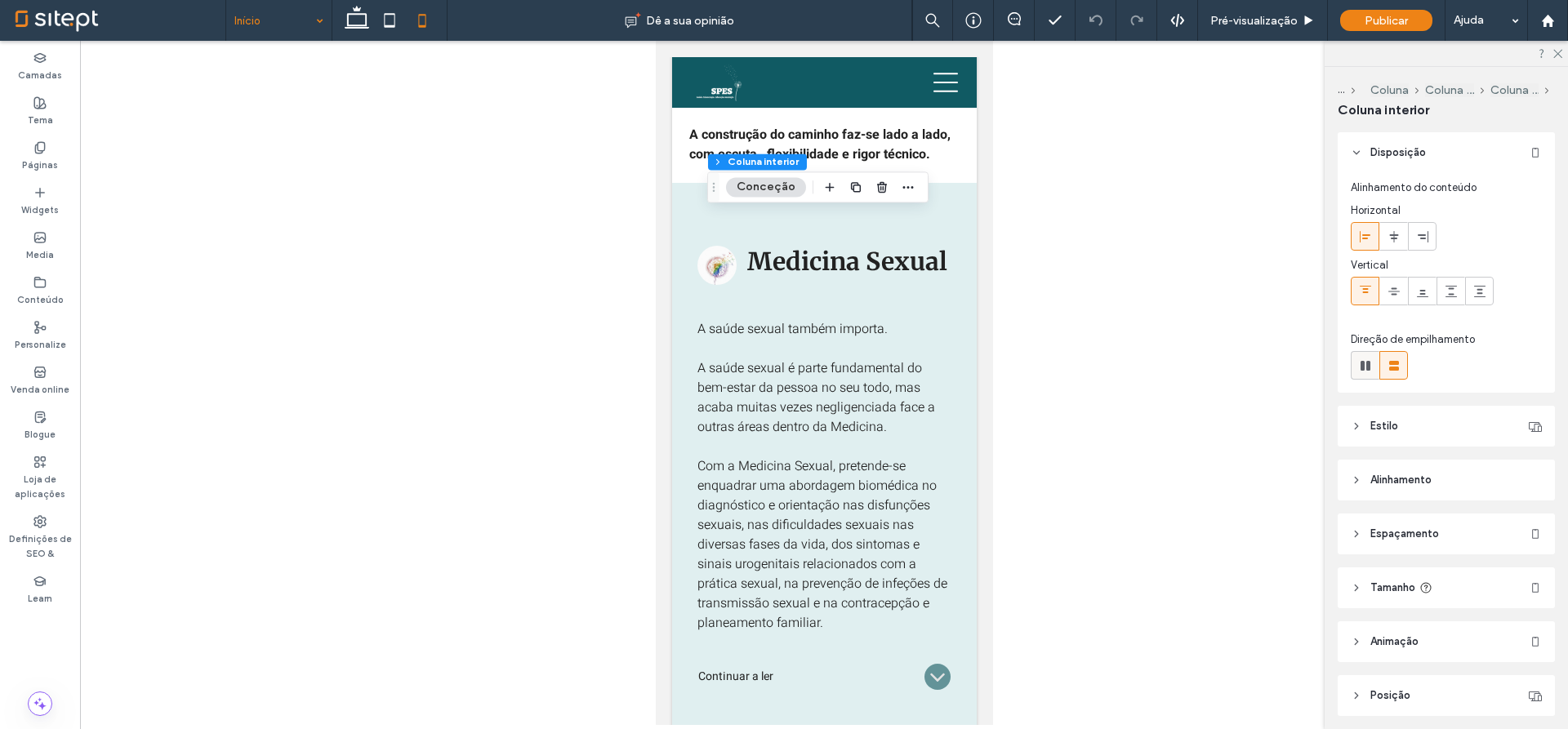
click at [1362, 363] on use at bounding box center [1365, 365] width 10 height 10
type input "*"
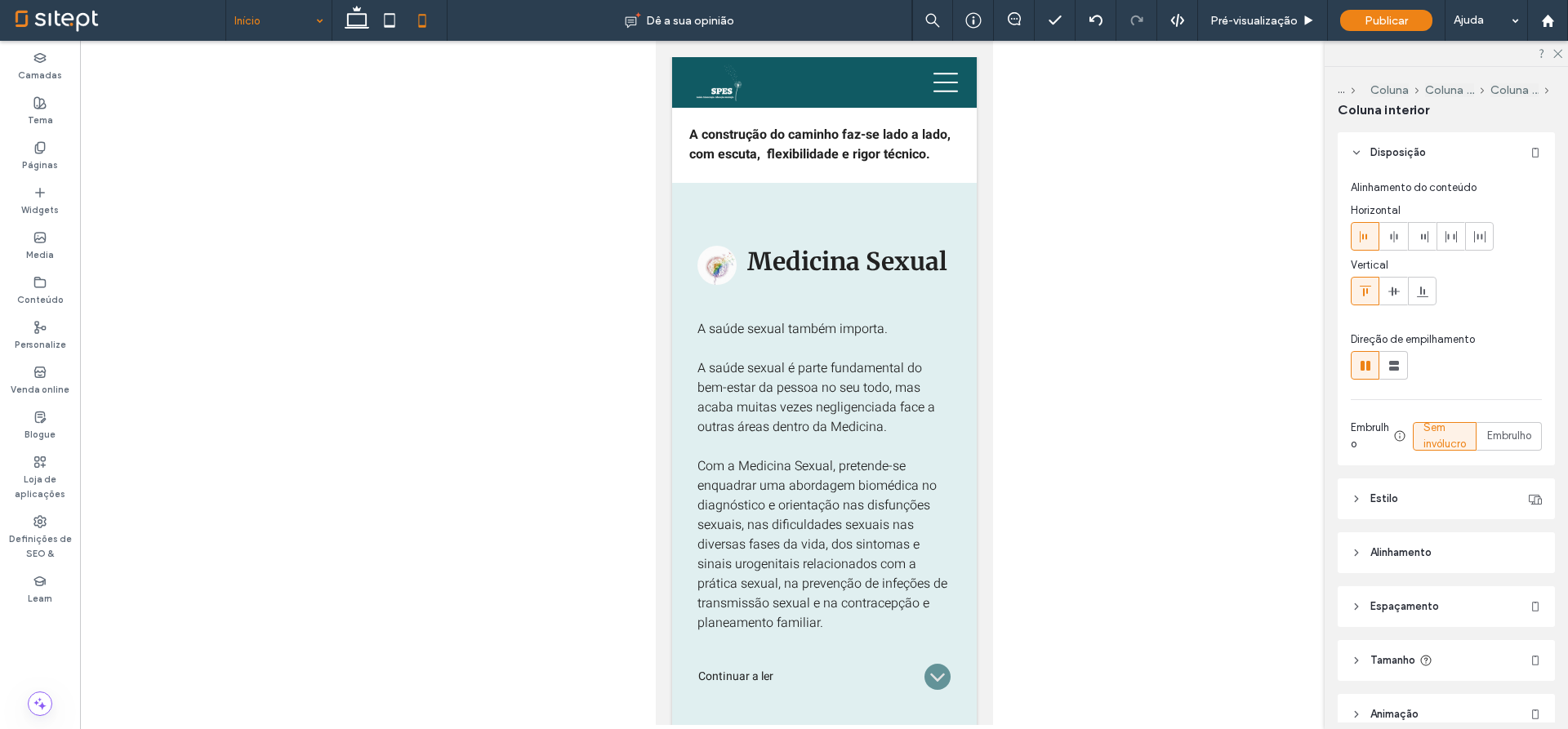
scroll to position [132, 0]
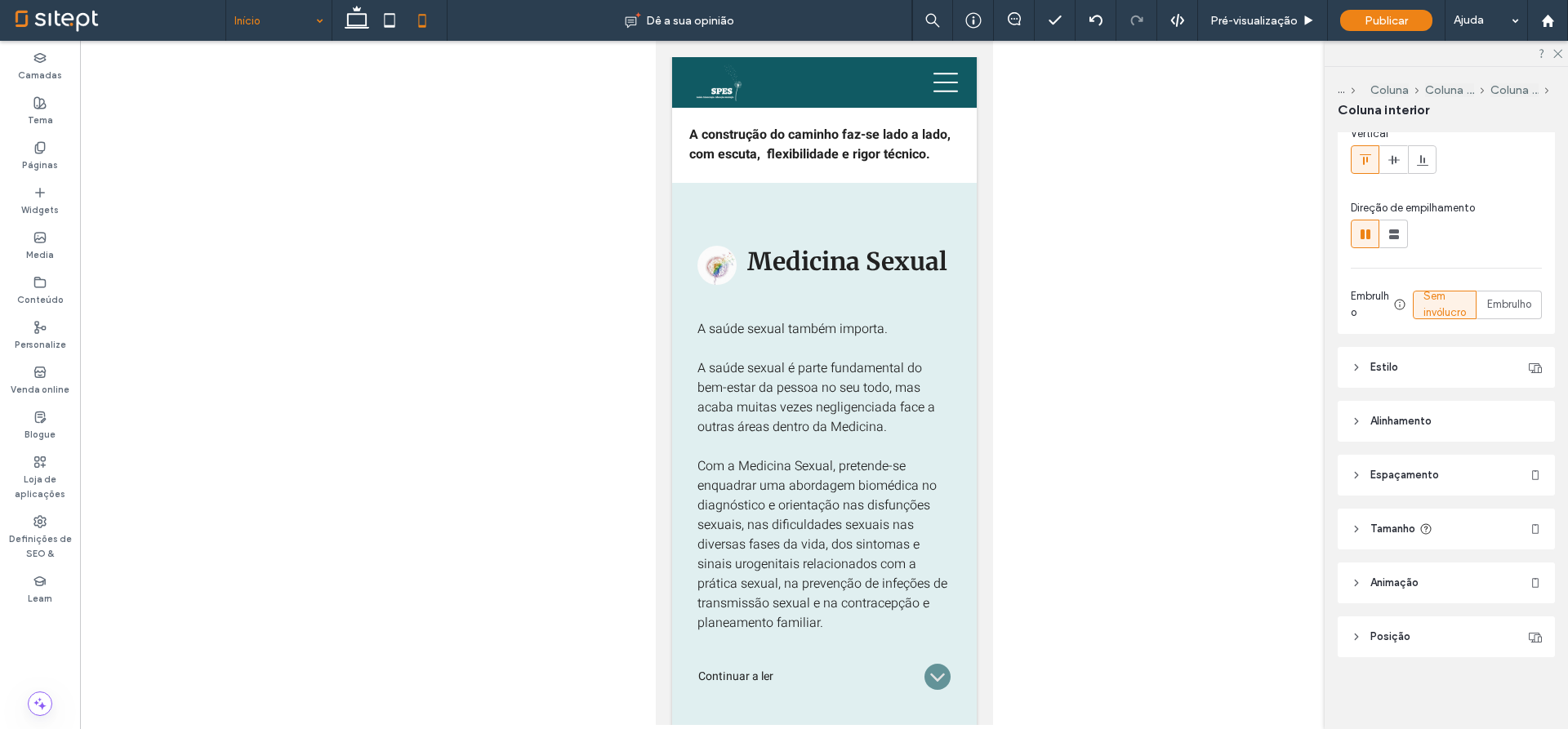
type input "***"
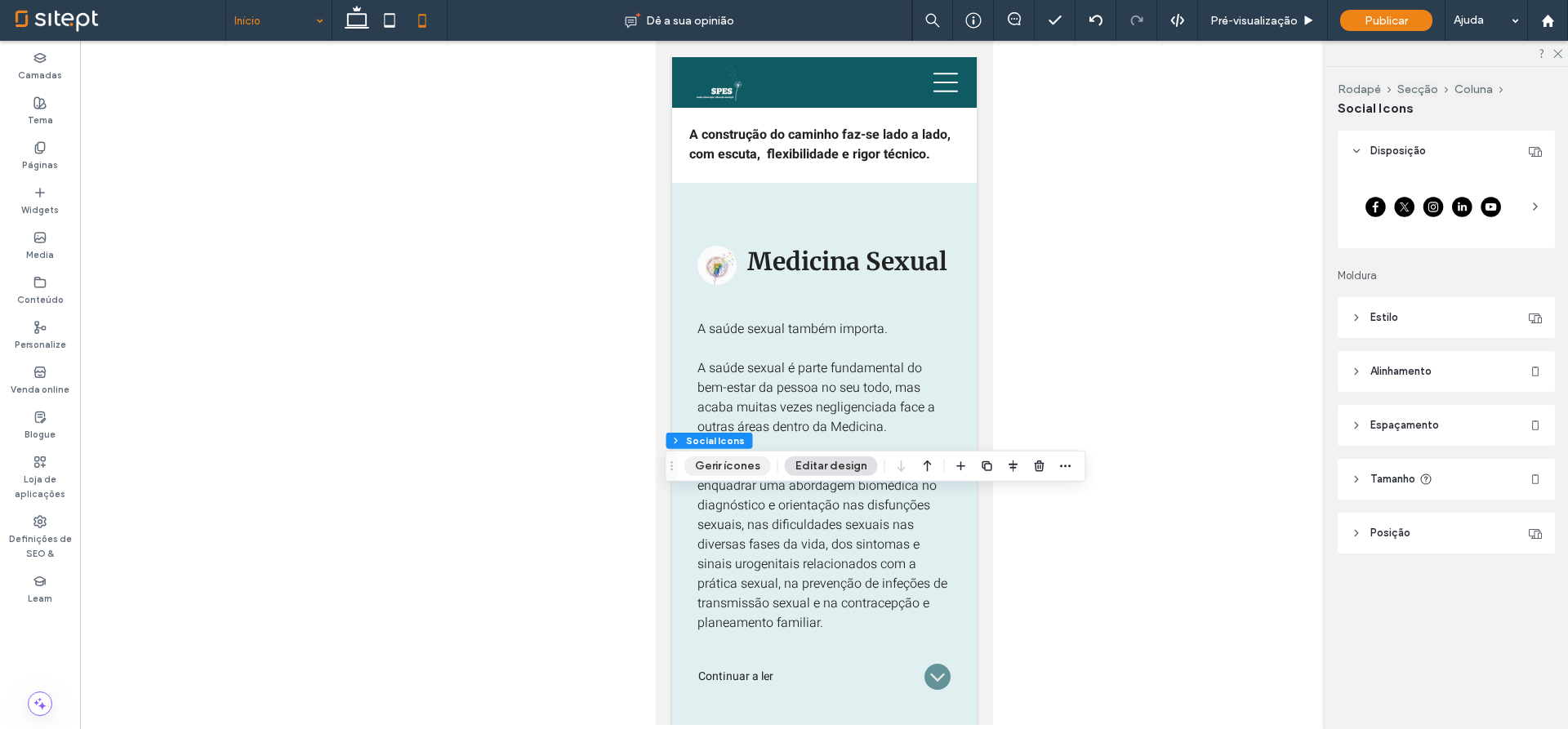
click at [731, 467] on button "Gerir ícones" at bounding box center [728, 466] width 87 height 20
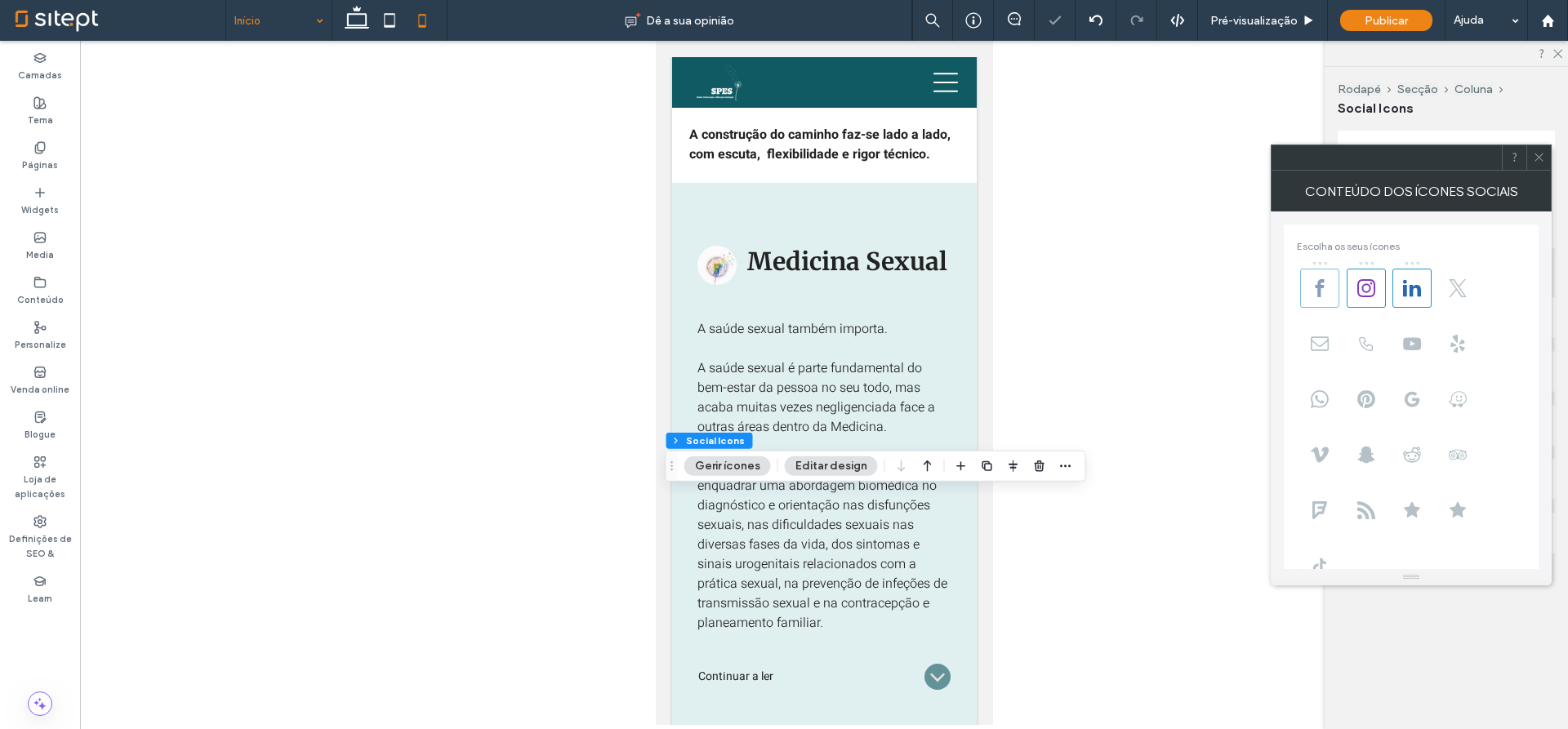
click at [1318, 293] on use at bounding box center [1320, 289] width 9 height 18
click at [1538, 152] on icon at bounding box center [1539, 157] width 13 height 13
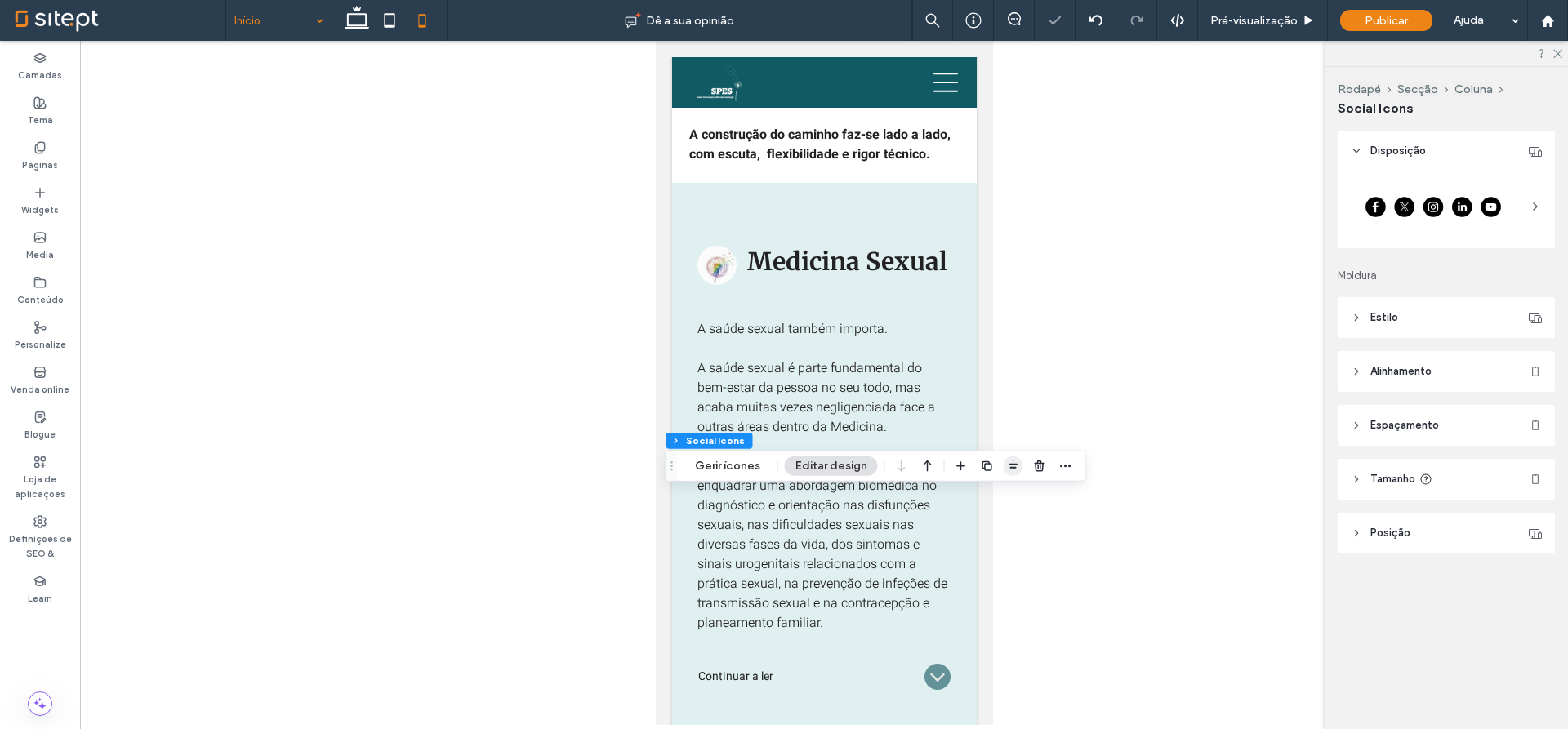
click at [1009, 464] on use "button" at bounding box center [1013, 466] width 9 height 12
click at [963, 506] on span "flex-start" at bounding box center [971, 498] width 20 height 20
click at [1420, 383] on header "Alinhamento" at bounding box center [1446, 371] width 217 height 41
click at [1362, 403] on span at bounding box center [1365, 413] width 13 height 27
click at [1405, 403] on div at bounding box center [1394, 413] width 27 height 27
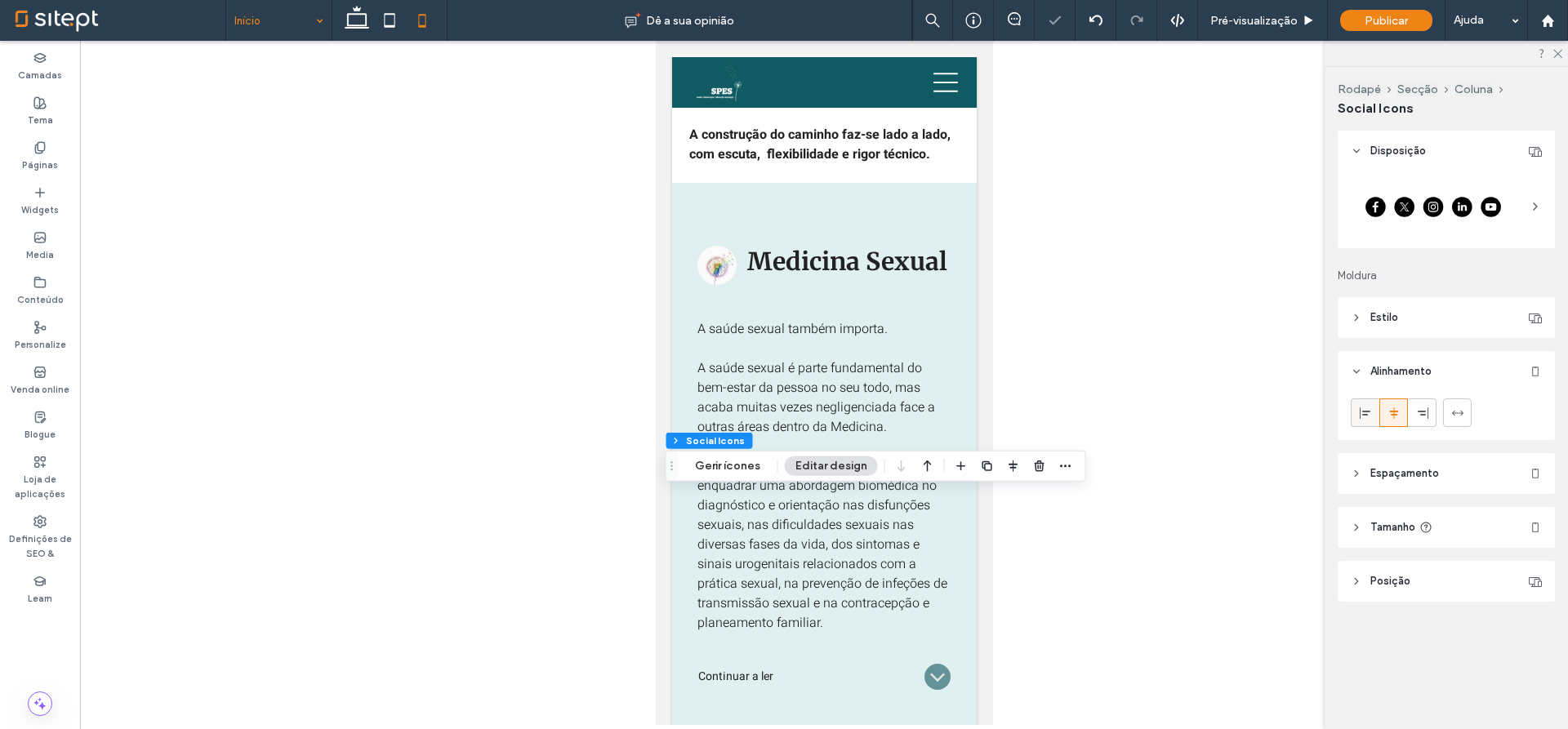
click at [1371, 415] on icon at bounding box center [1365, 413] width 13 height 13
type input "**"
type input "****"
click at [477, 545] on div at bounding box center [824, 383] width 1488 height 685
click at [555, 512] on div at bounding box center [824, 383] width 1488 height 685
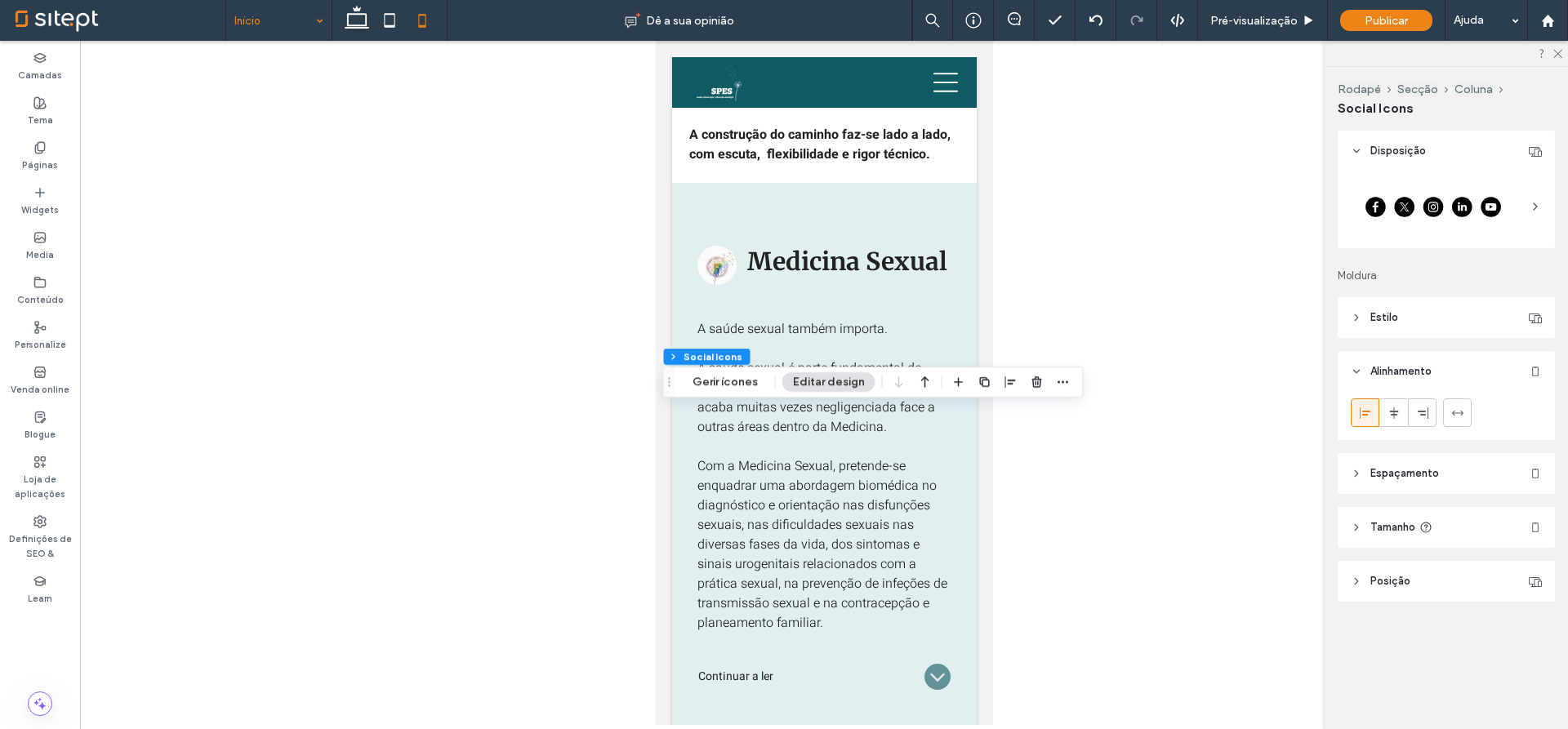
drag, startPoint x: 676, startPoint y: 512, endPoint x: 673, endPoint y: 341, distance: 171.0
click at [673, 376] on icon "Arrastar" at bounding box center [669, 382] width 13 height 12
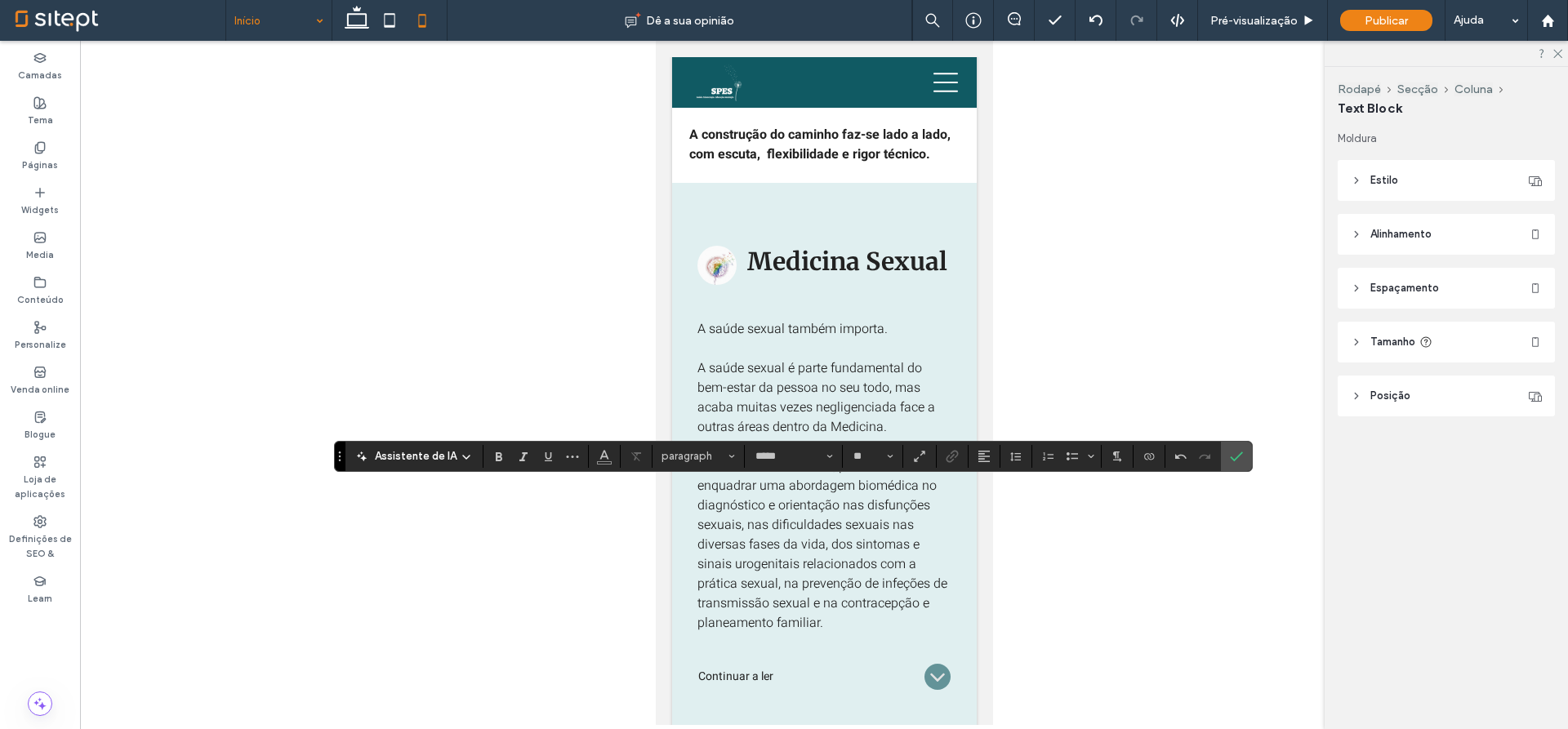
type input "**"
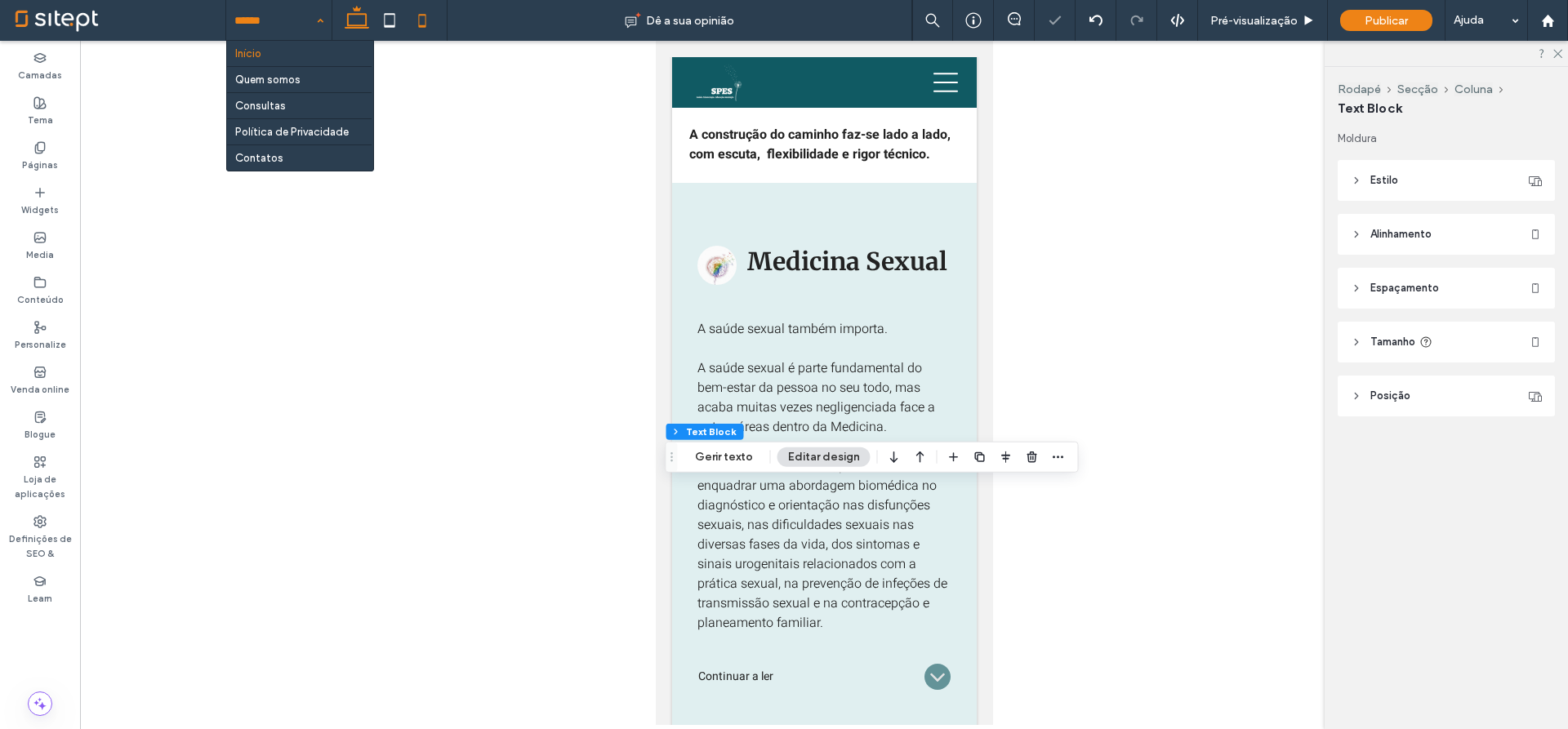
click at [359, 11] on use at bounding box center [356, 16] width 24 height 23
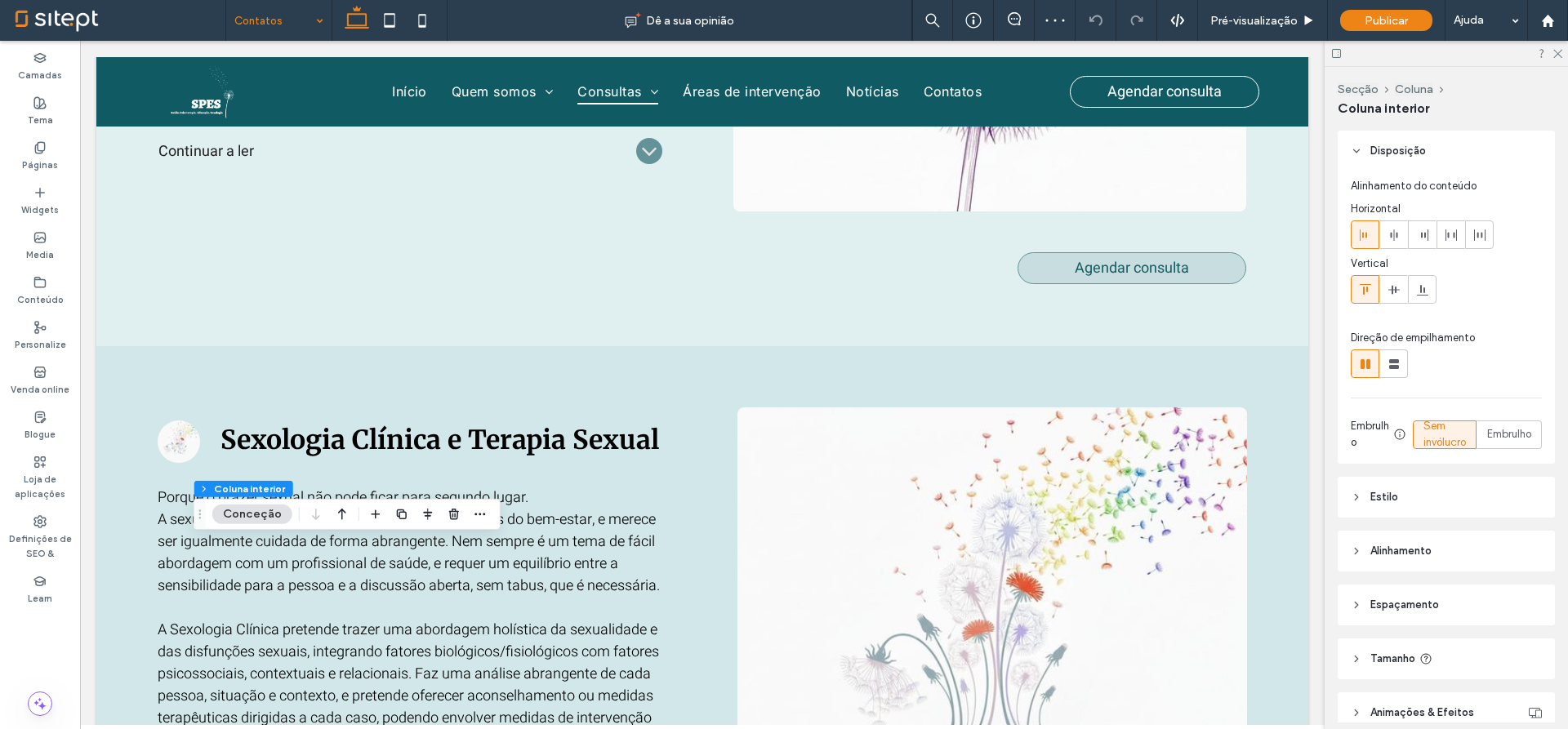
type input "**"
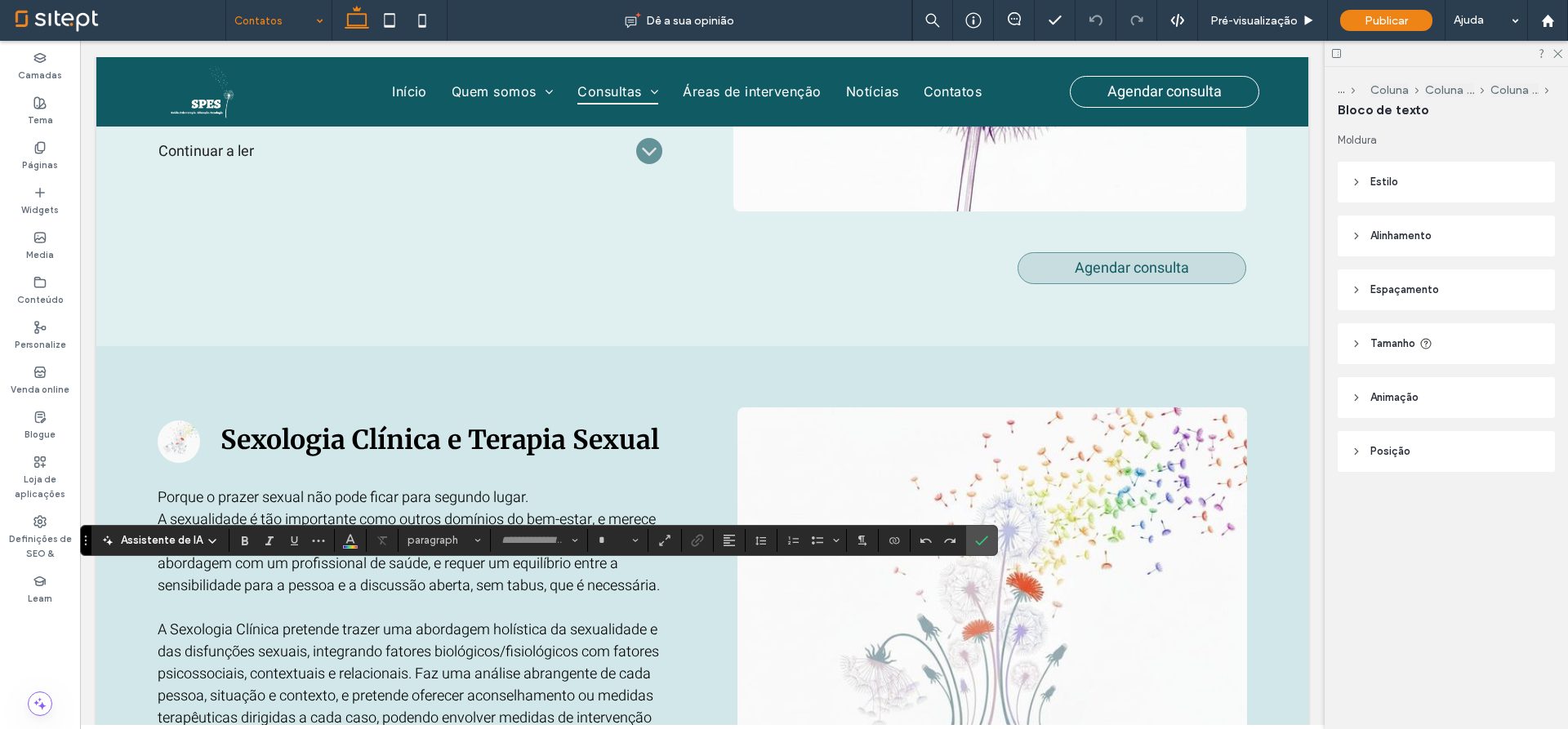
type input "*****"
type input "**"
click at [988, 543] on label "Confirme" at bounding box center [981, 540] width 24 height 30
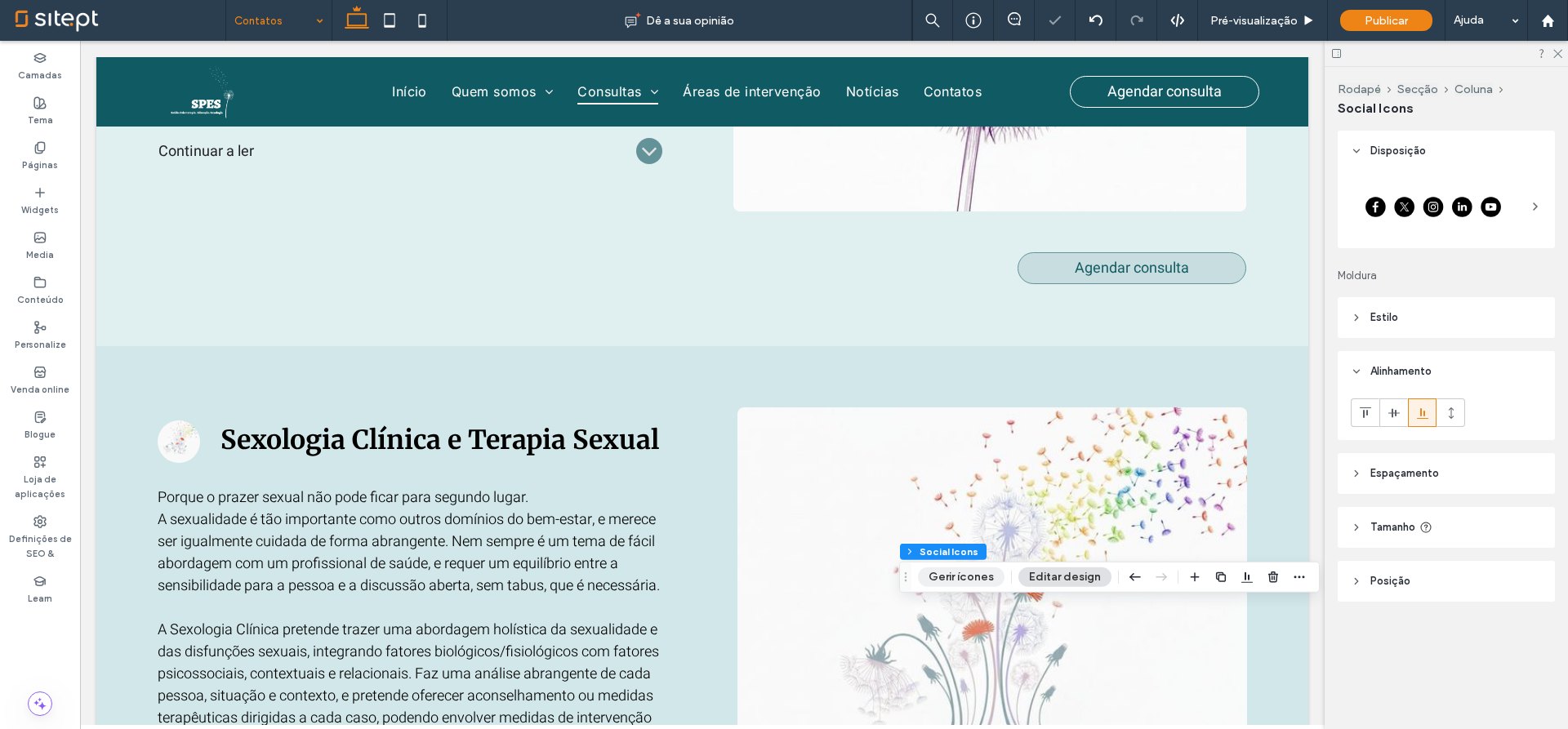
click at [991, 570] on button "Gerir ícones" at bounding box center [961, 577] width 87 height 20
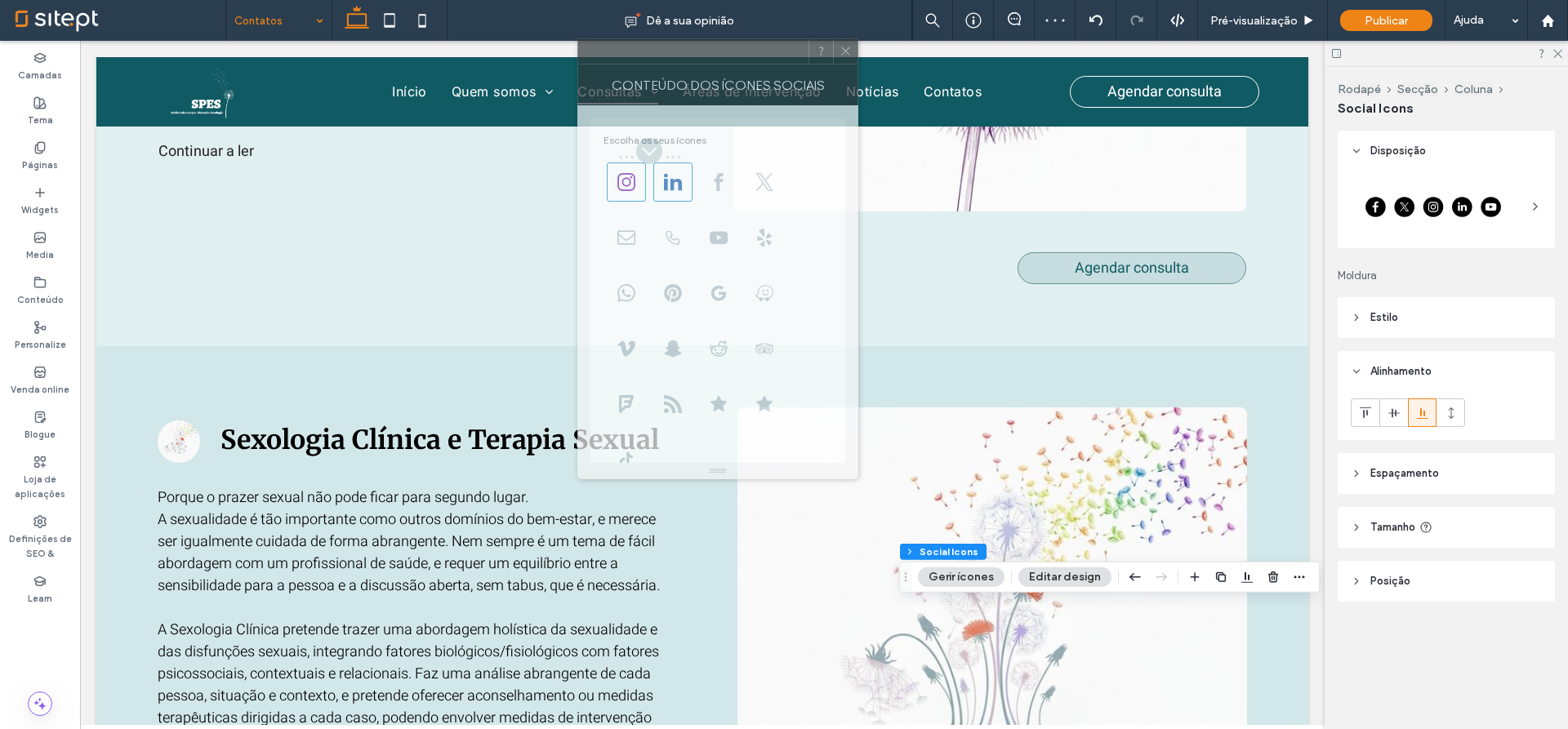
drag, startPoint x: 1422, startPoint y: 161, endPoint x: 628, endPoint y: 17, distance: 807.0
click at [628, 39] on div at bounding box center [693, 51] width 230 height 24
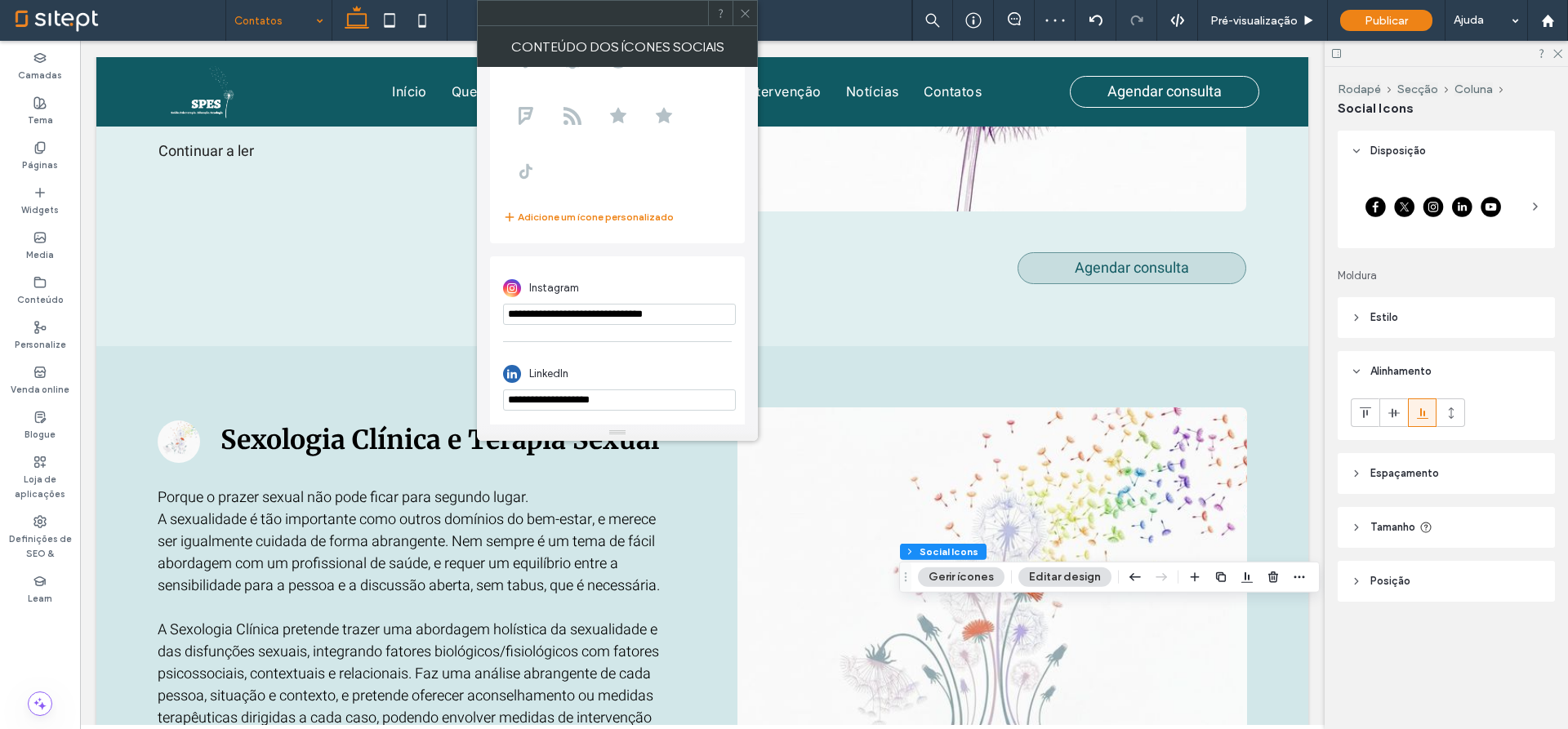
scroll to position [254, 0]
click at [640, 400] on input "**********" at bounding box center [620, 398] width 233 height 22
paste input "**********"
type input "**********"
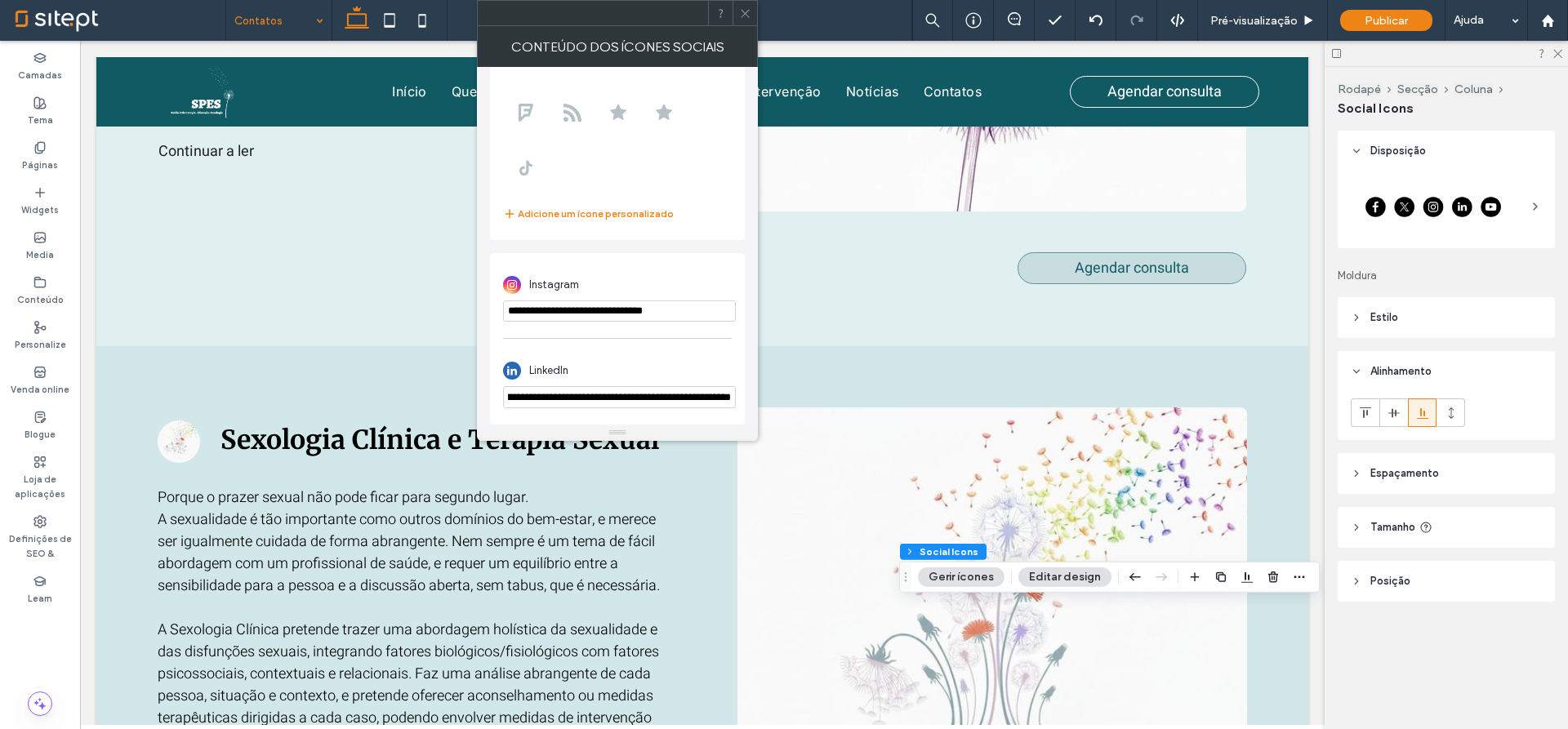
scroll to position [0, 0]
click at [655, 363] on div "LinkedIn" at bounding box center [617, 371] width 228 height 31
click at [630, 312] on input "**********" at bounding box center [620, 311] width 233 height 22
paste input "**********"
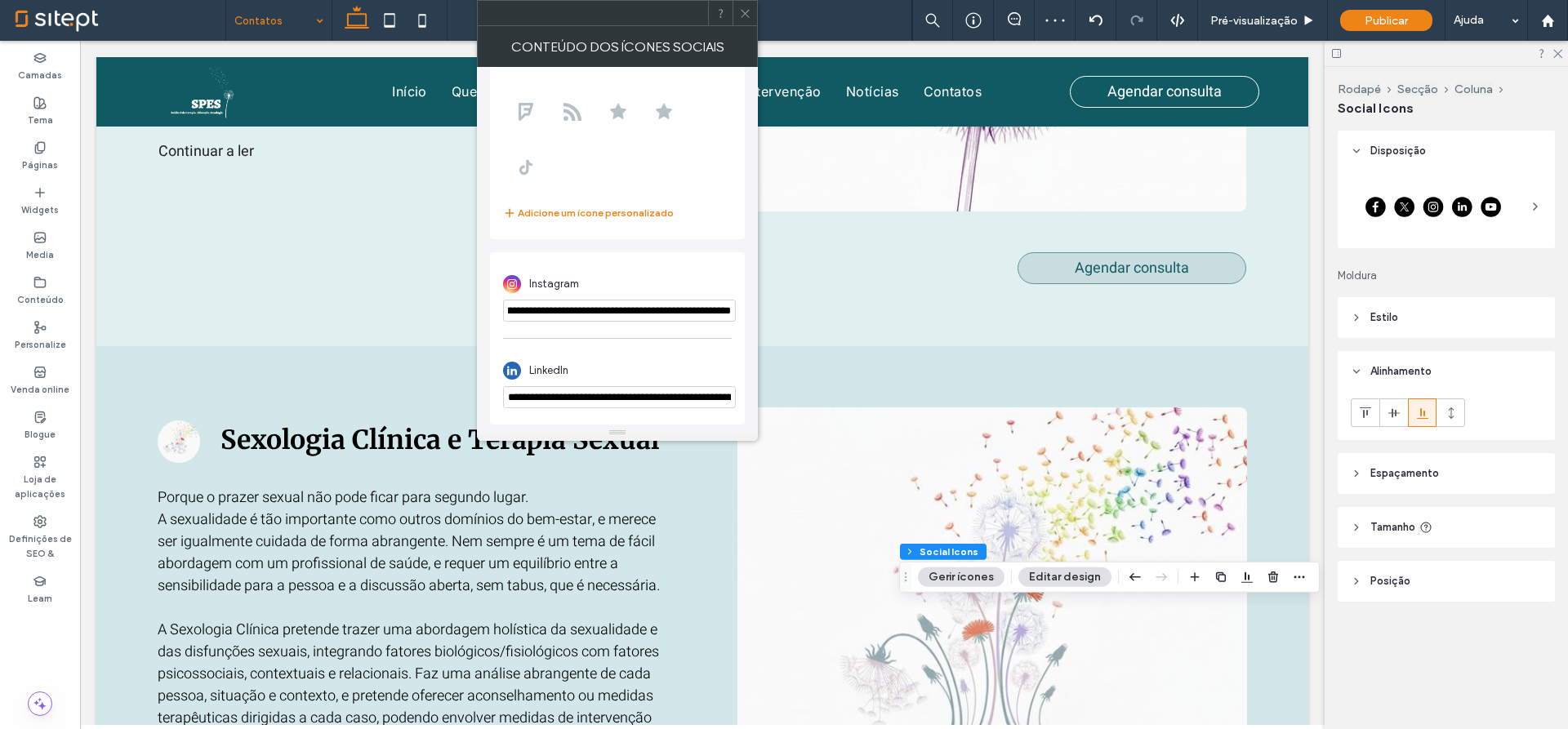
type input "**********"
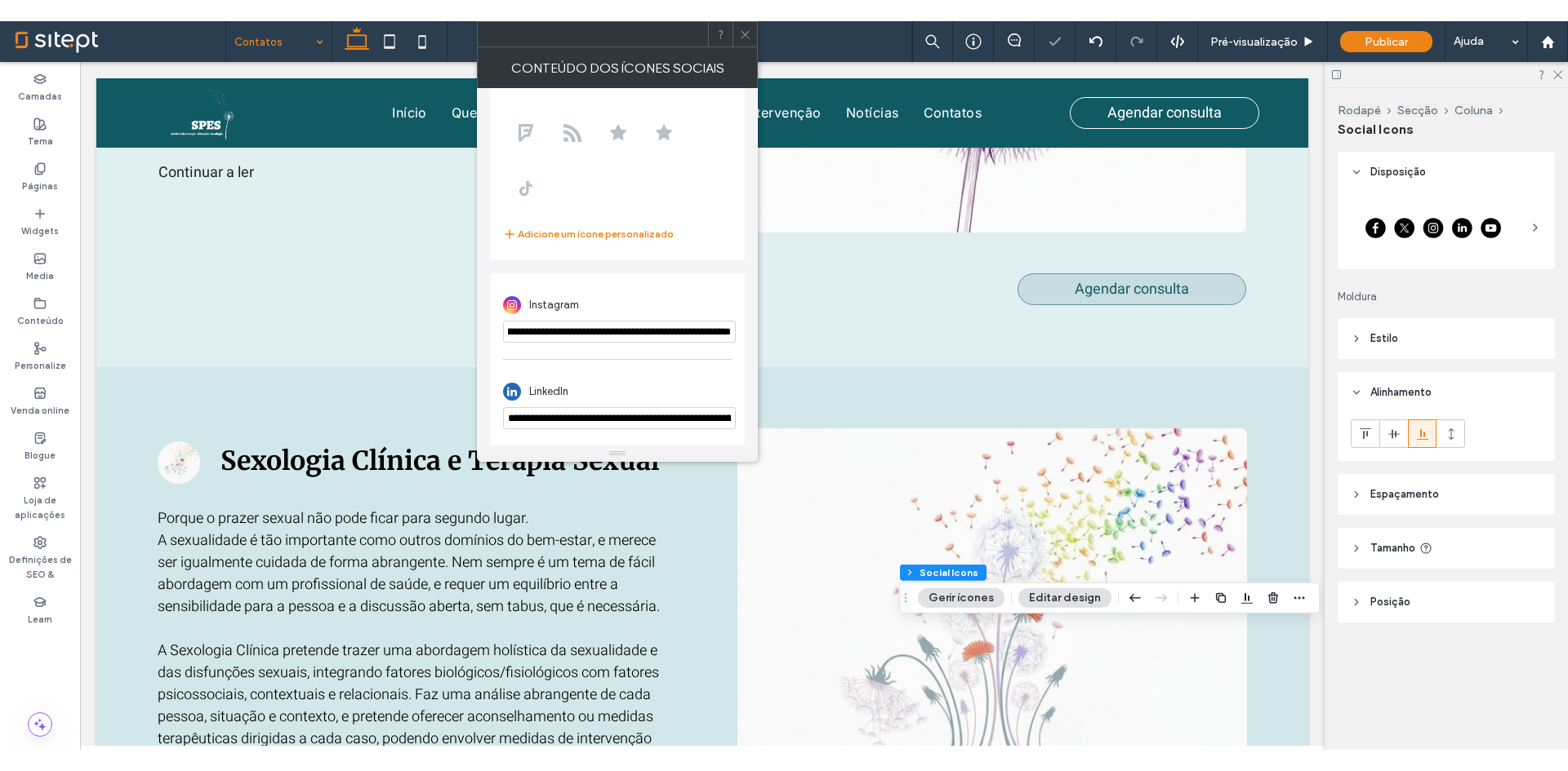
scroll to position [0, 0]
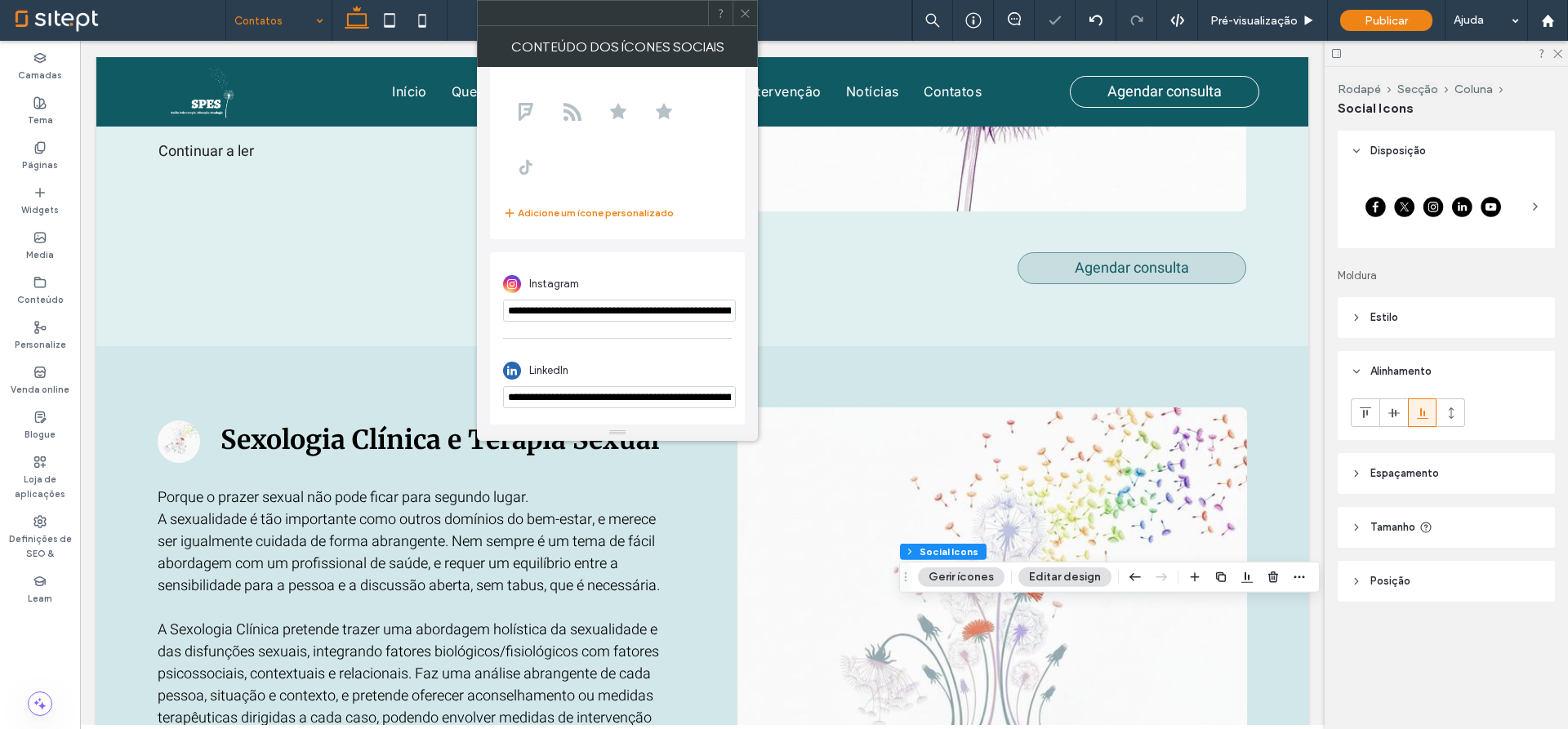
click at [653, 285] on div "Instagram" at bounding box center [617, 284] width 228 height 31
click at [744, 14] on use at bounding box center [744, 13] width 8 height 8
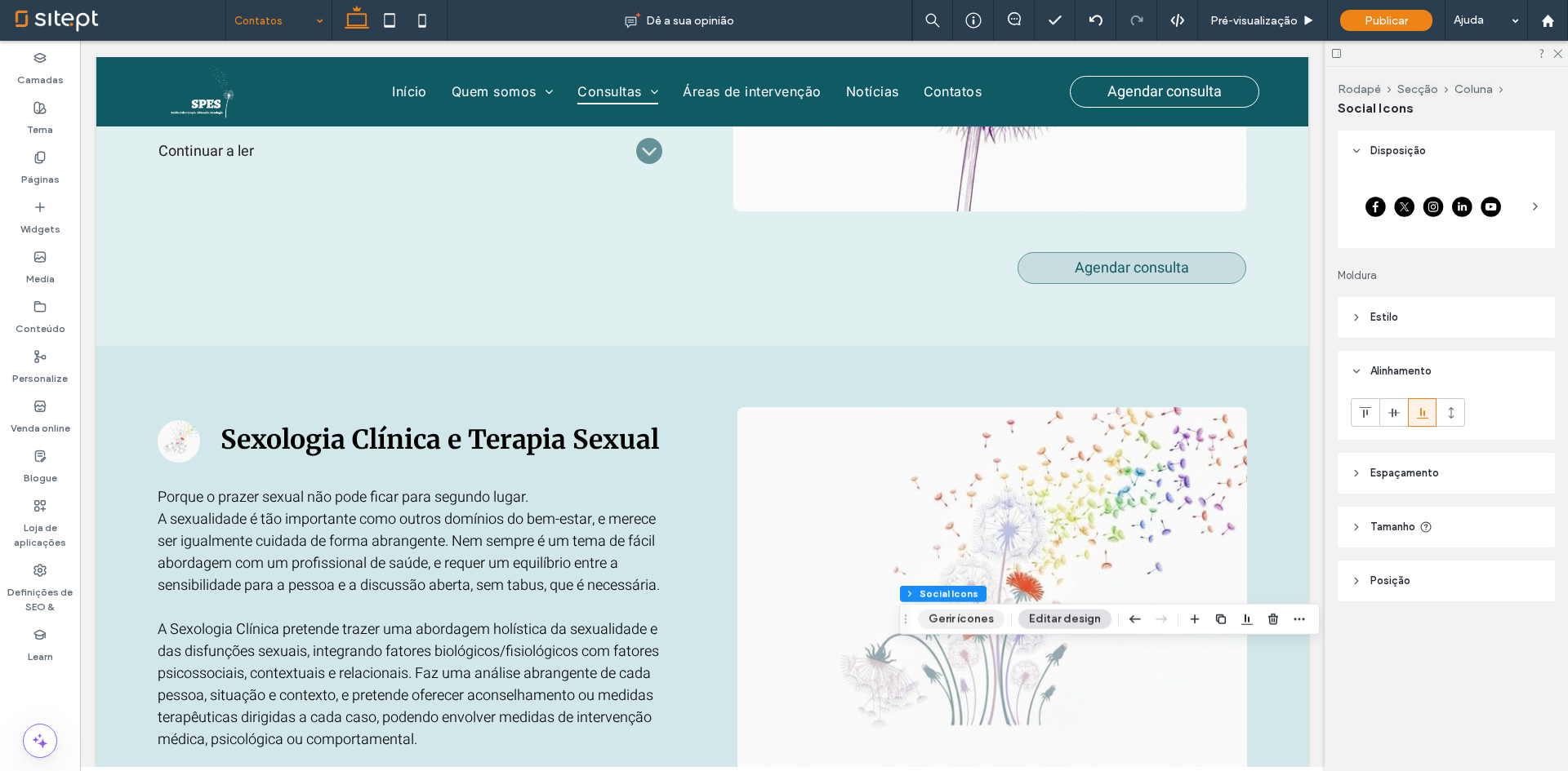
click at [948, 620] on button "Gerir ícones" at bounding box center [961, 620] width 87 height 20
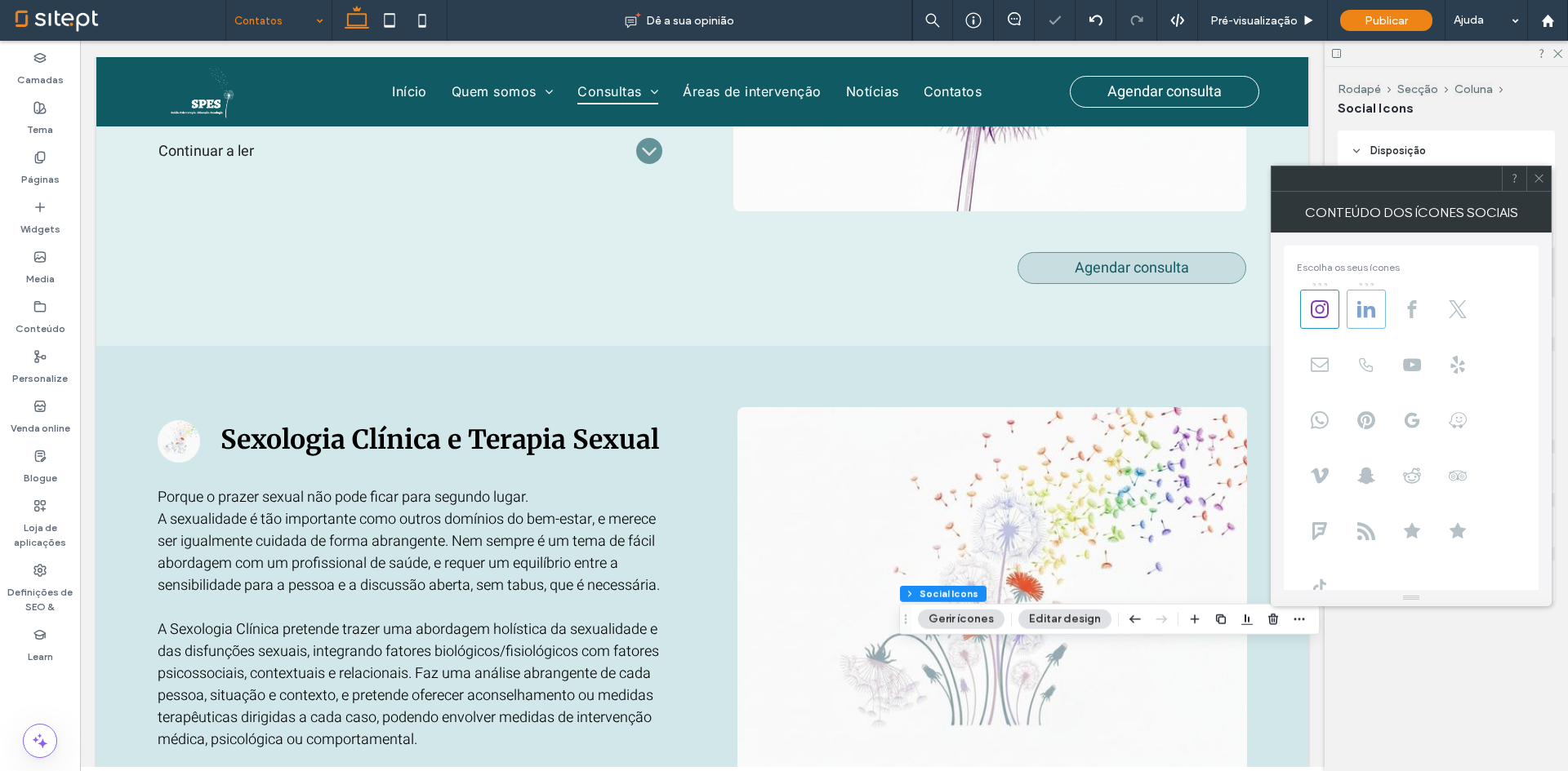
click at [1355, 315] on span at bounding box center [1366, 308] width 39 height 39
click at [1361, 313] on icon at bounding box center [1366, 309] width 18 height 18
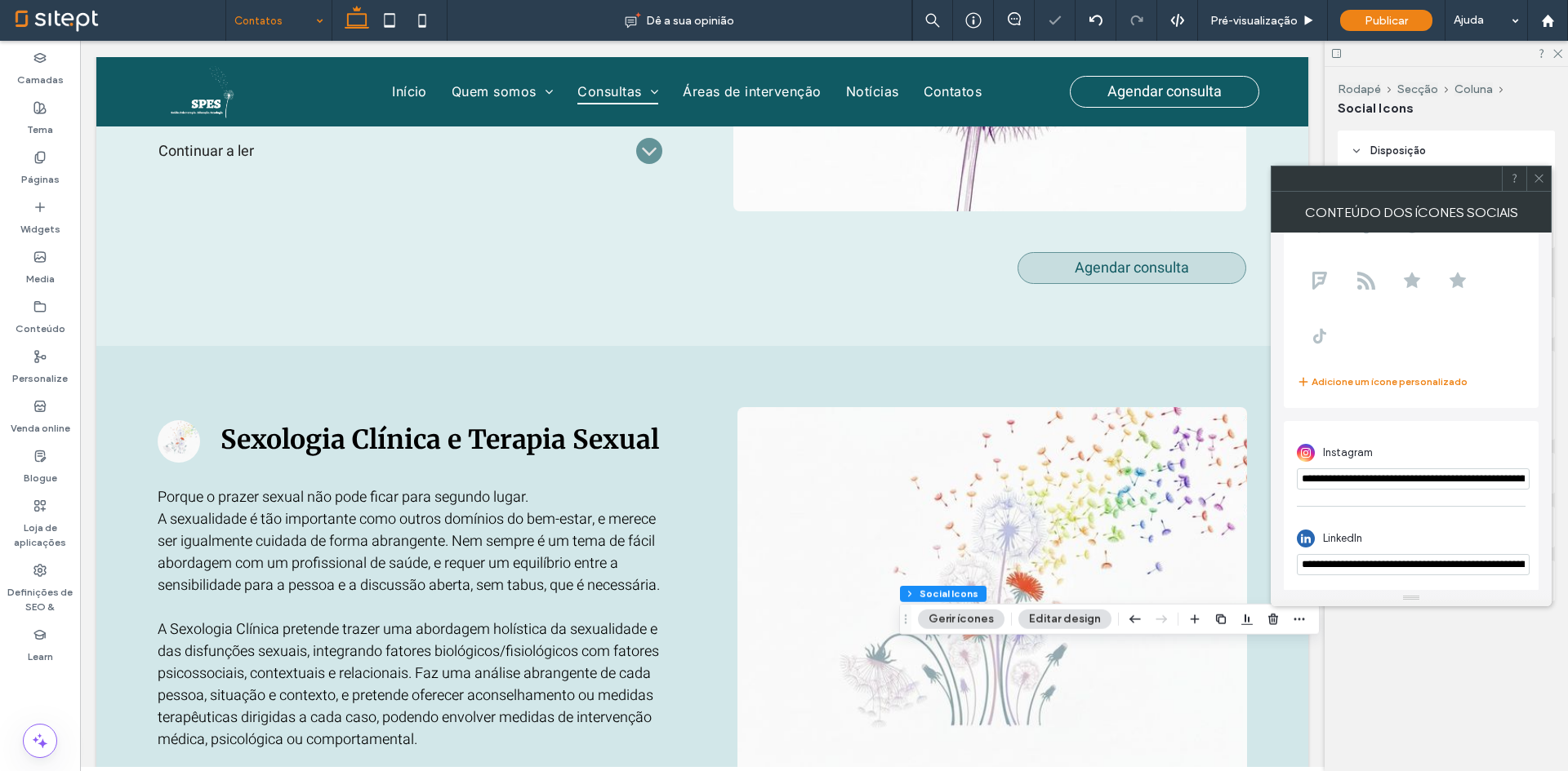
scroll to position [254, 0]
click at [1444, 562] on input "**********" at bounding box center [1413, 564] width 233 height 22
click at [1398, 478] on input "**********" at bounding box center [1413, 478] width 233 height 22
